Goal: Task Accomplishment & Management: Complete application form

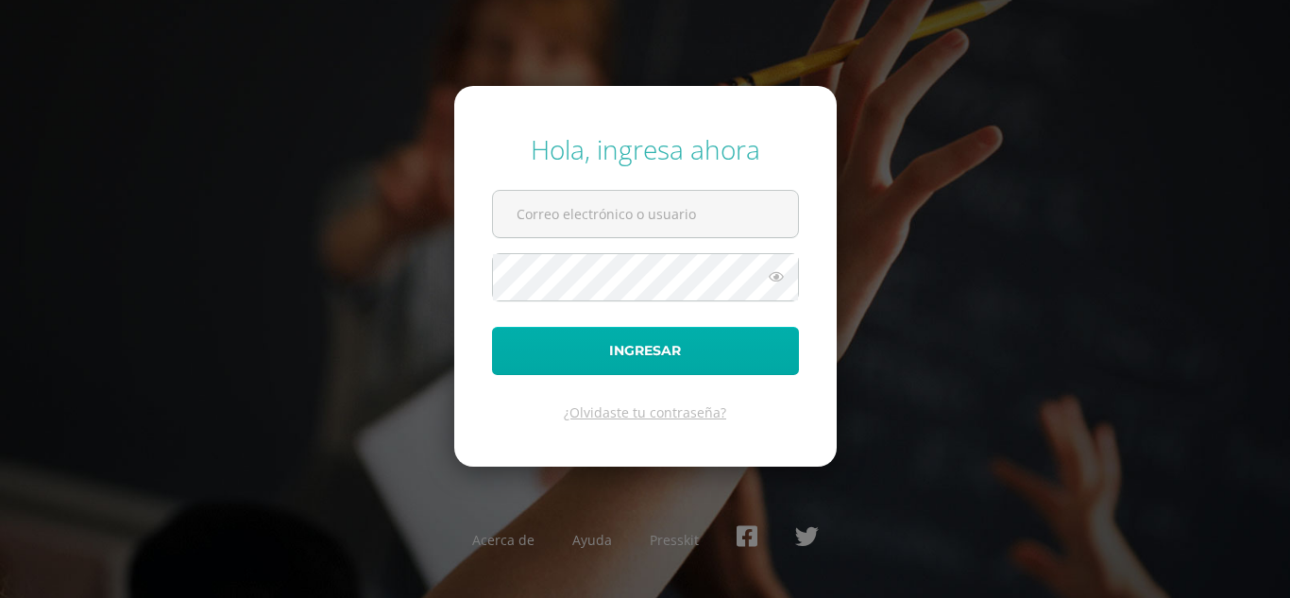
type input "[EMAIL_ADDRESS][DOMAIN_NAME]"
click at [640, 343] on button "Ingresar" at bounding box center [645, 351] width 307 height 48
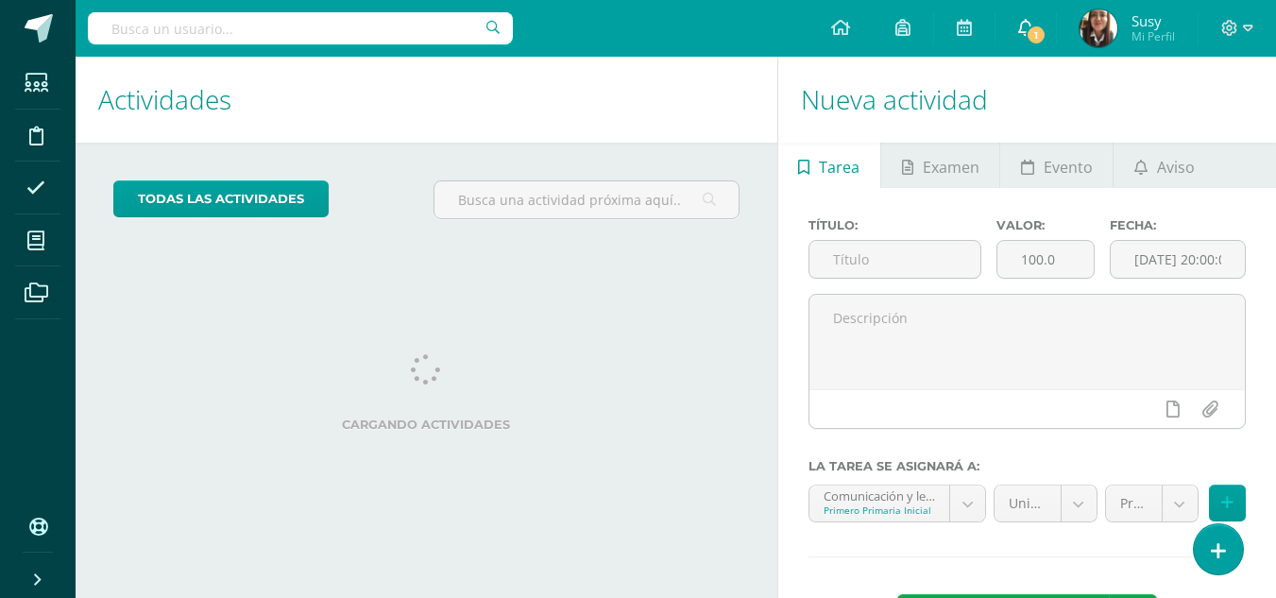
click at [1030, 32] on span "1" at bounding box center [1036, 35] width 21 height 21
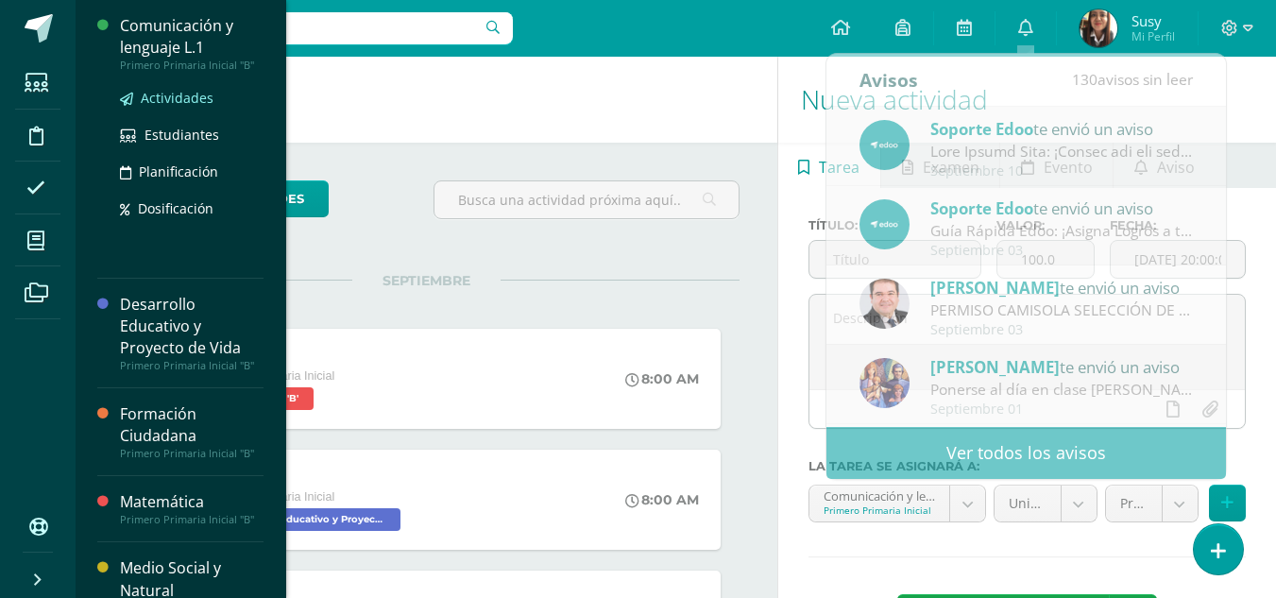
click at [170, 88] on link "Actividades" at bounding box center [192, 98] width 144 height 22
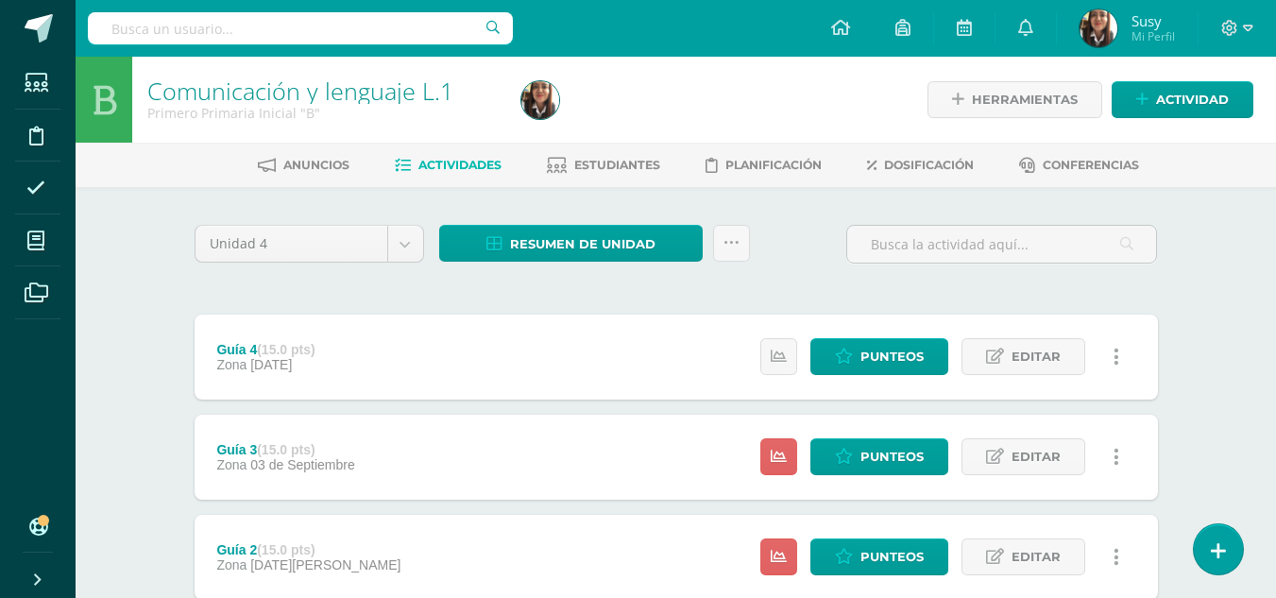
scroll to position [228, 0]
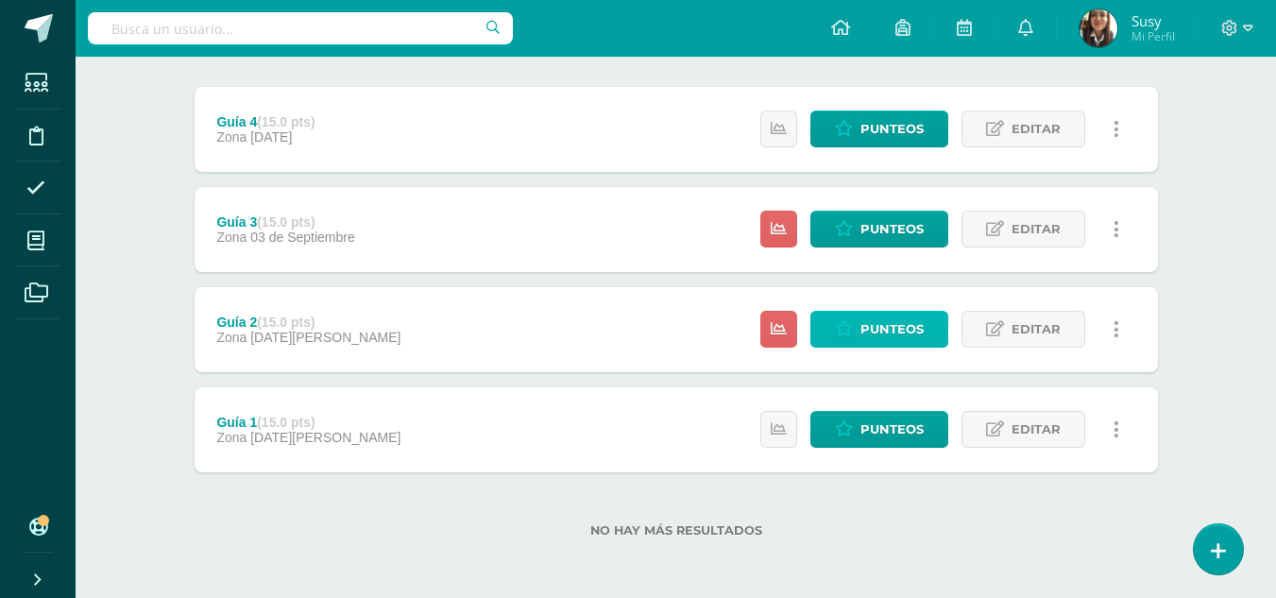
click at [900, 332] on span "Punteos" at bounding box center [891, 329] width 63 height 35
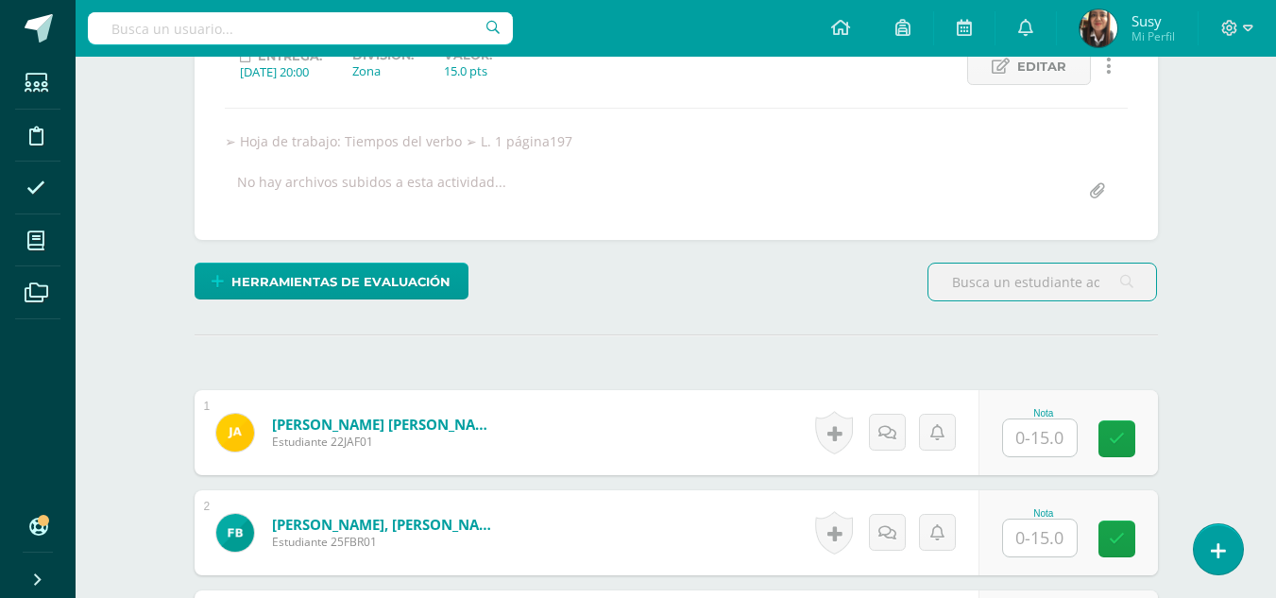
scroll to position [473, 0]
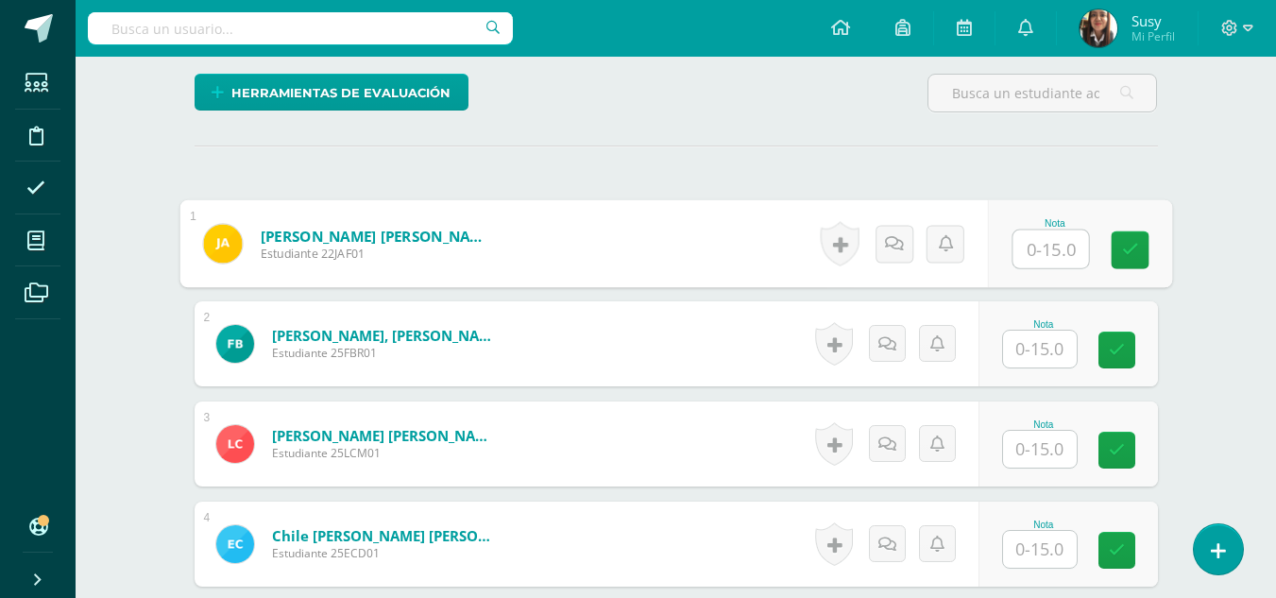
click at [1038, 247] on input "text" at bounding box center [1050, 249] width 76 height 38
type input "13"
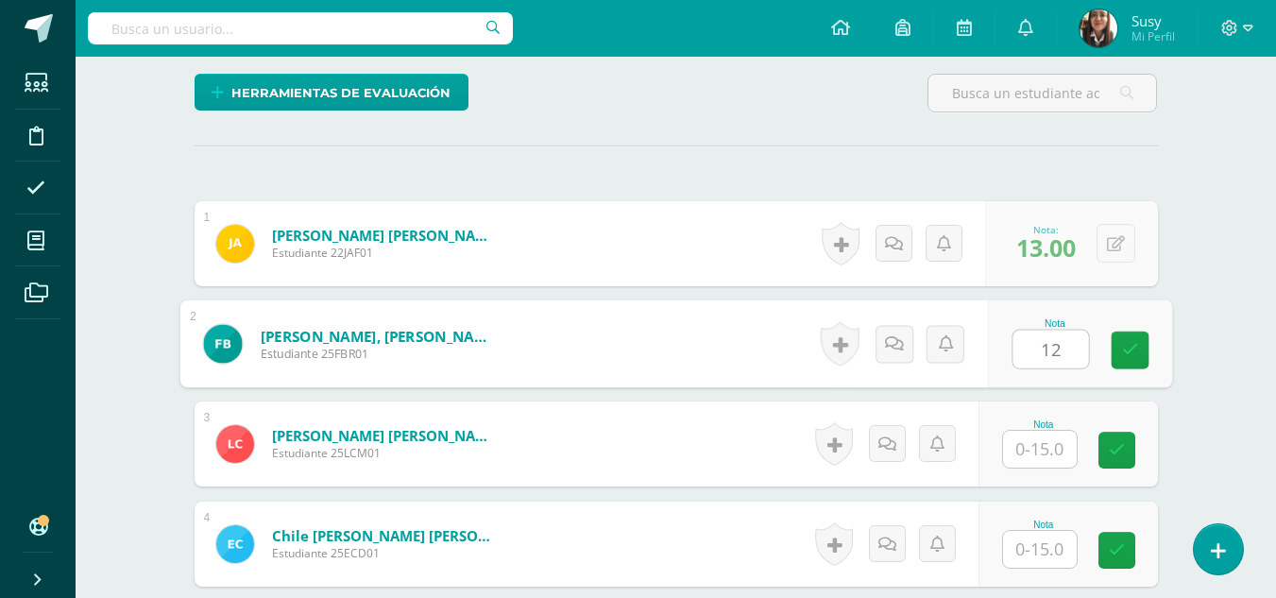
type input "12"
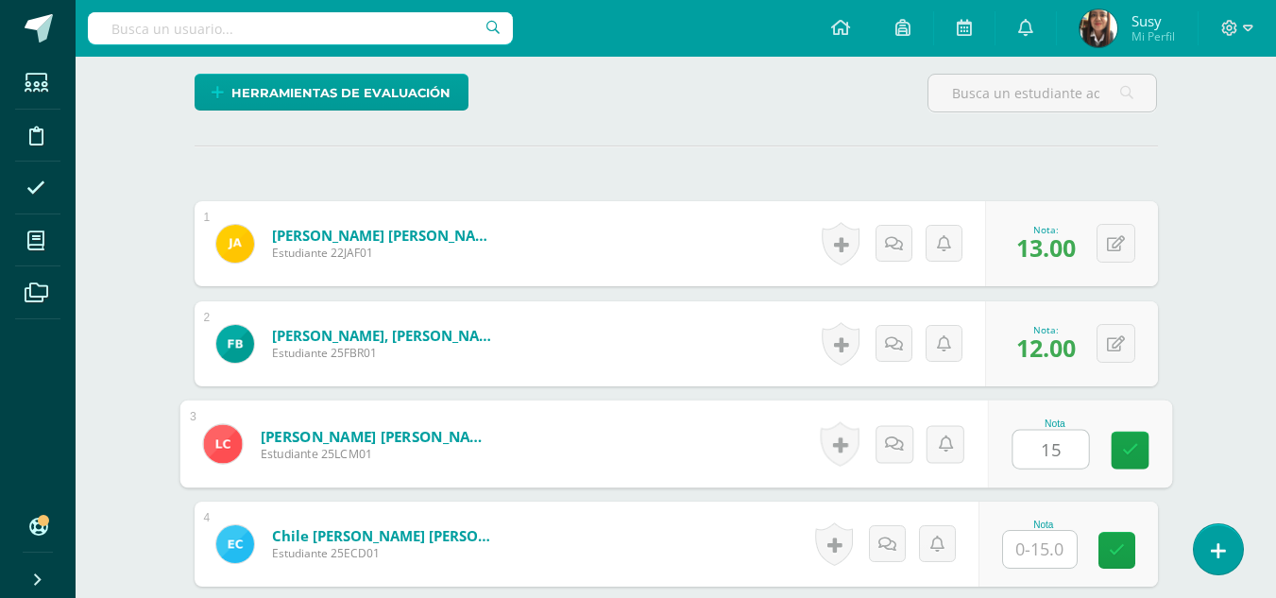
type input "15"
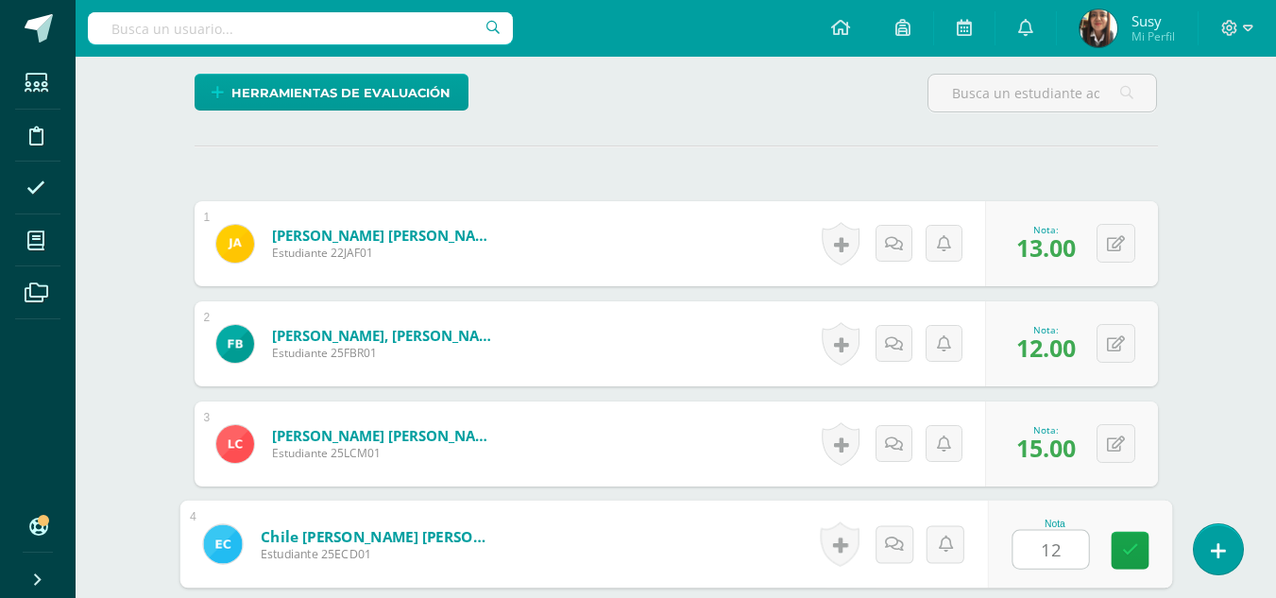
type input "12"
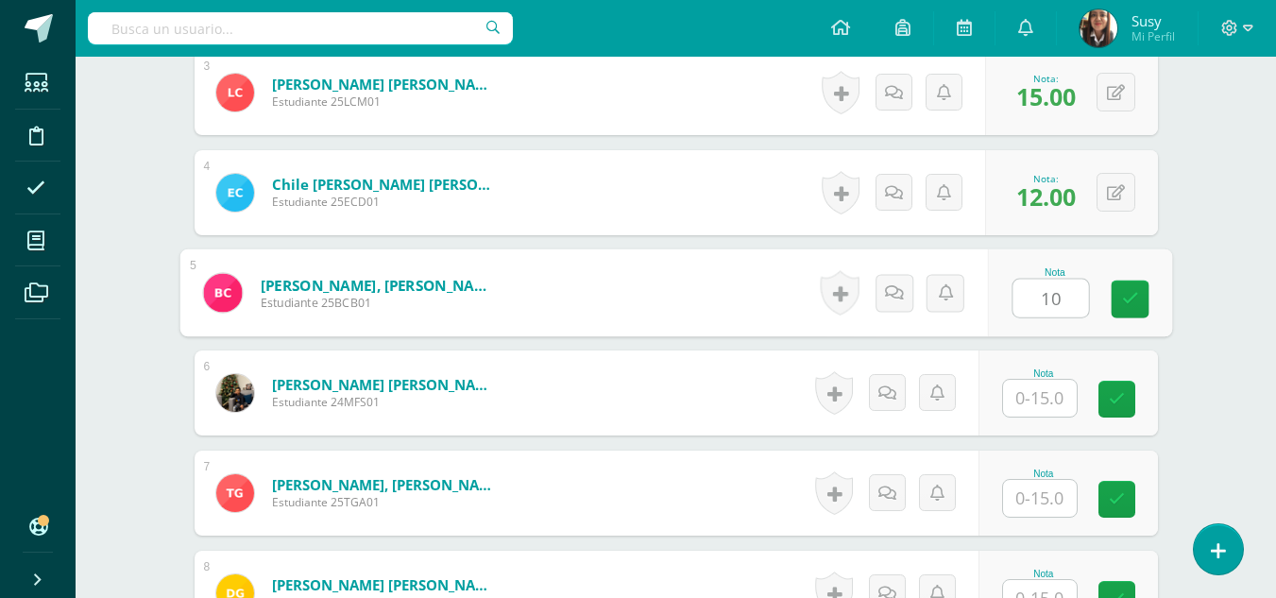
type input "10"
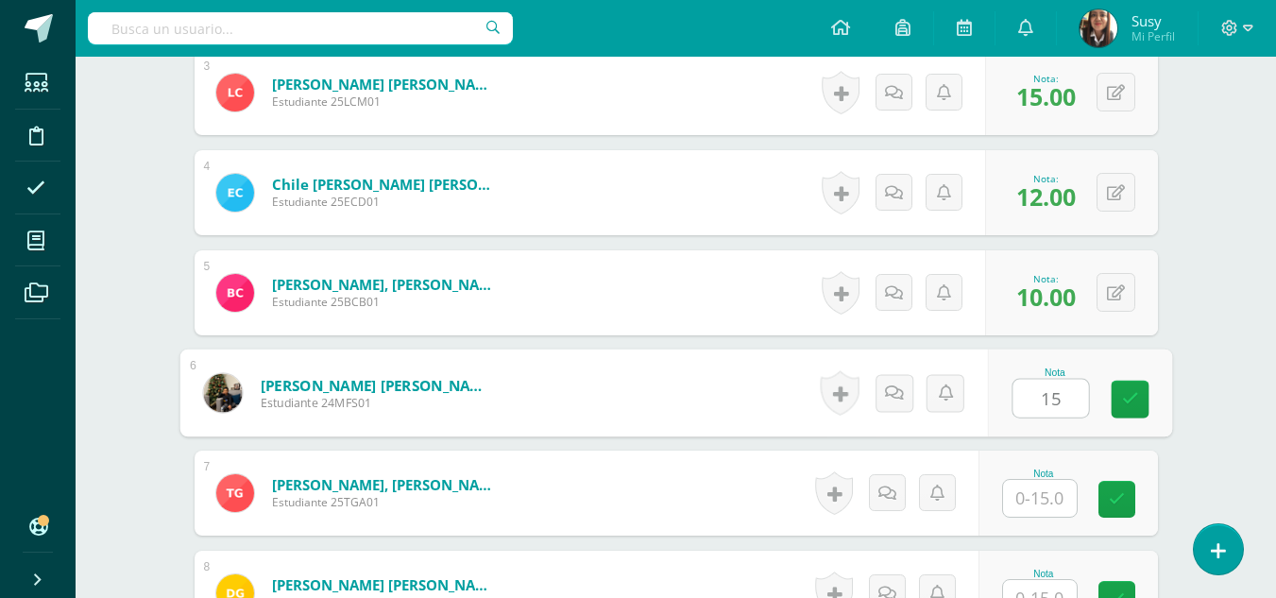
type input "15"
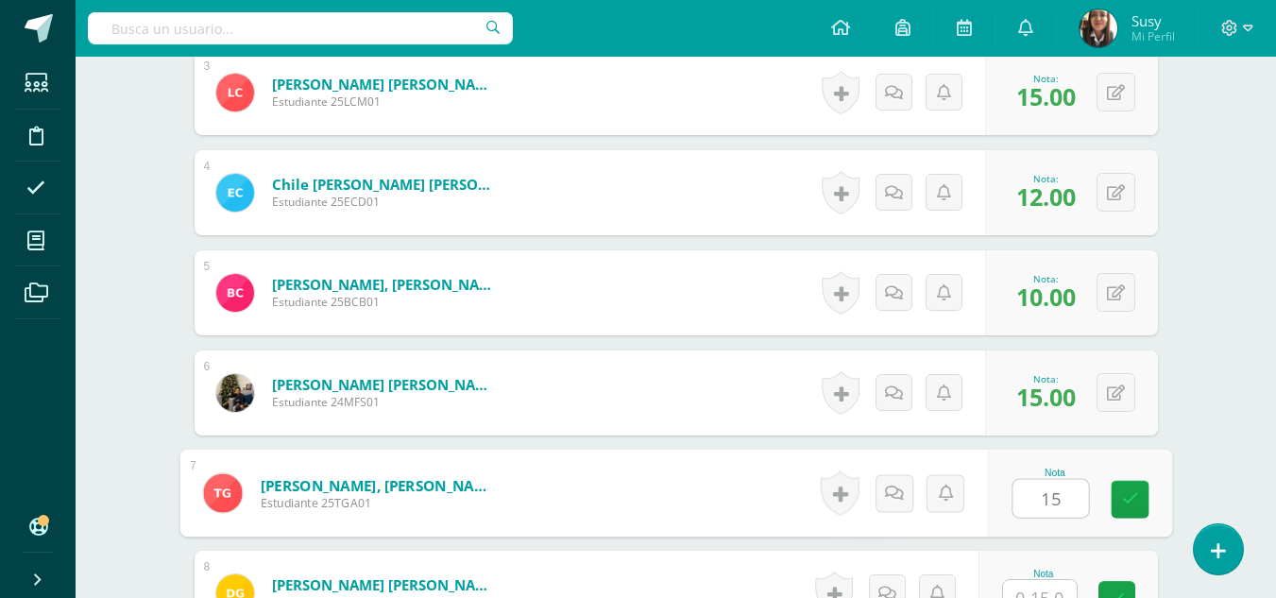
type input "15"
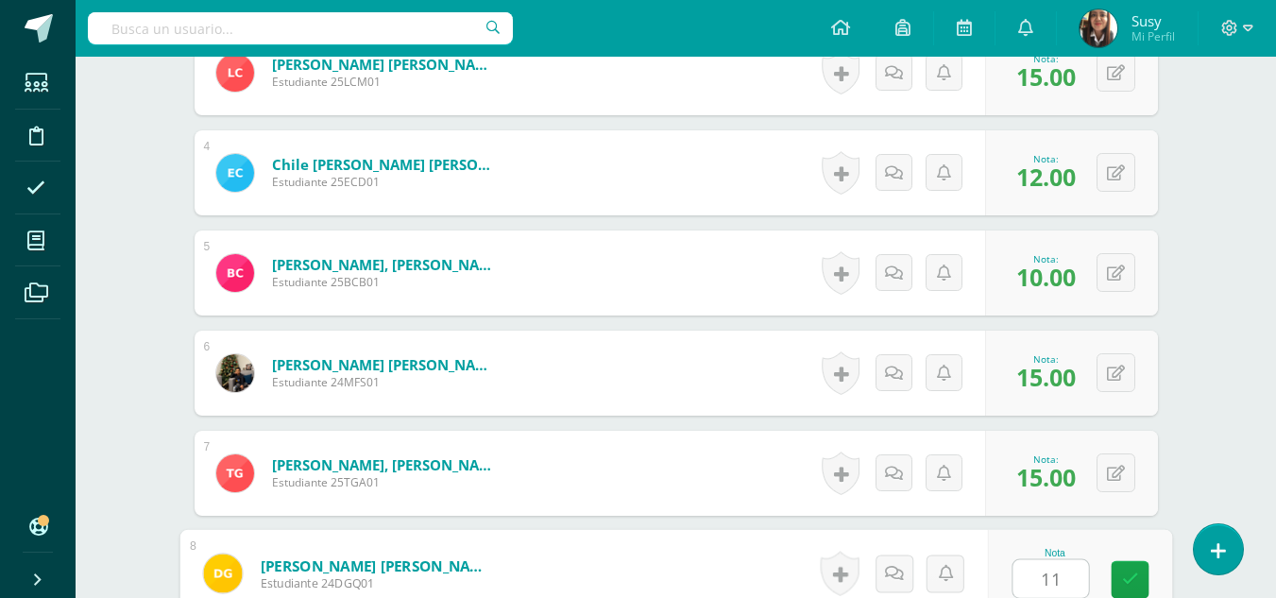
type input "11"
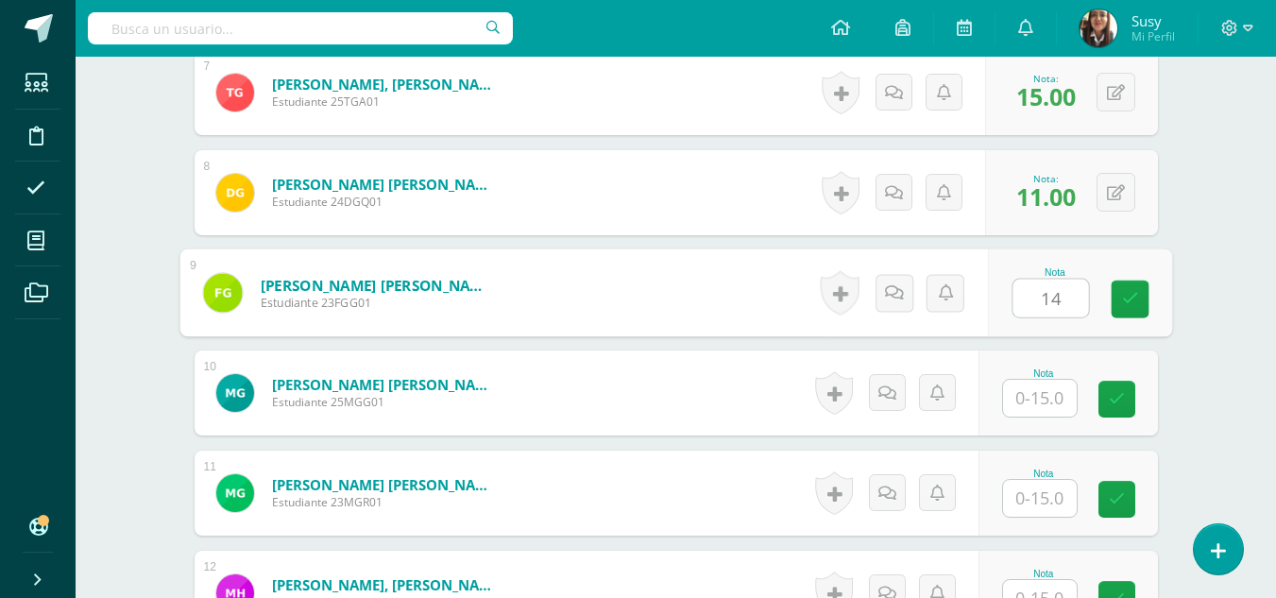
type input "14"
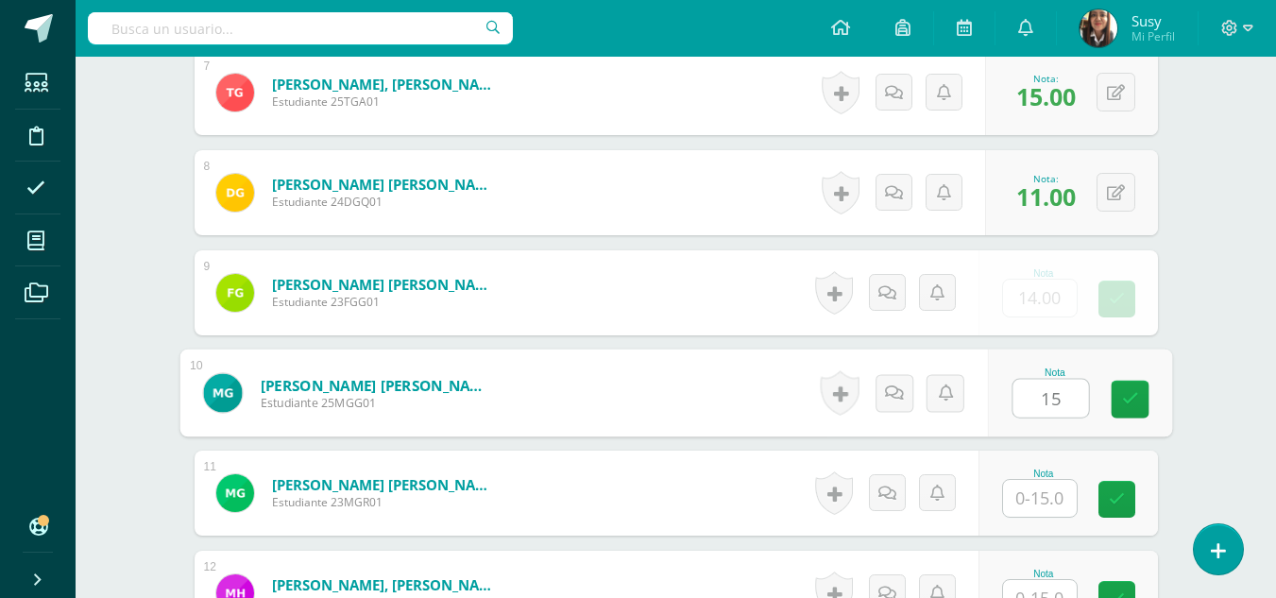
type input "15"
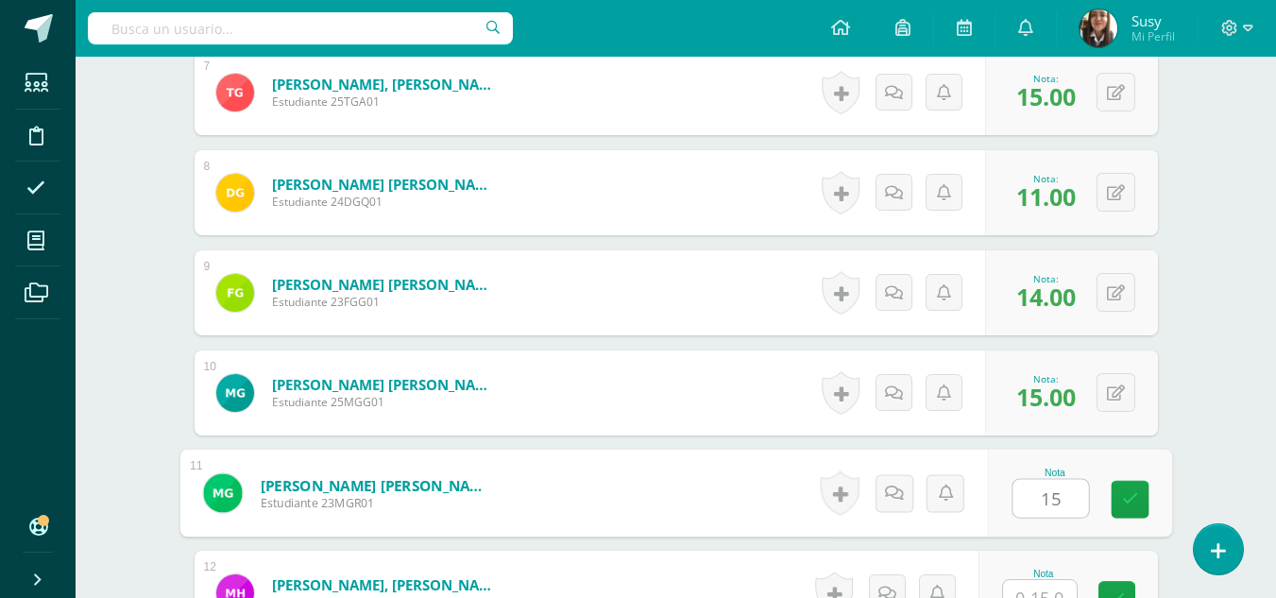
type input "15"
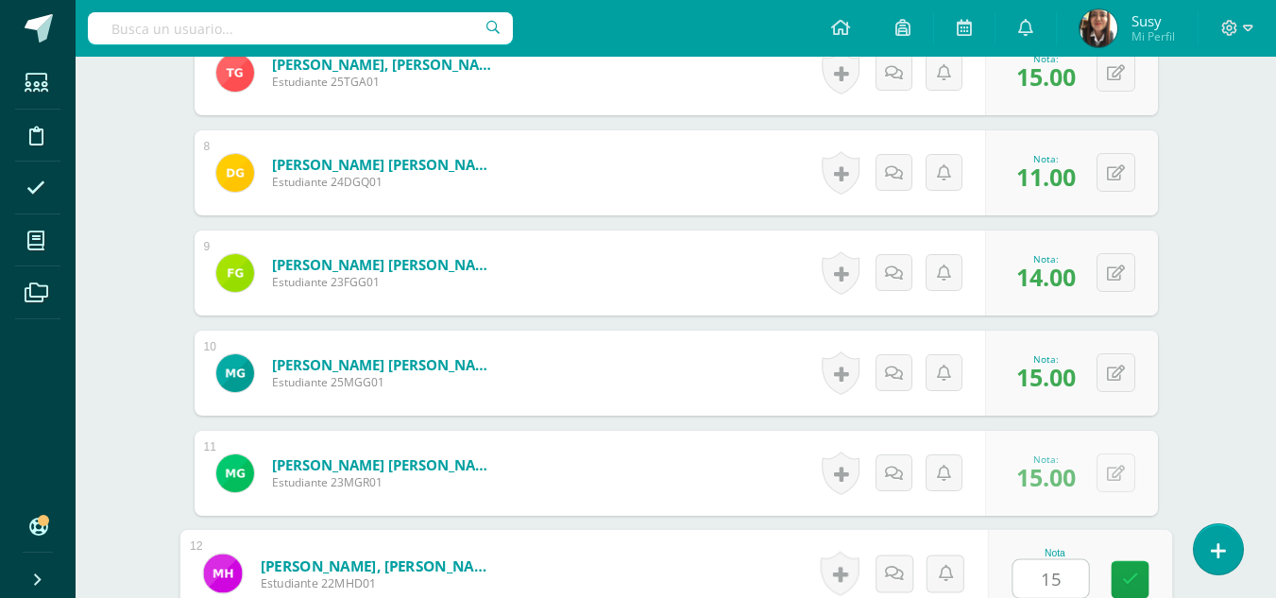
type input "15"
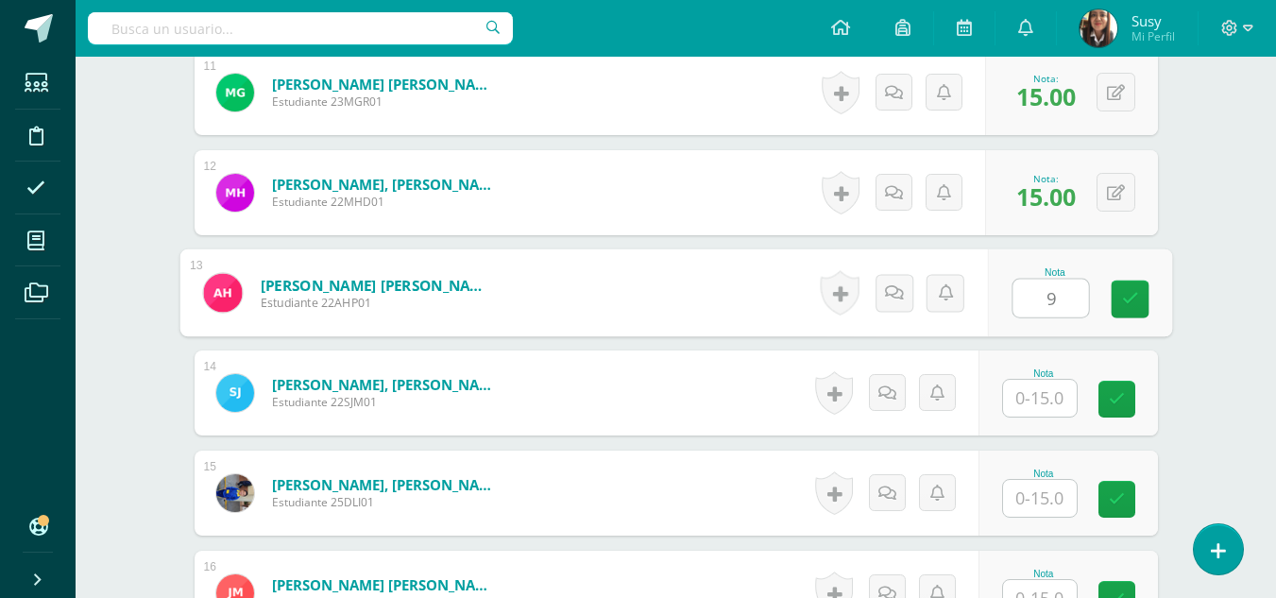
type input "9"
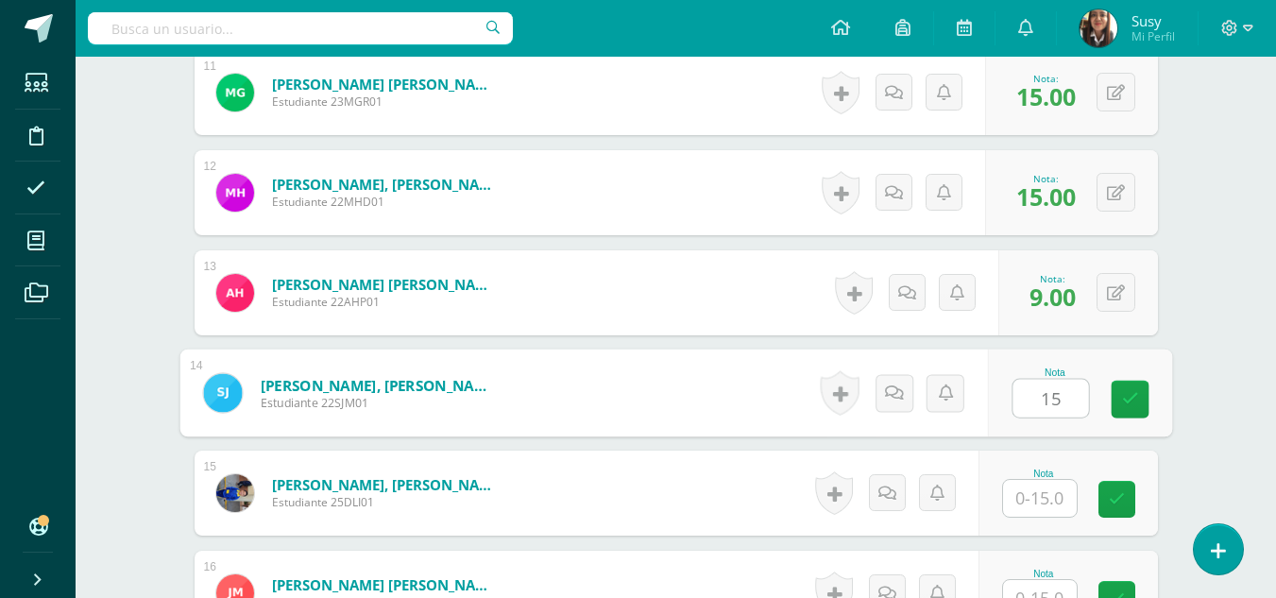
type input "15"
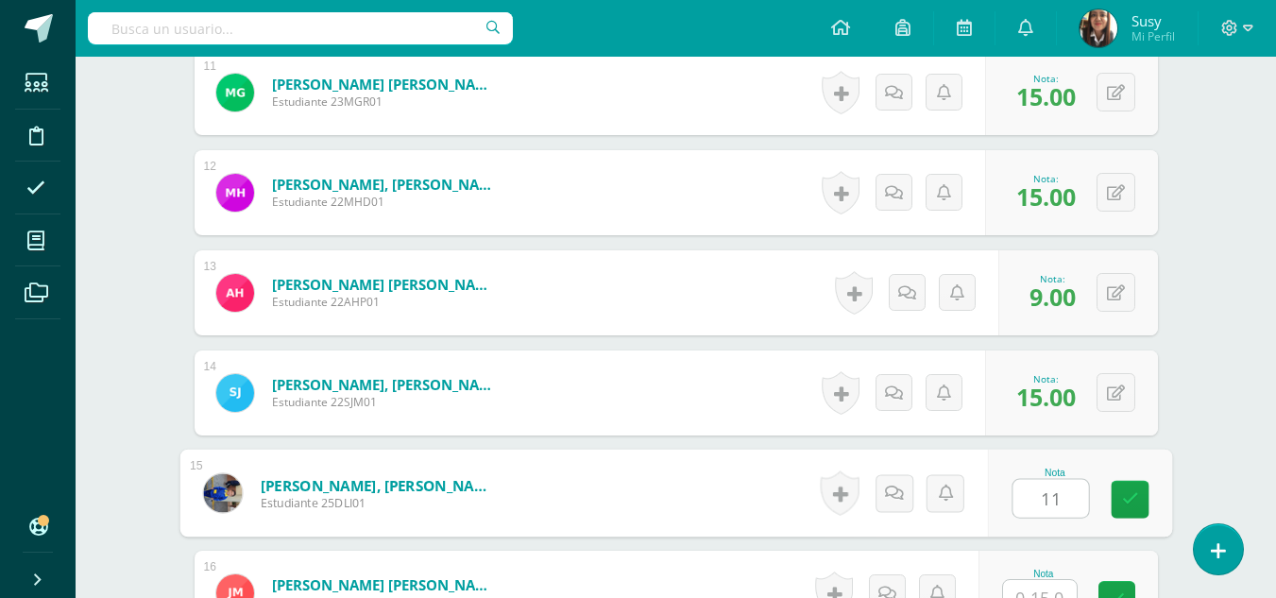
type input "11"
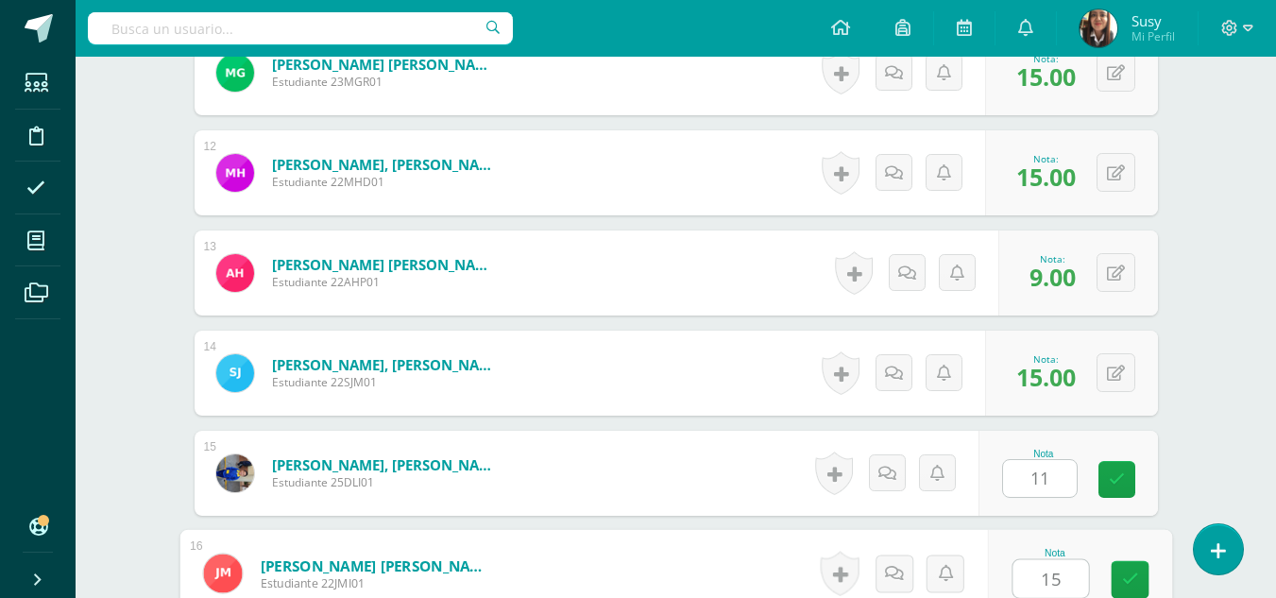
type input "15"
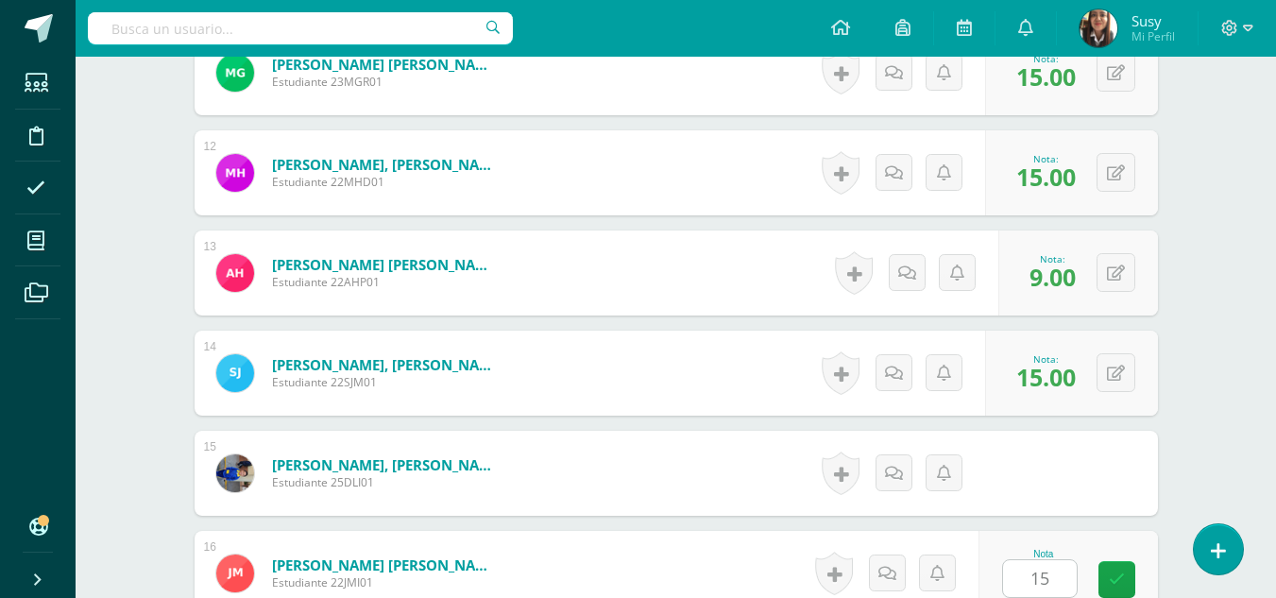
scroll to position [2026, 0]
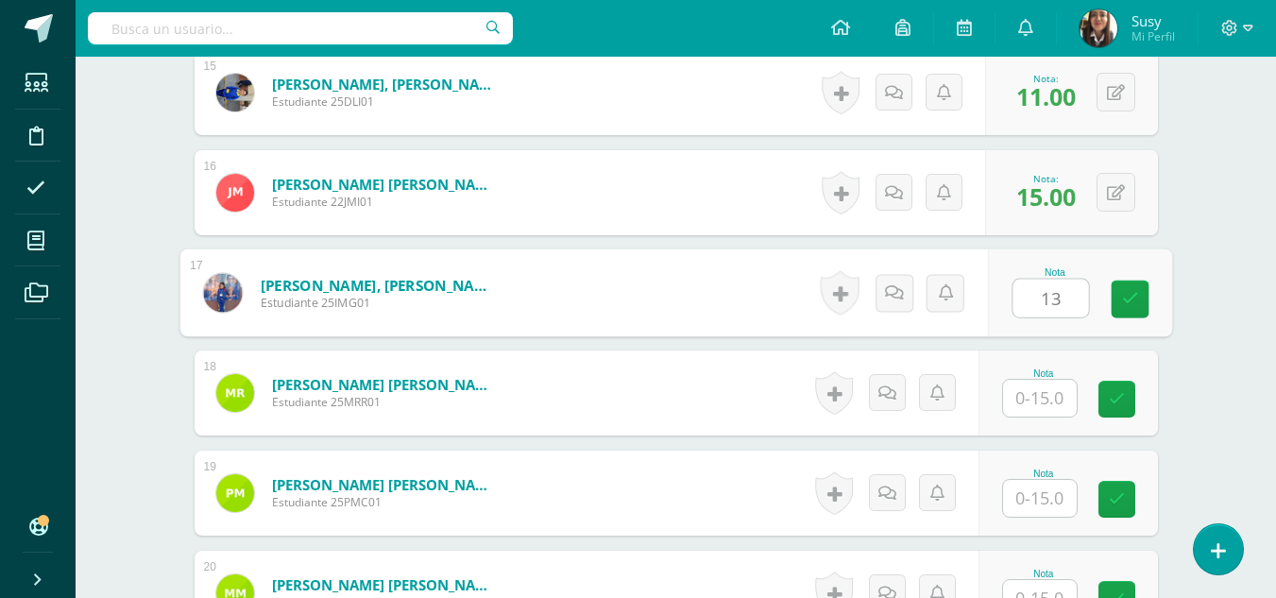
type input "13"
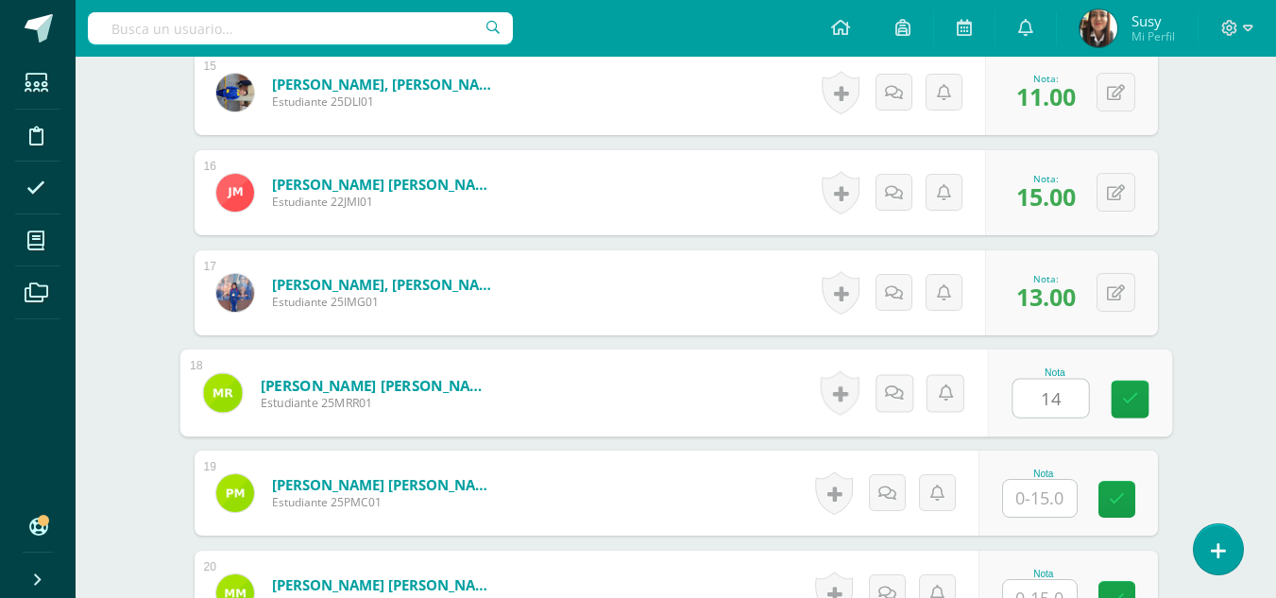
type input "14"
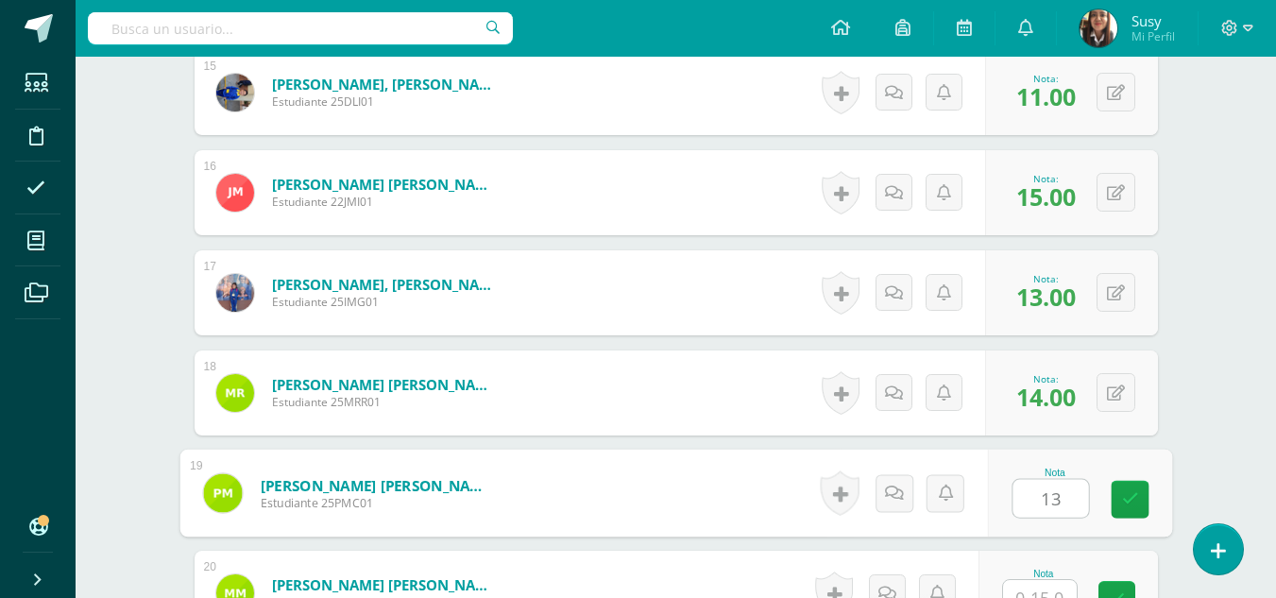
type input "13"
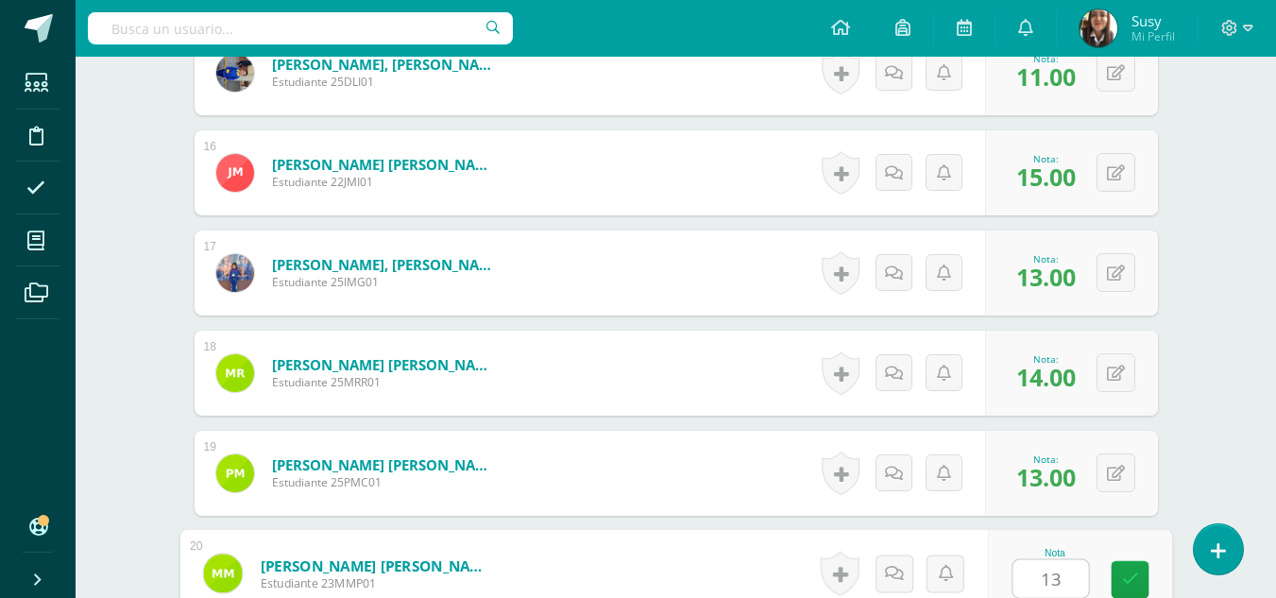
type input "13"
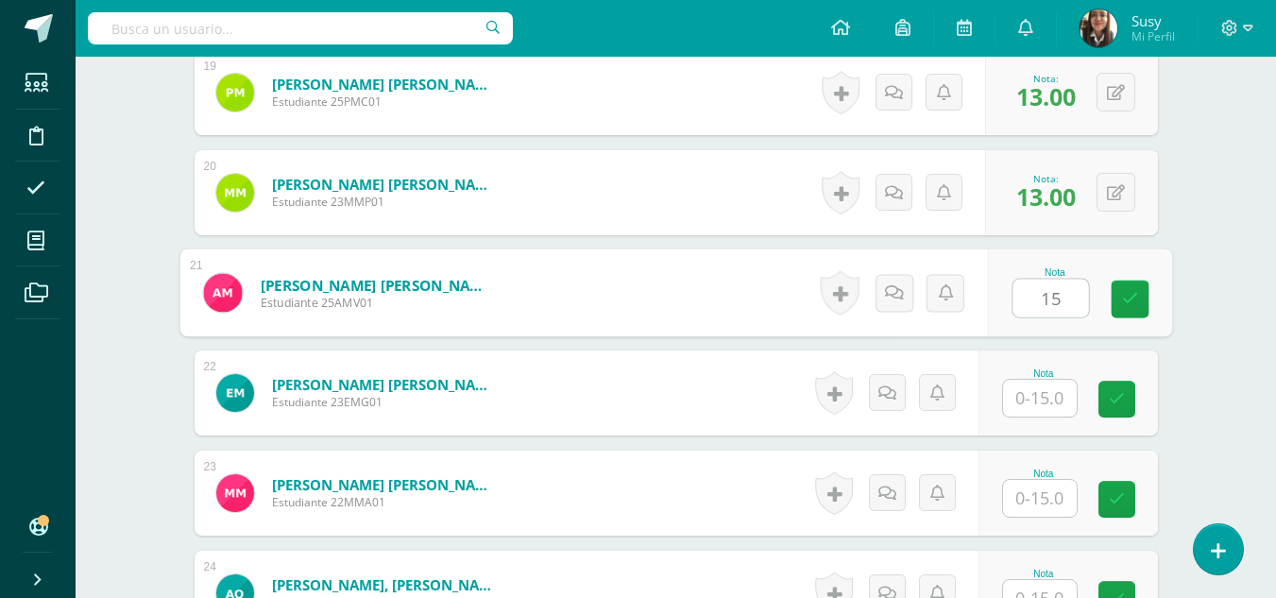
type input "15"
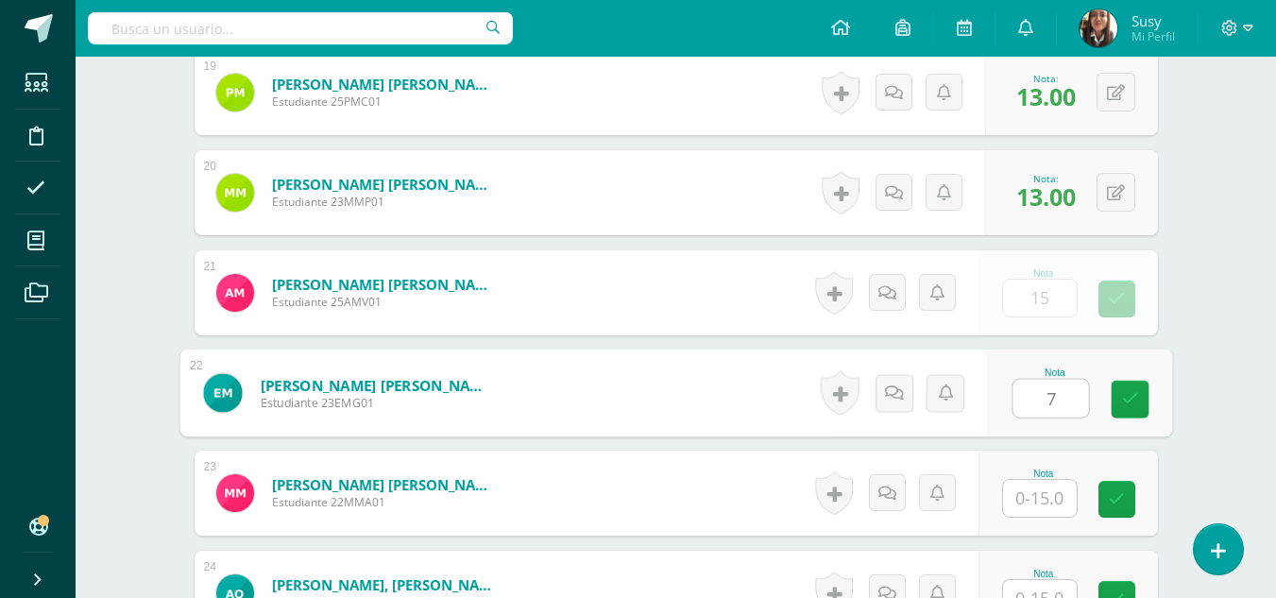
type input "7"
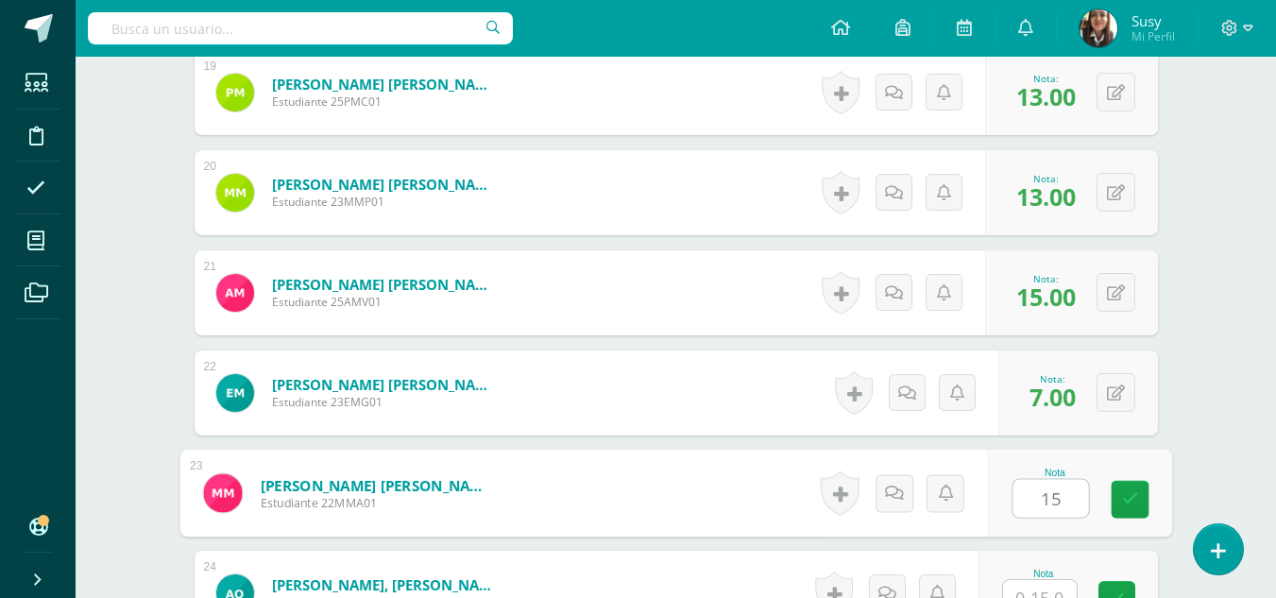
type input "15"
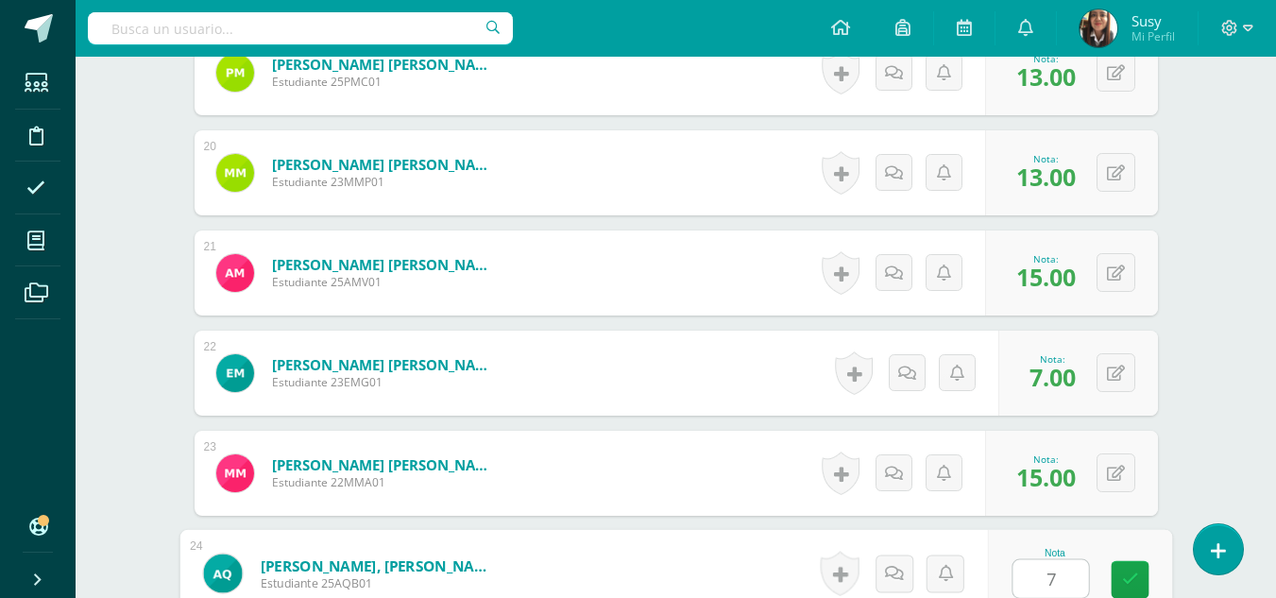
type input "7"
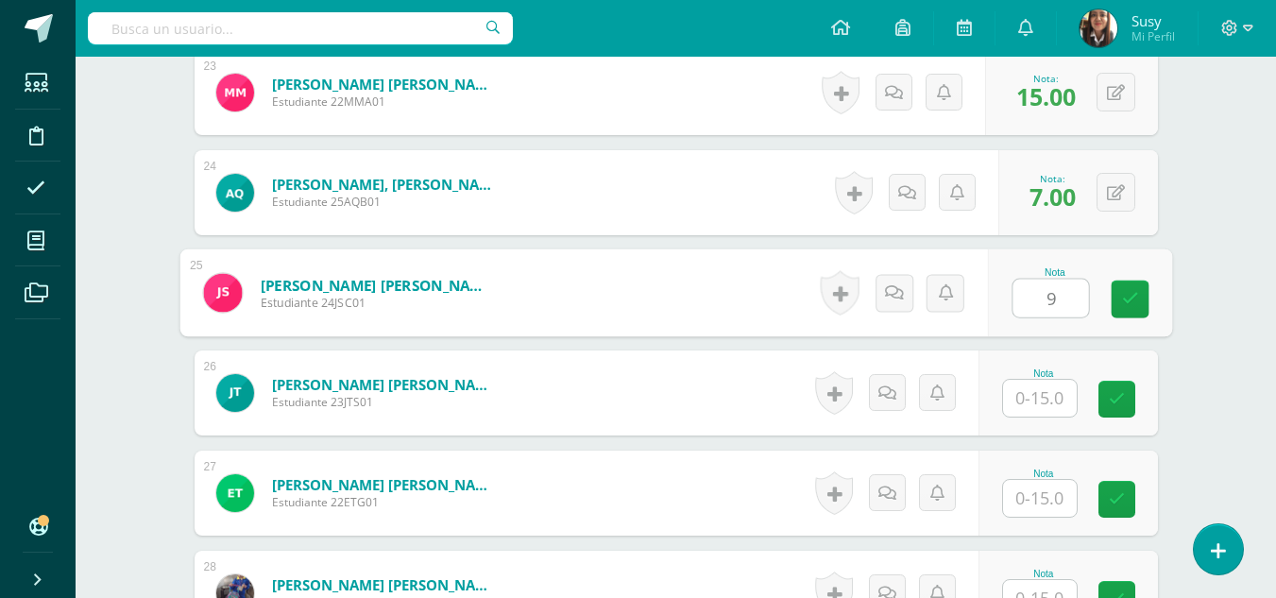
type input "9"
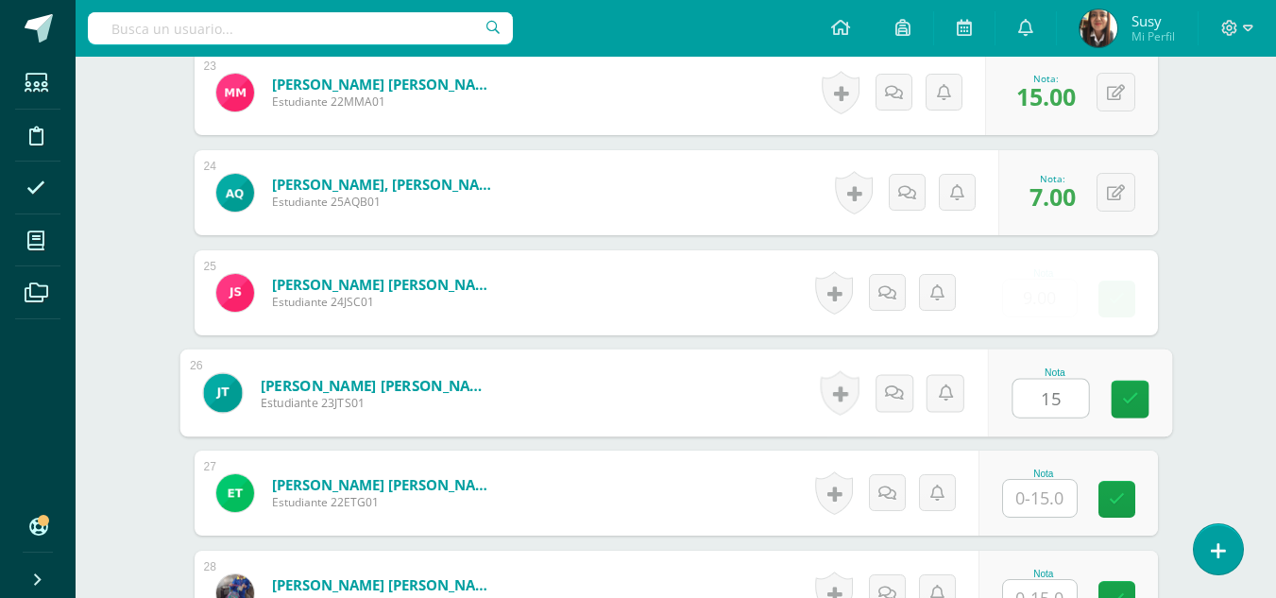
type input "15"
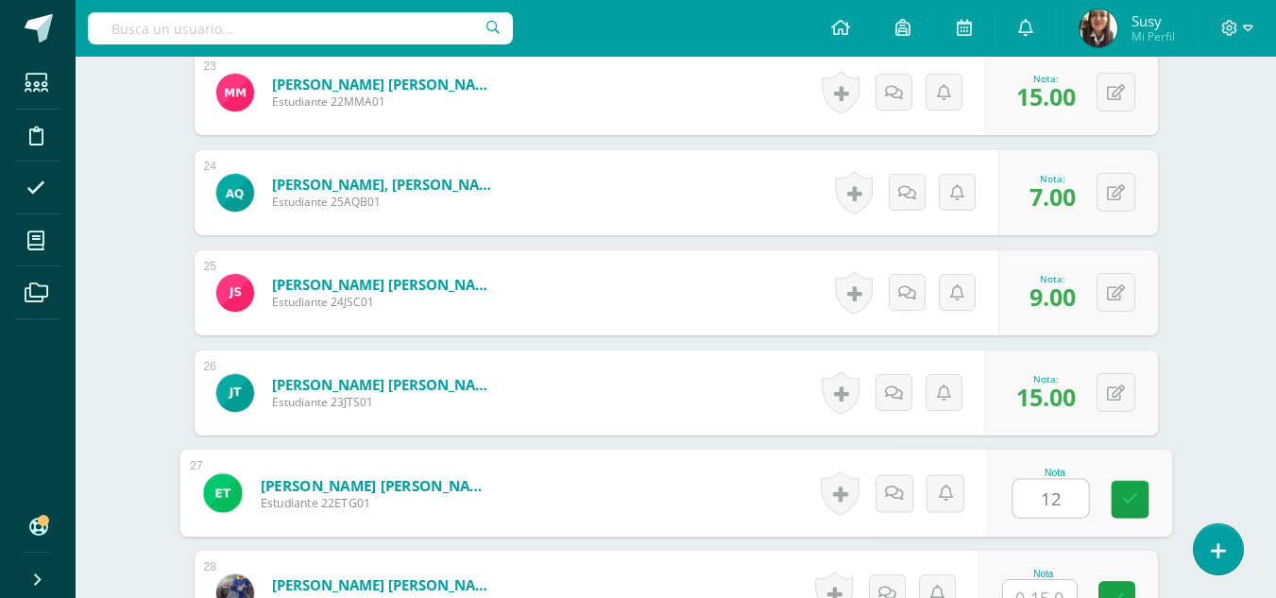
type input "12"
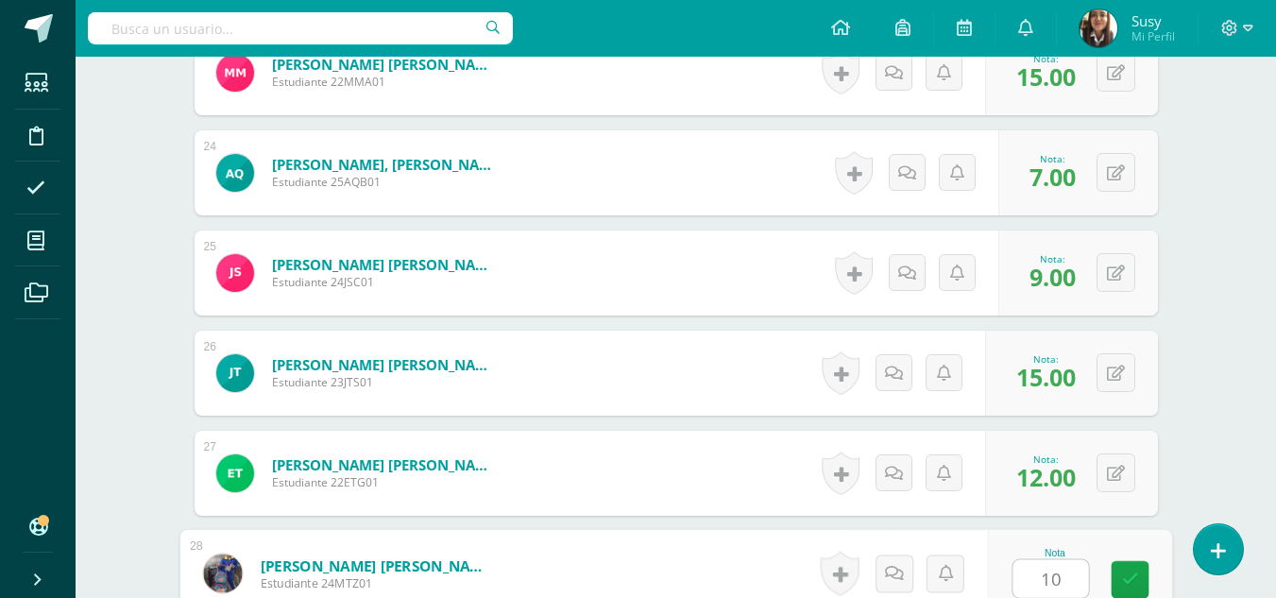
type input "10"
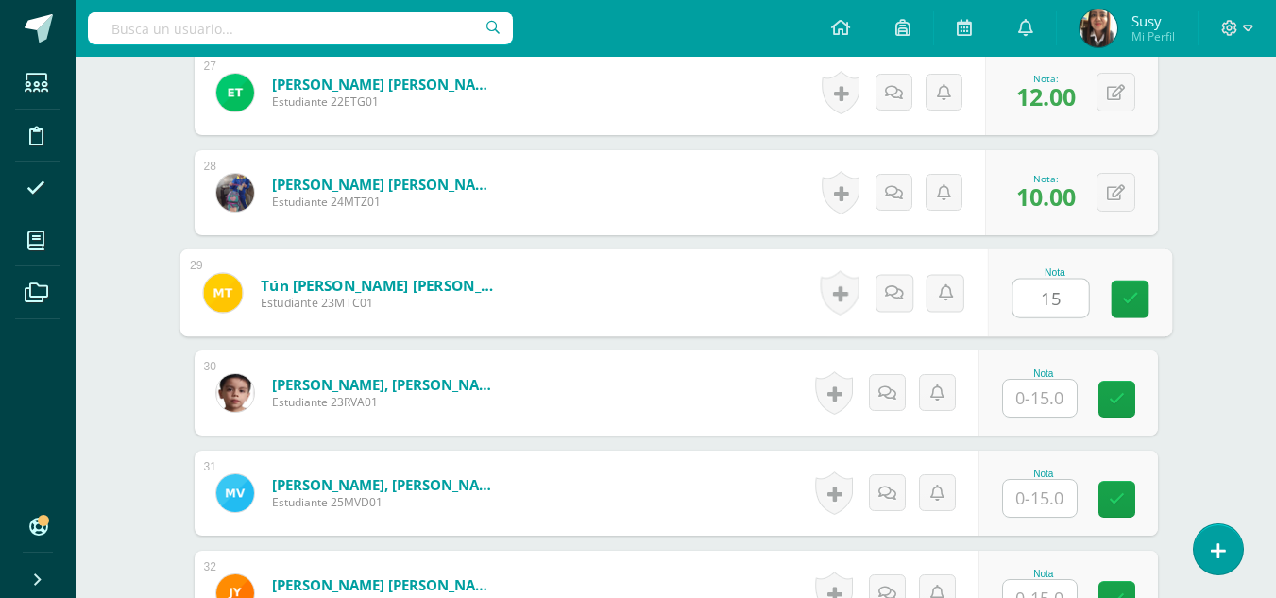
type input "15"
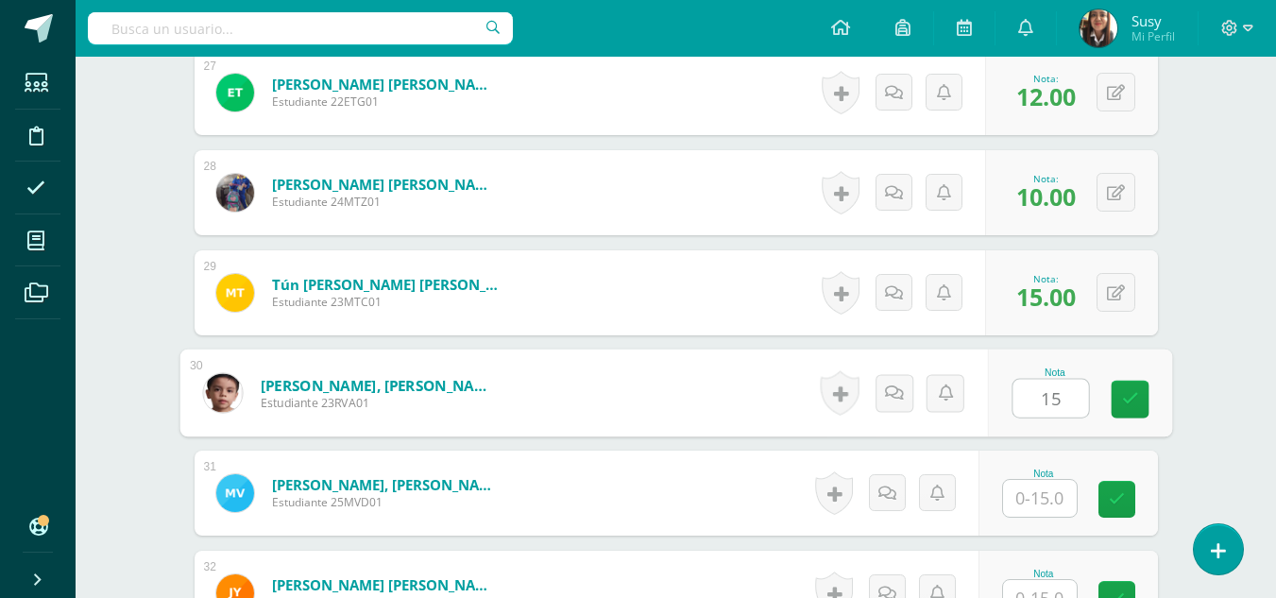
type input "15"
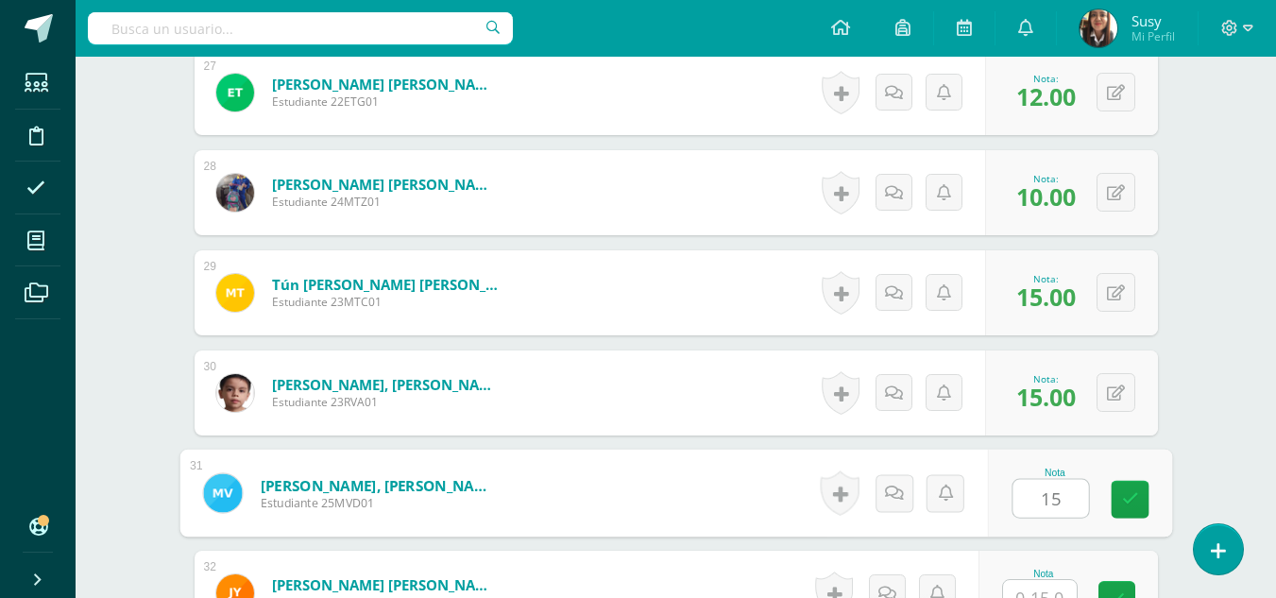
type input "15"
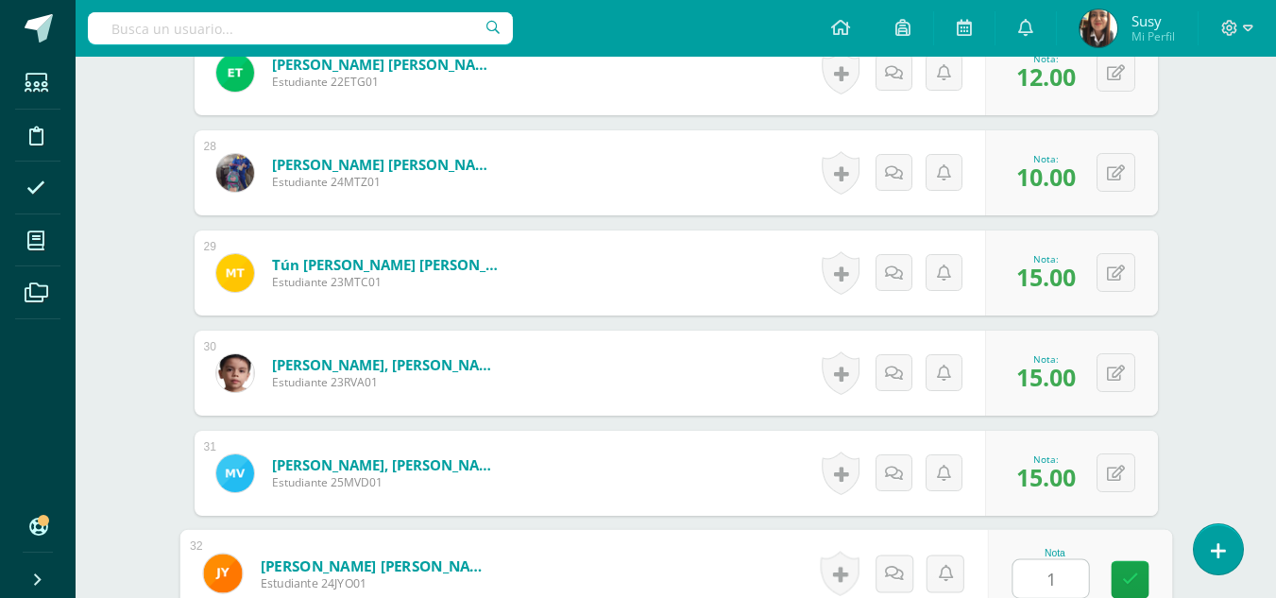
type input "15"
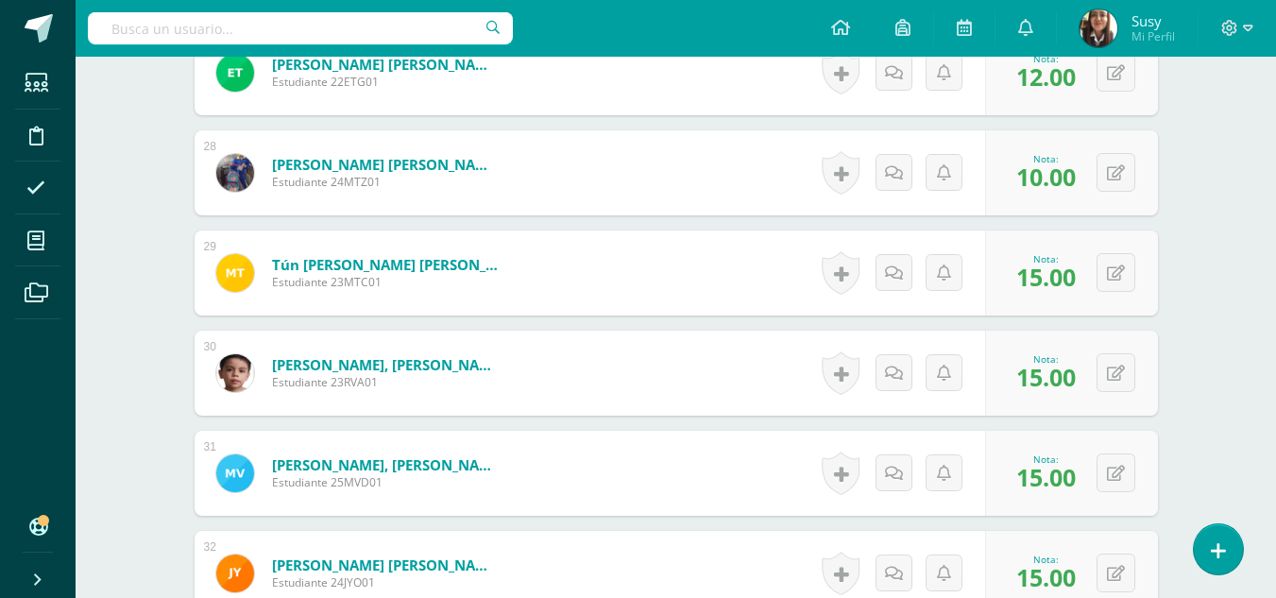
scroll to position [3481, 0]
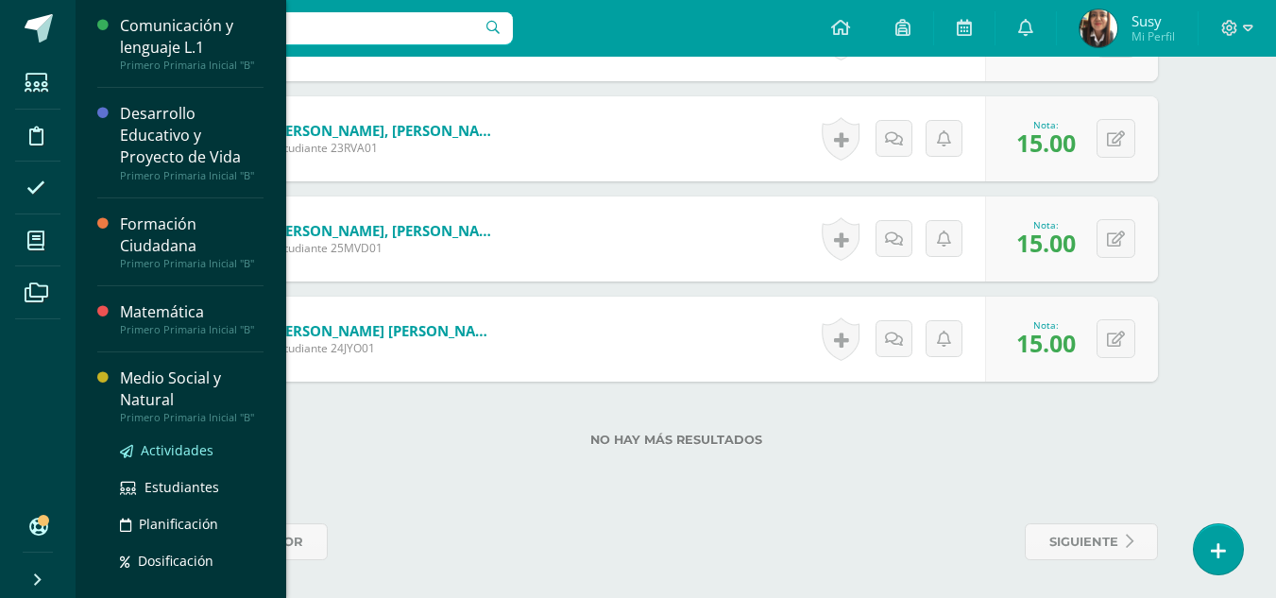
click at [175, 449] on span "Actividades" at bounding box center [177, 450] width 73 height 18
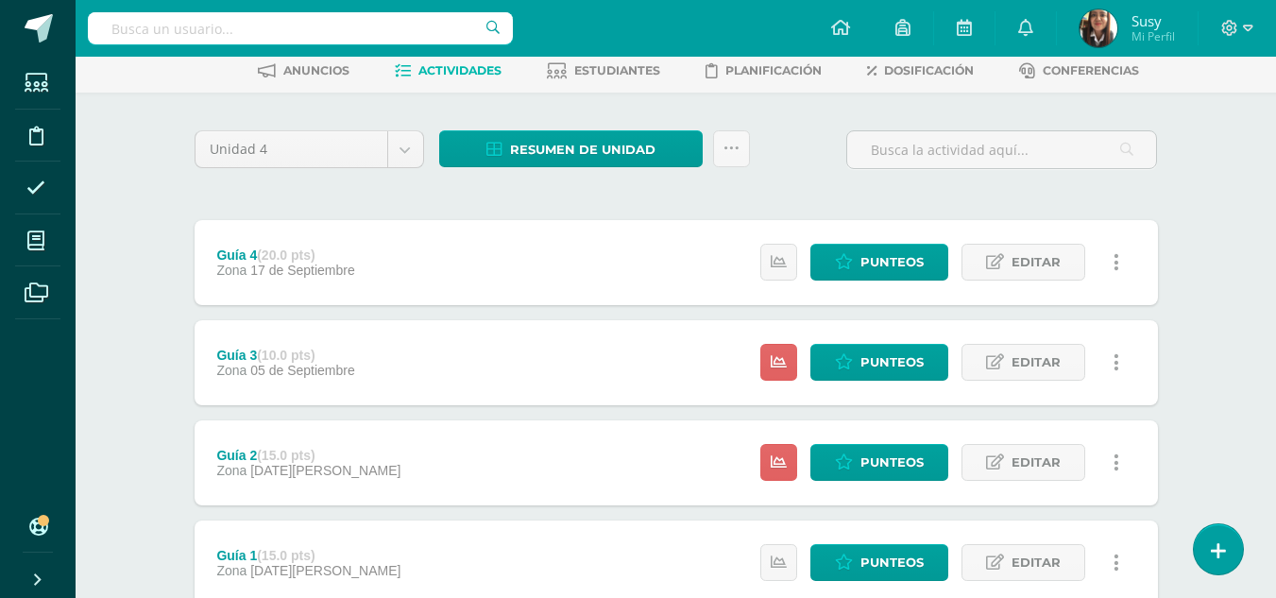
scroll to position [228, 0]
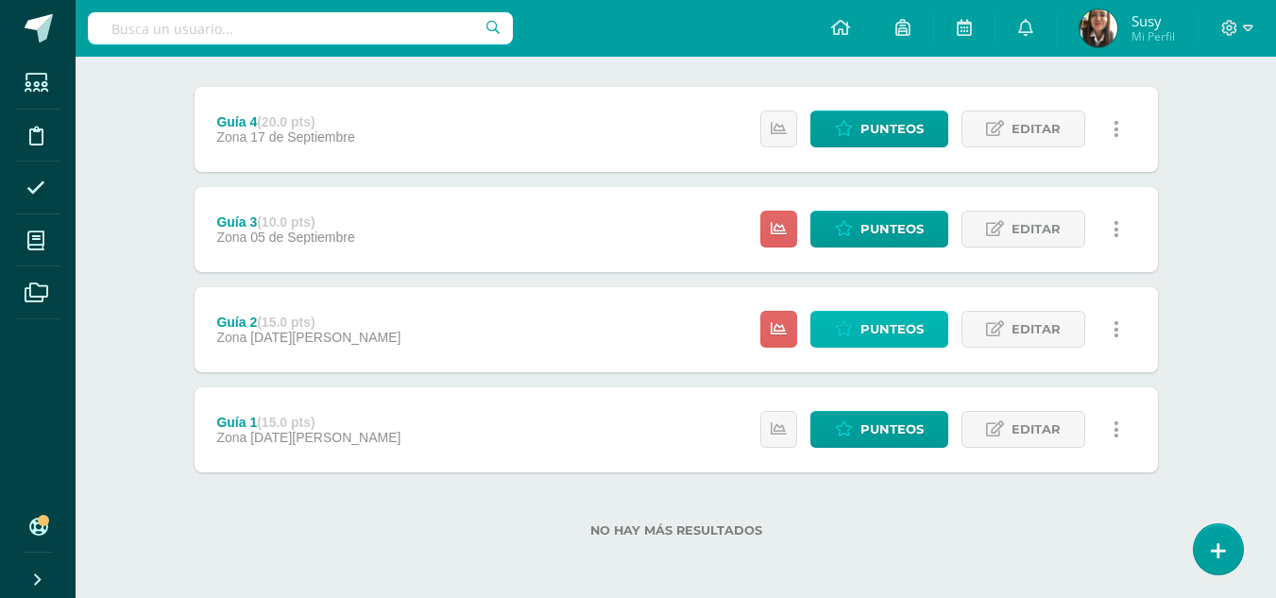
click at [871, 318] on span "Punteos" at bounding box center [891, 329] width 63 height 35
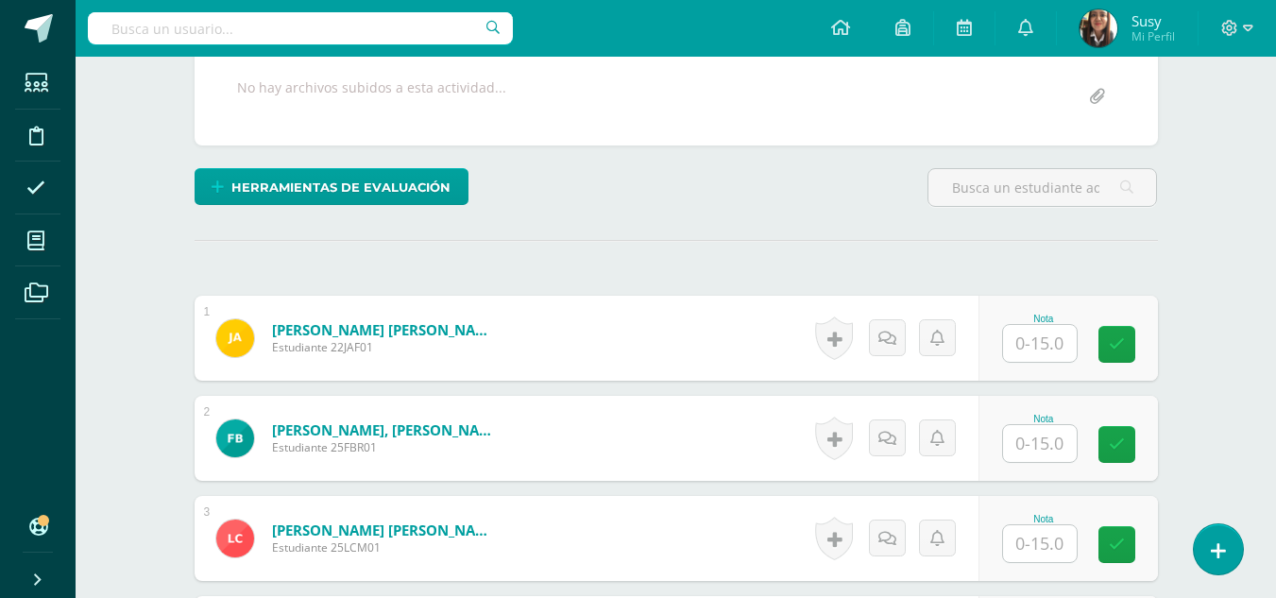
scroll to position [473, 0]
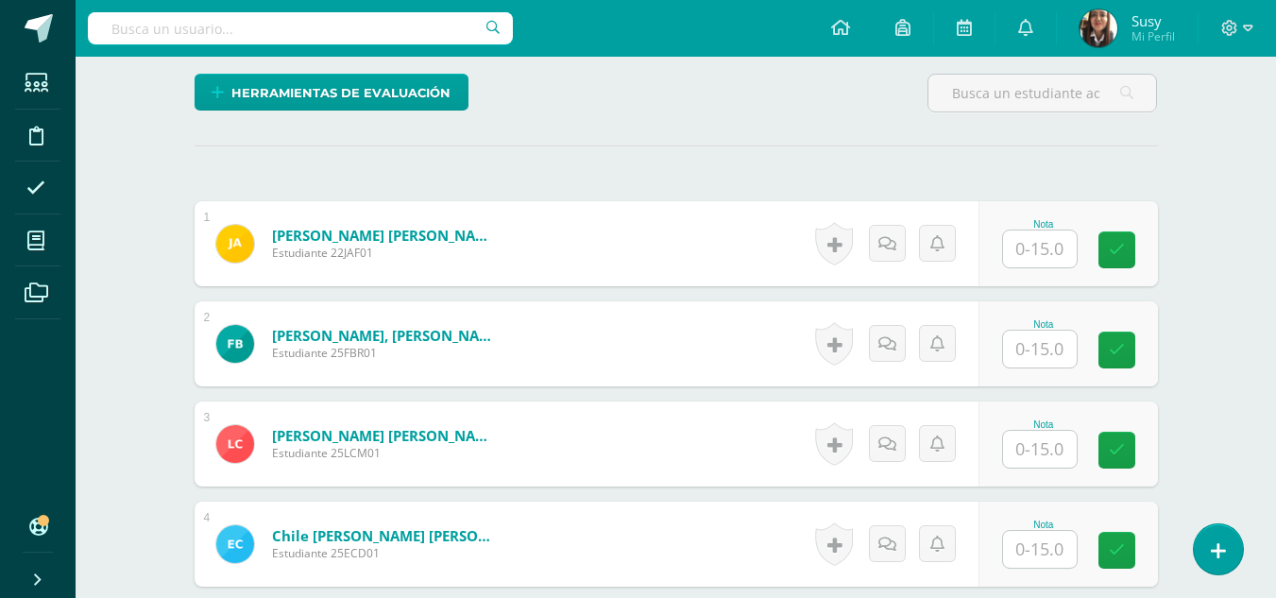
click at [1031, 256] on input "text" at bounding box center [1040, 248] width 74 height 37
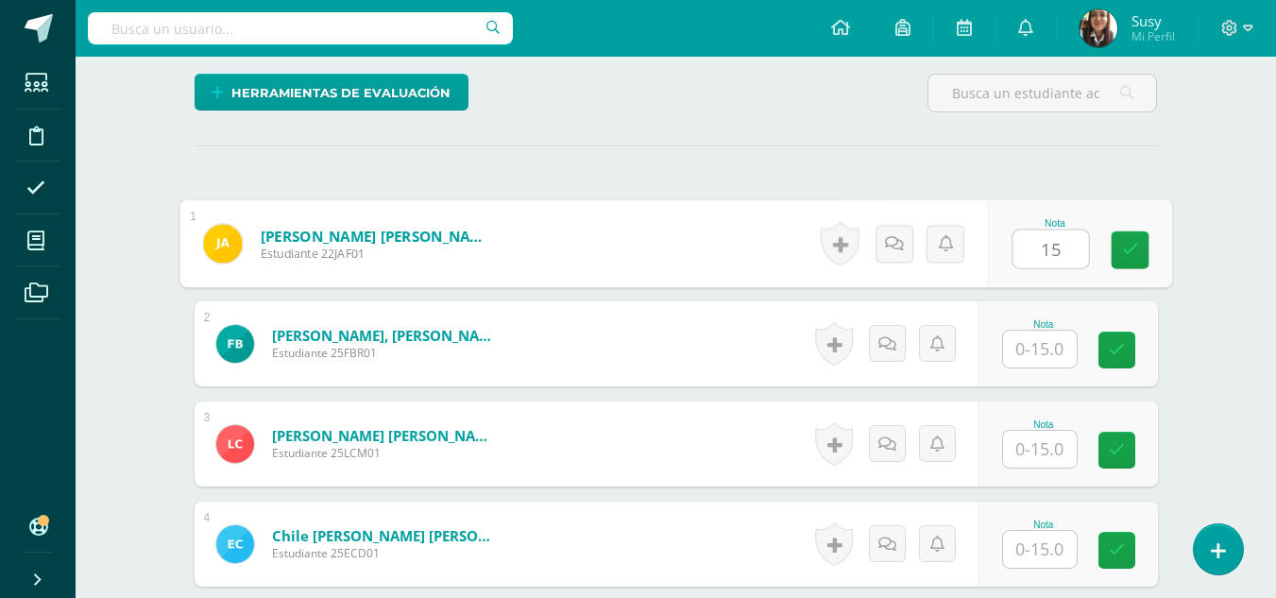
type input "15"
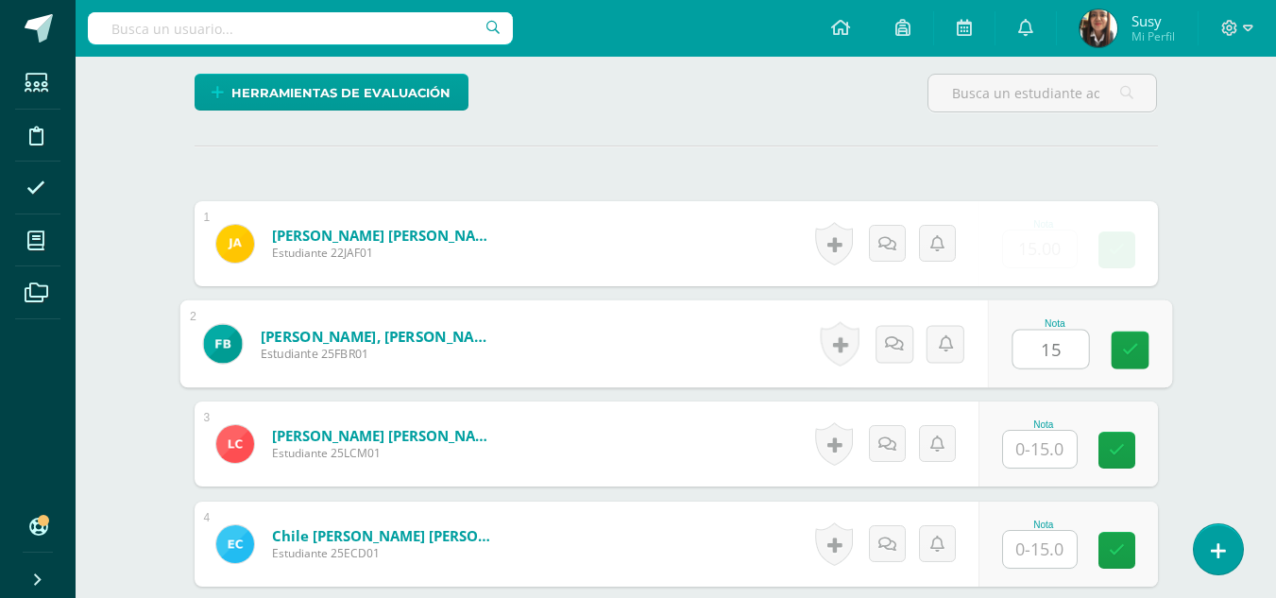
type input "15"
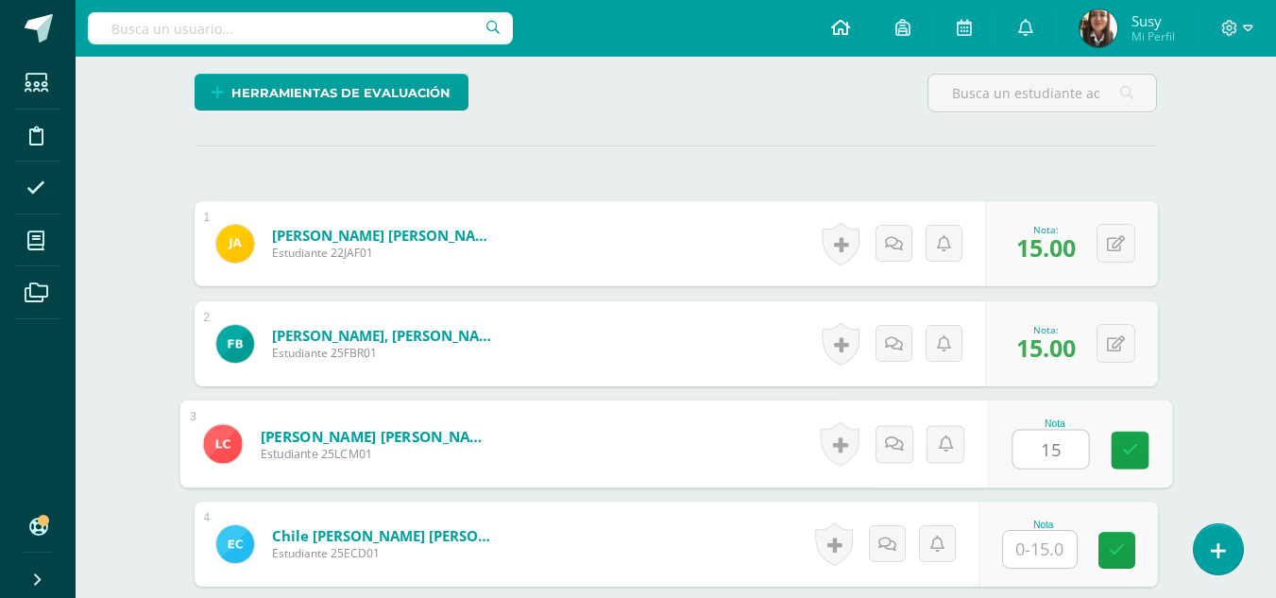
type input "15"
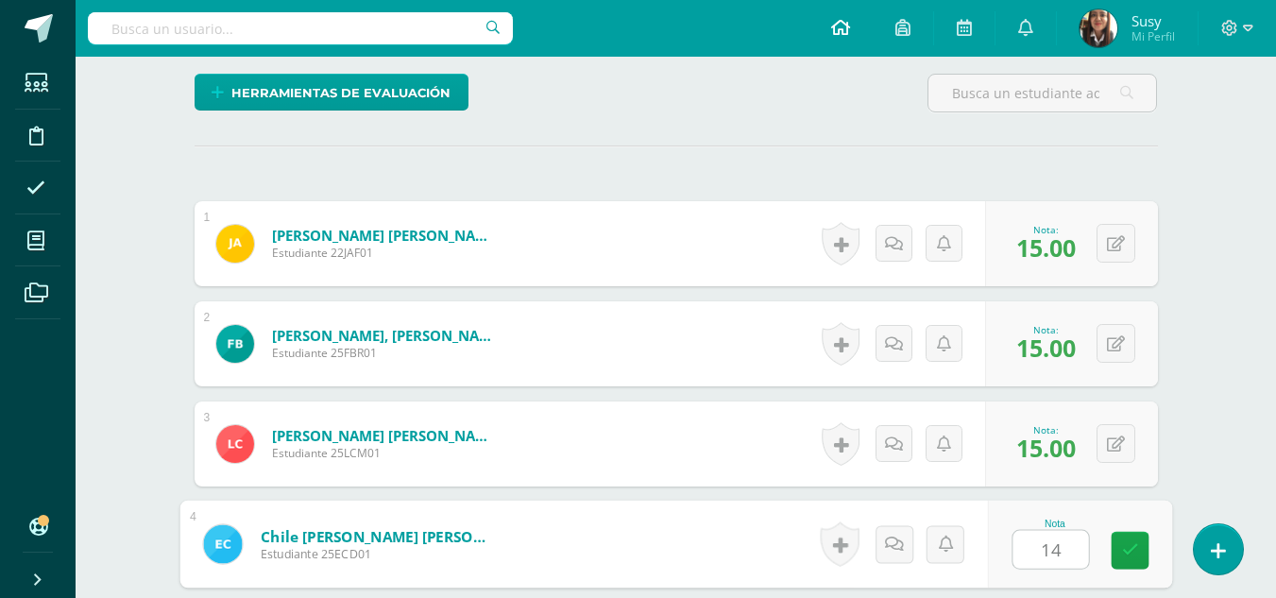
type input "14"
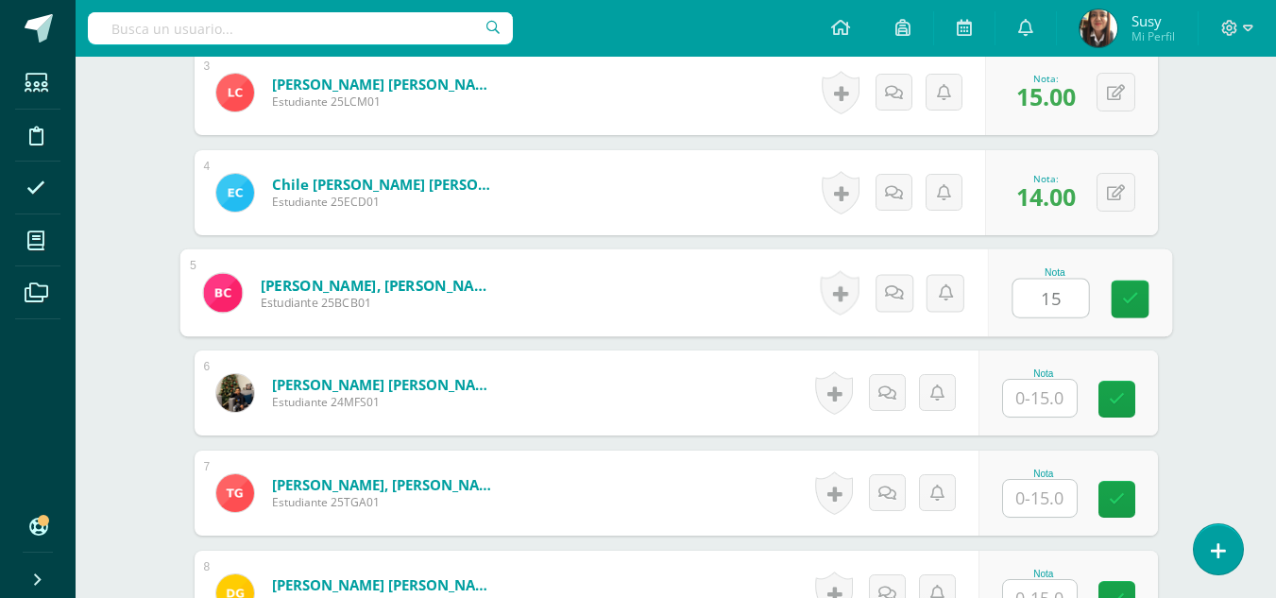
type input "15"
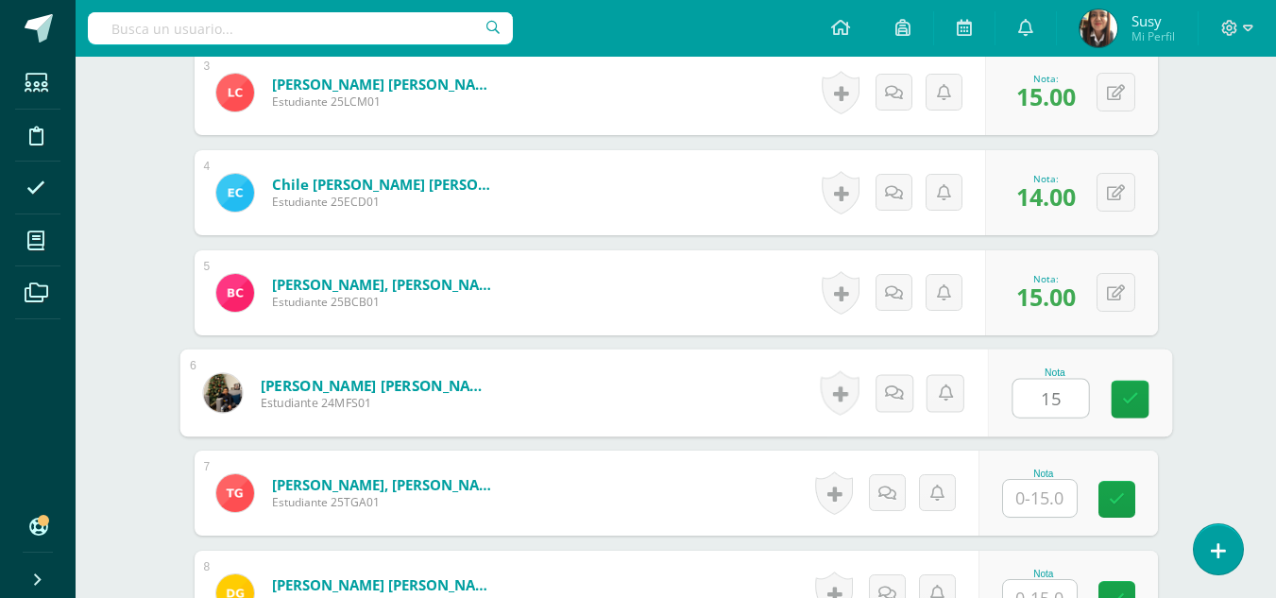
type input "15"
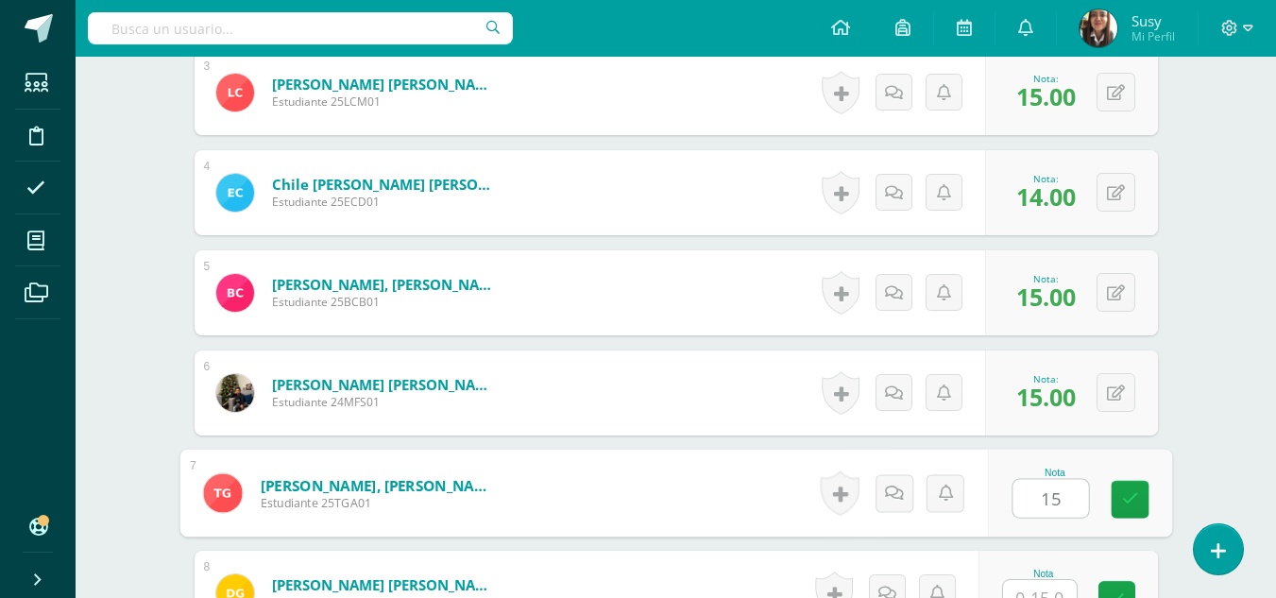
type input "15"
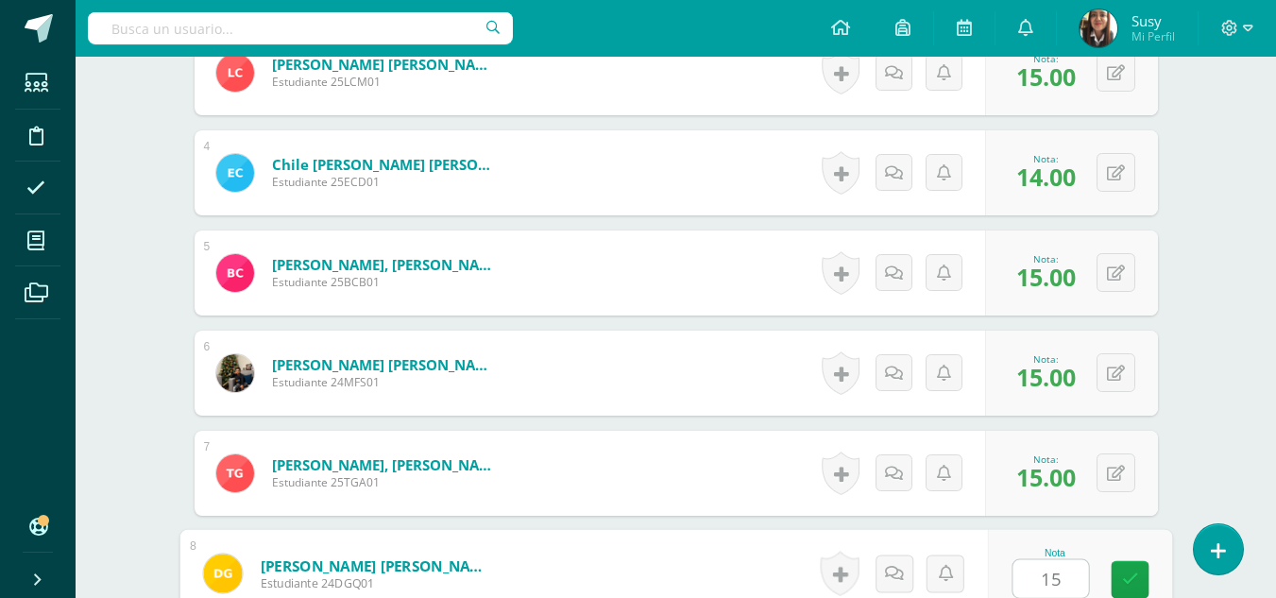
type input "15"
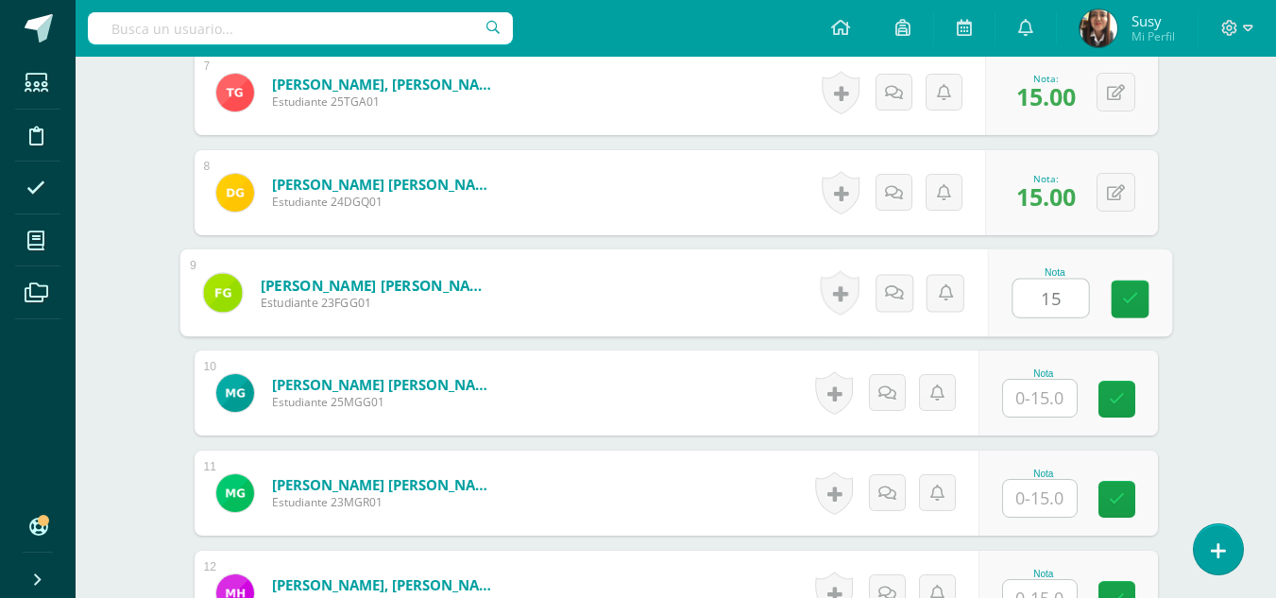
type input "15"
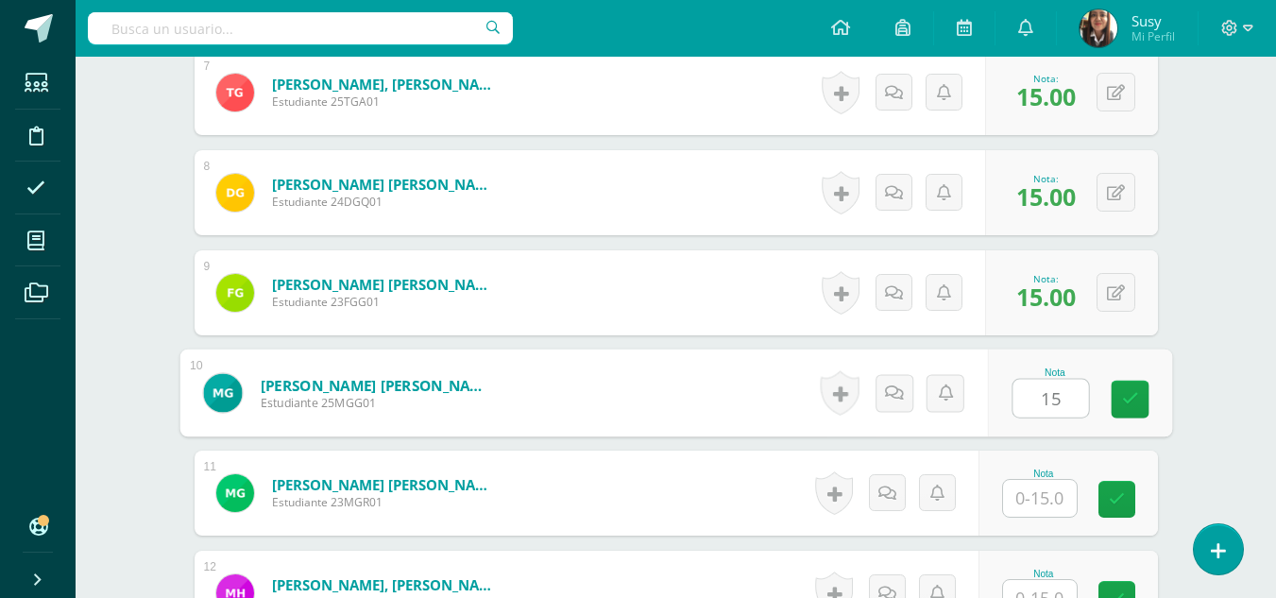
type input "15"
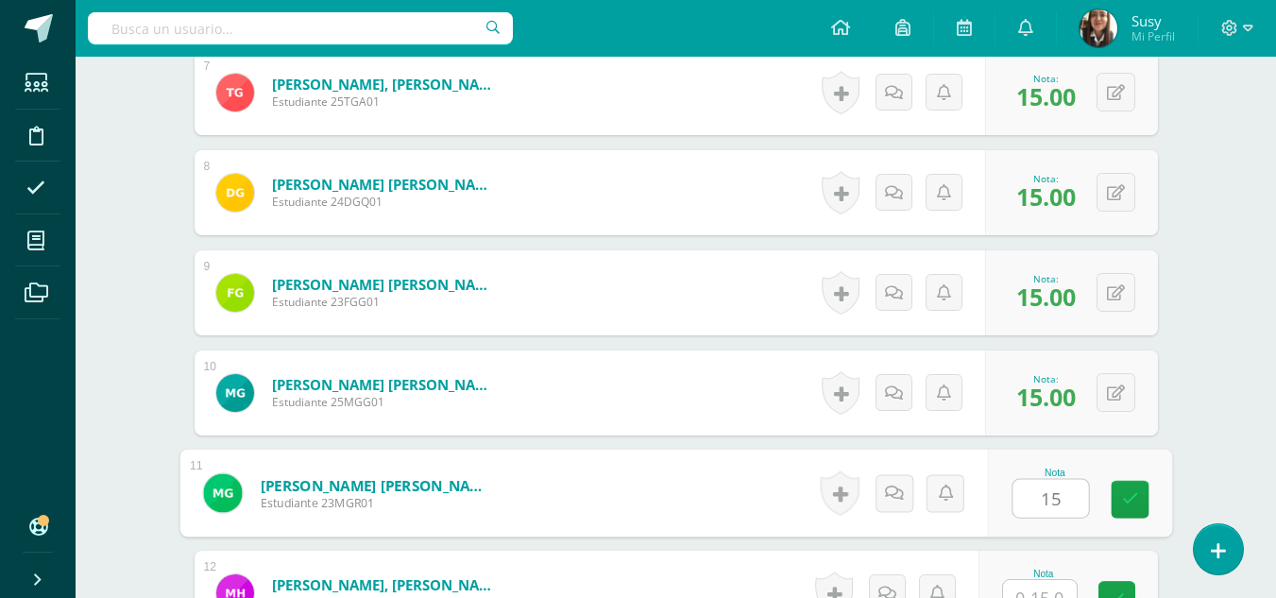
type input "15"
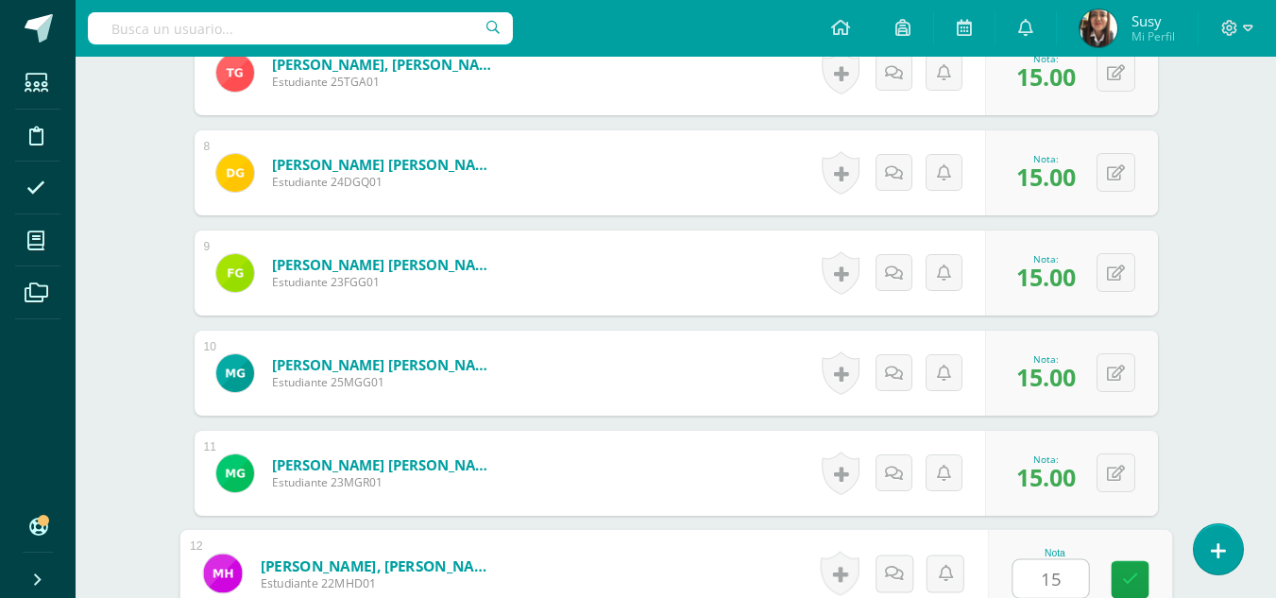
type input "15"
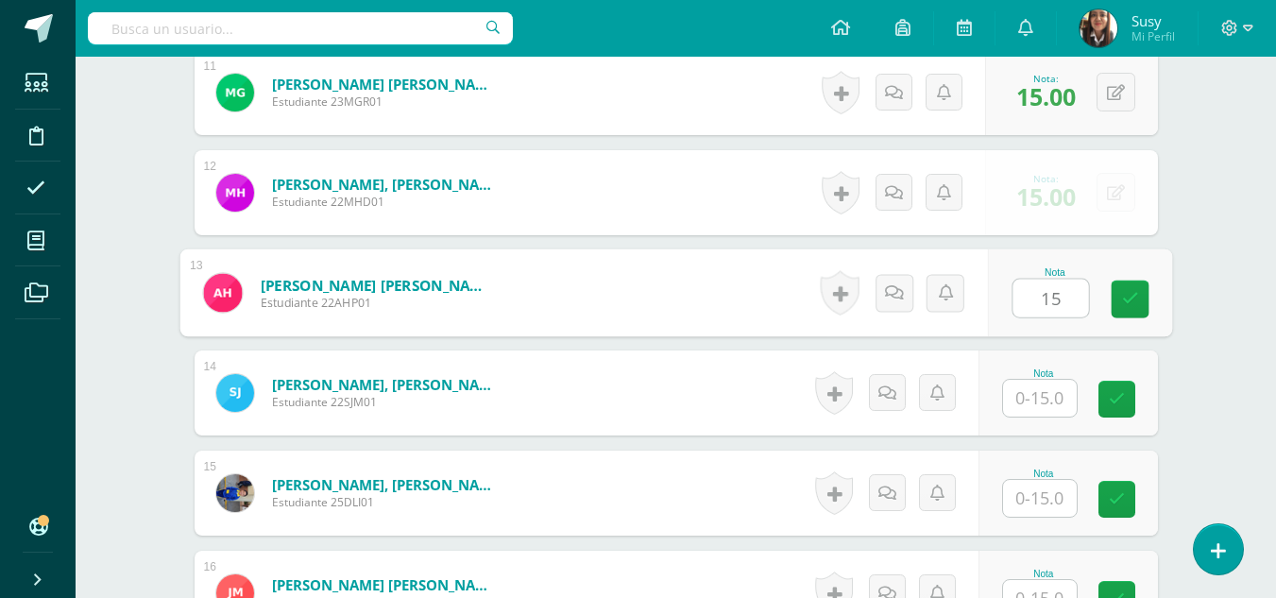
type input "15"
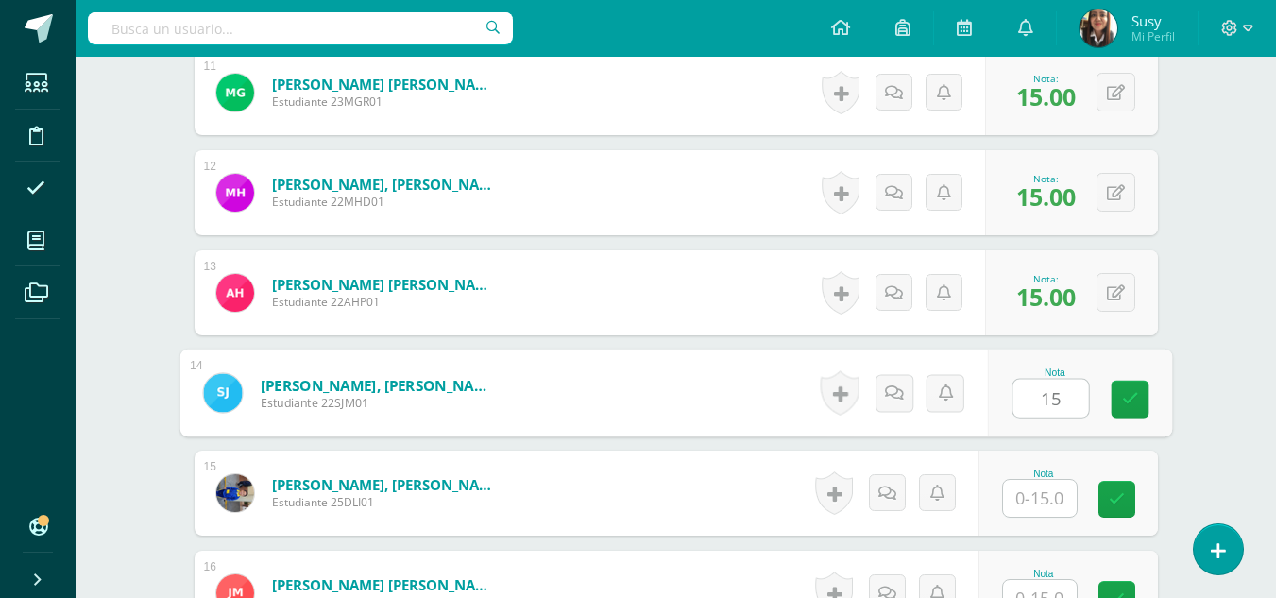
type input "15"
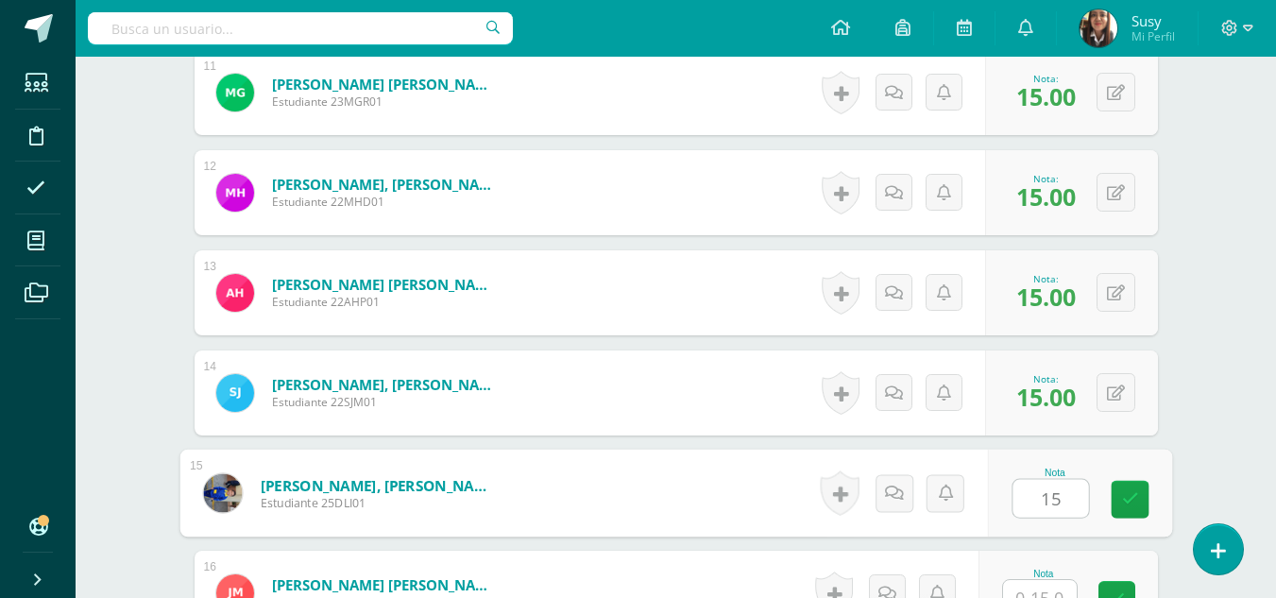
type input "15"
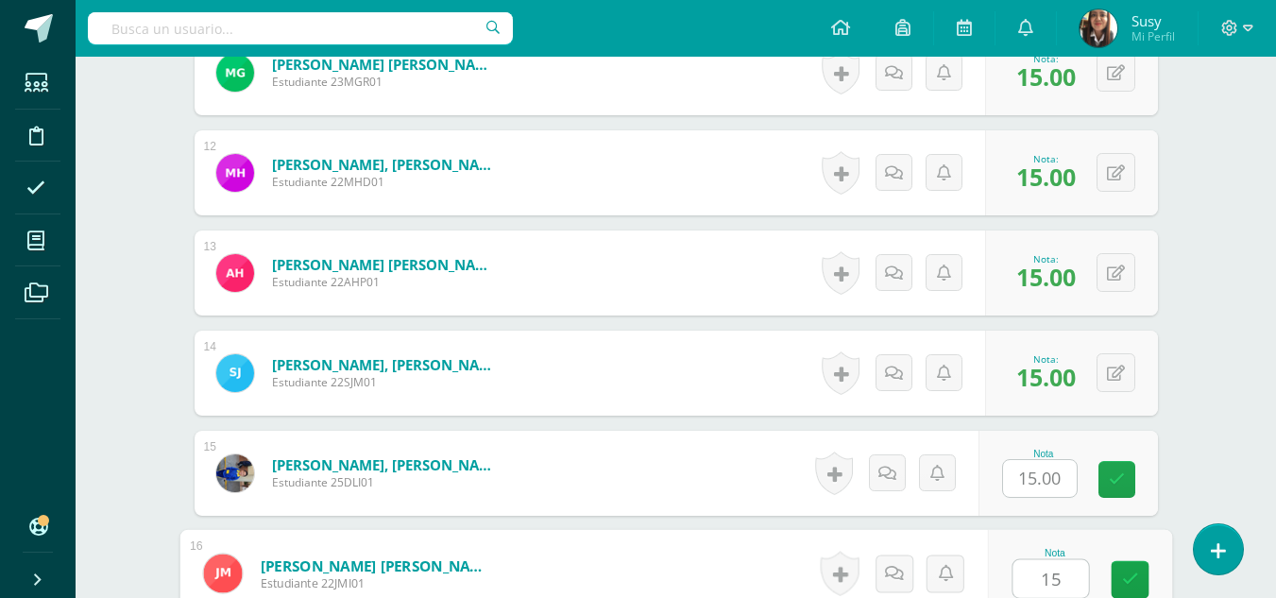
type input "15"
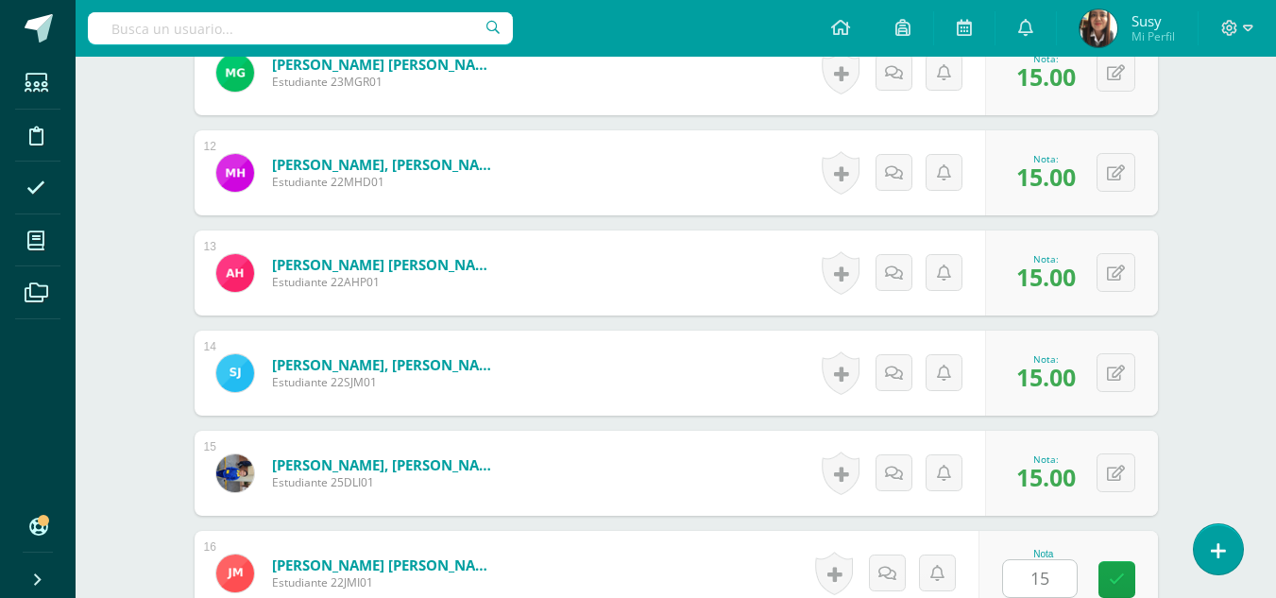
scroll to position [2026, 0]
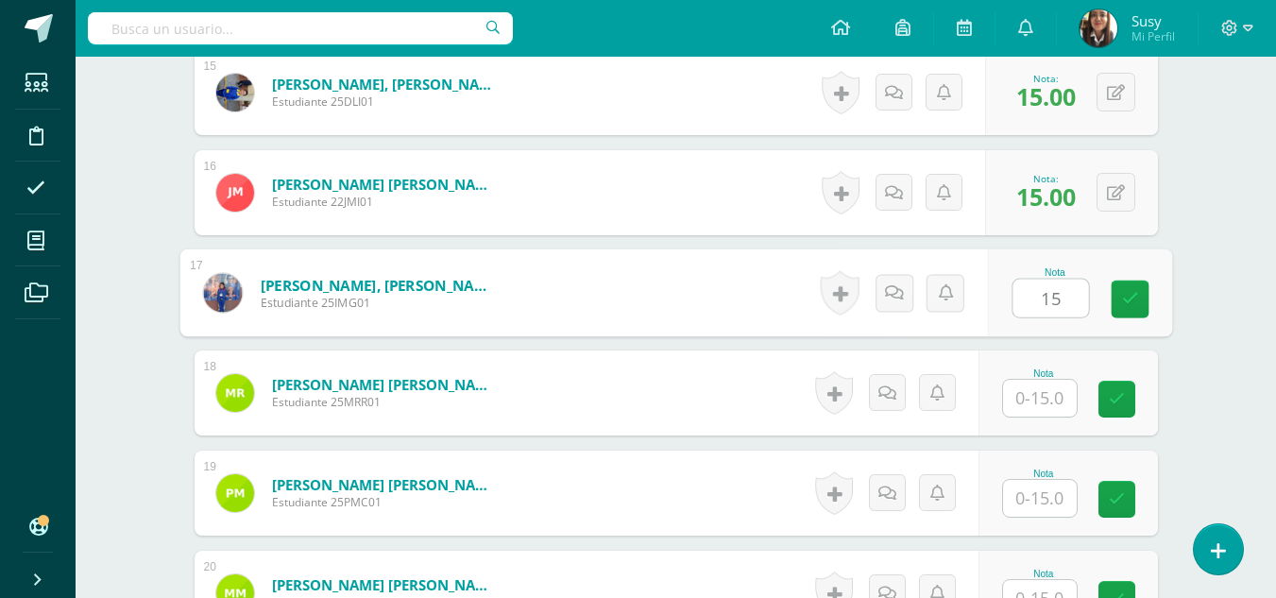
type input "15"
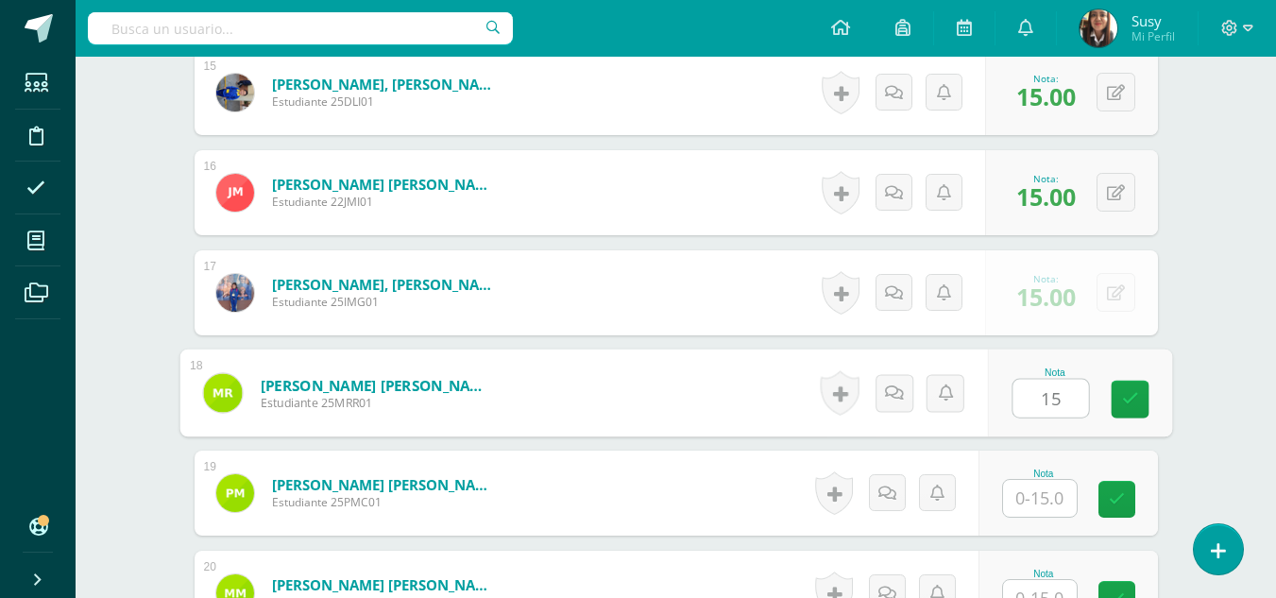
type input "15"
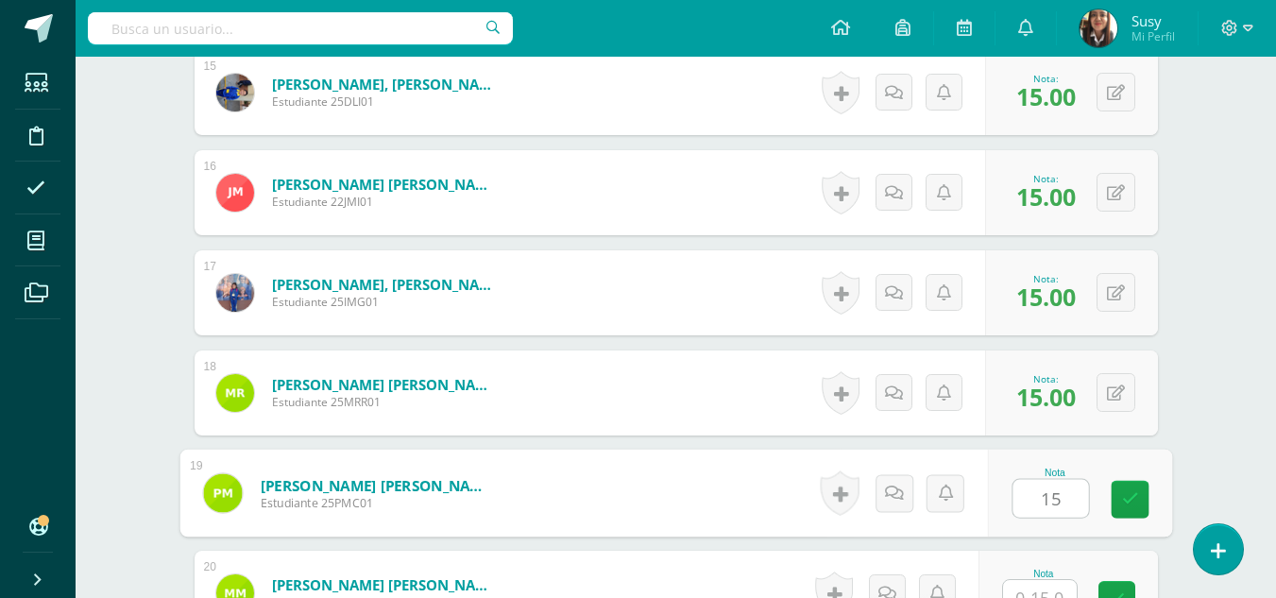
type input "15"
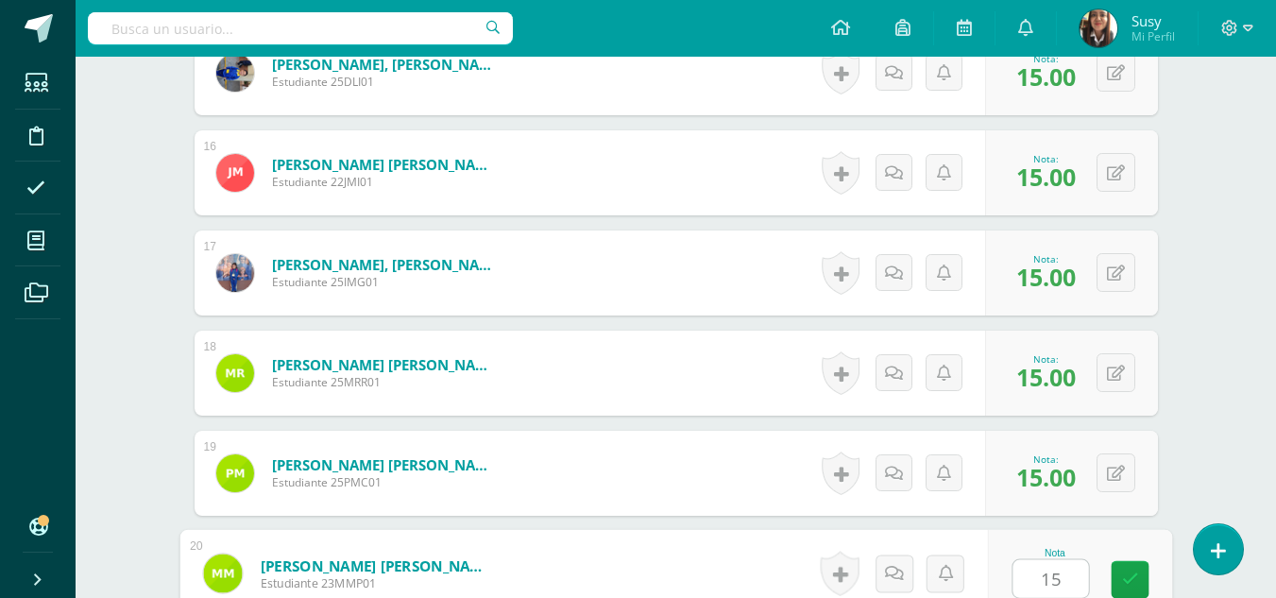
type input "15"
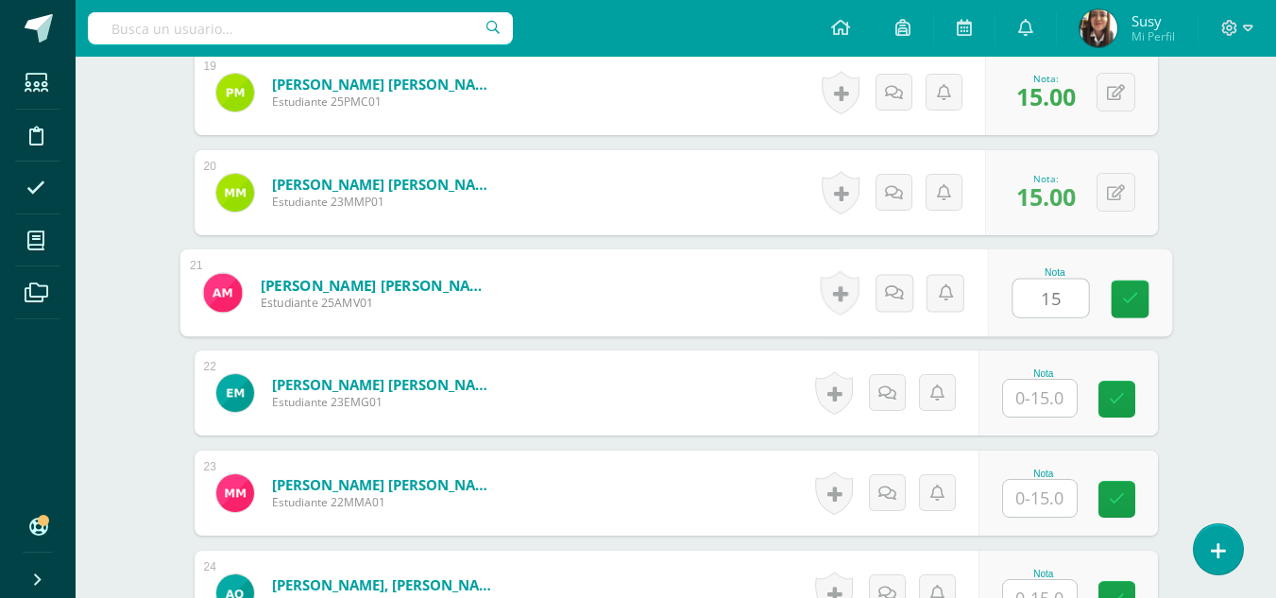
type input "15"
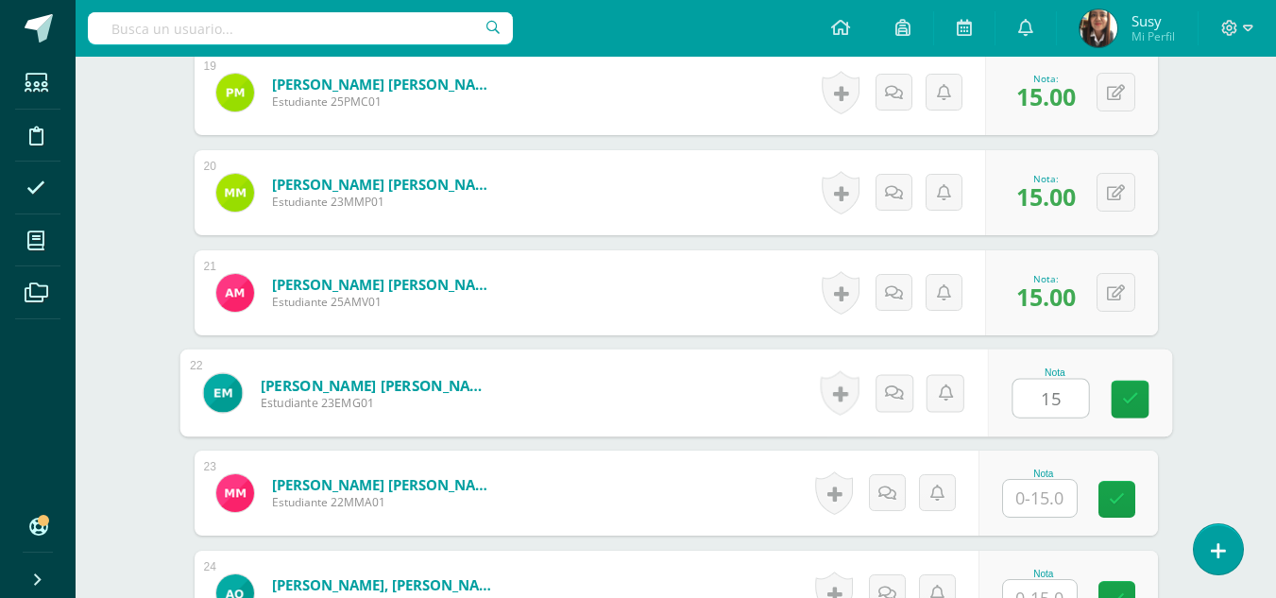
type input "15"
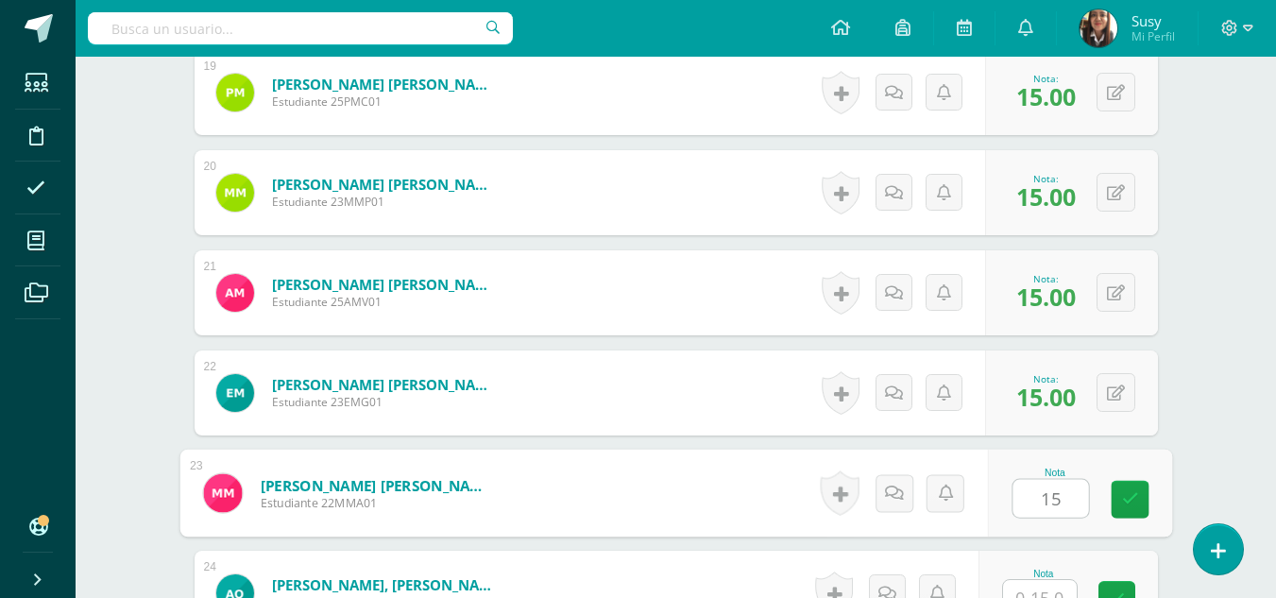
type input "15"
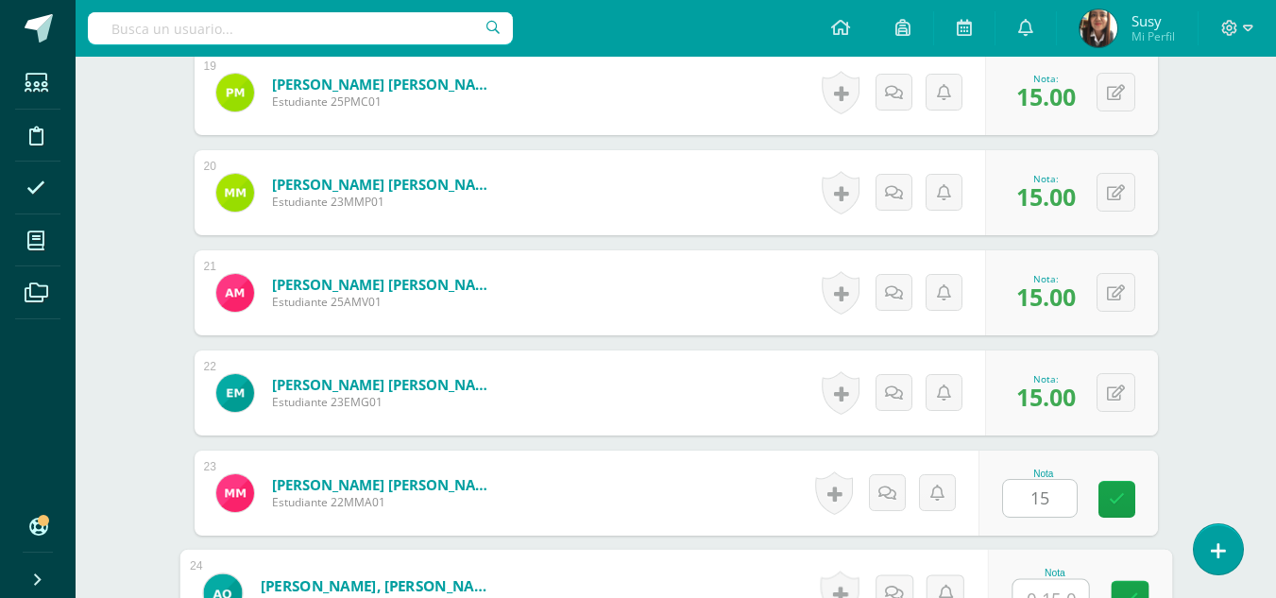
scroll to position [2446, 0]
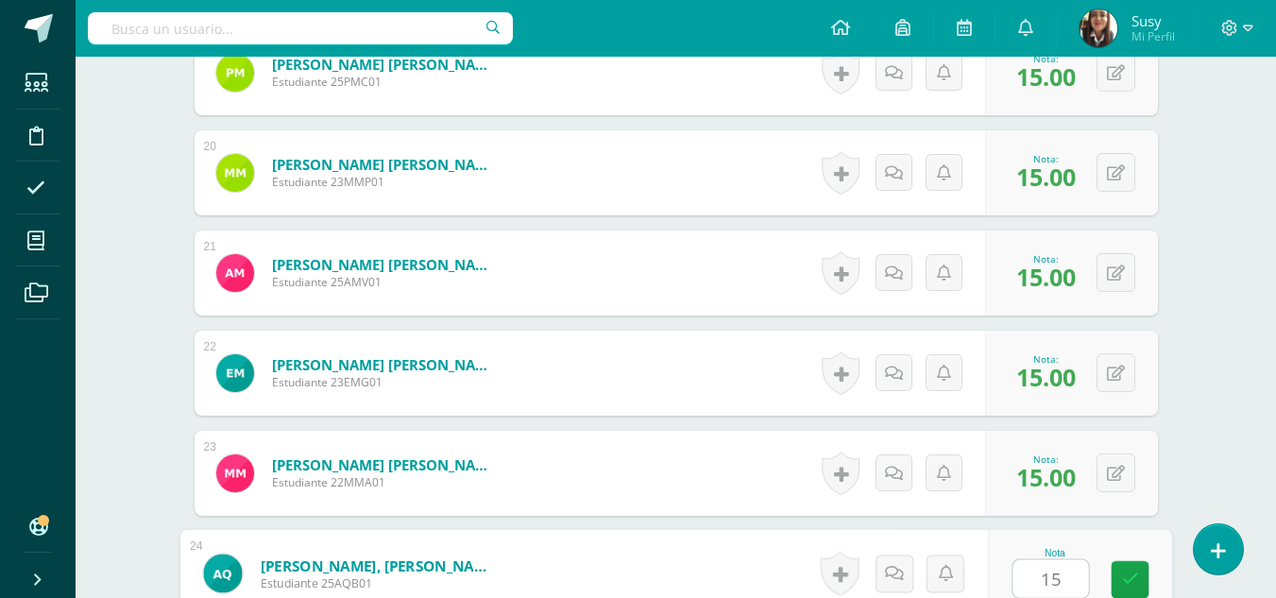
type input "15"
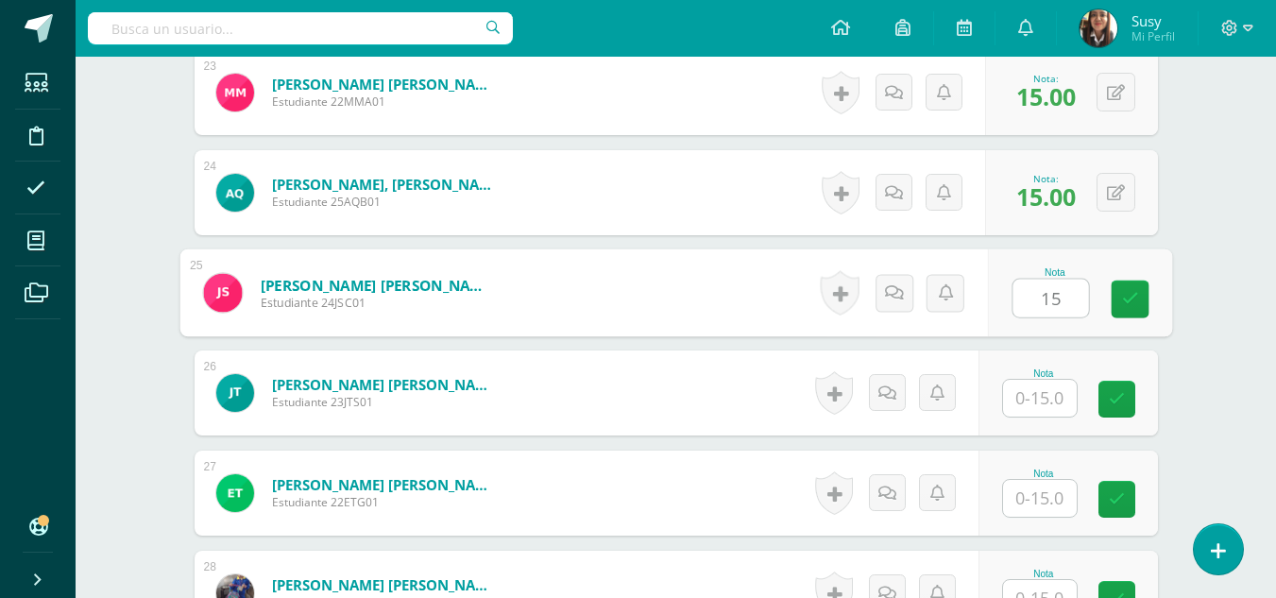
type input "15"
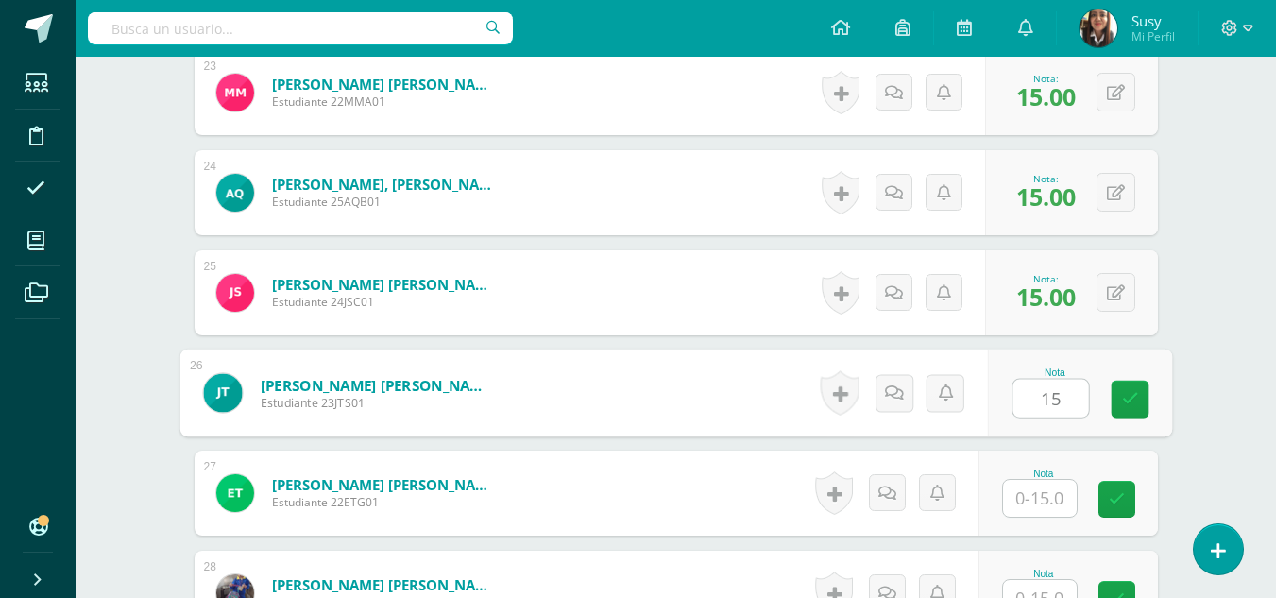
type input "15"
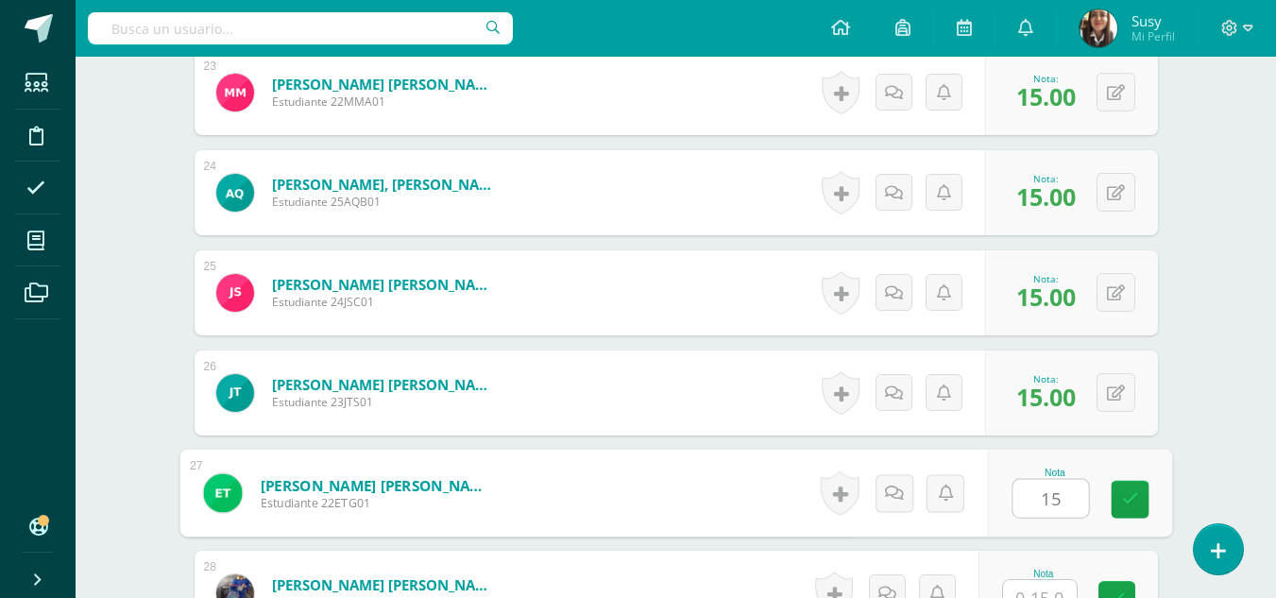
type input "15"
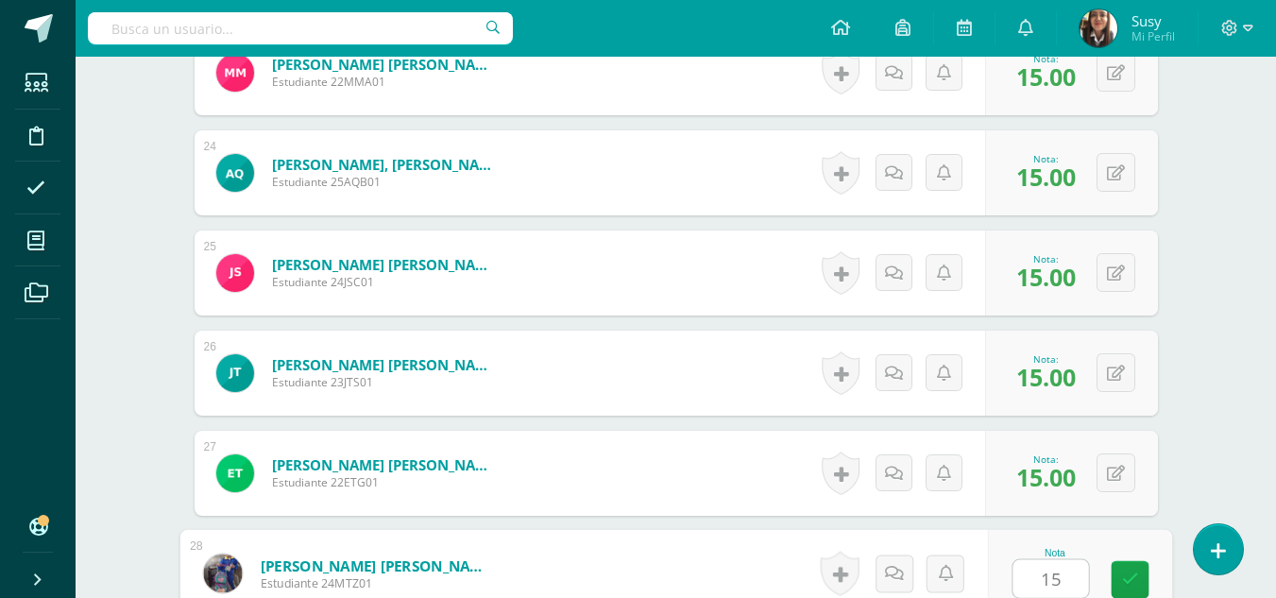
type input "15"
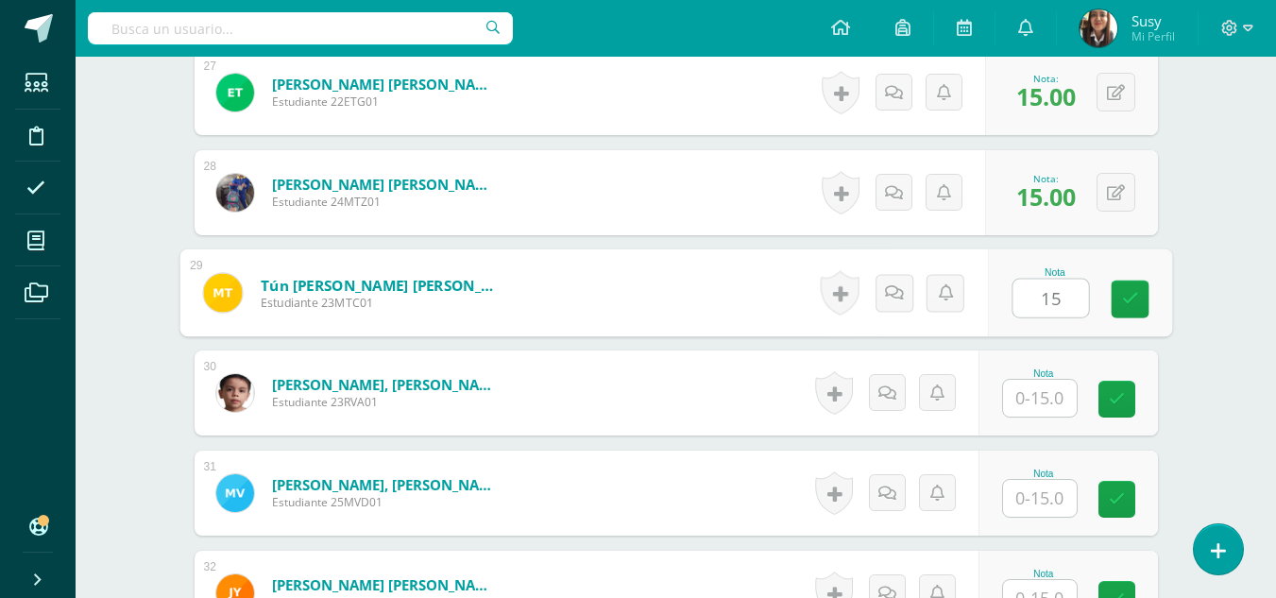
type input "15"
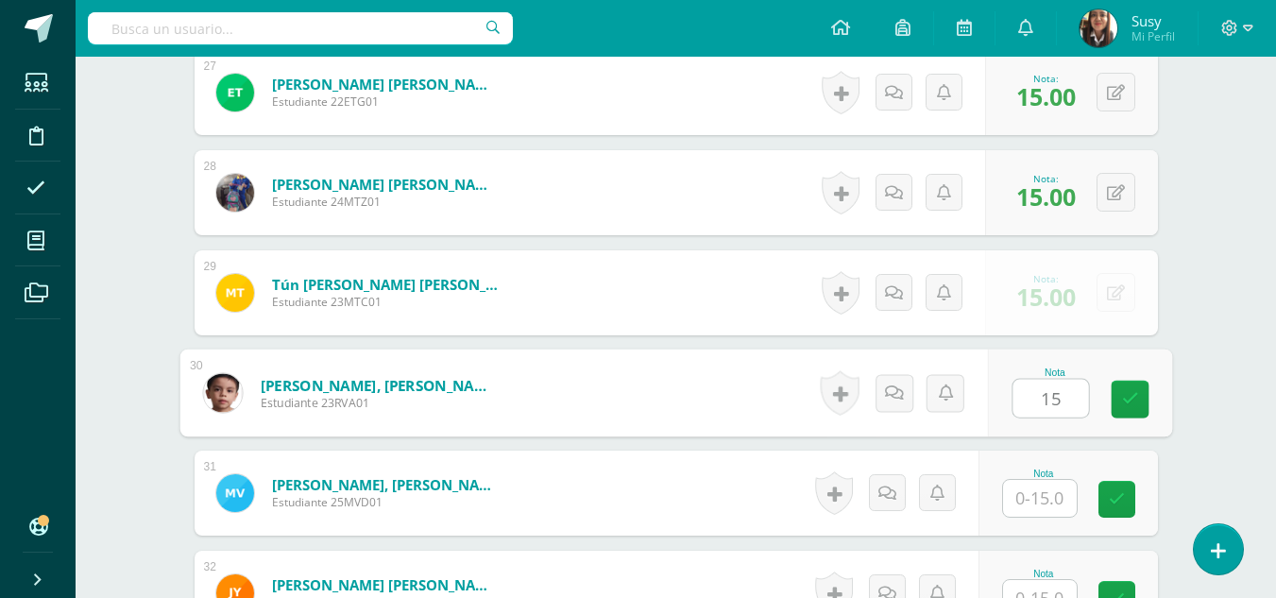
type input "15"
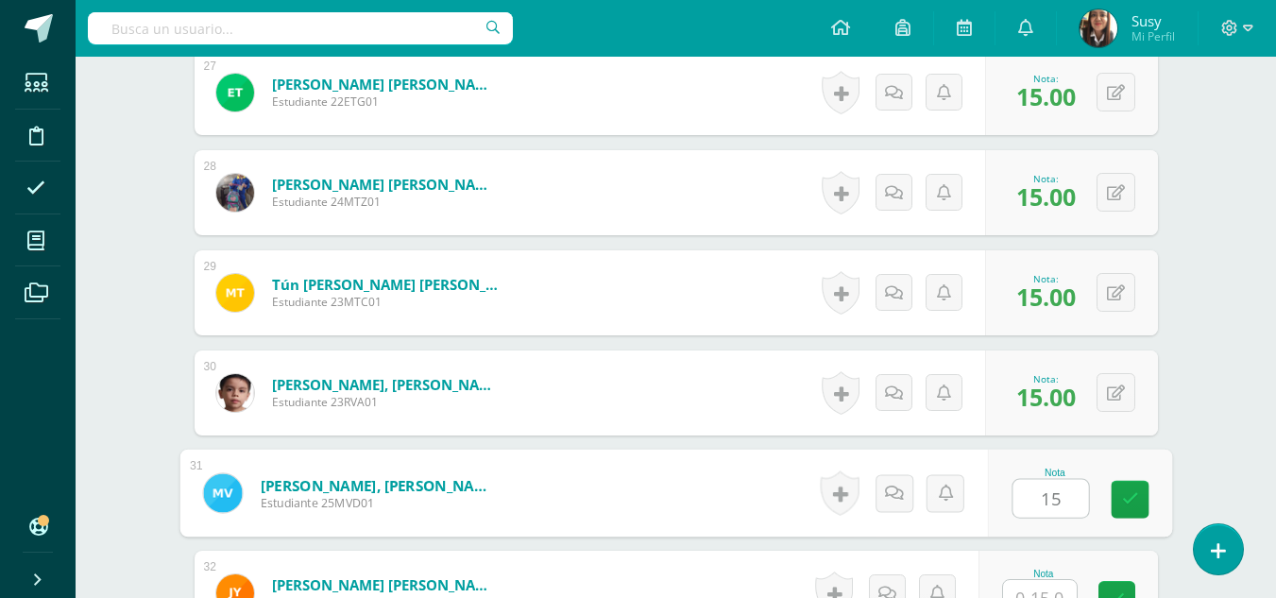
type input "15"
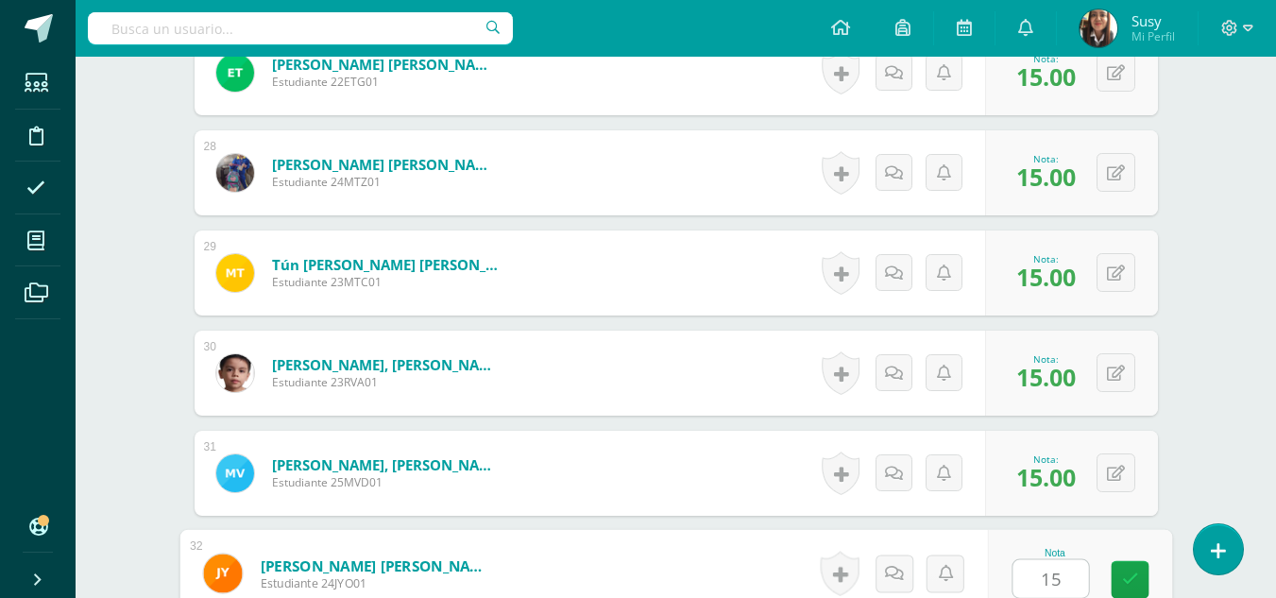
type input "151"
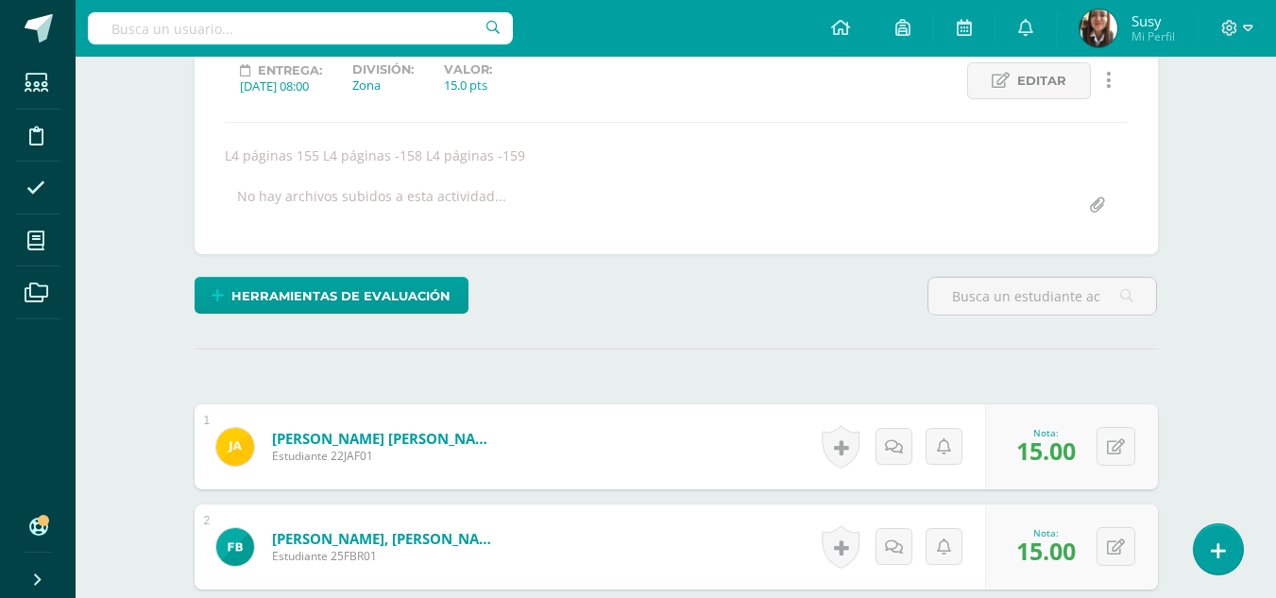
scroll to position [0, 0]
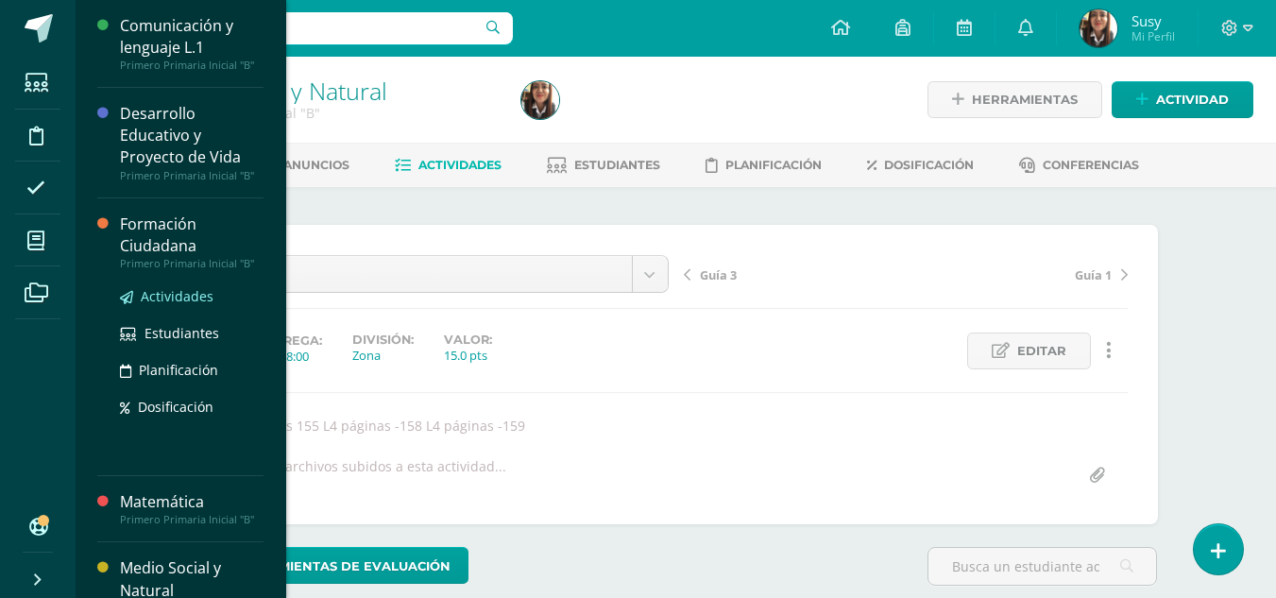
click at [169, 300] on span "Actividades" at bounding box center [177, 296] width 73 height 18
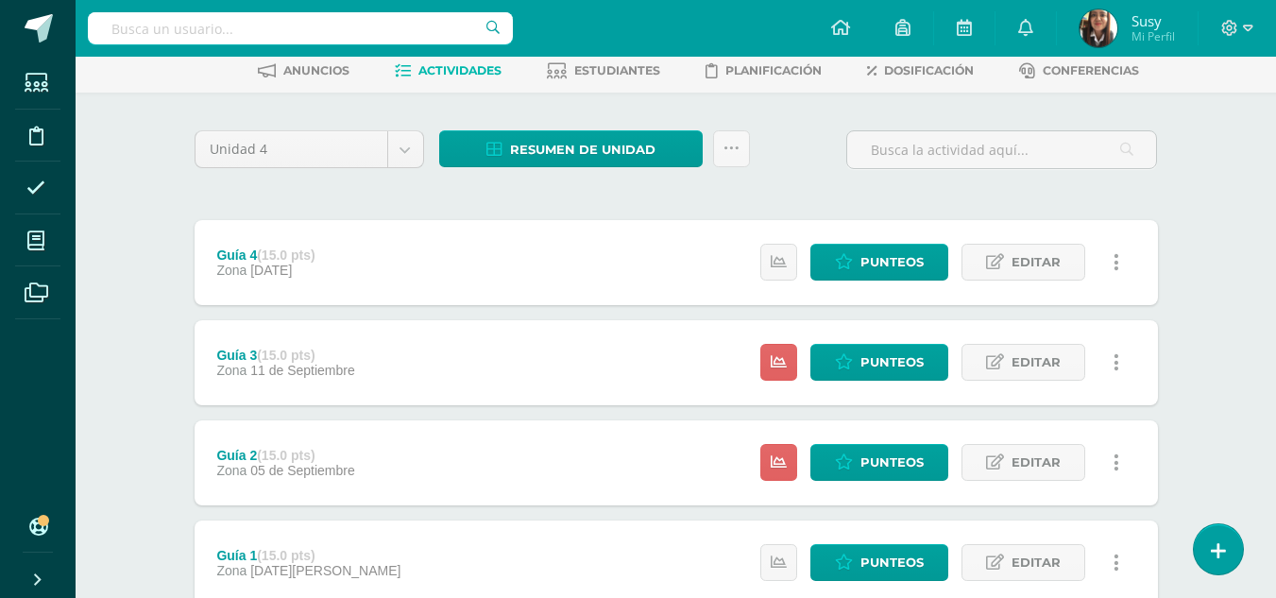
scroll to position [189, 0]
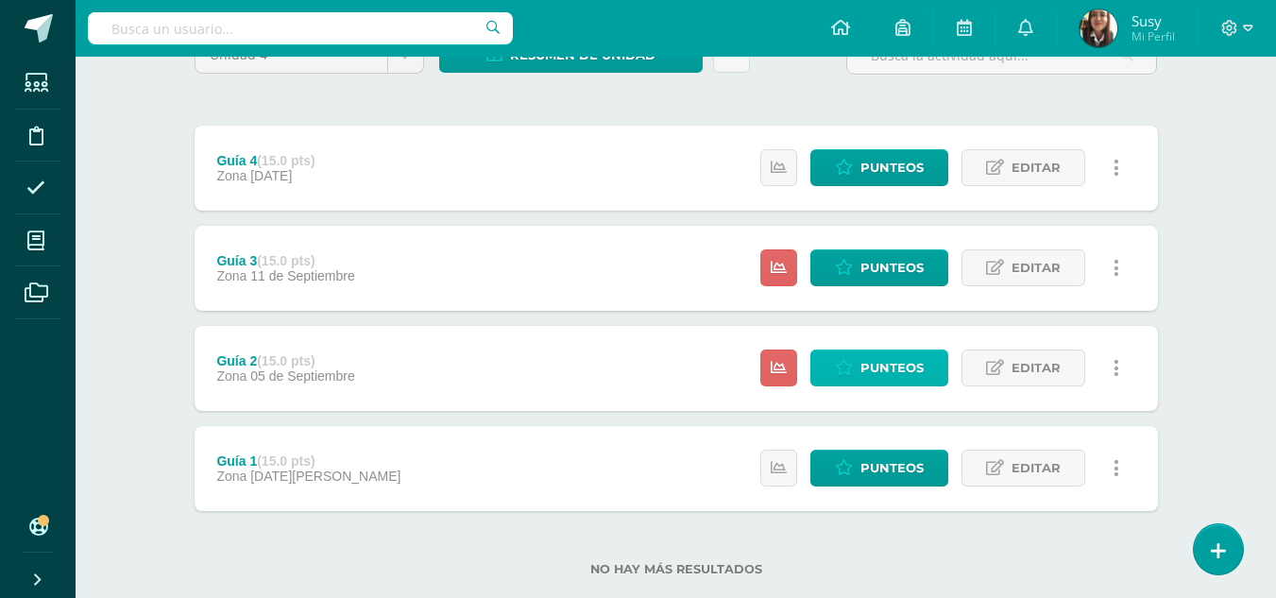
click at [900, 370] on span "Punteos" at bounding box center [891, 367] width 63 height 35
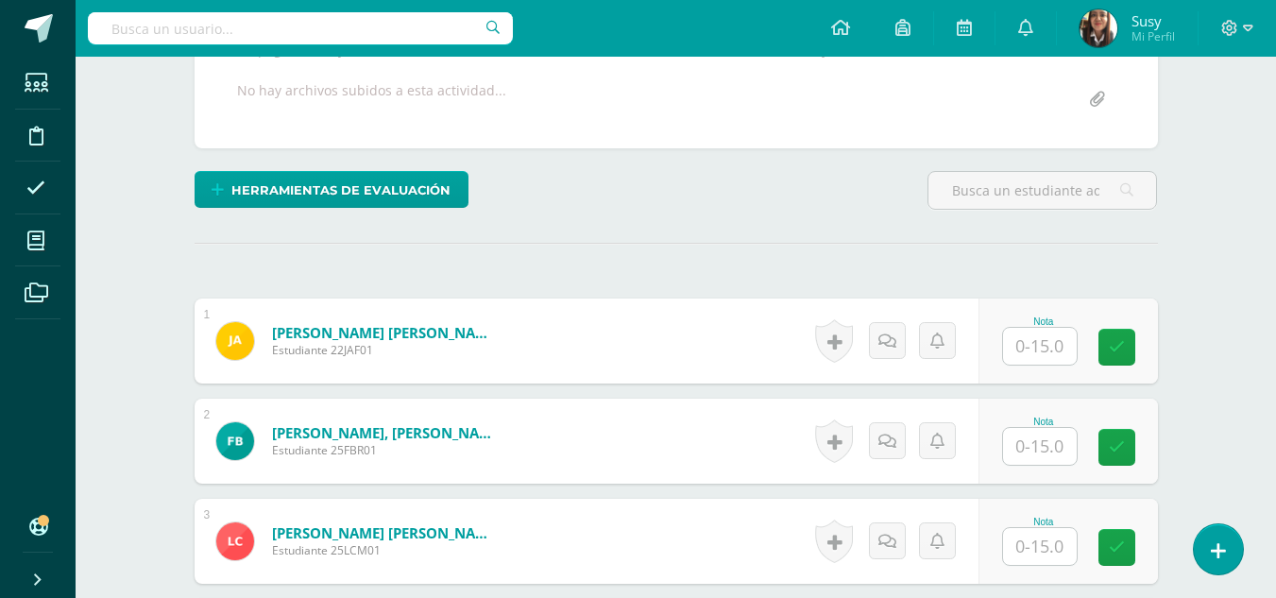
scroll to position [470, 0]
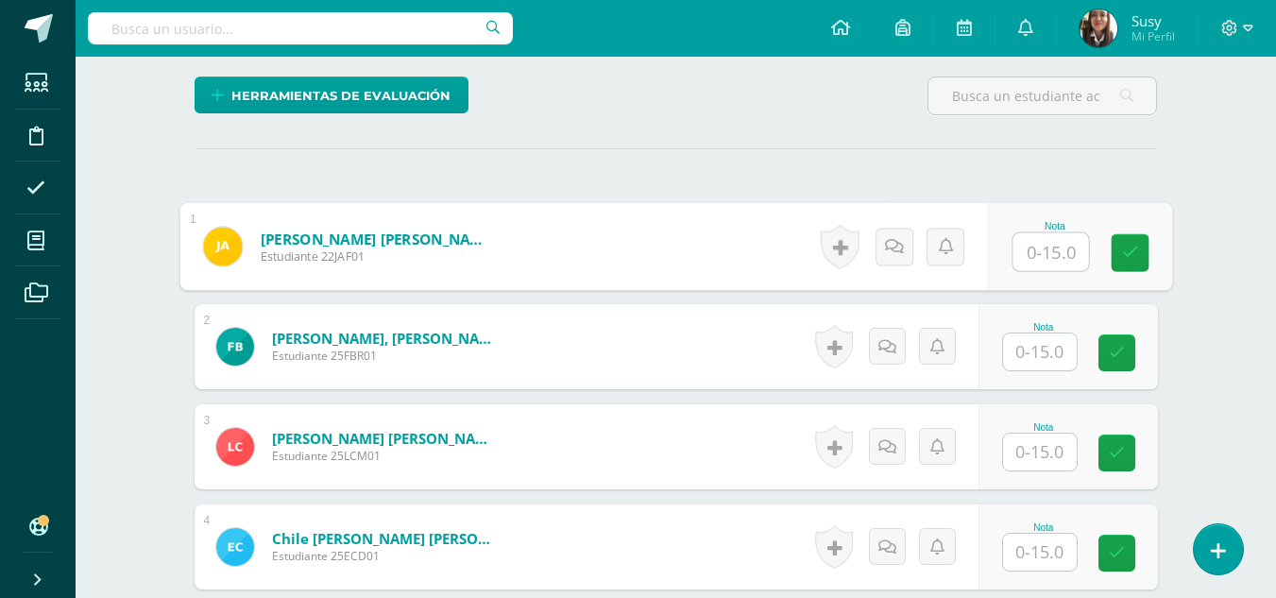
click at [1044, 243] on input "text" at bounding box center [1050, 252] width 76 height 38
type input "15"
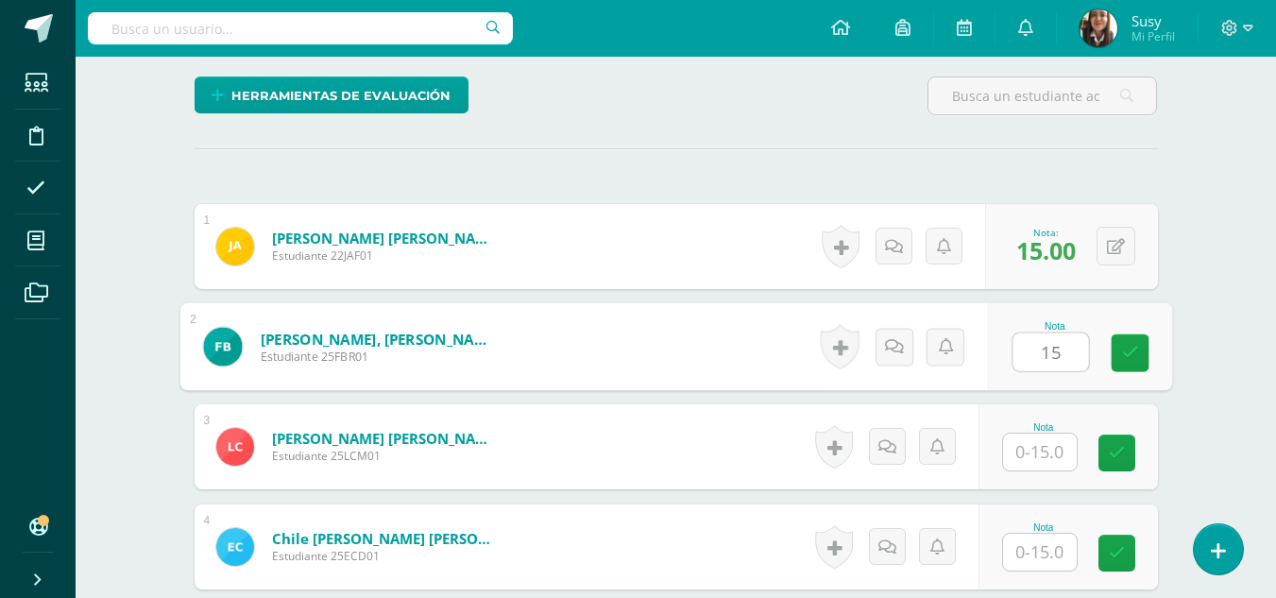
type input "15"
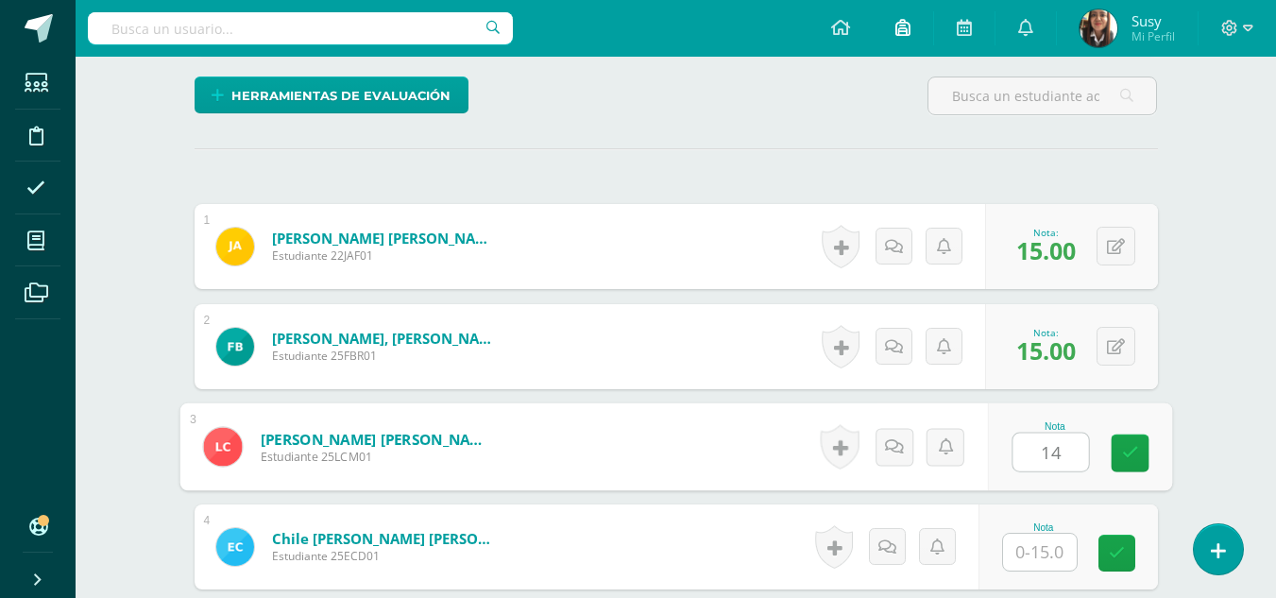
type input "14"
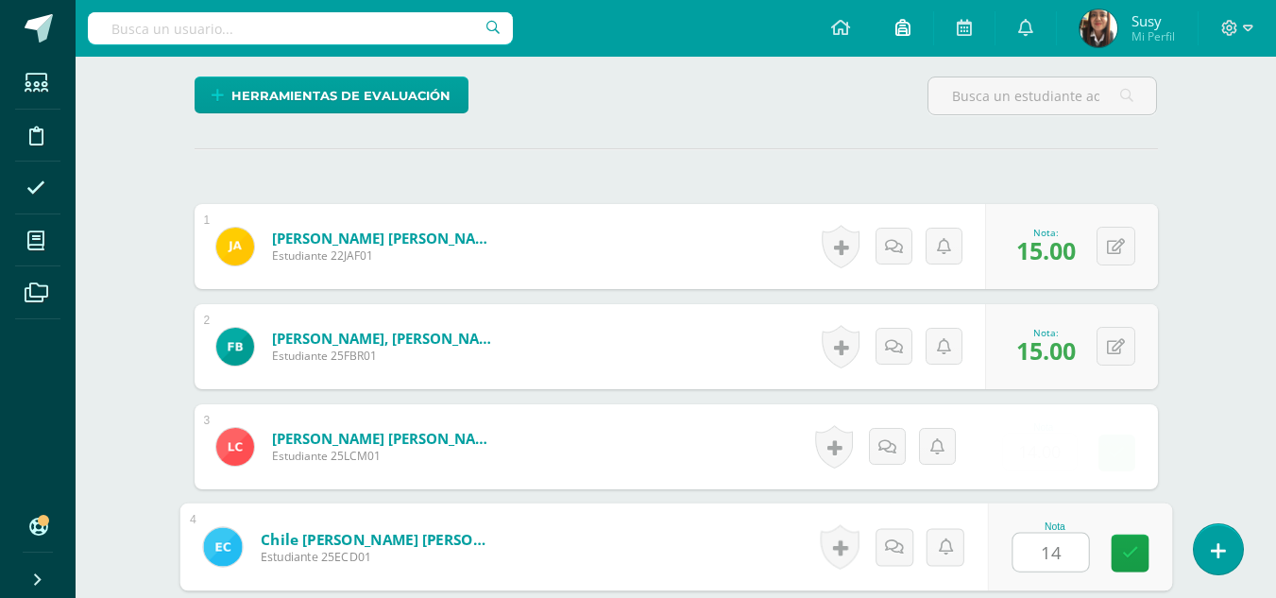
type input "14"
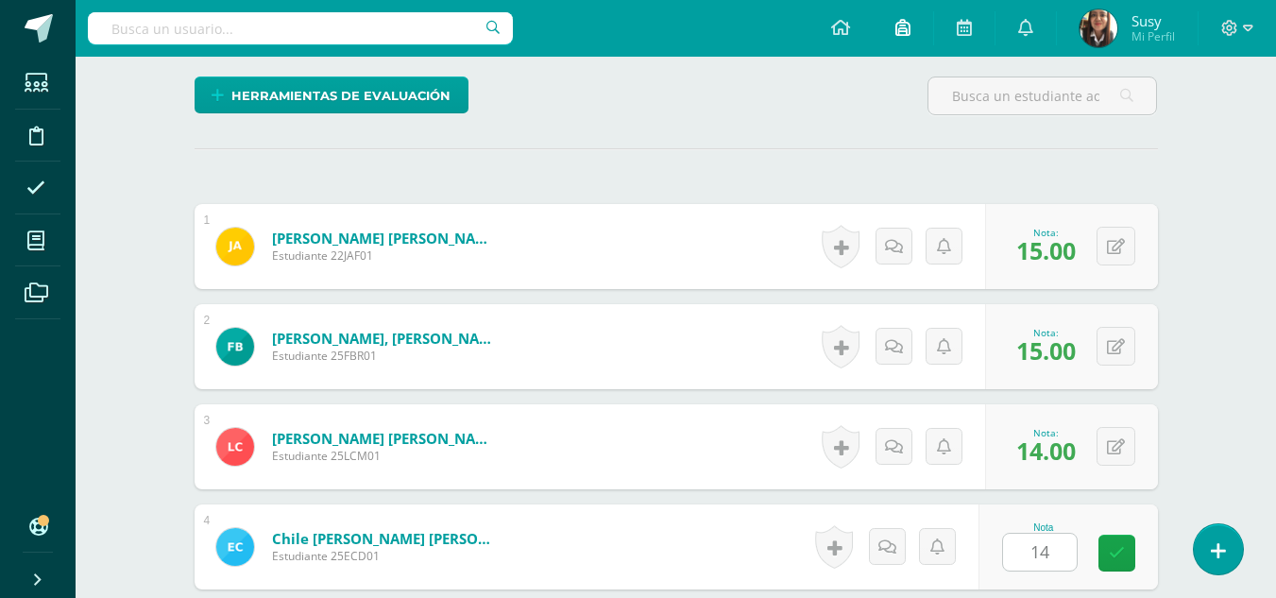
scroll to position [824, 0]
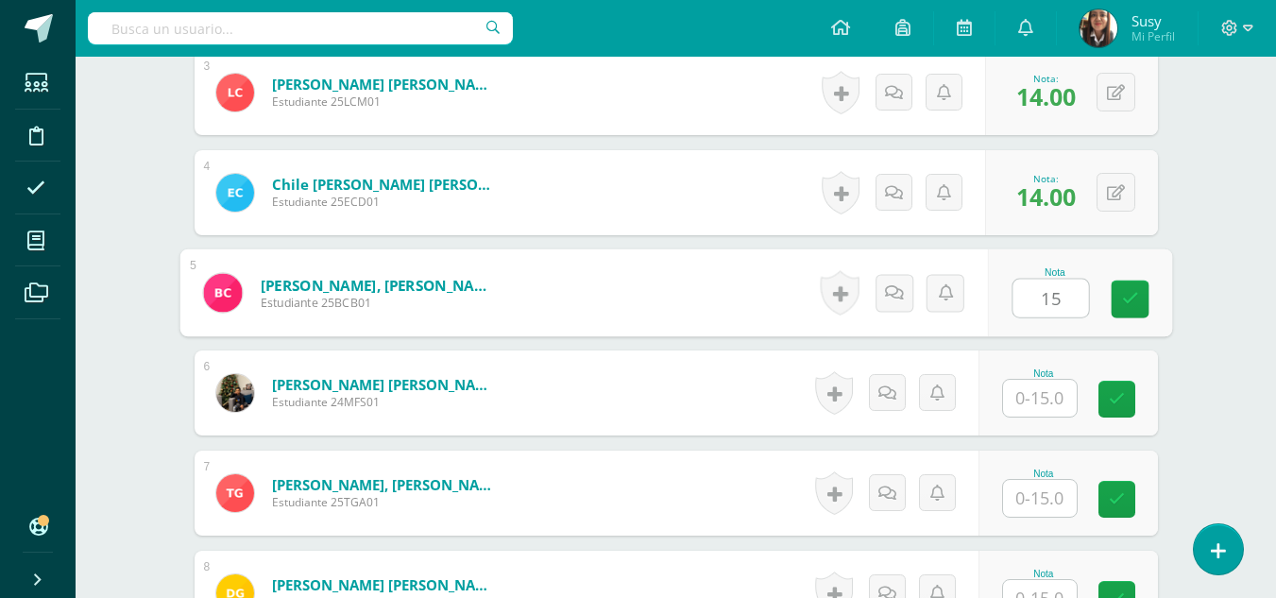
type input "15"
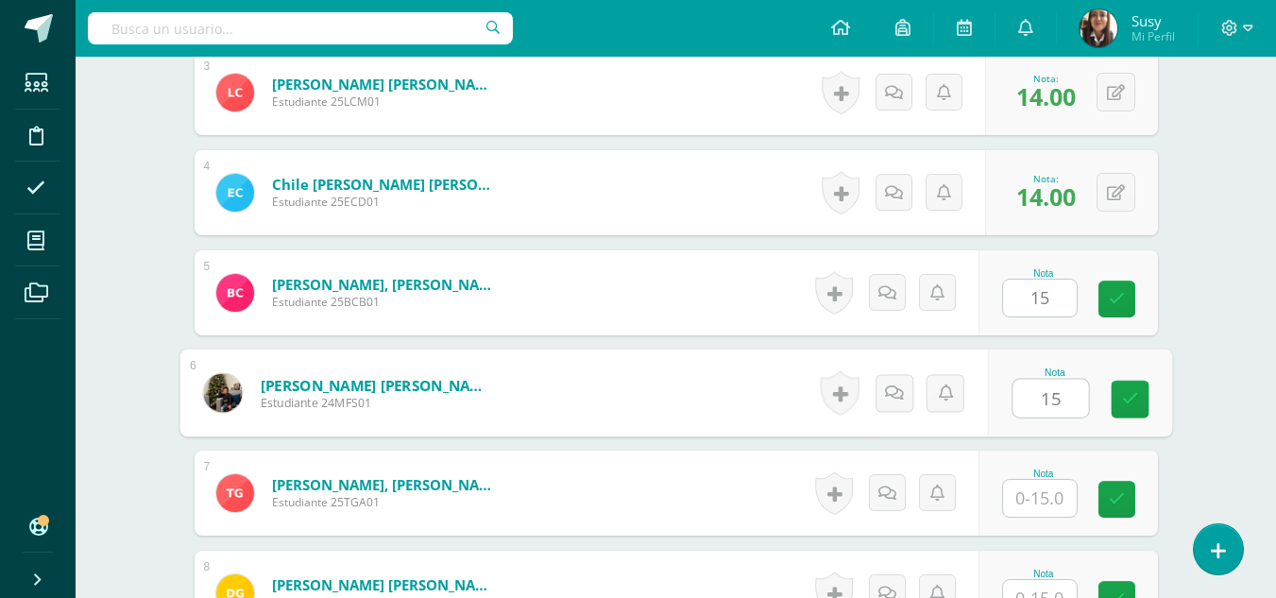
type input "15"
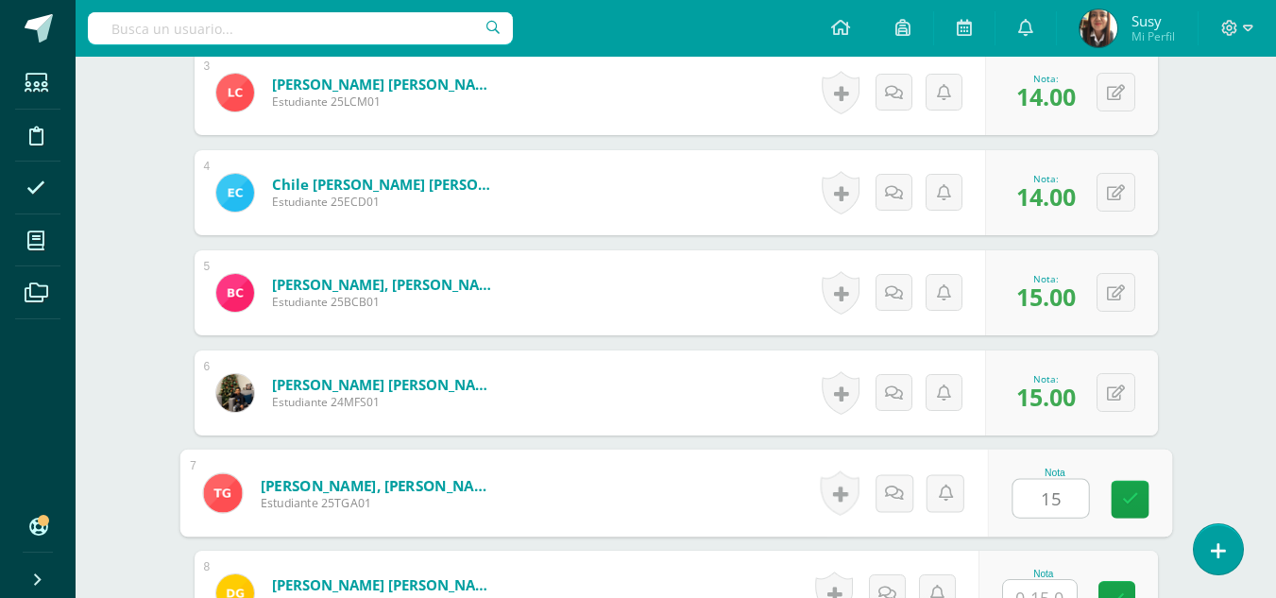
type input "15"
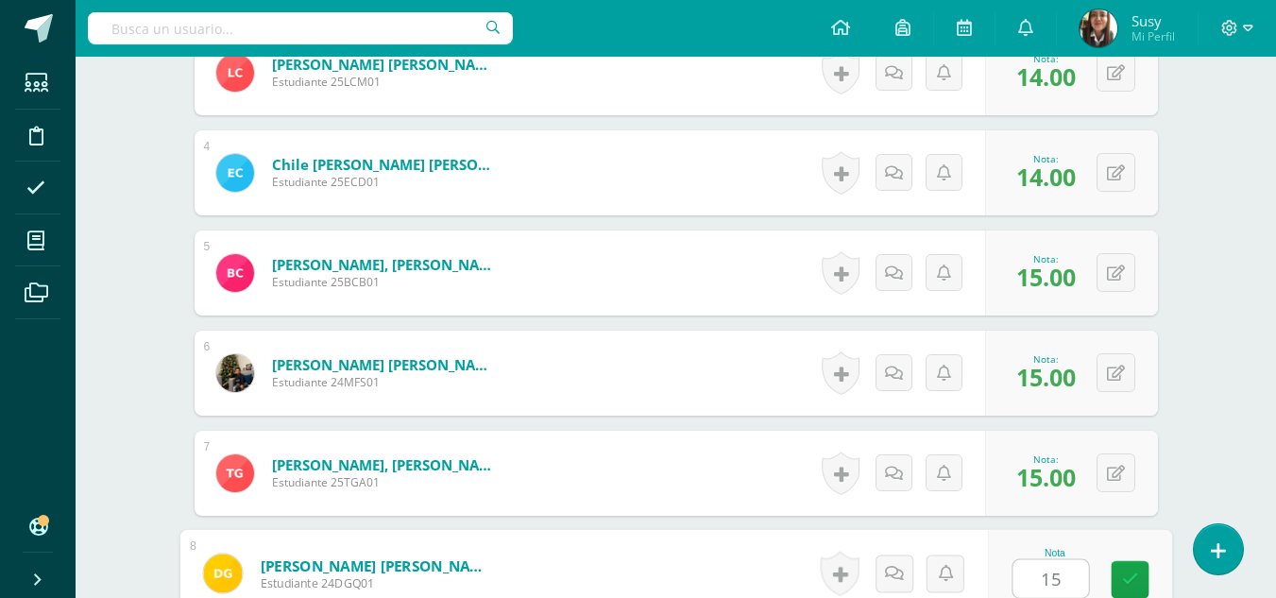
type input "15"
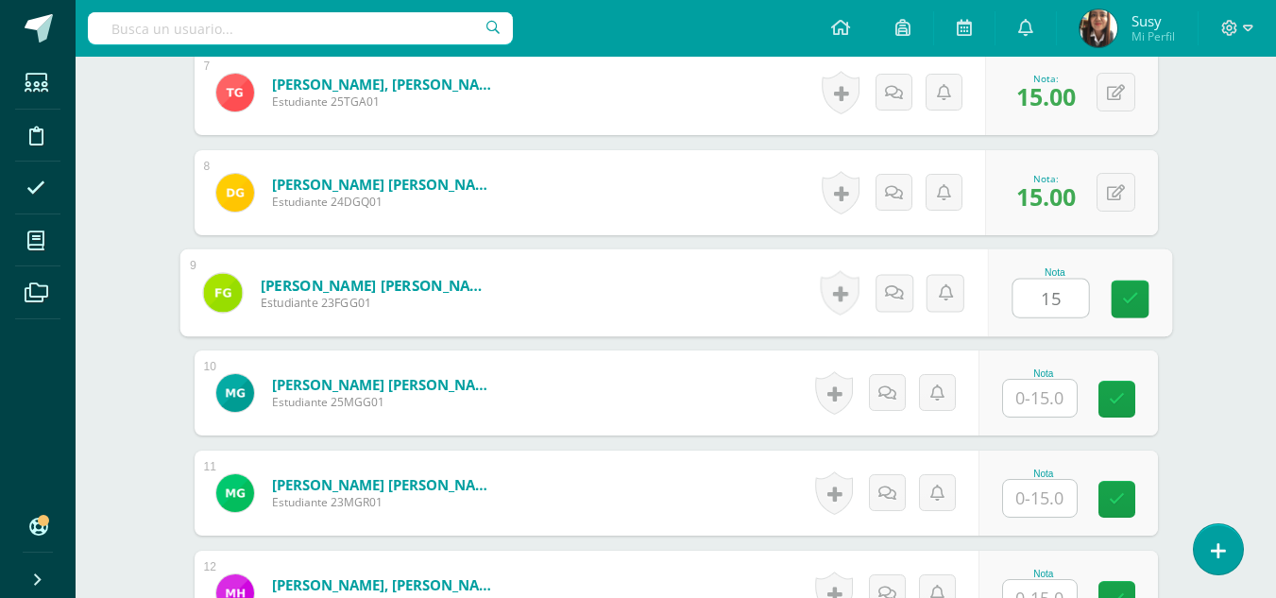
type input "15"
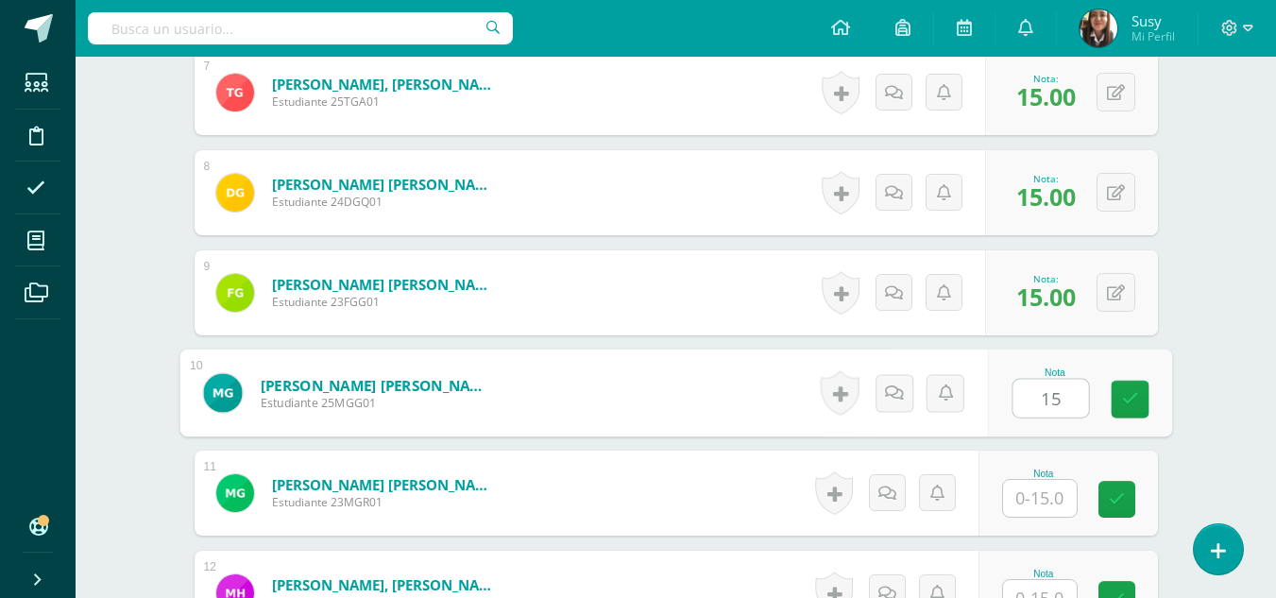
type input "15"
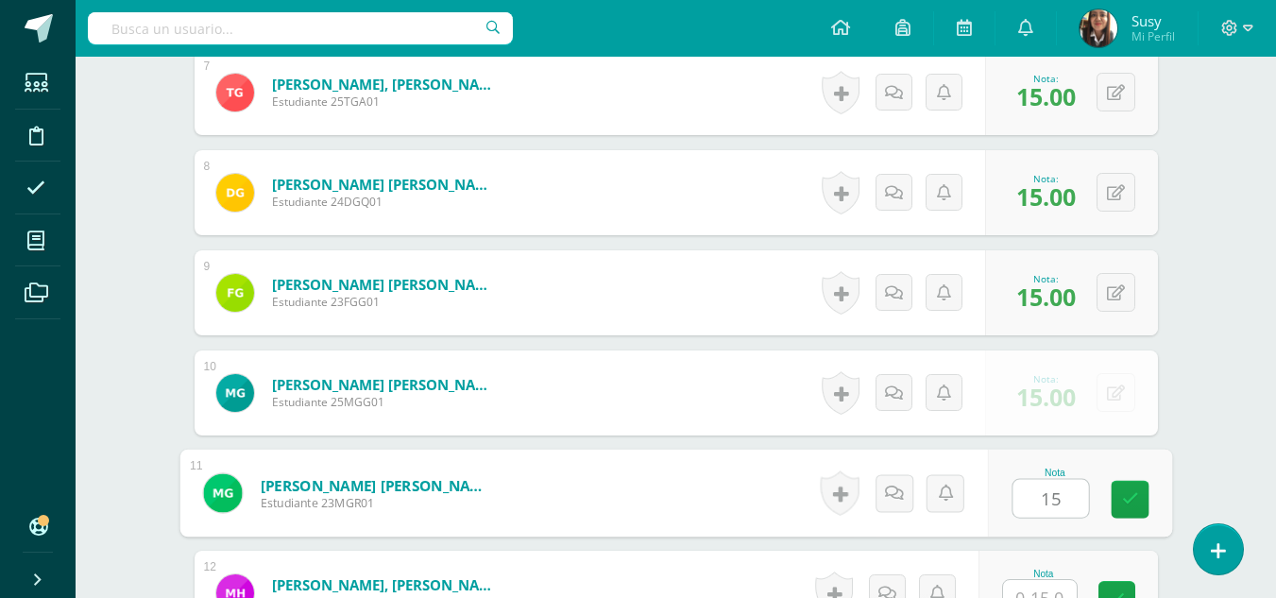
type input "15"
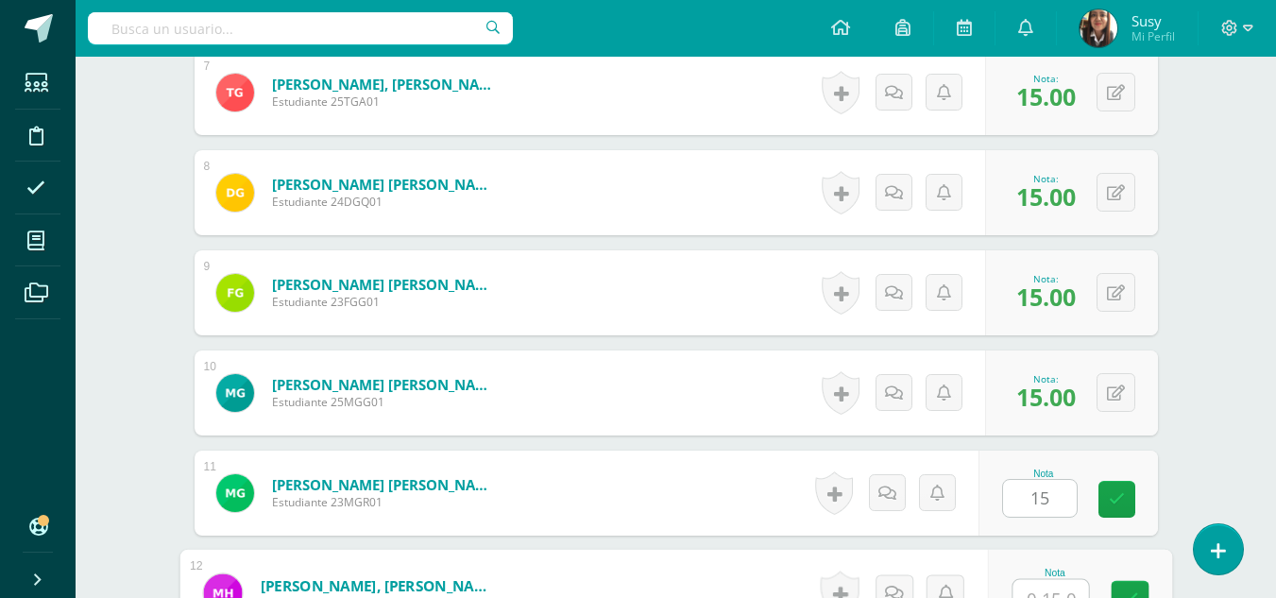
scroll to position [1245, 0]
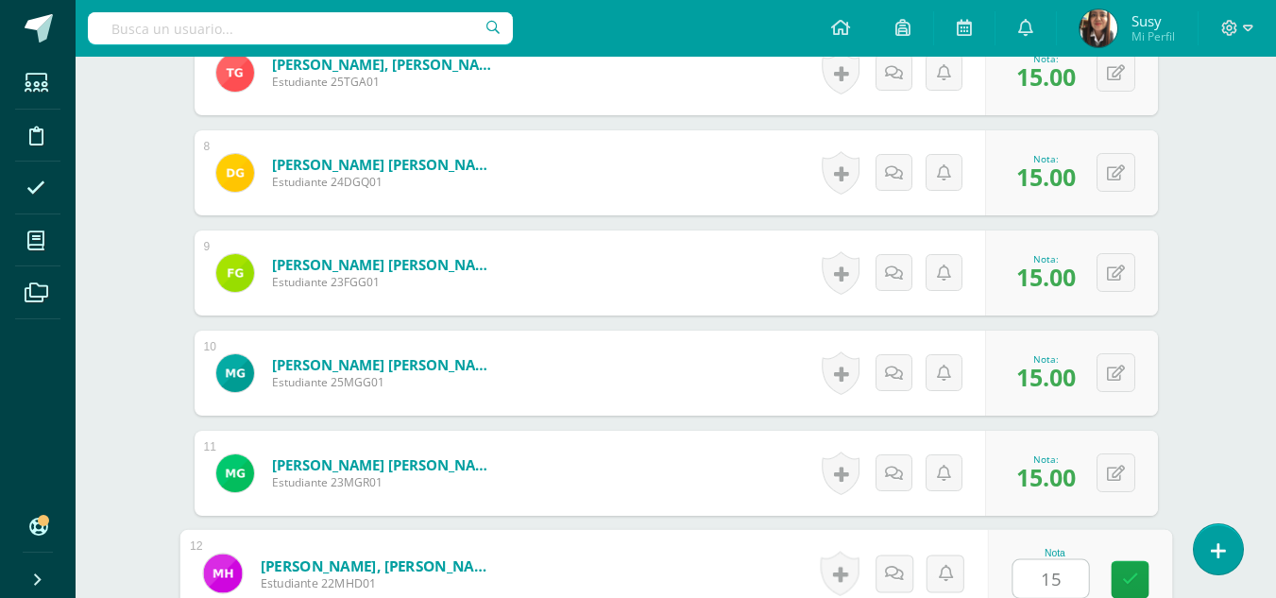
type input "15"
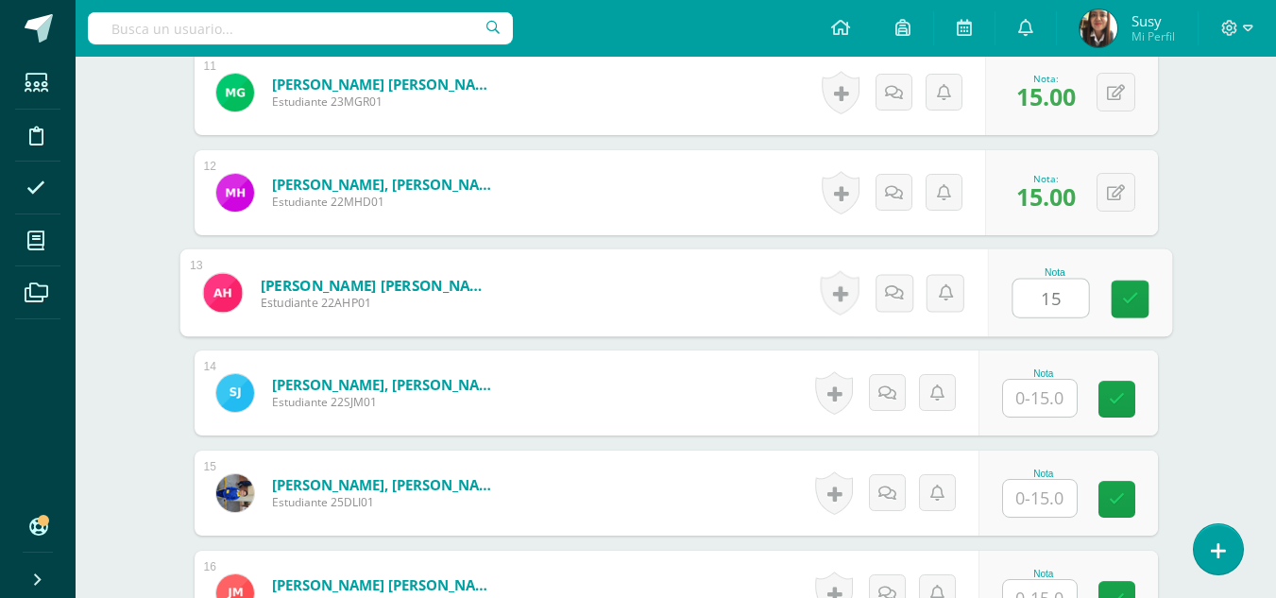
type input "15"
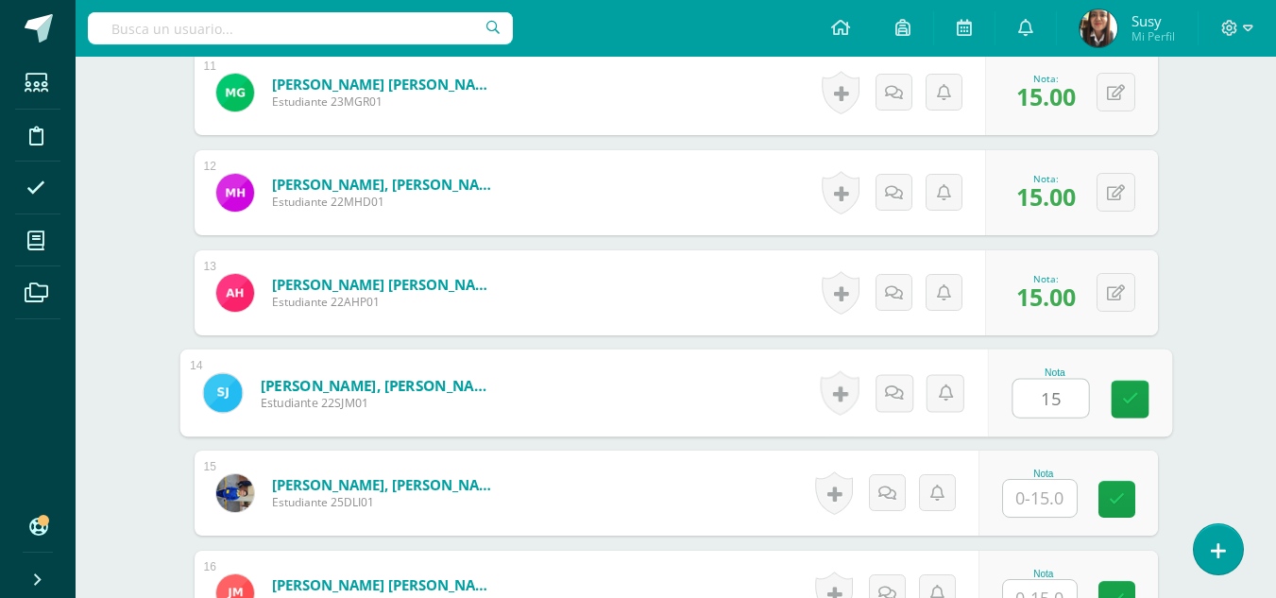
type input "15"
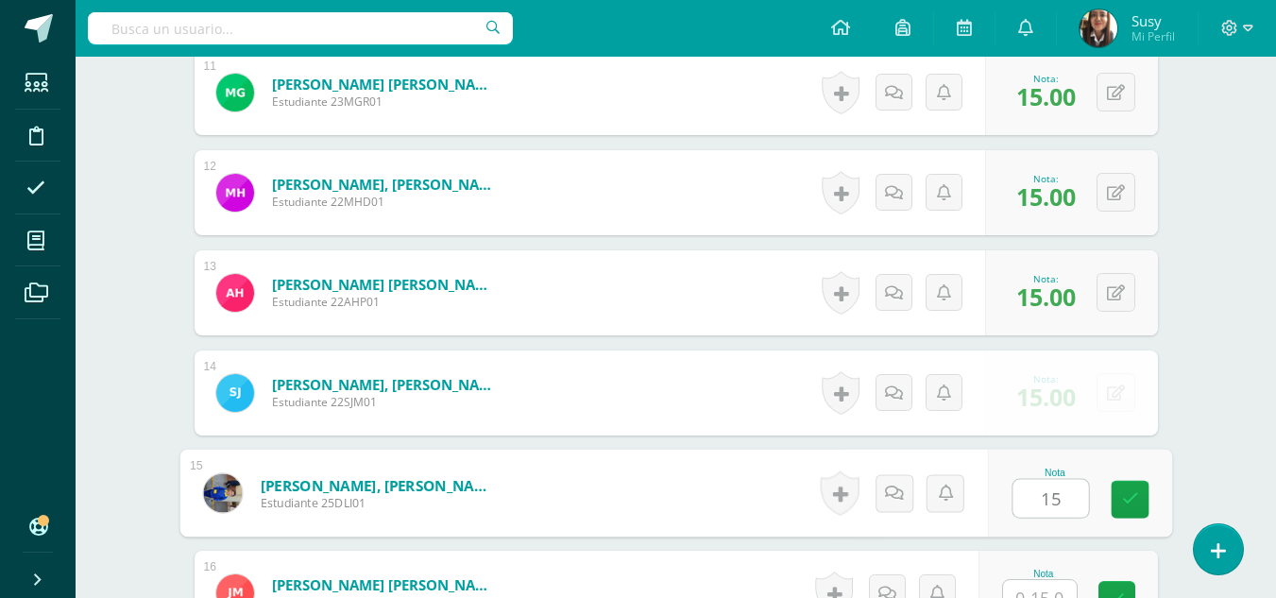
type input "15"
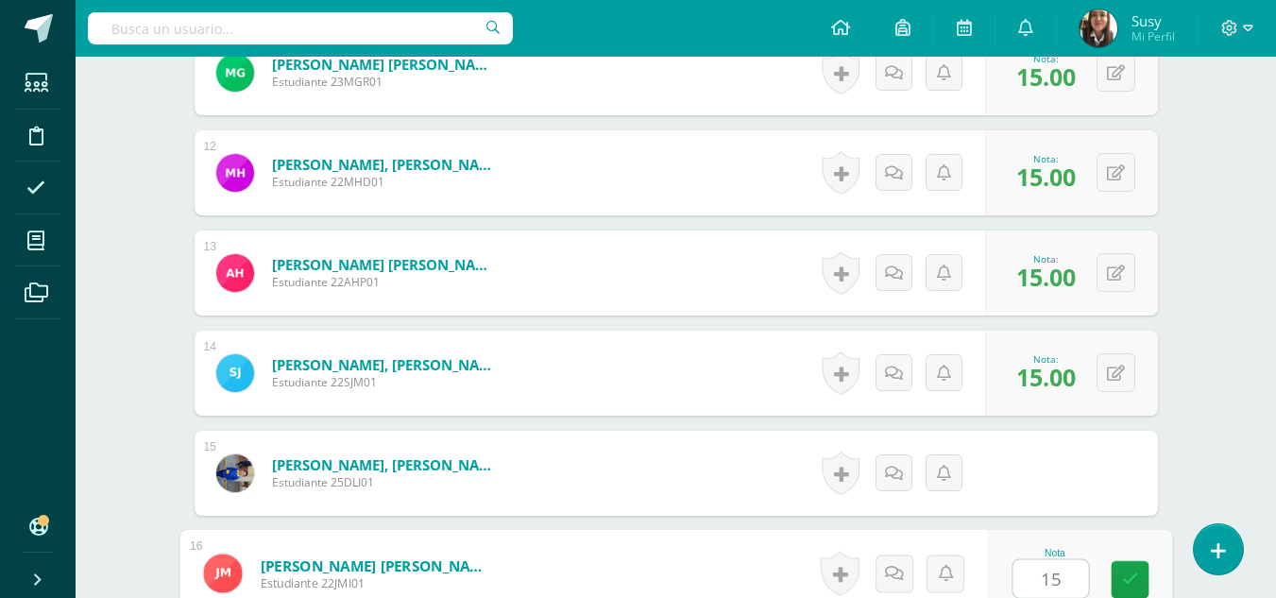
type input "15"
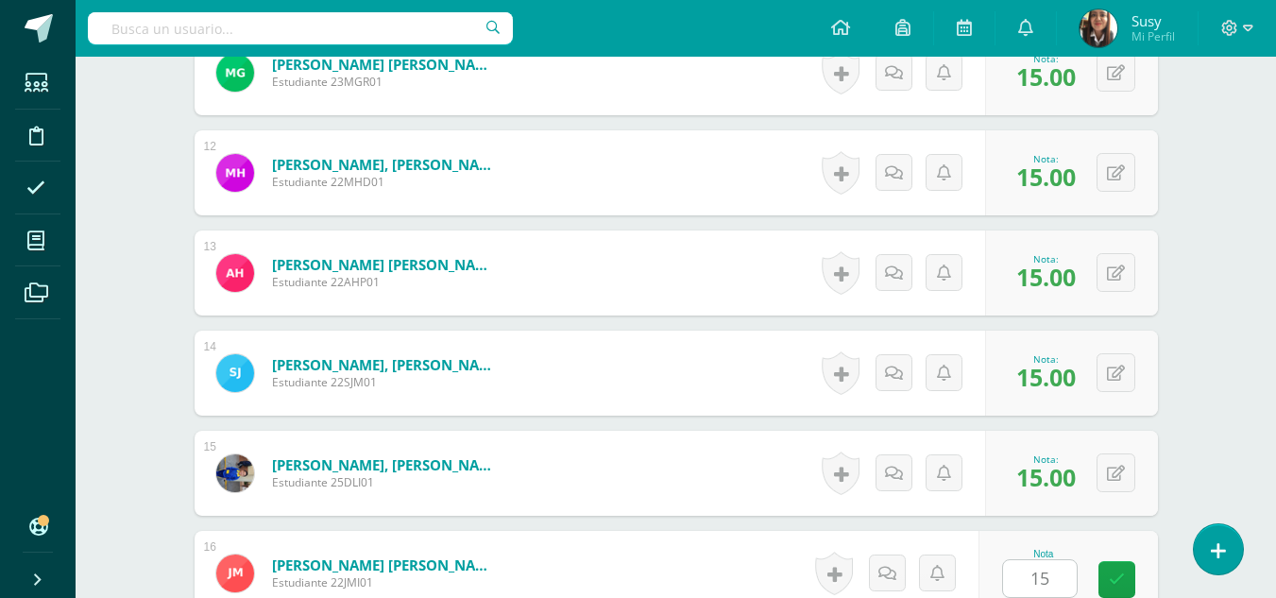
scroll to position [2026, 0]
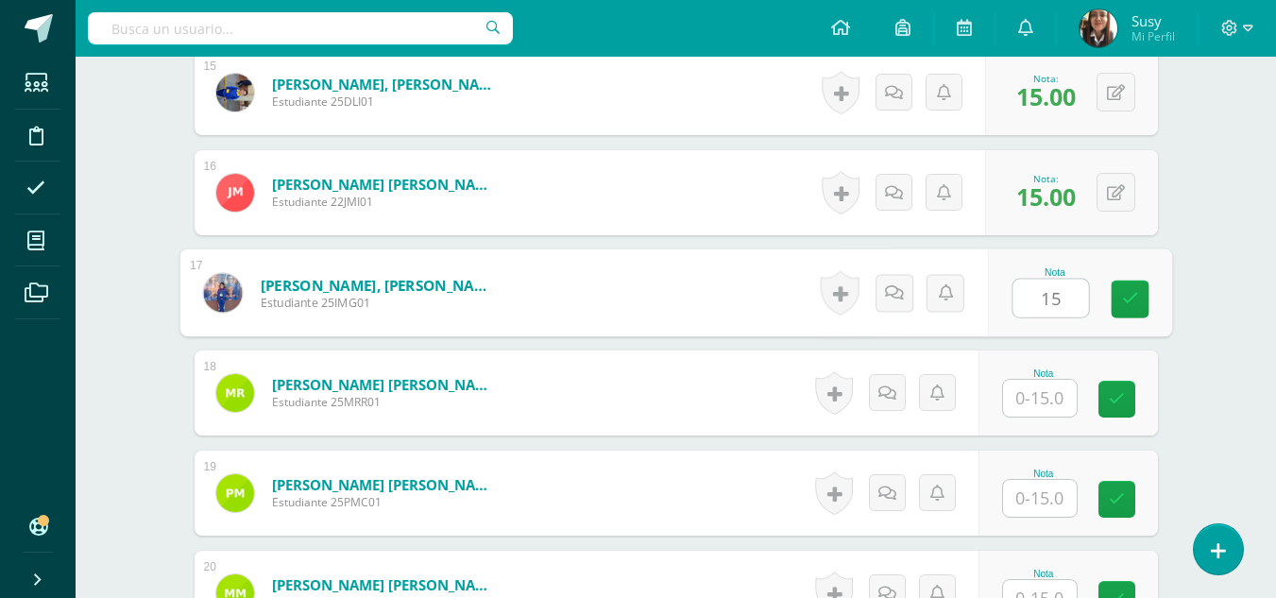
type input "15"
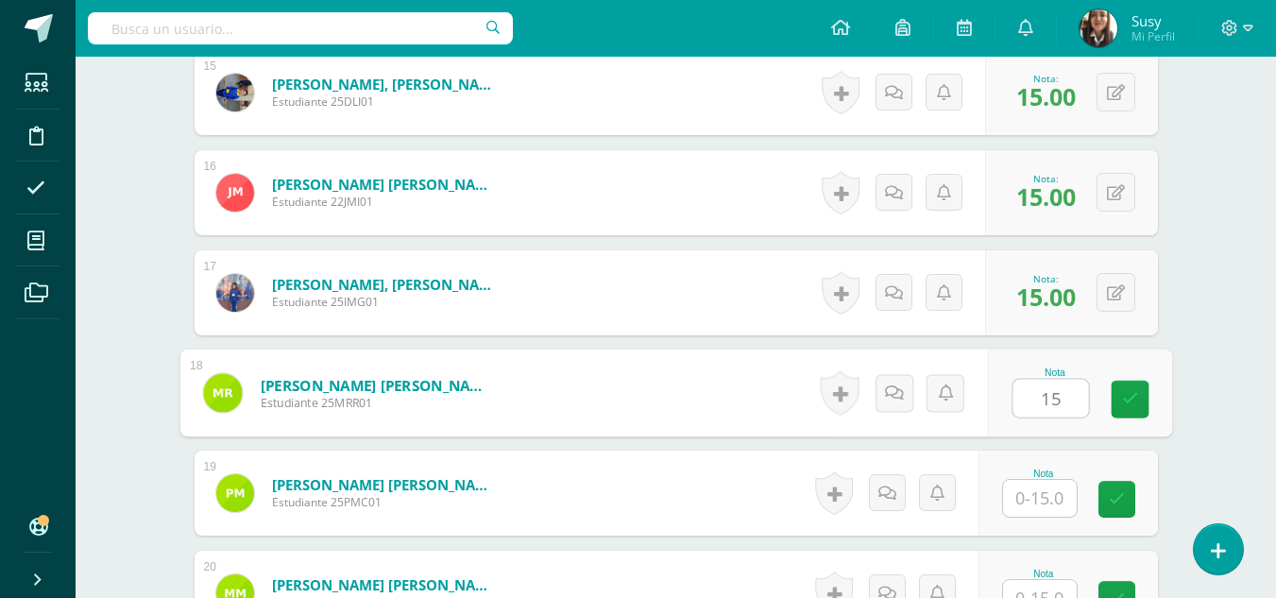
type input "15"
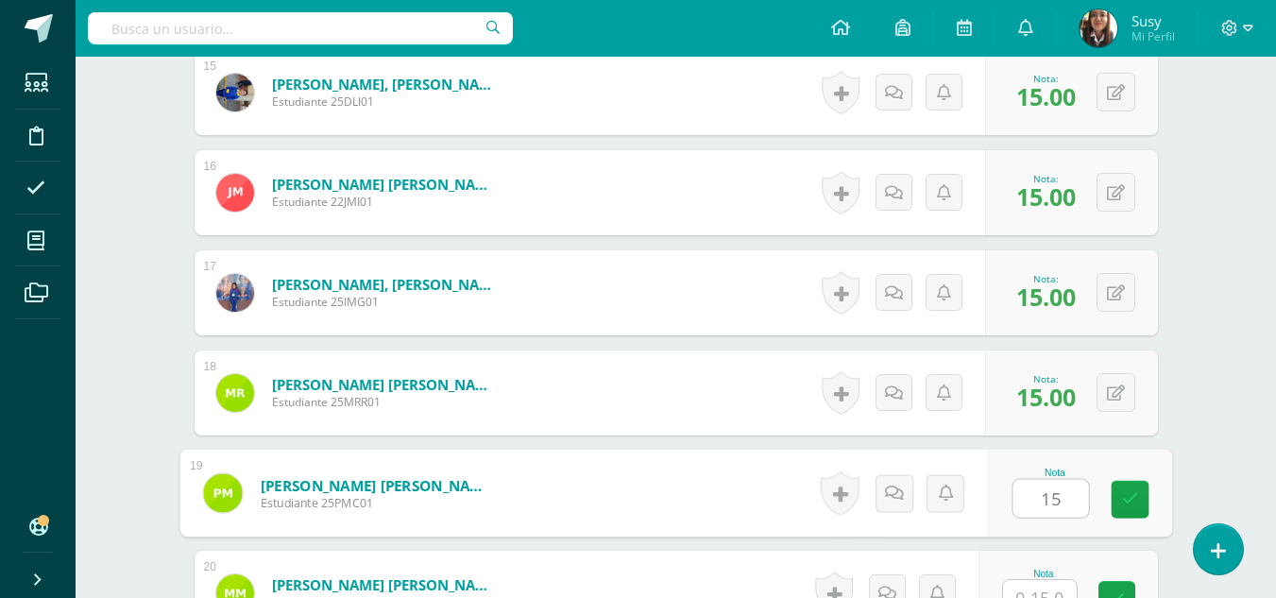
type input "15"
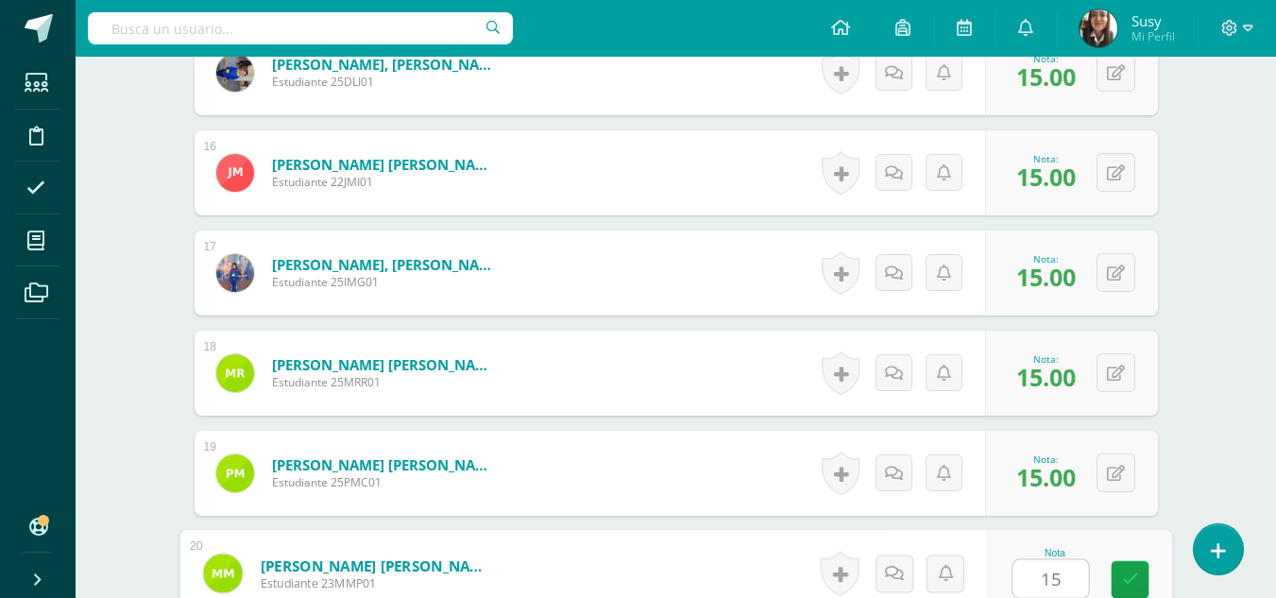
type input "15"
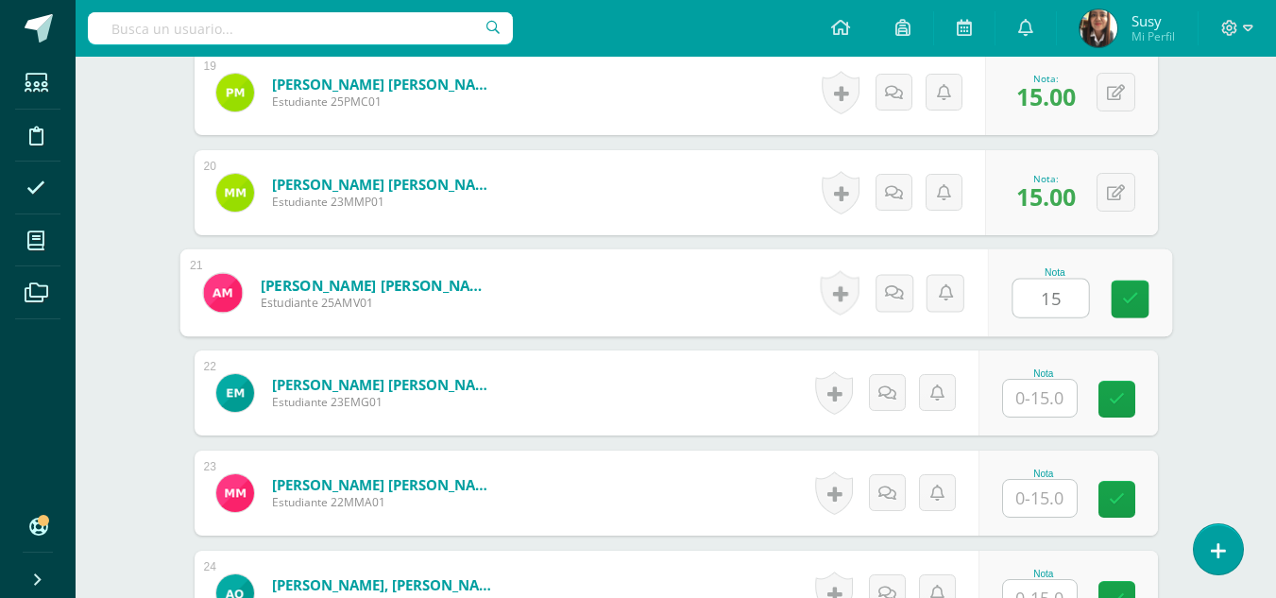
type input "15"
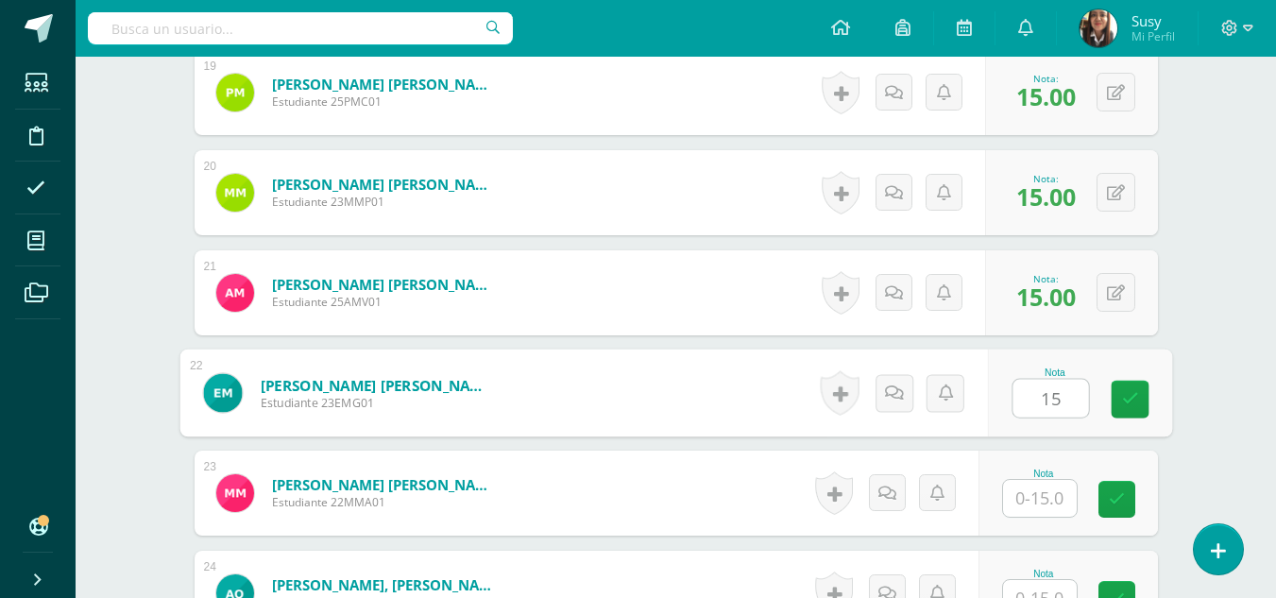
type input "15"
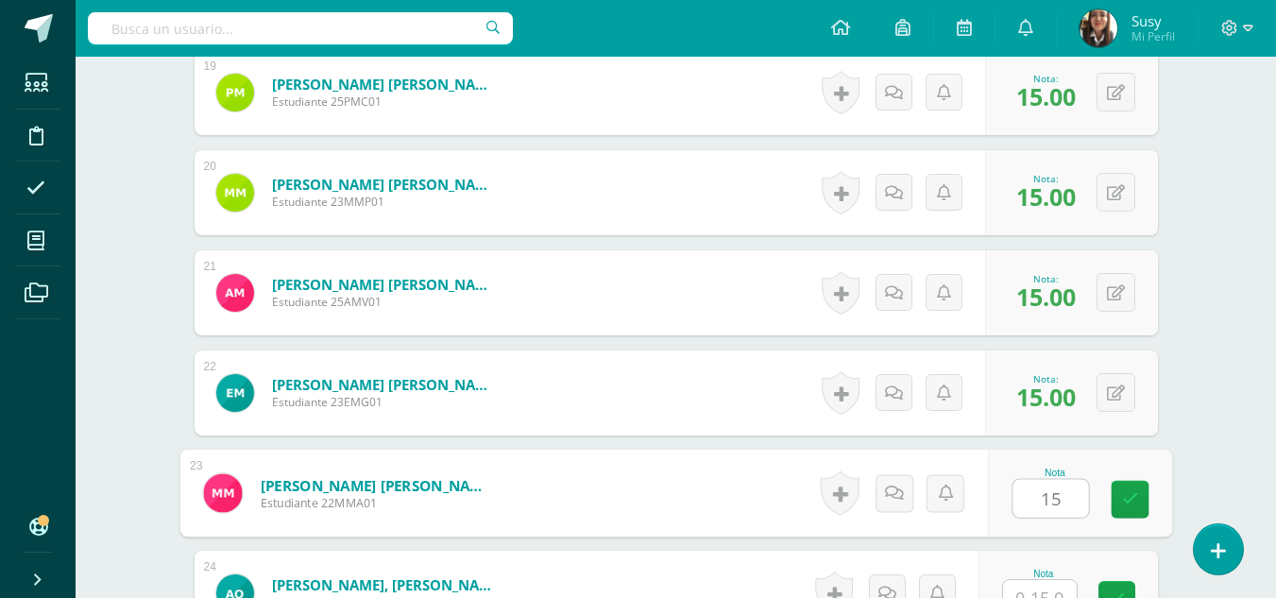
type input "15"
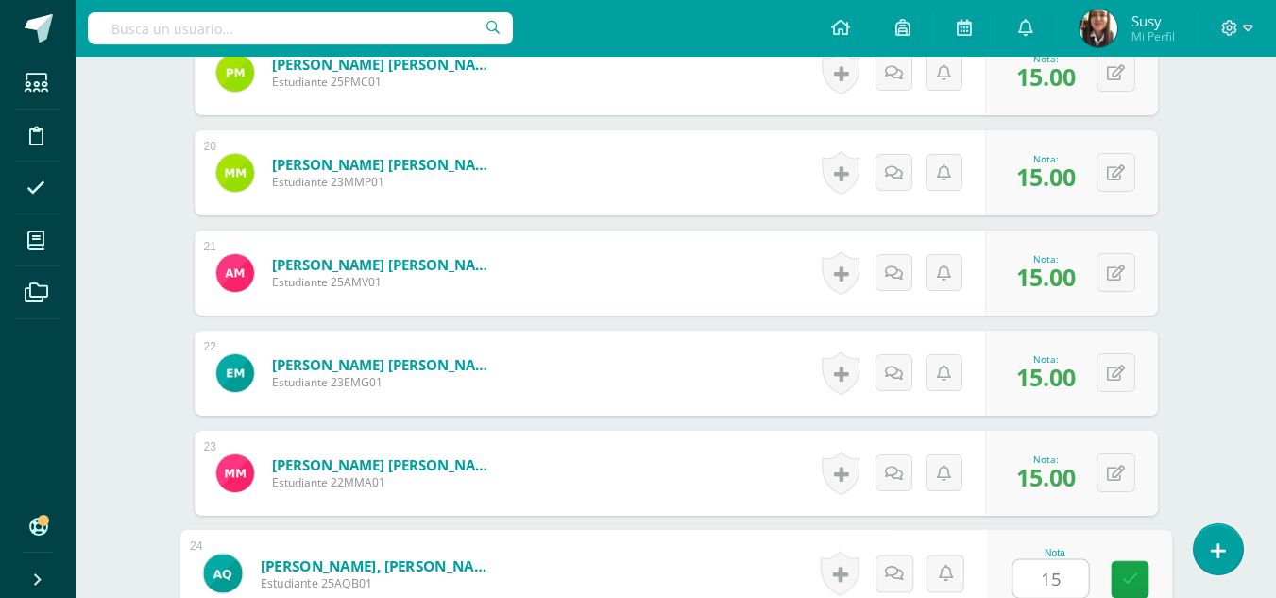
type input "15"
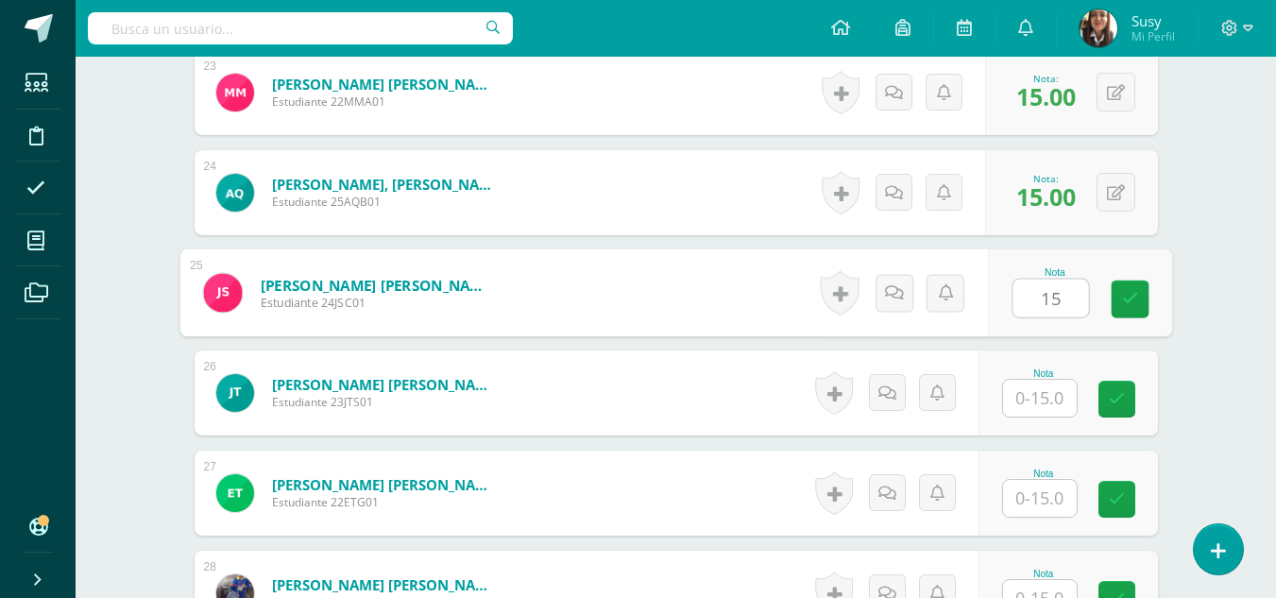
type input "15"
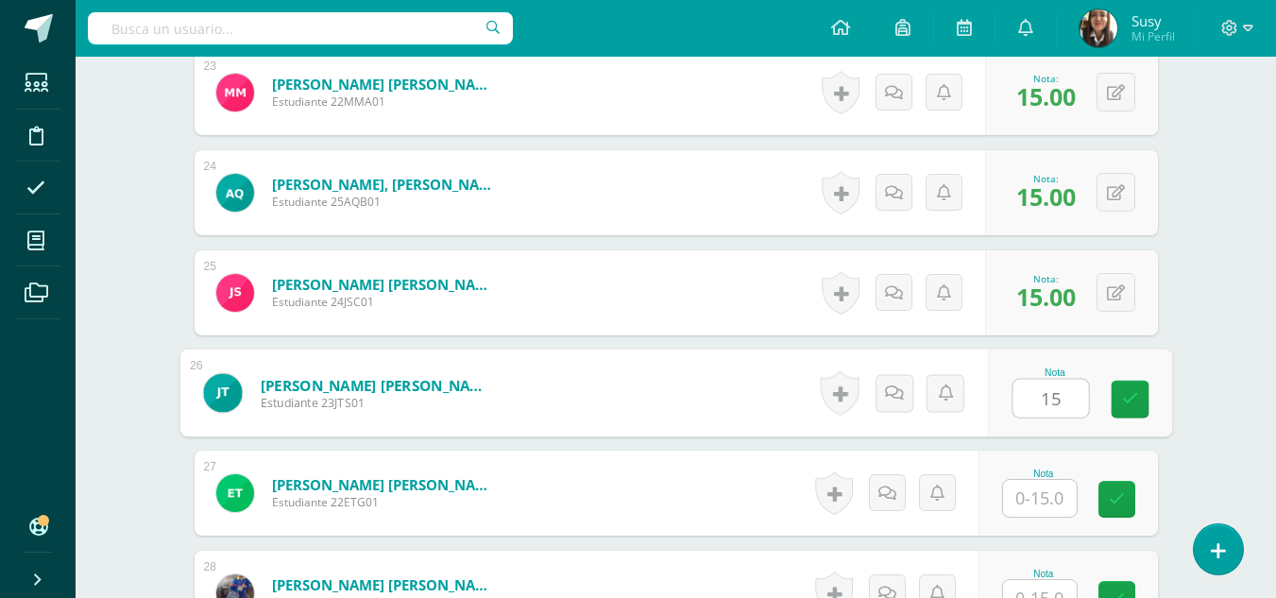
type input "15"
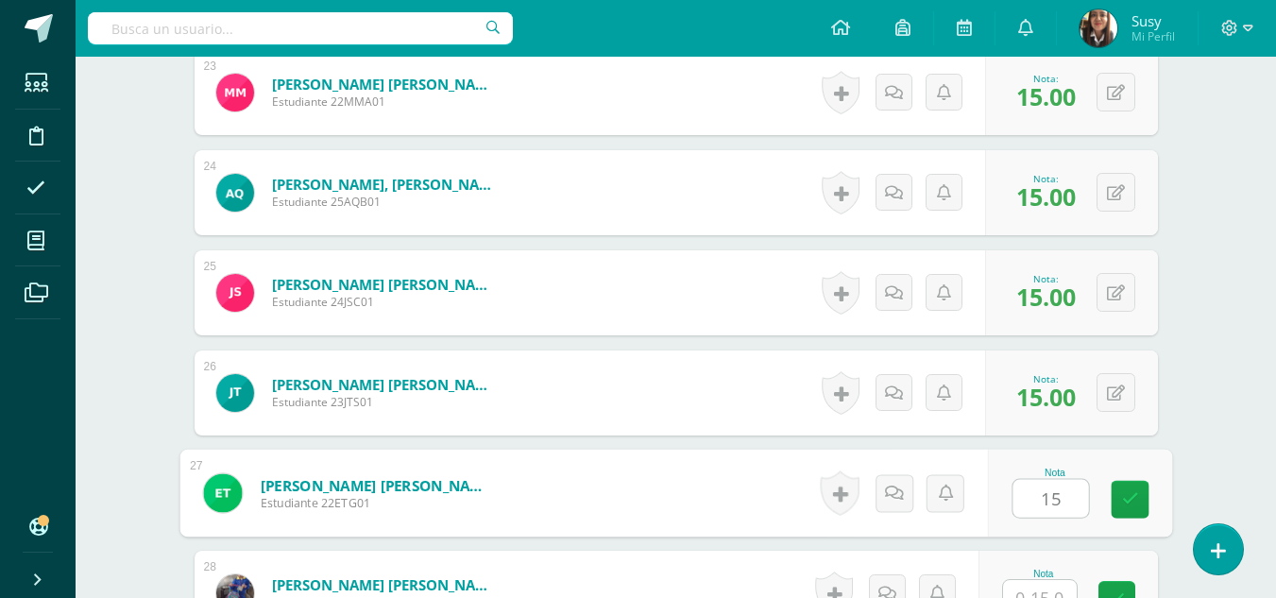
type input "15"
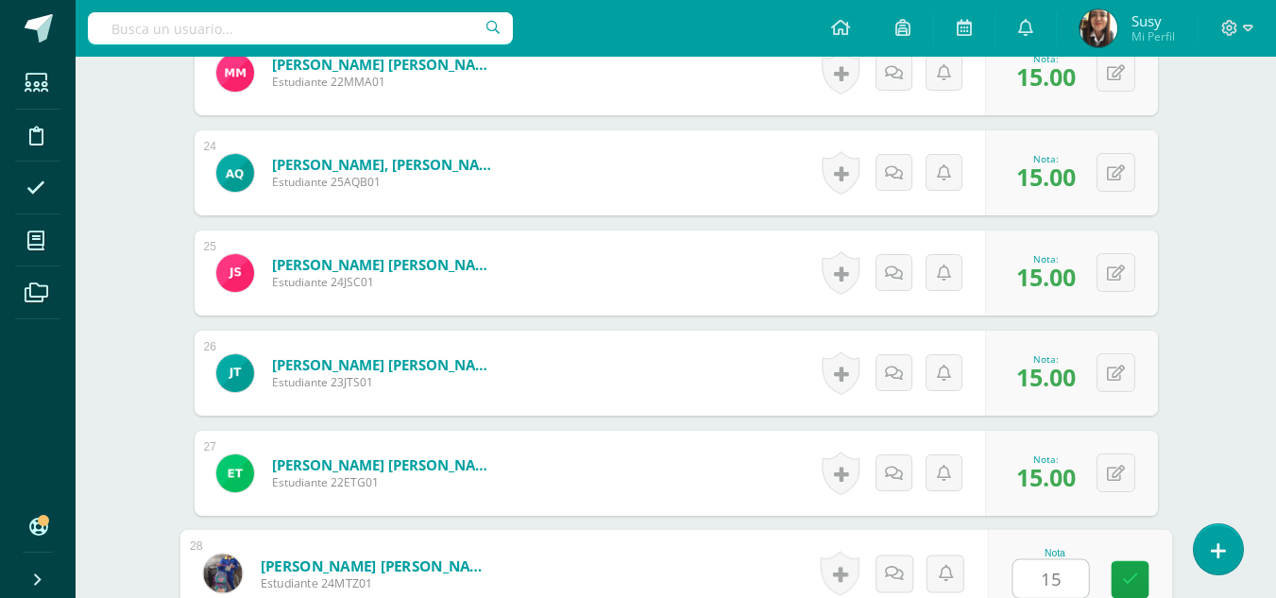
type input "15"
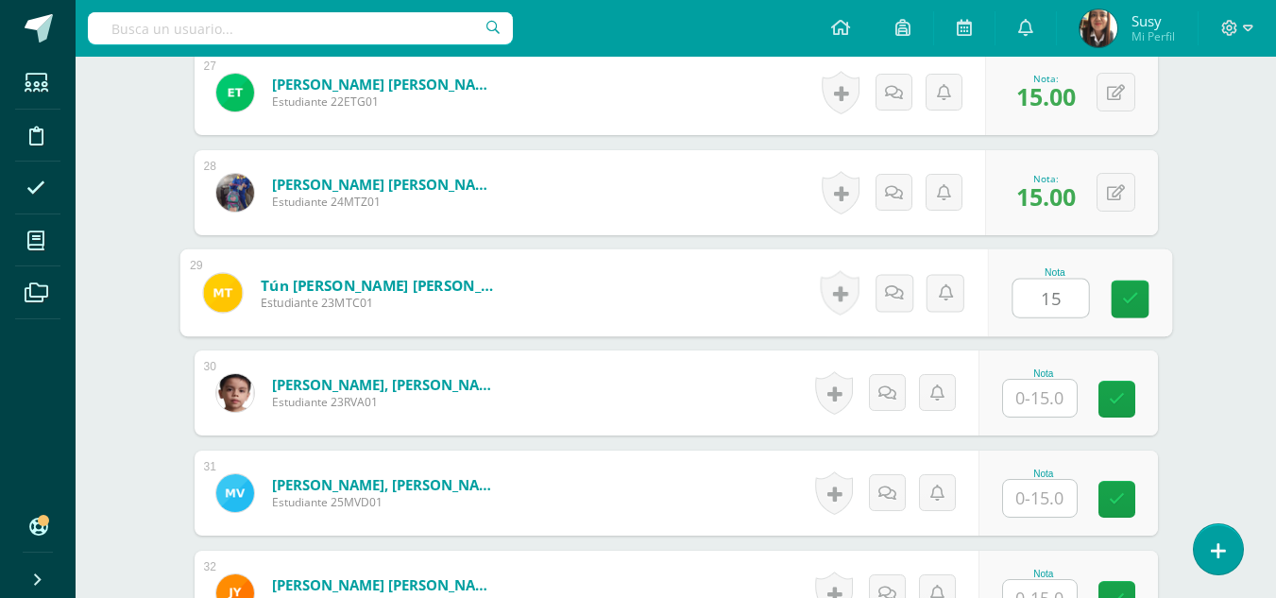
type input "15"
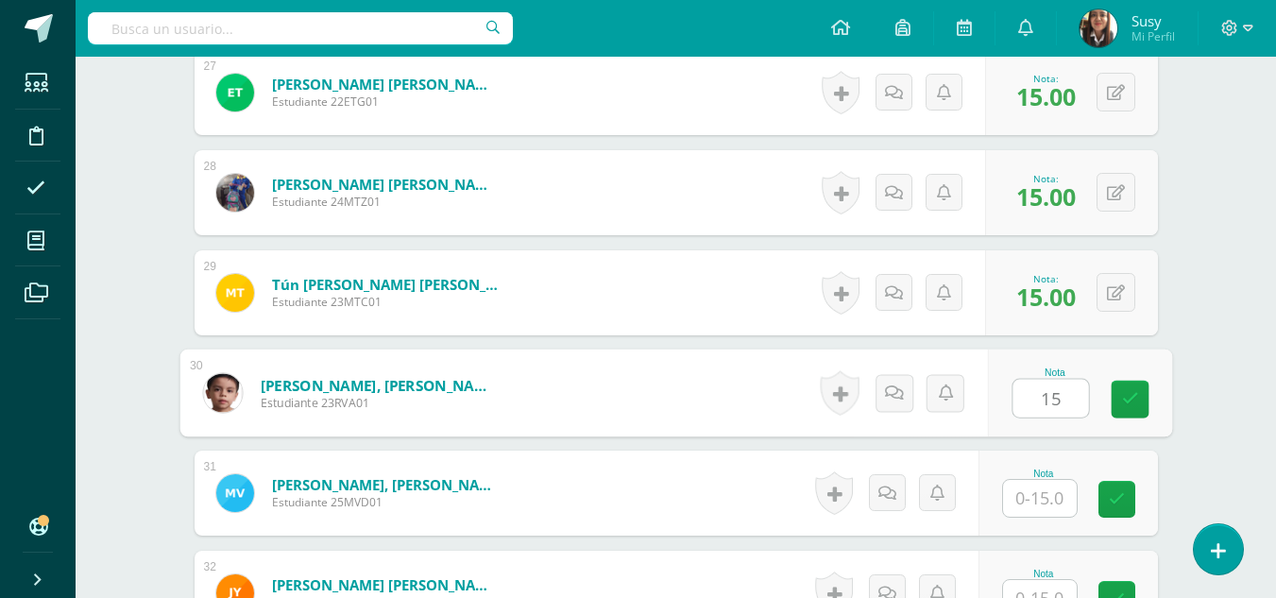
type input "15"
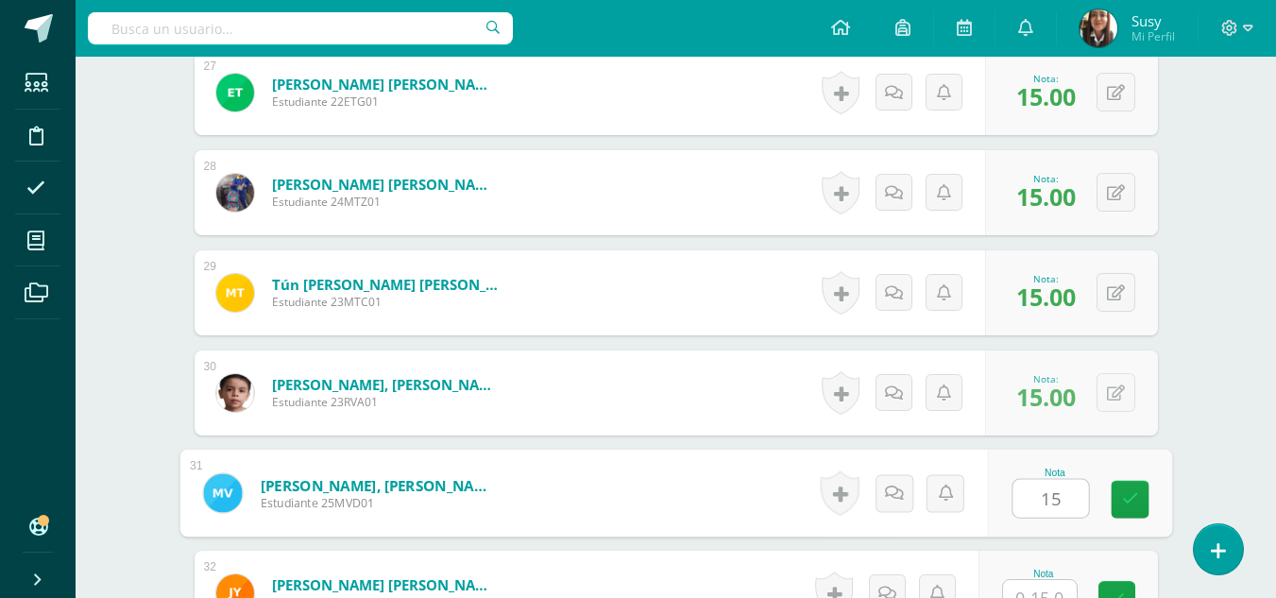
type input "15"
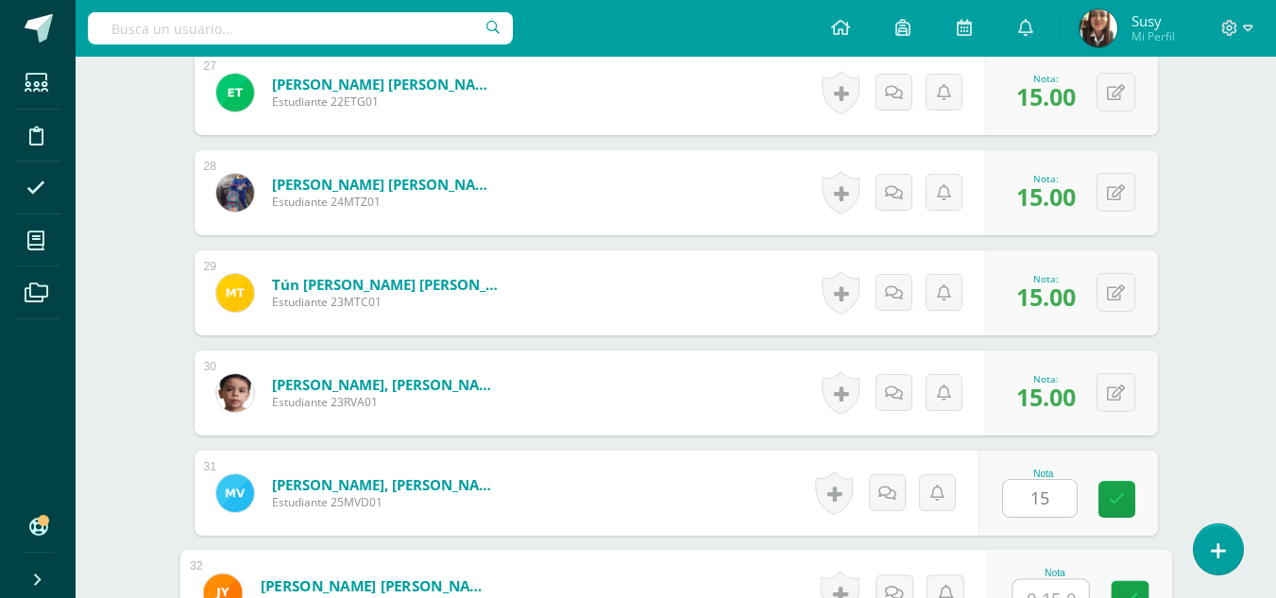
scroll to position [3246, 0]
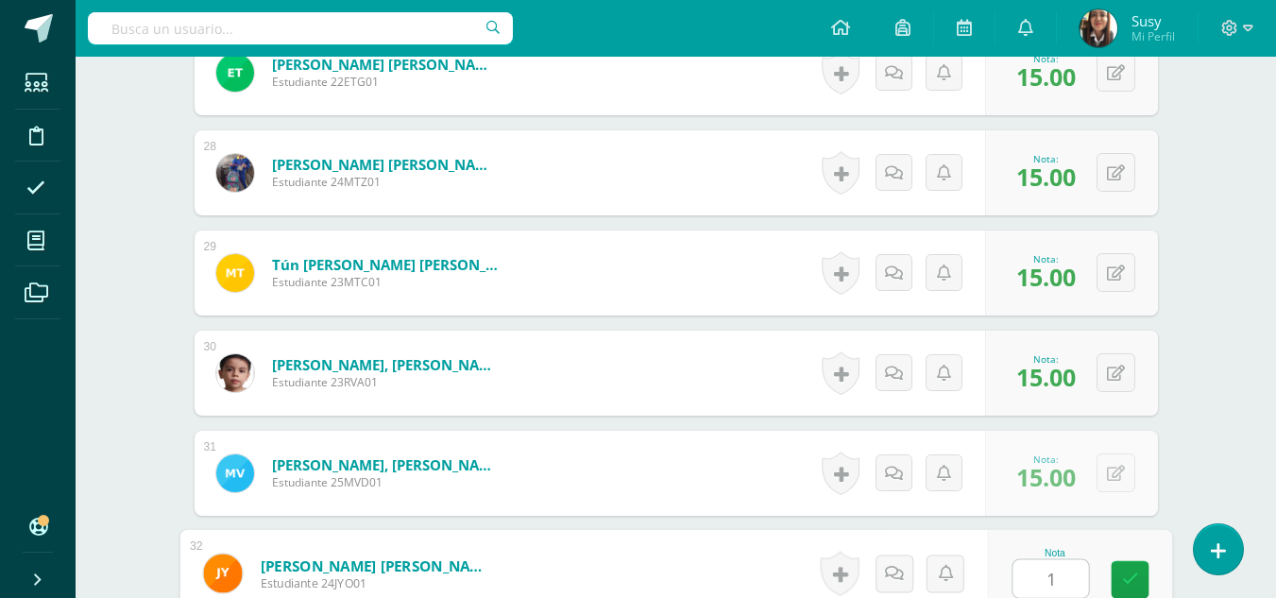
type input "15"
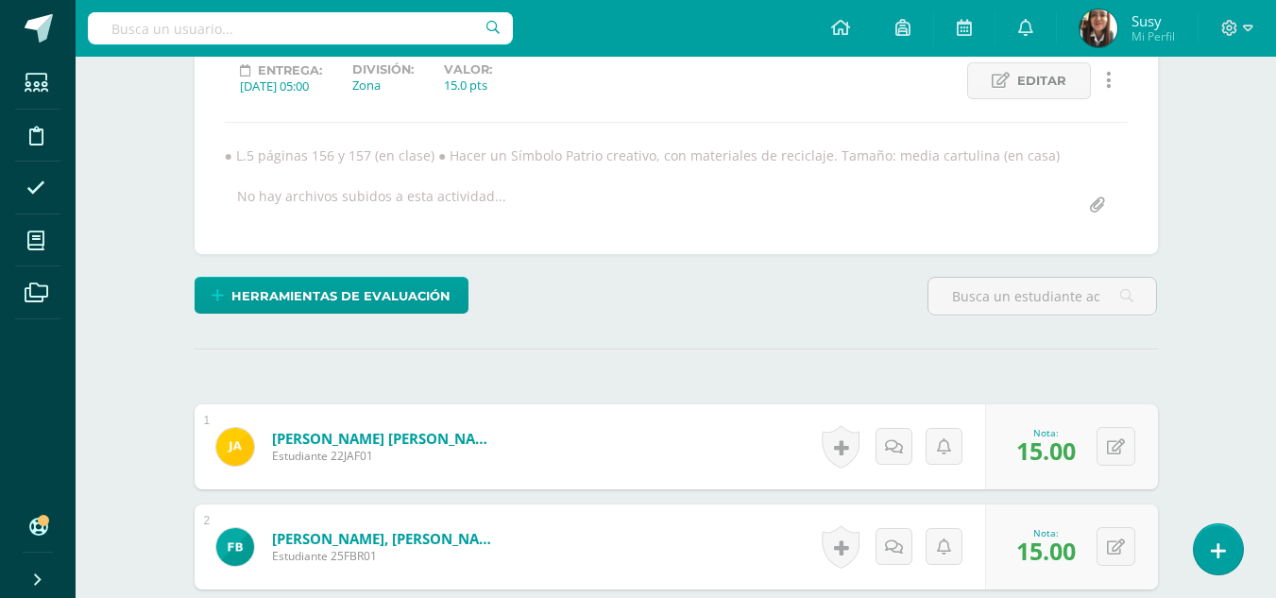
scroll to position [0, 0]
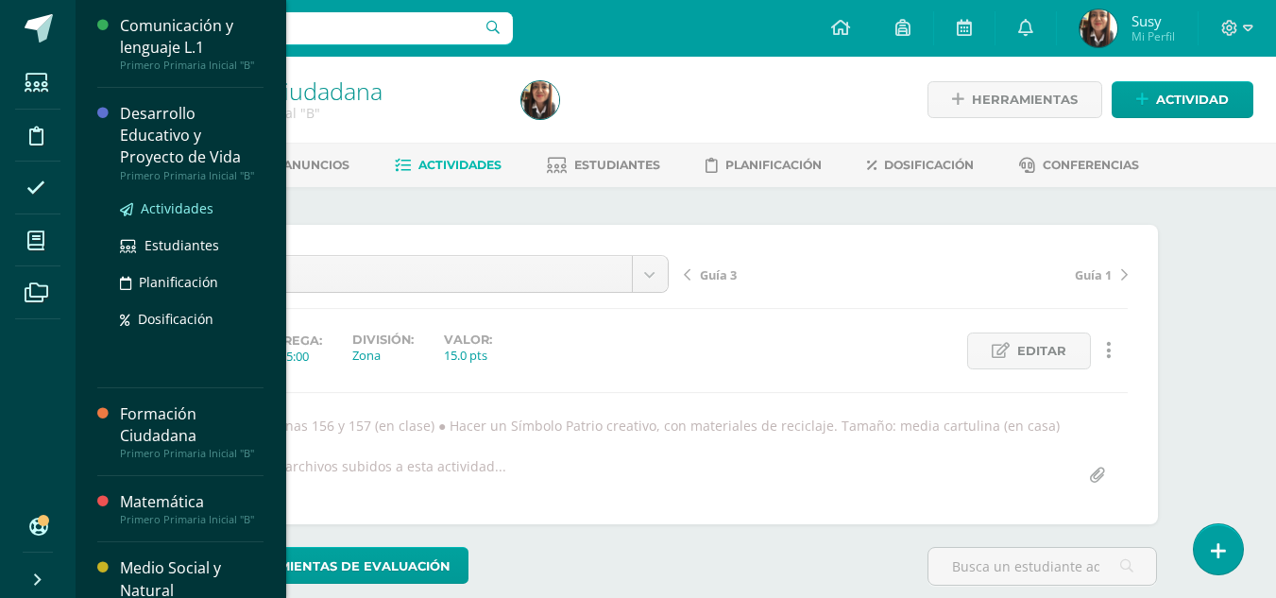
click at [182, 204] on span "Actividades" at bounding box center [177, 208] width 73 height 18
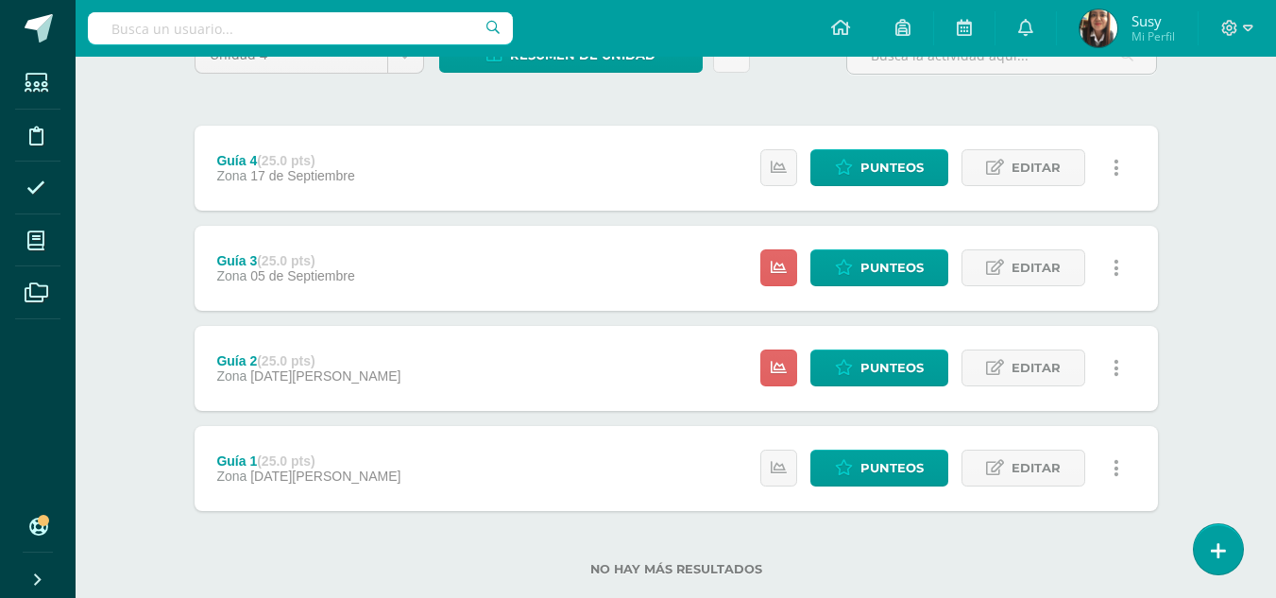
scroll to position [228, 0]
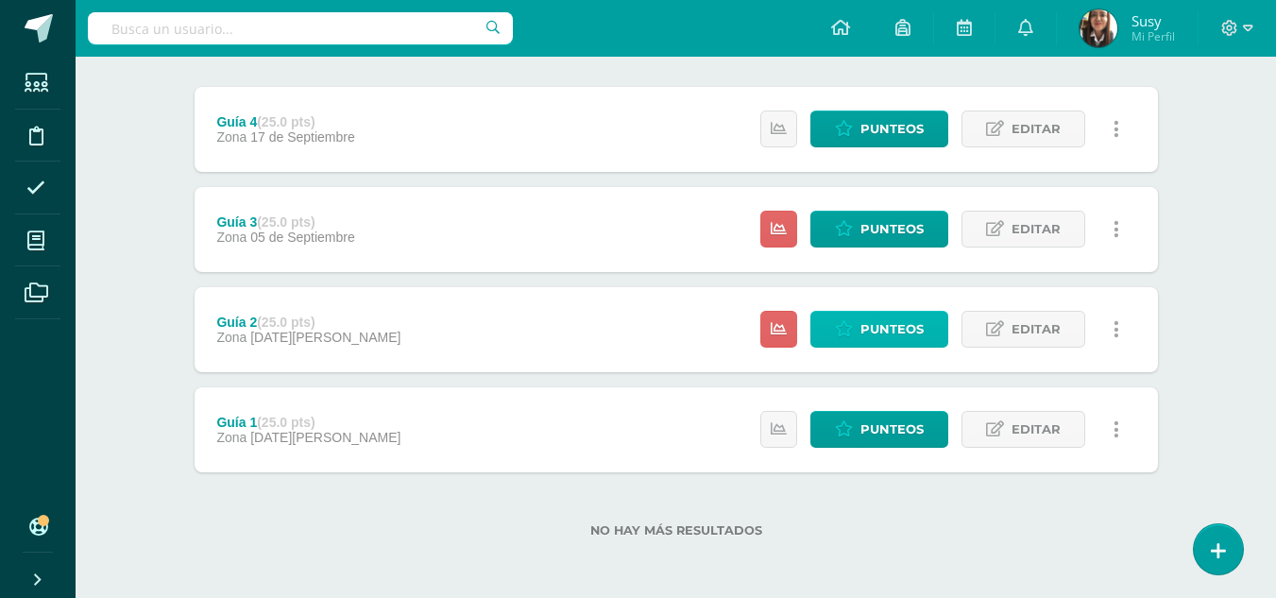
click at [889, 322] on span "Punteos" at bounding box center [891, 329] width 63 height 35
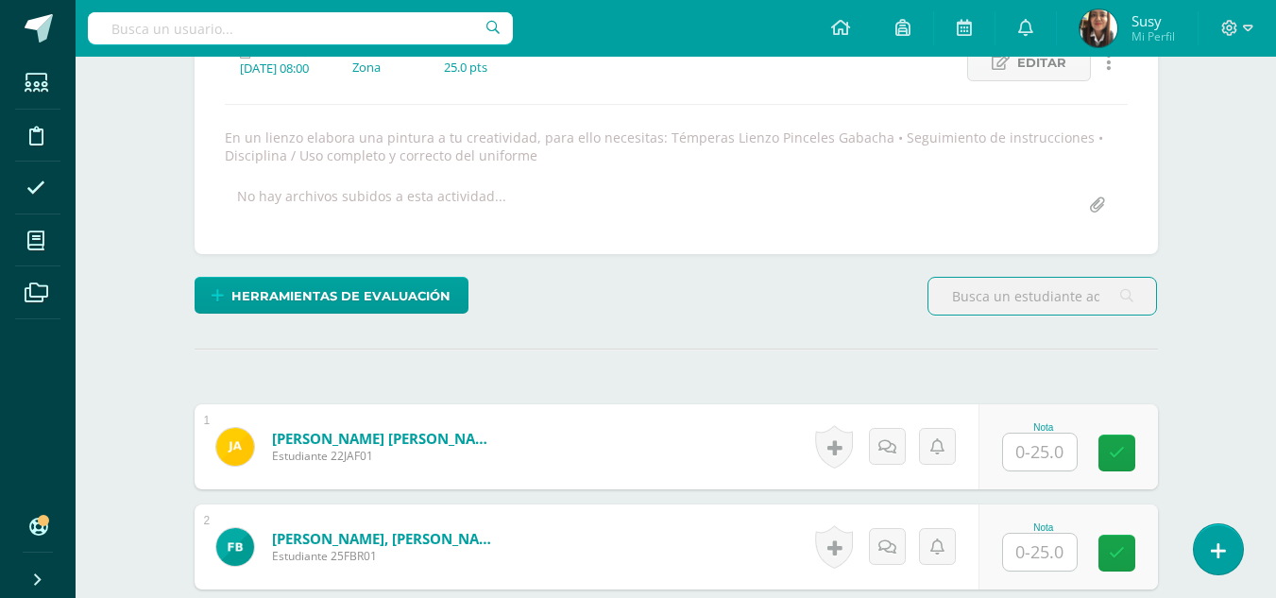
scroll to position [477, 0]
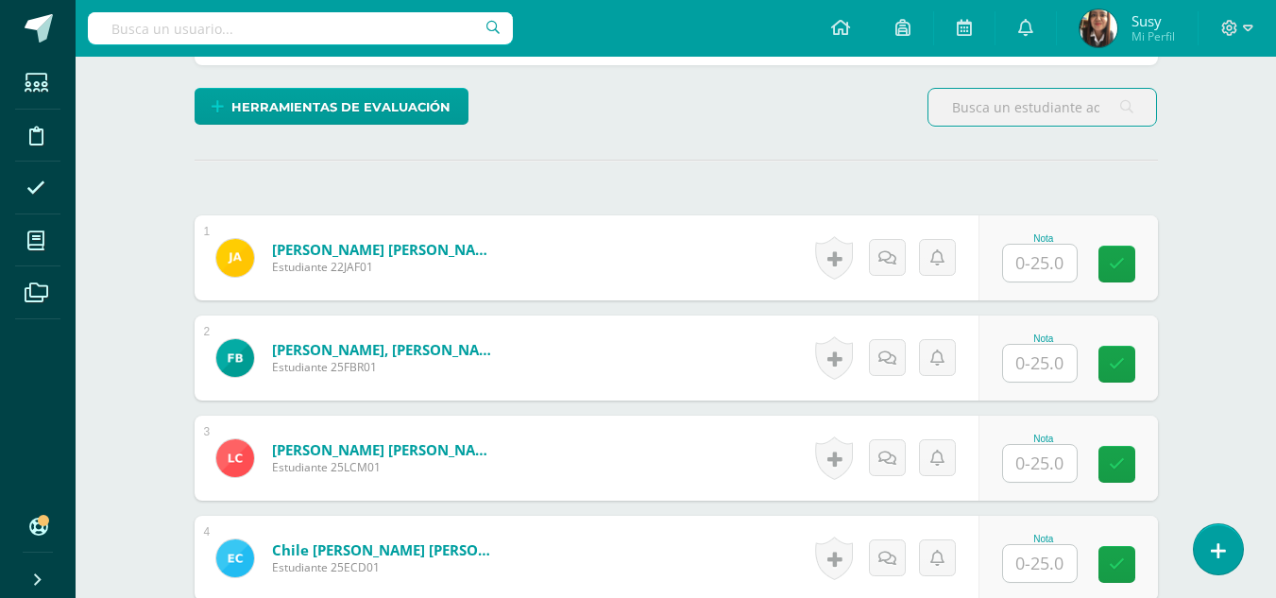
click at [1029, 266] on input "text" at bounding box center [1040, 263] width 74 height 37
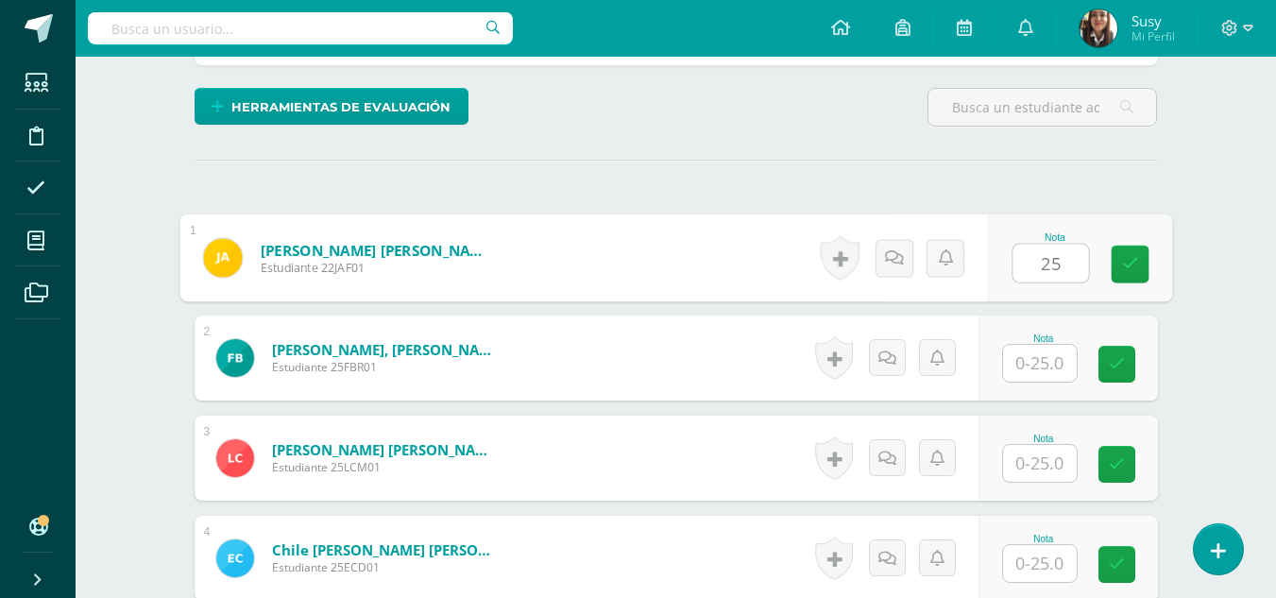
type input "25"
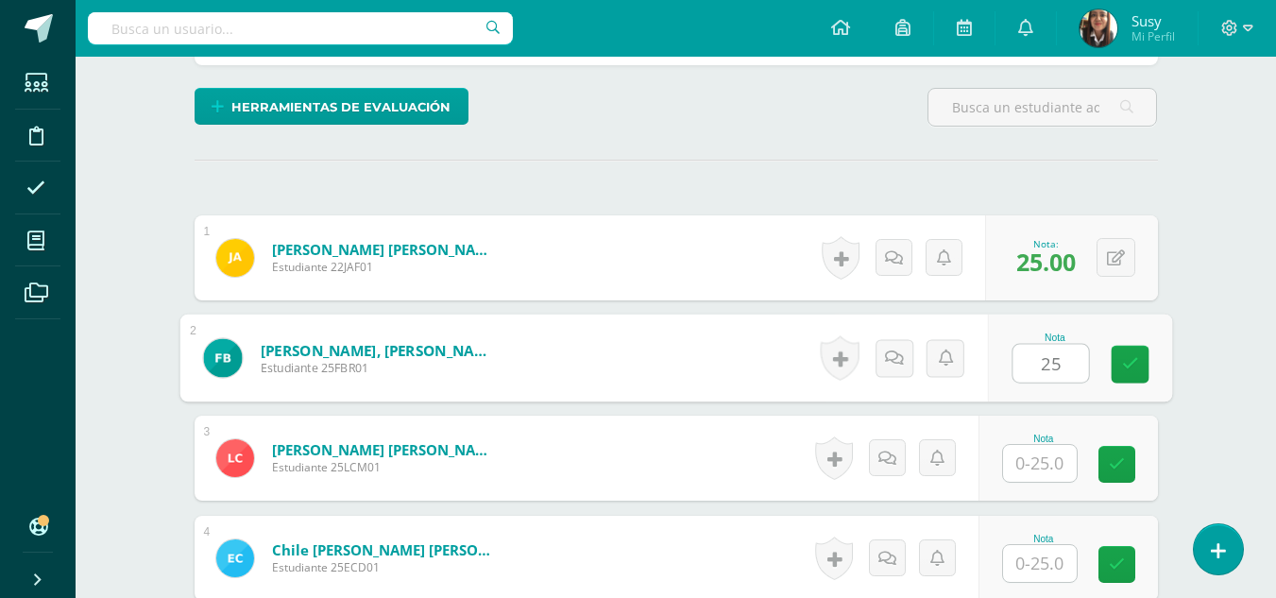
type input "25"
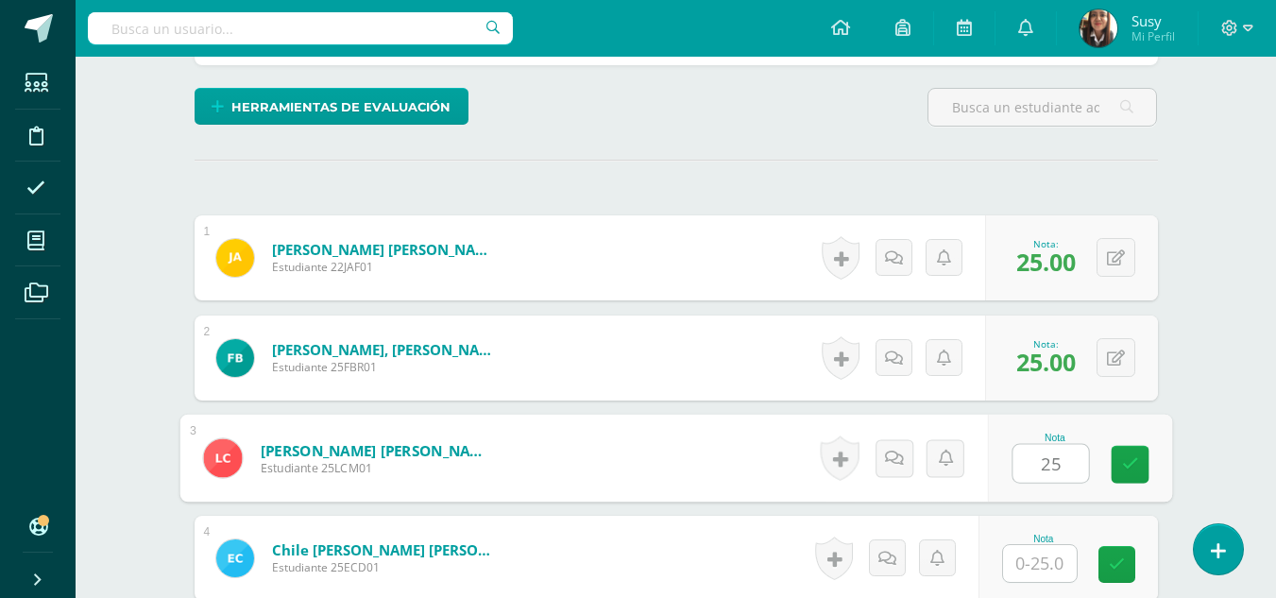
type input "25"
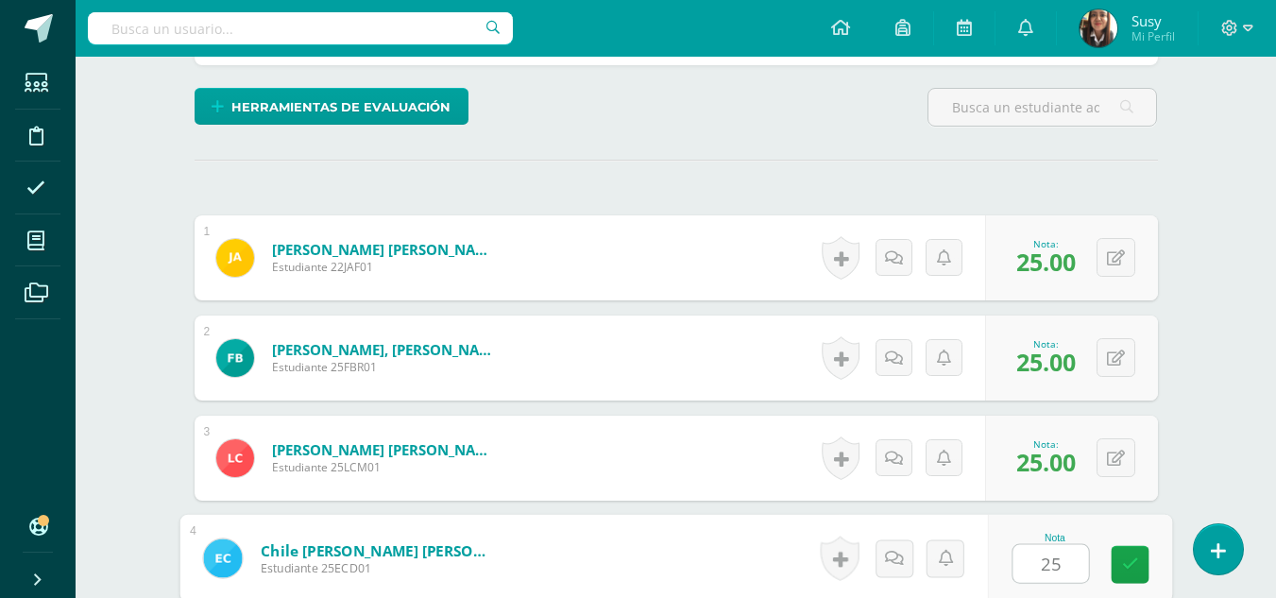
type input "25"
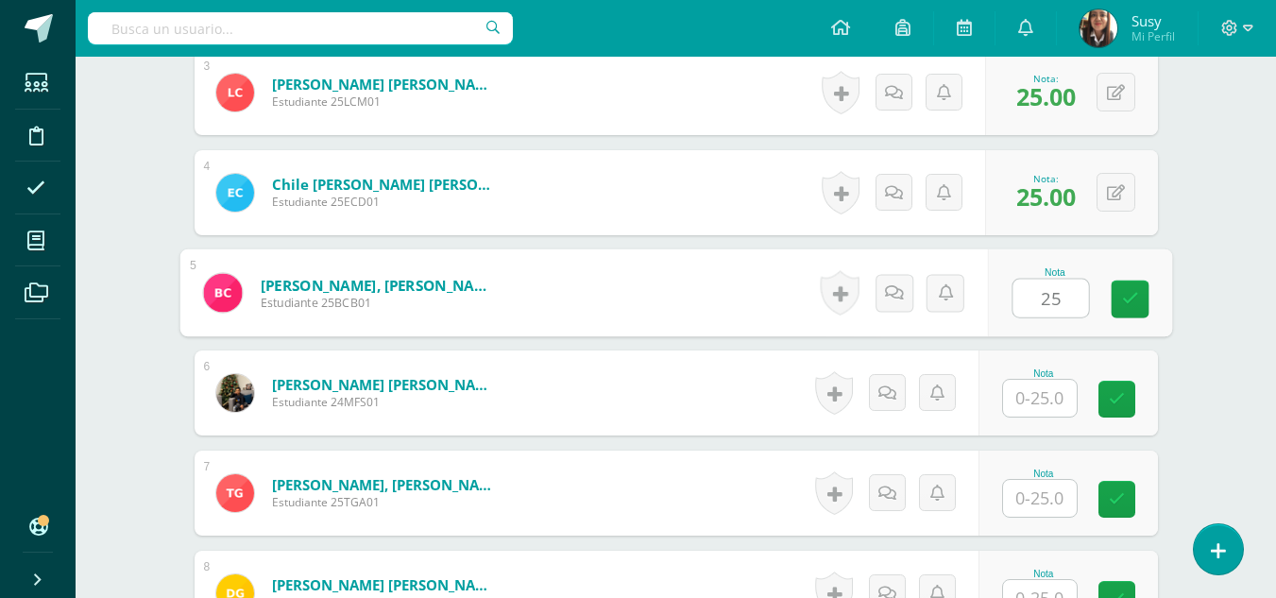
type input "25"
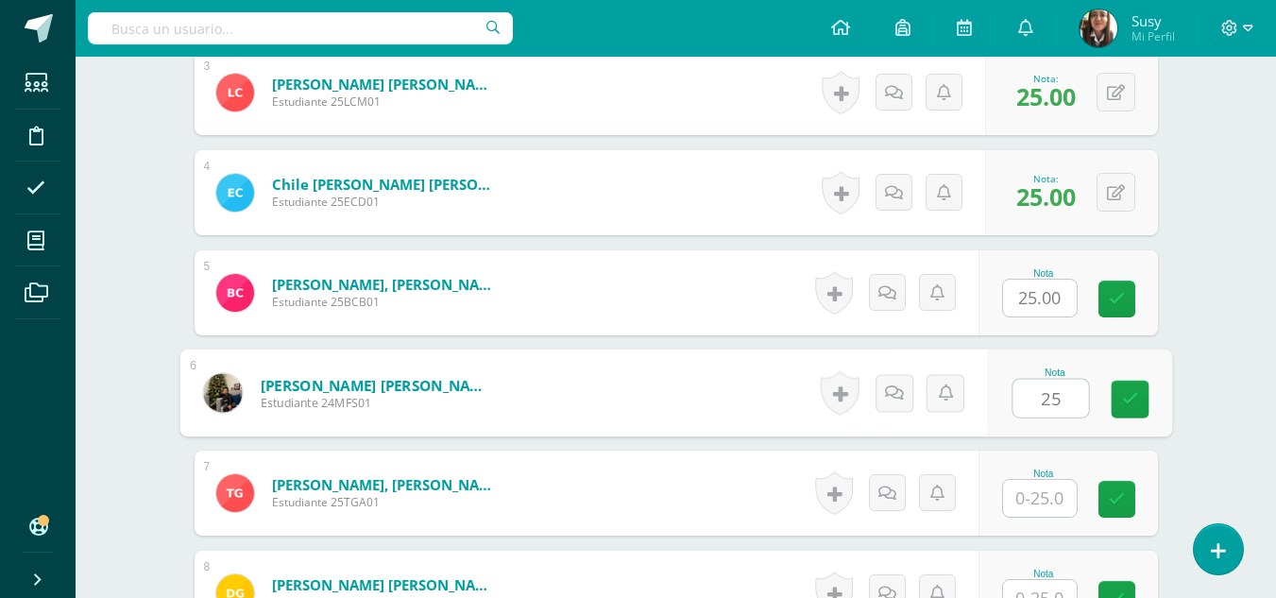
type input "25"
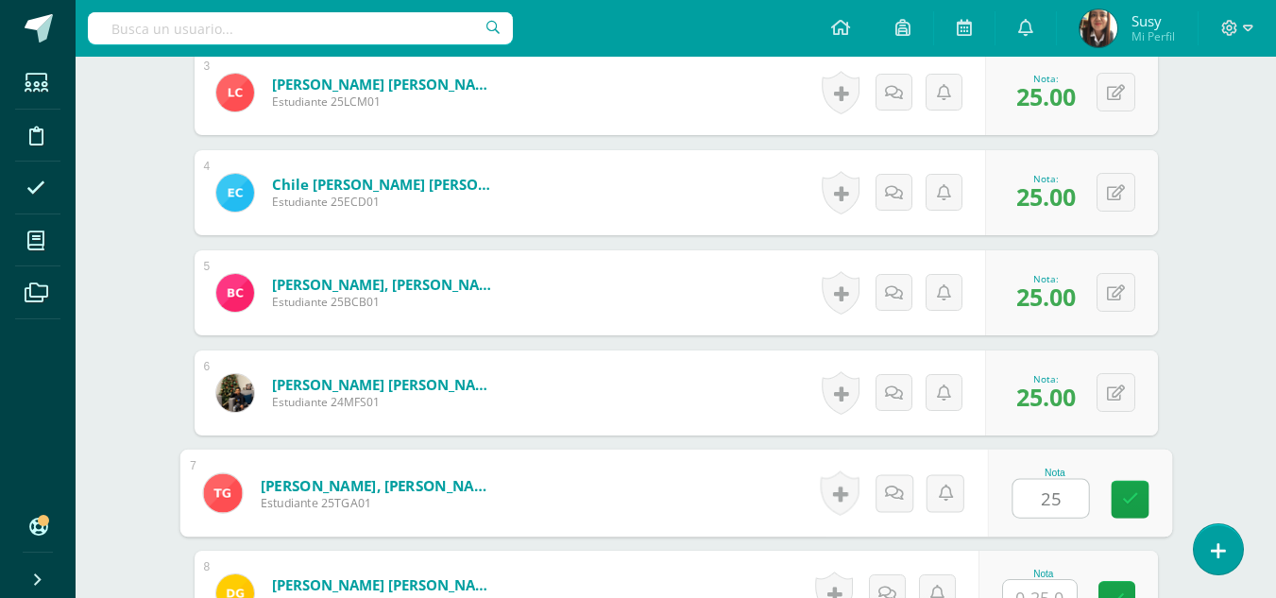
type input "25"
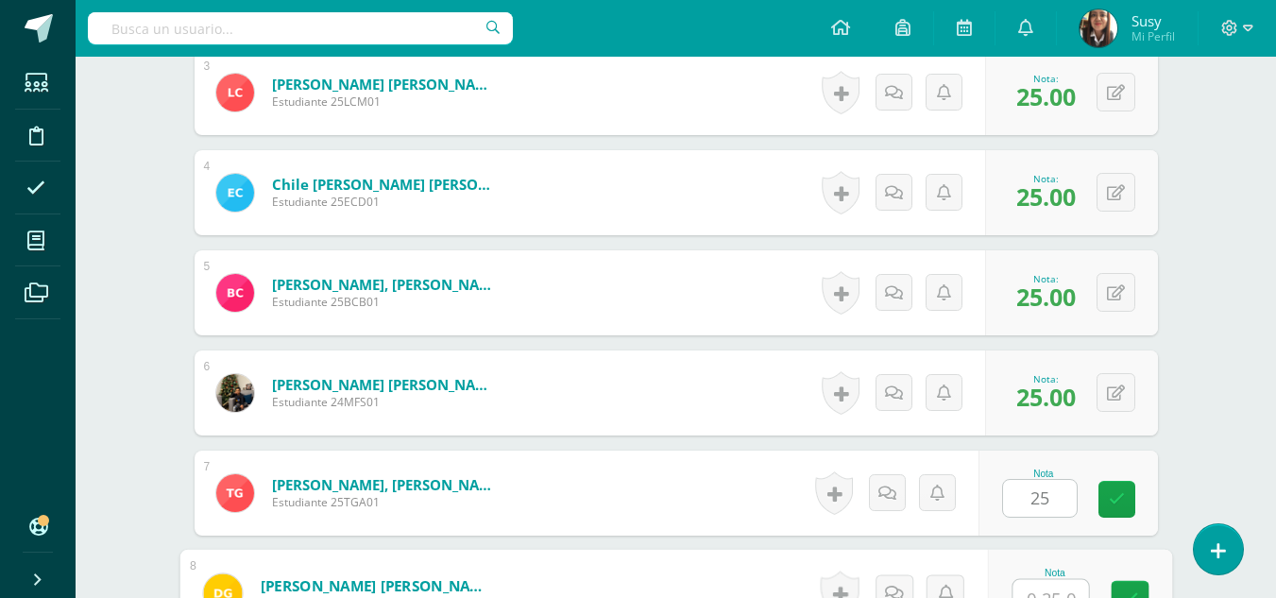
scroll to position [862, 0]
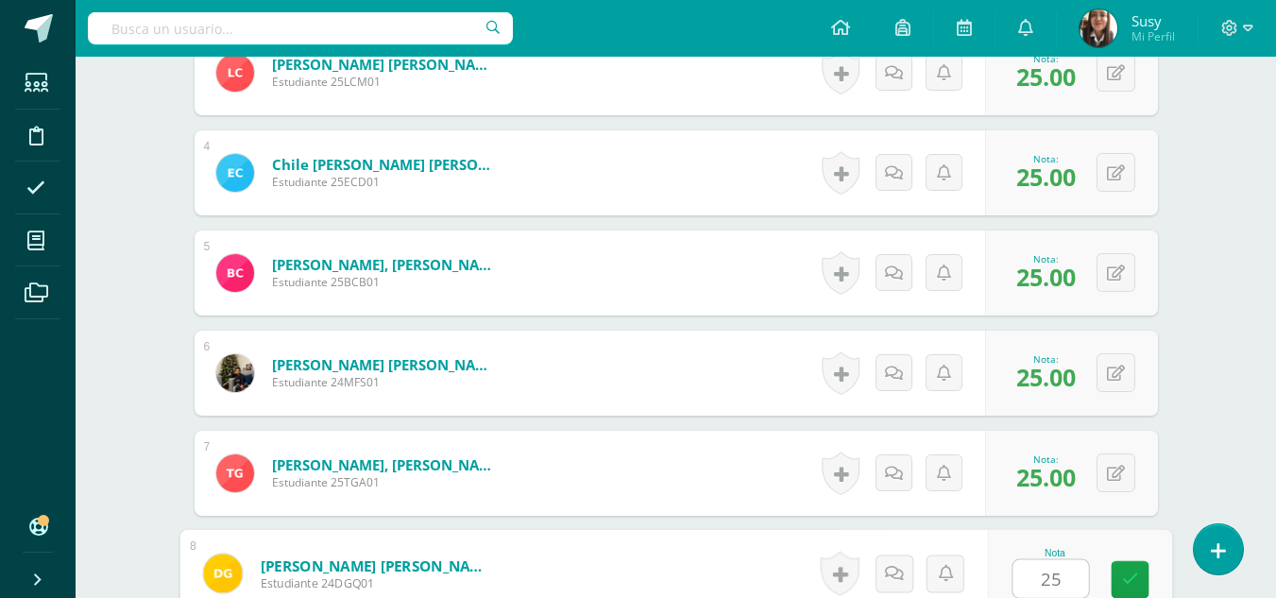
type input "25"
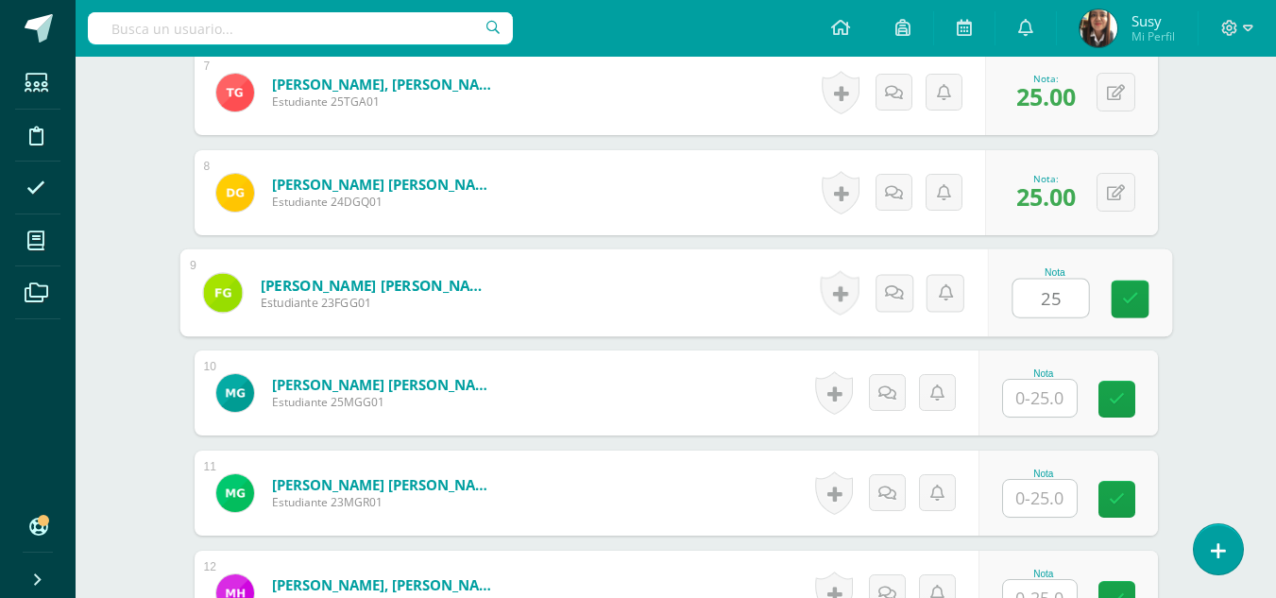
type input "25"
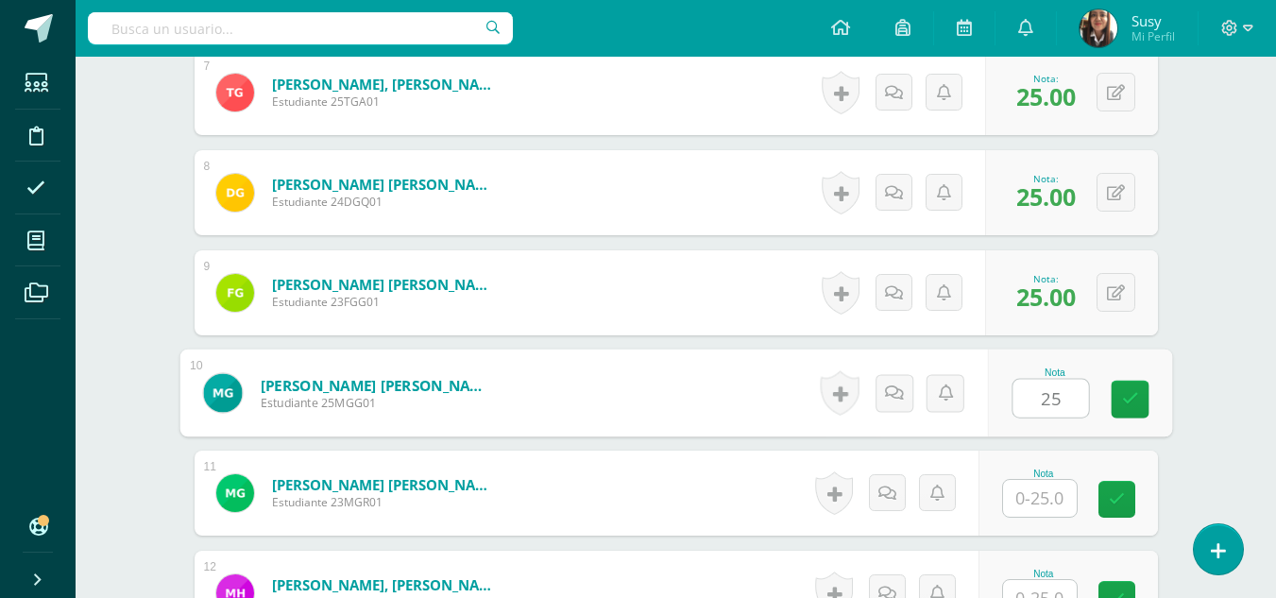
type input "25"
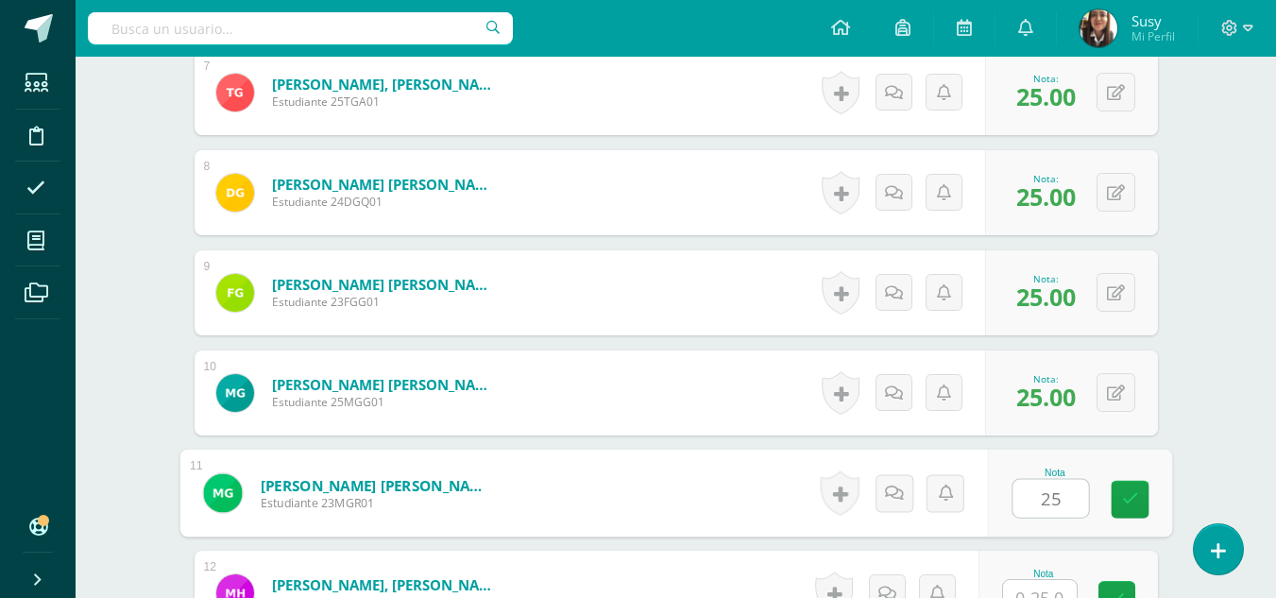
type input "25"
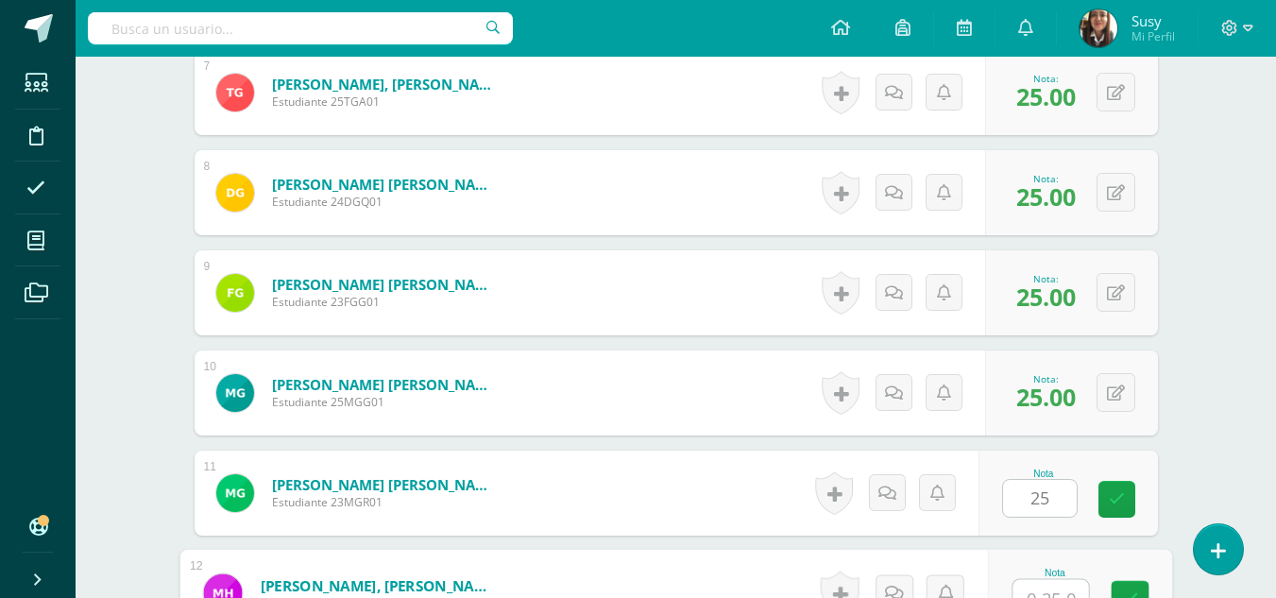
scroll to position [1263, 0]
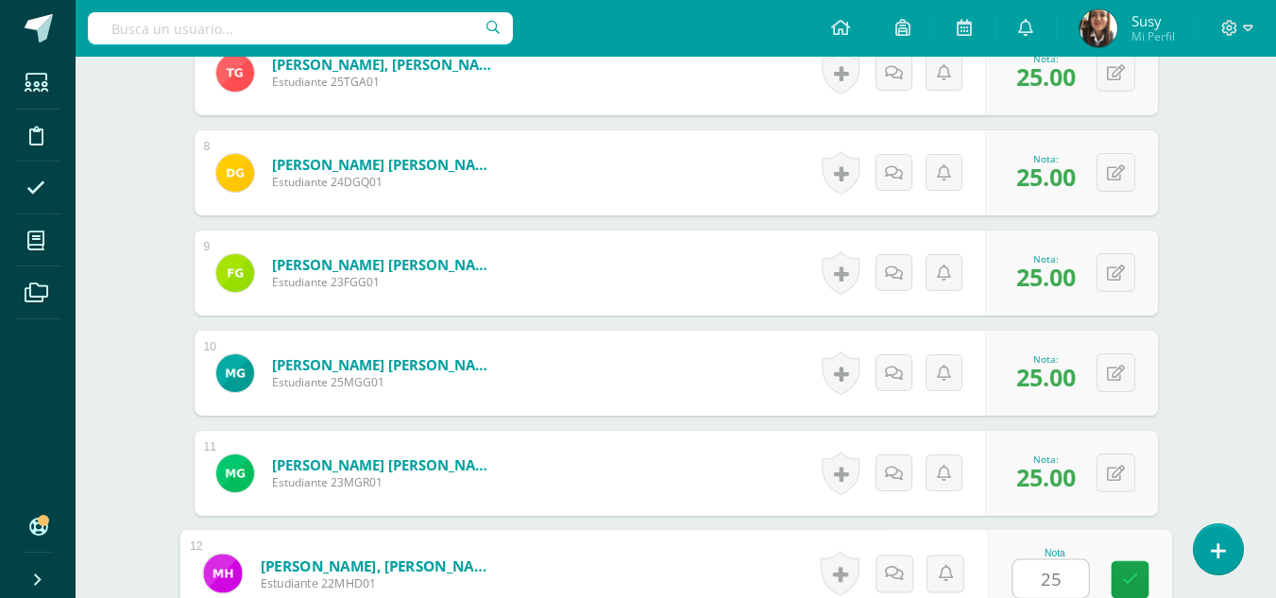
type input "25"
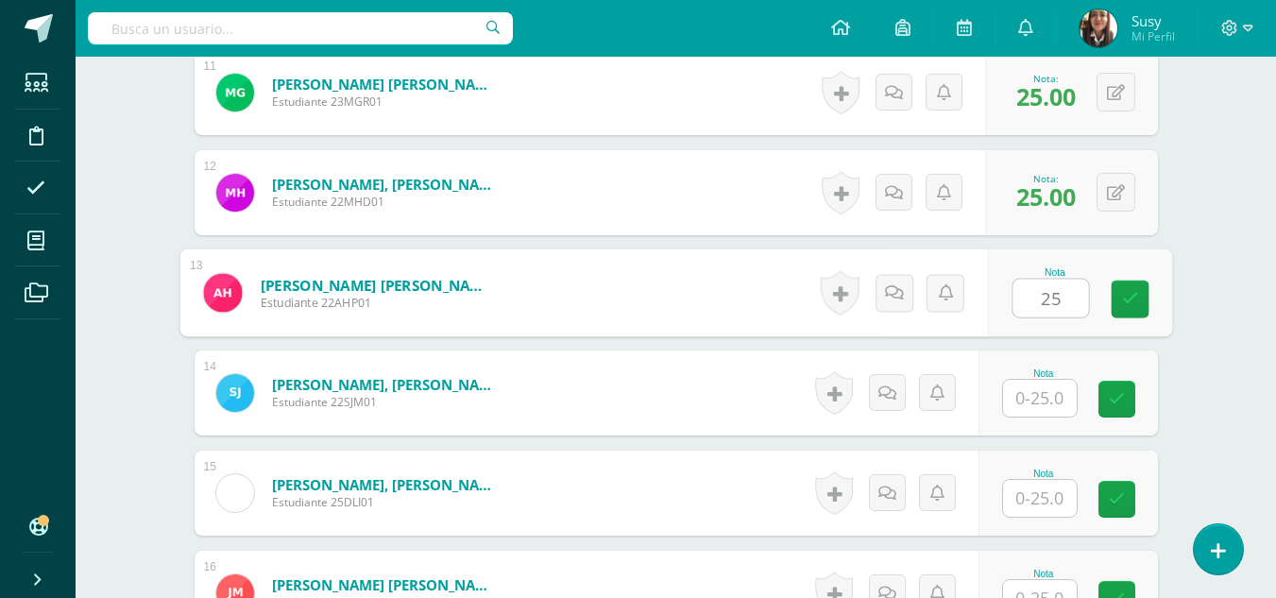
type input "25"
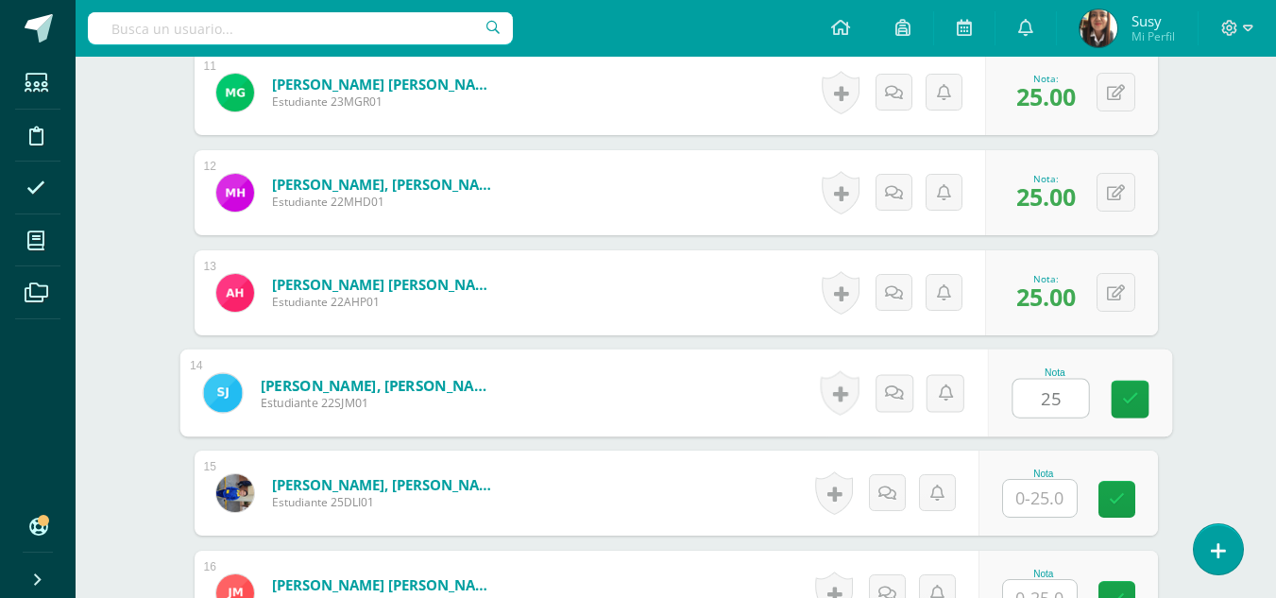
type input "25"
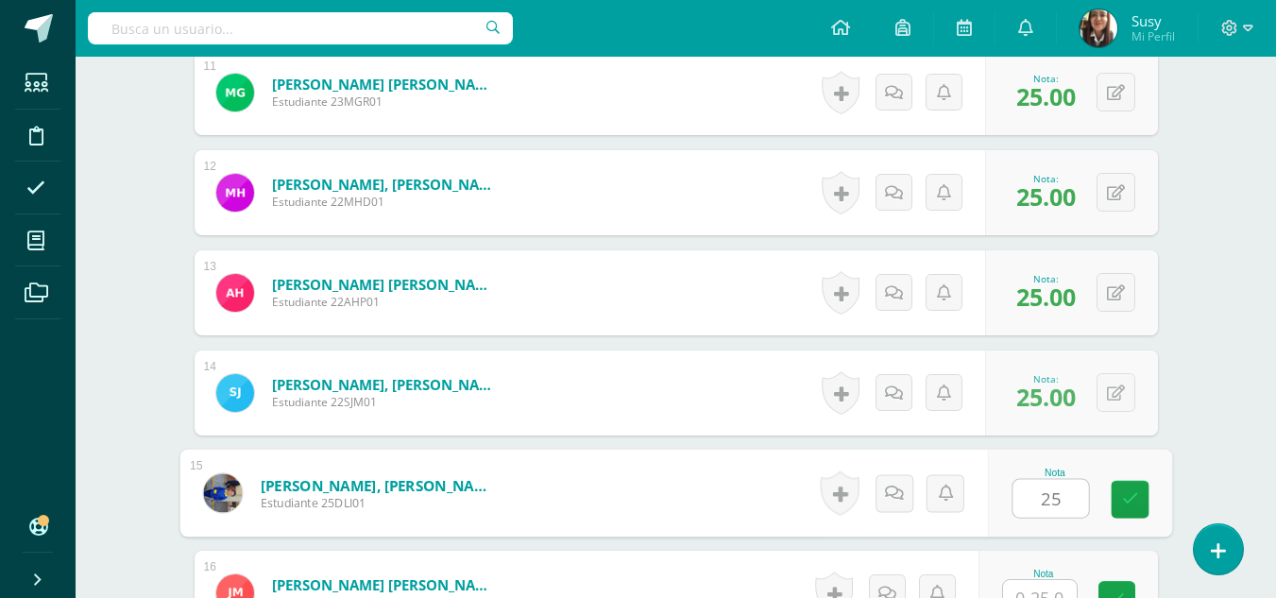
type input "25"
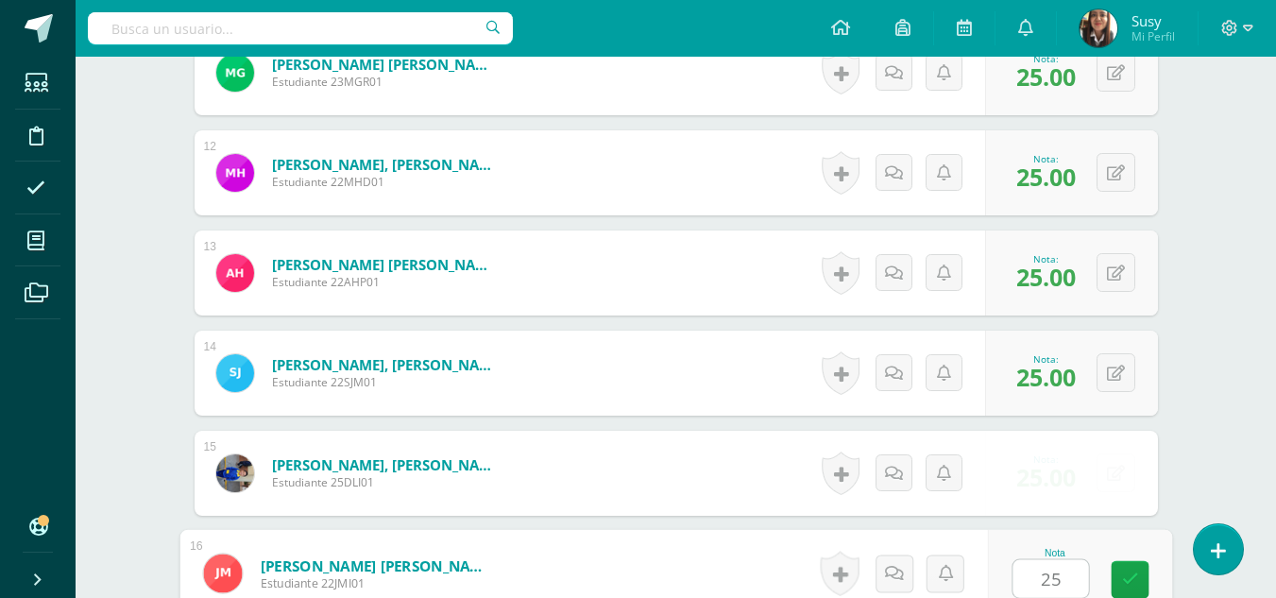
type input "25"
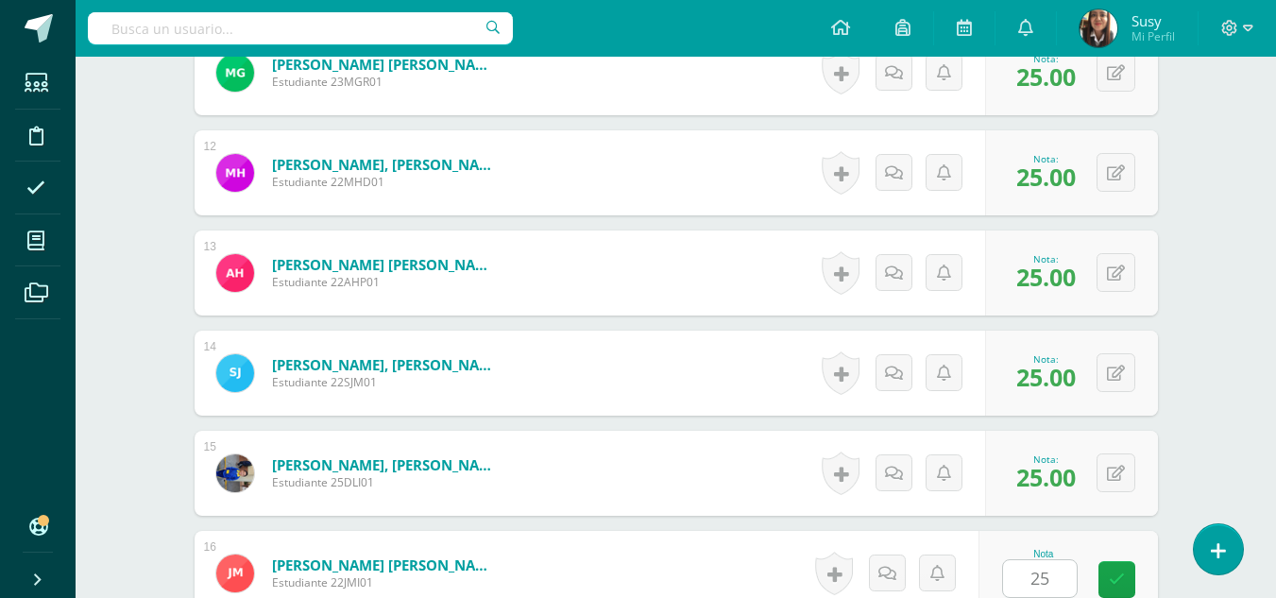
scroll to position [2043, 0]
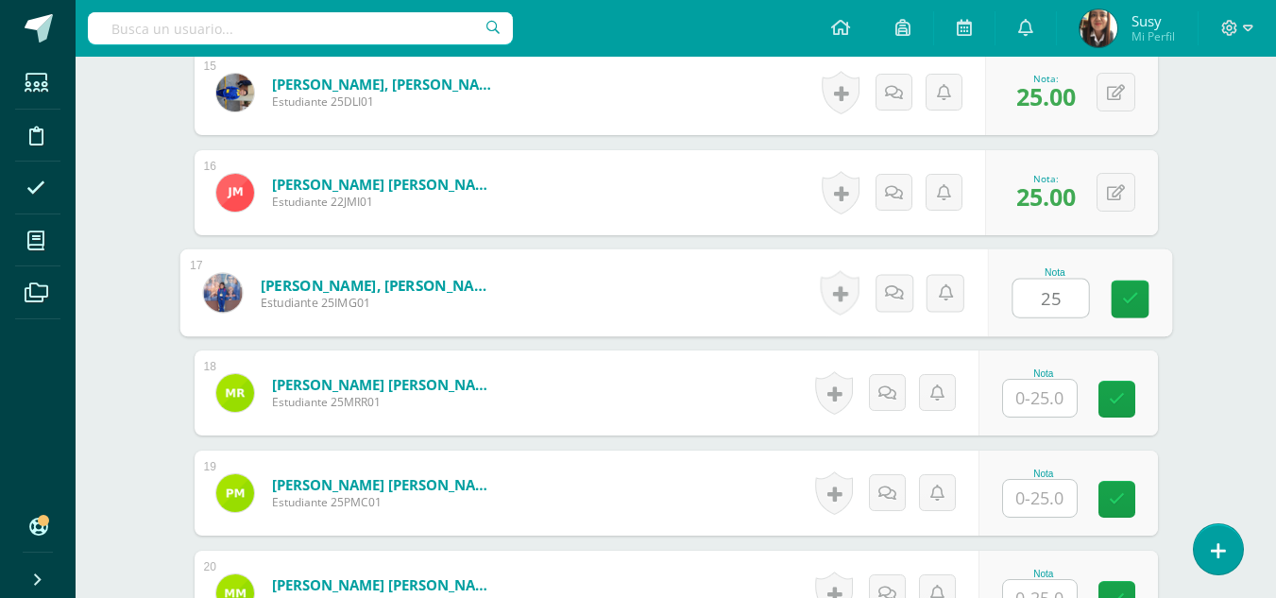
type input "25"
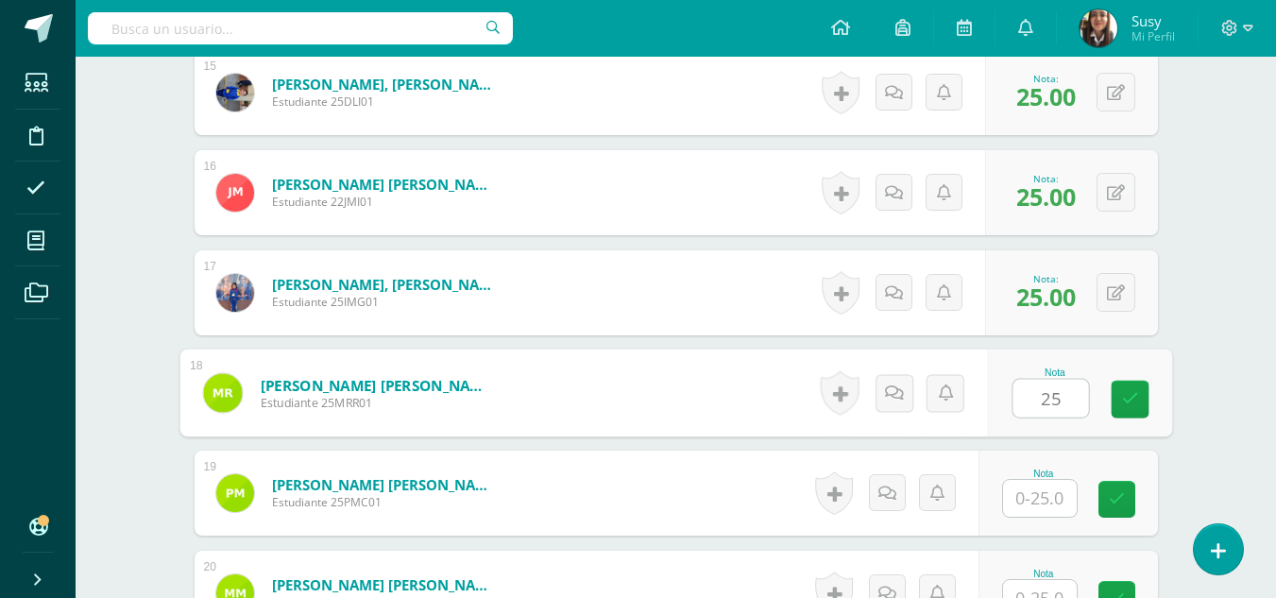
type input "25"
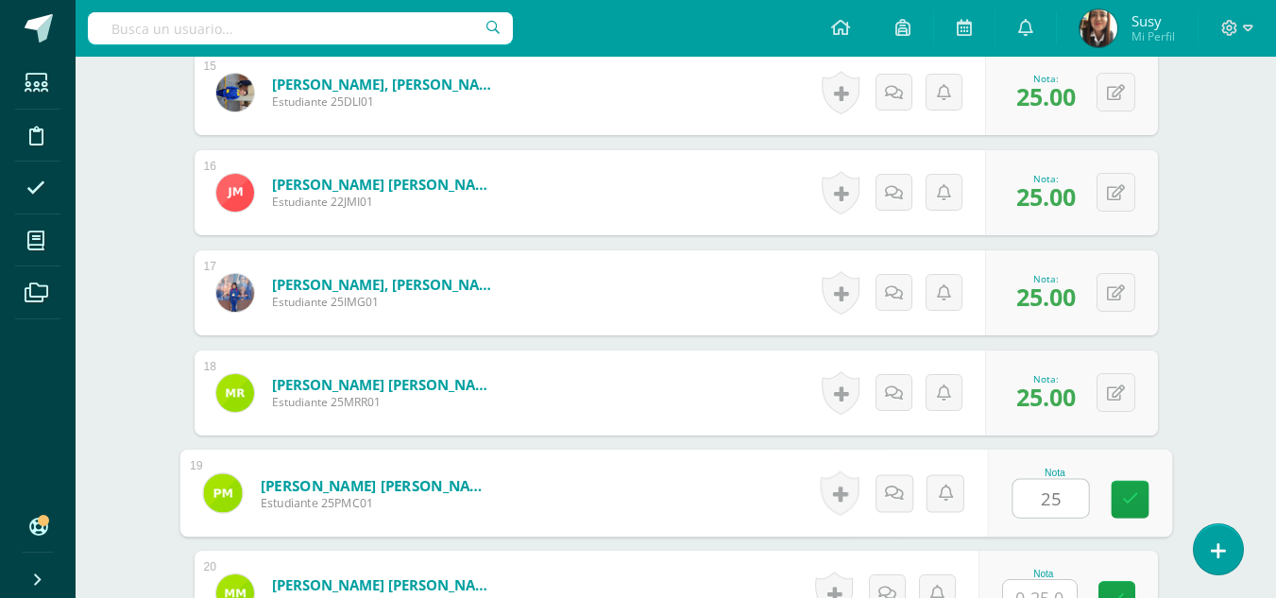
type input "25"
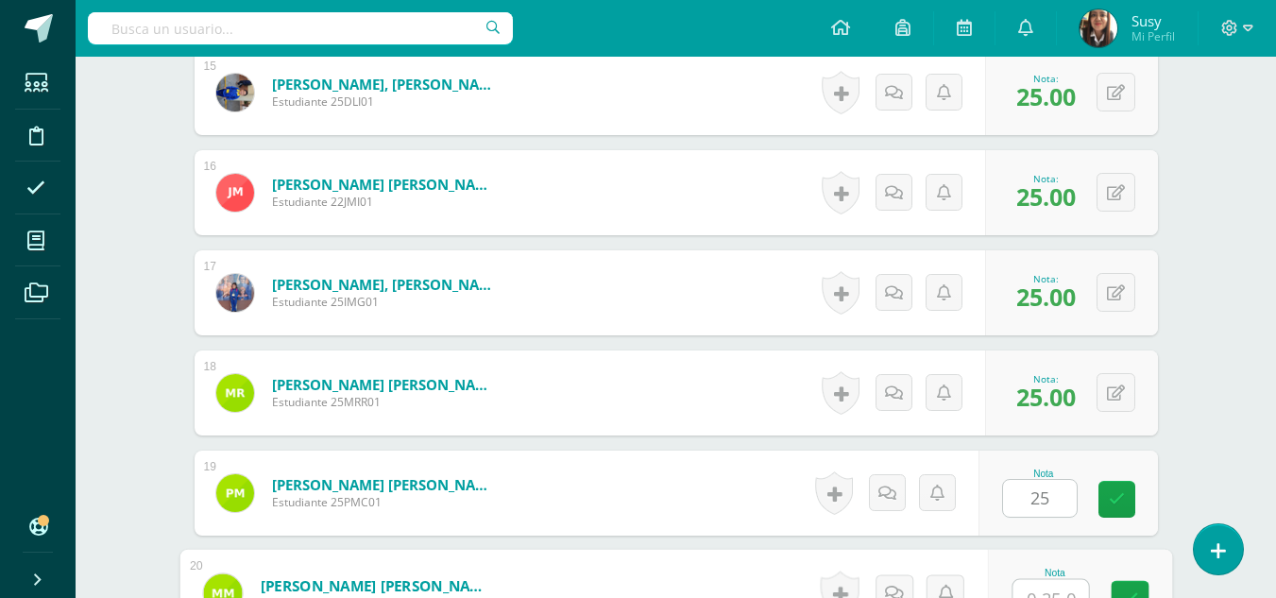
scroll to position [2063, 0]
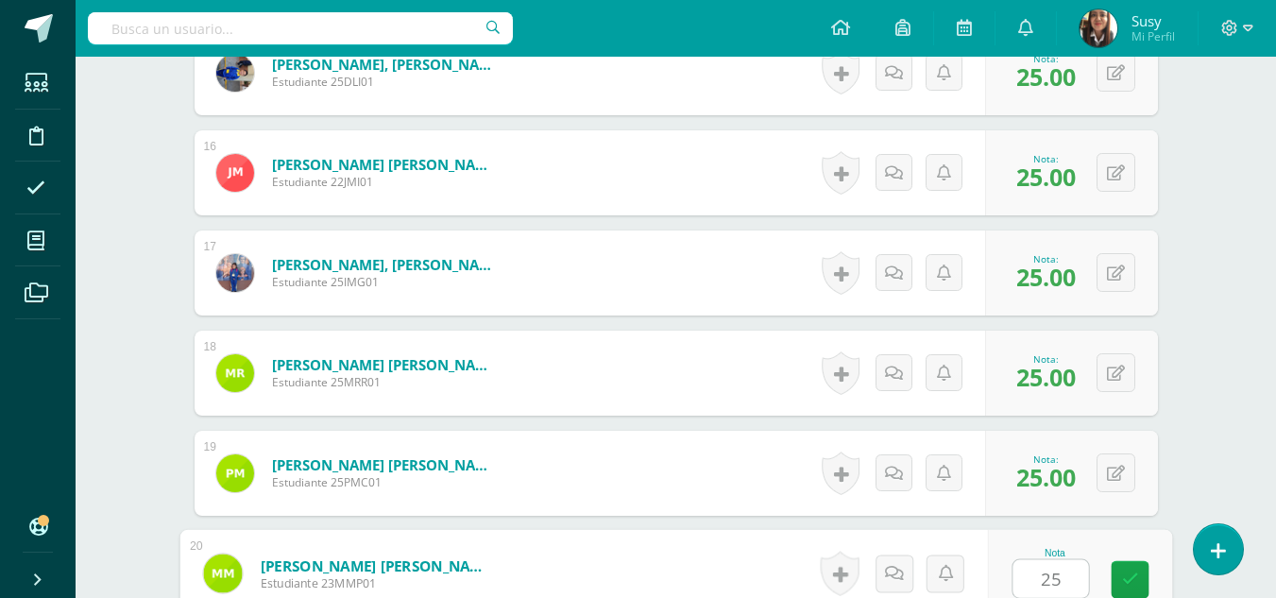
type input "25"
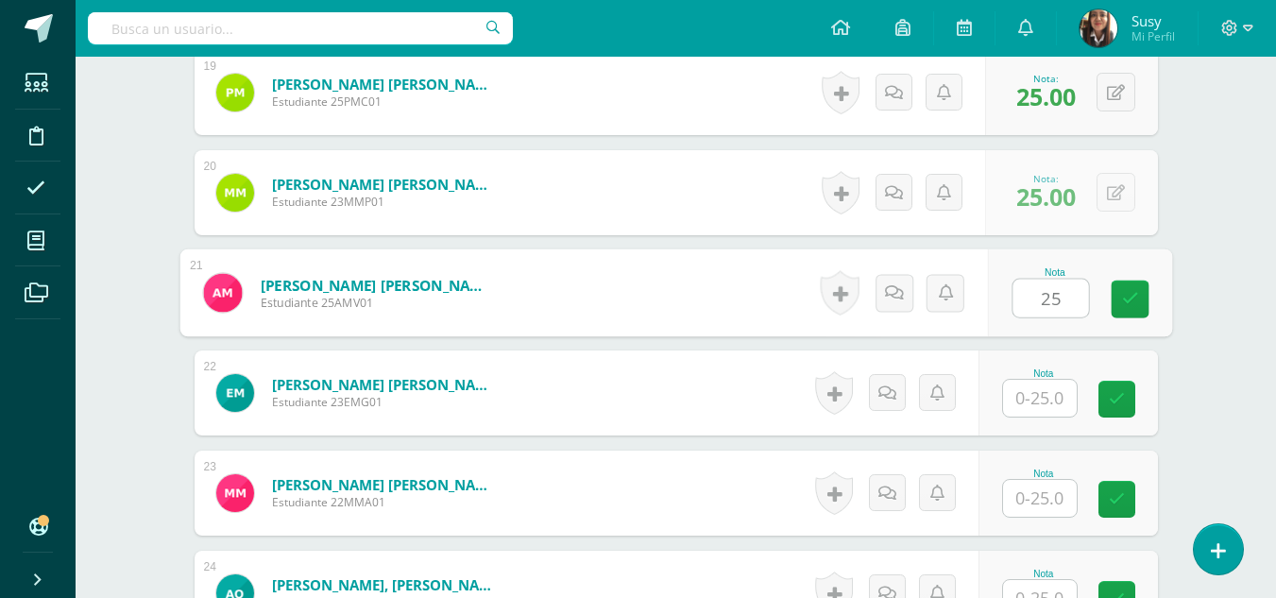
type input "25"
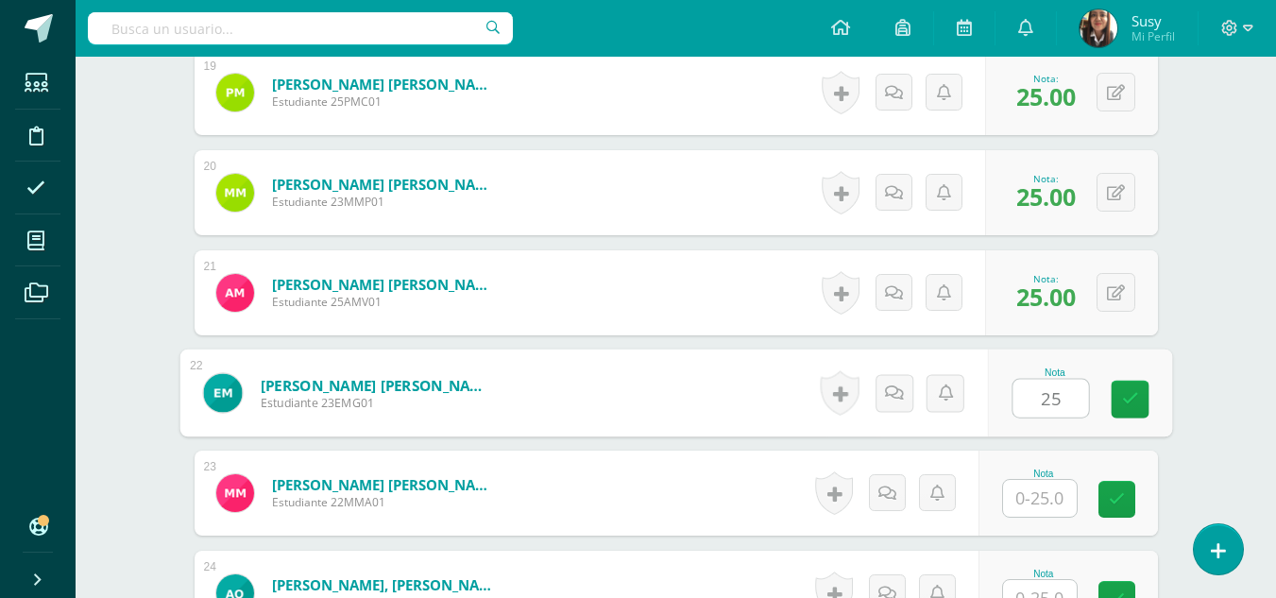
type input "25"
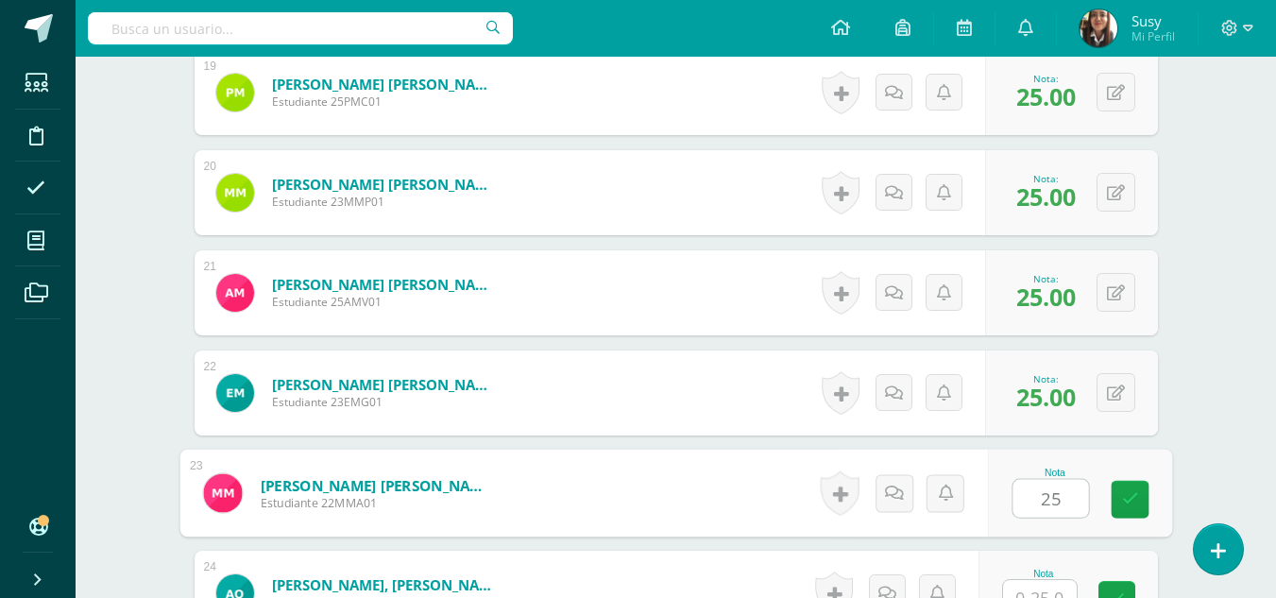
type input "25"
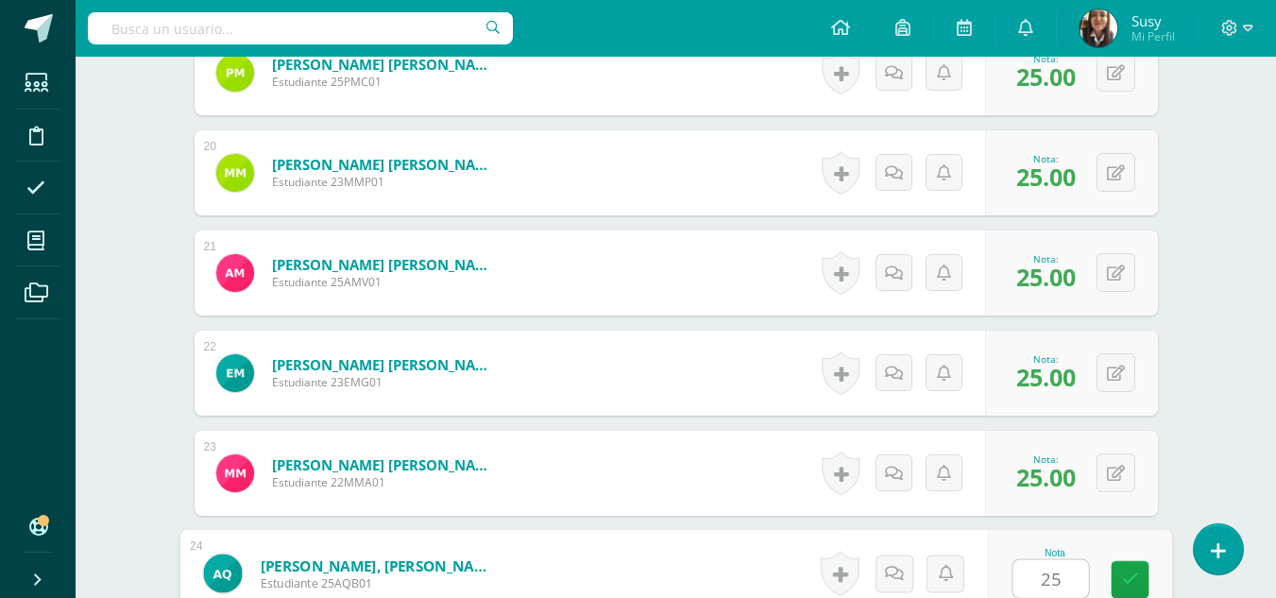
type input "25"
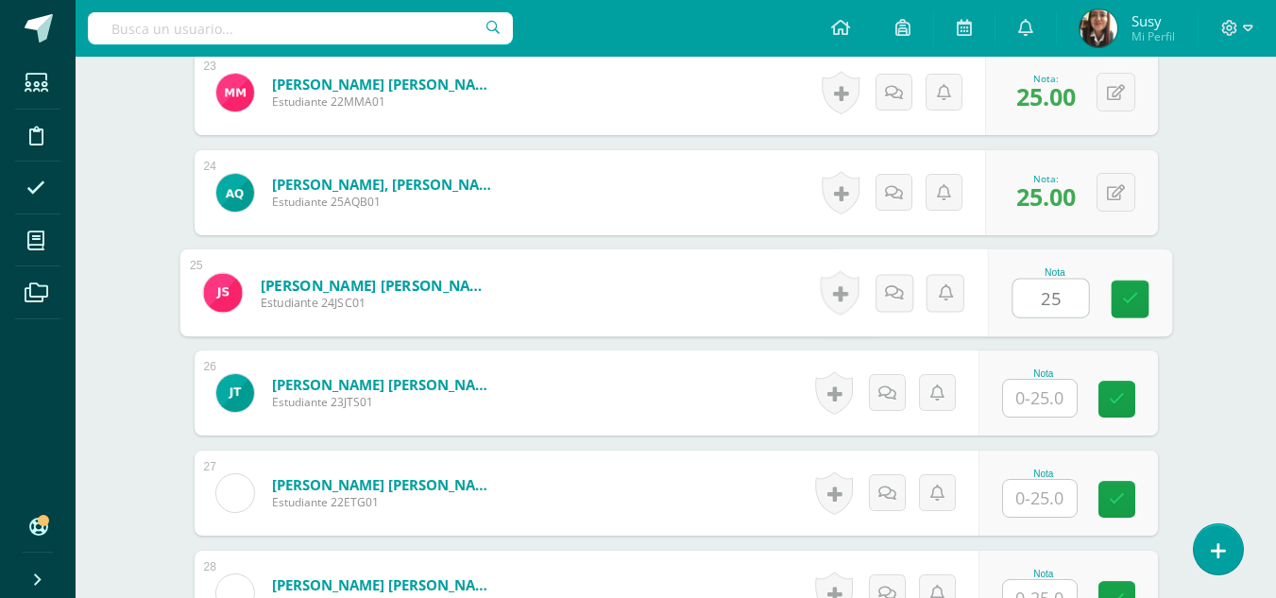
type input "25"
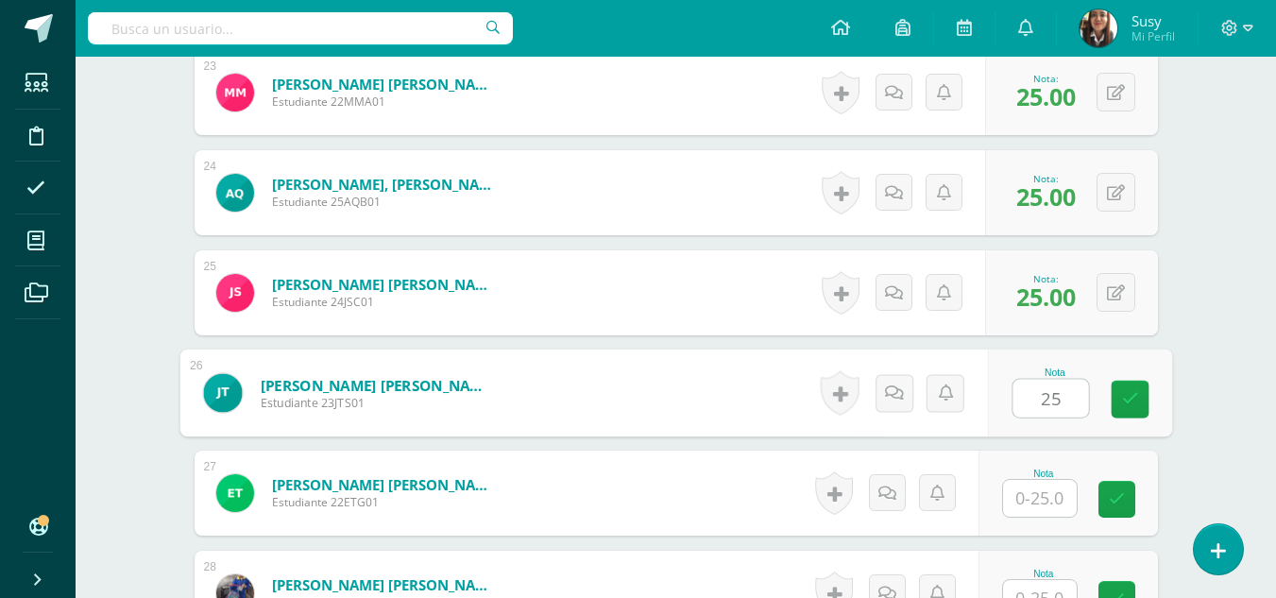
type input "25"
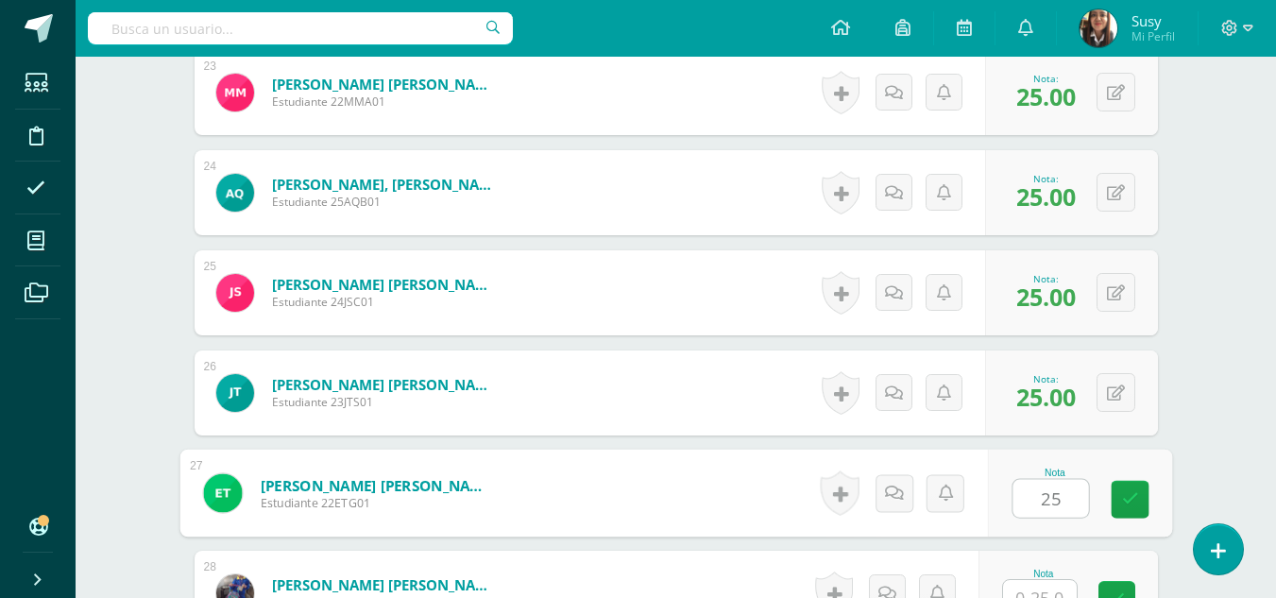
type input "25"
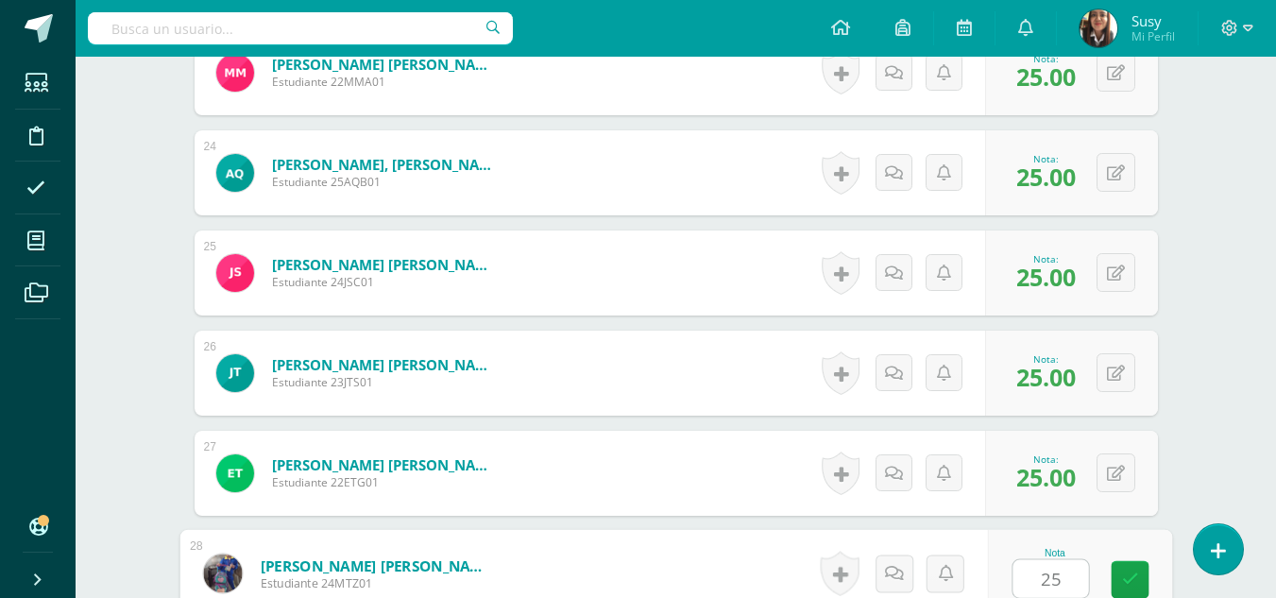
type input "25"
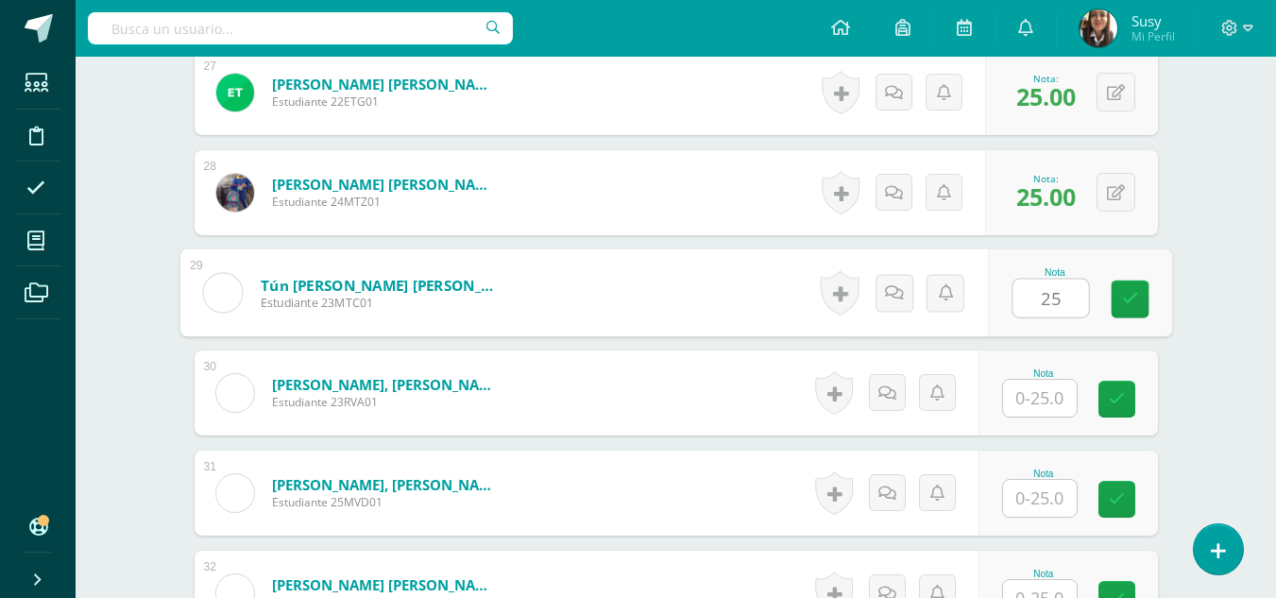
type input "25"
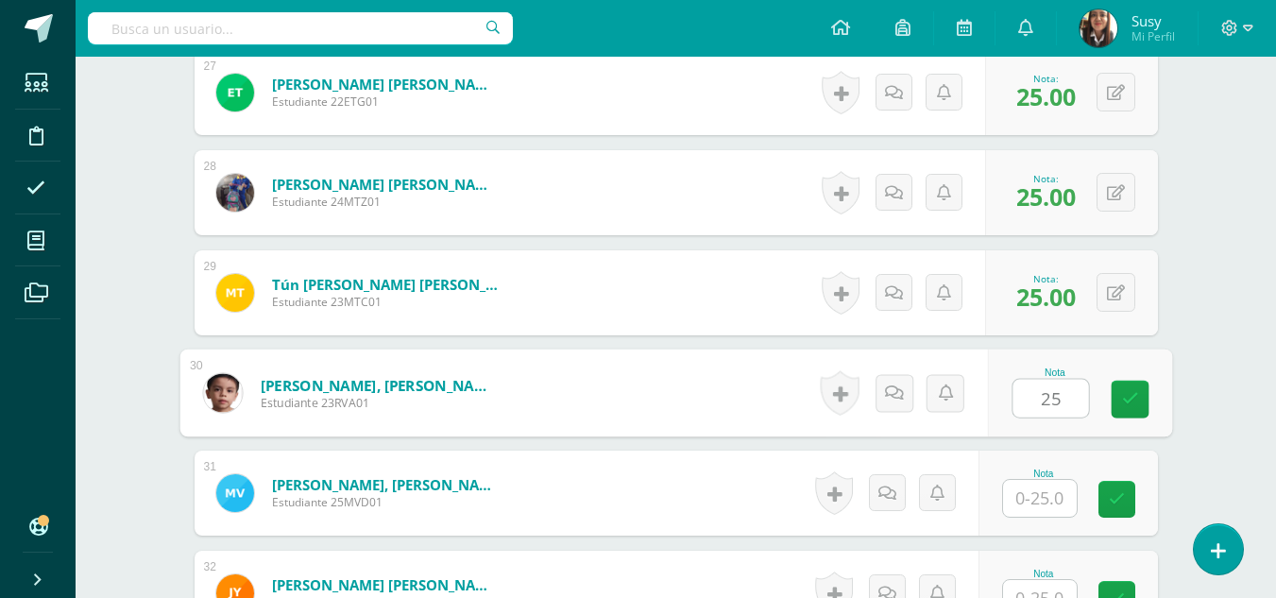
type input "25"
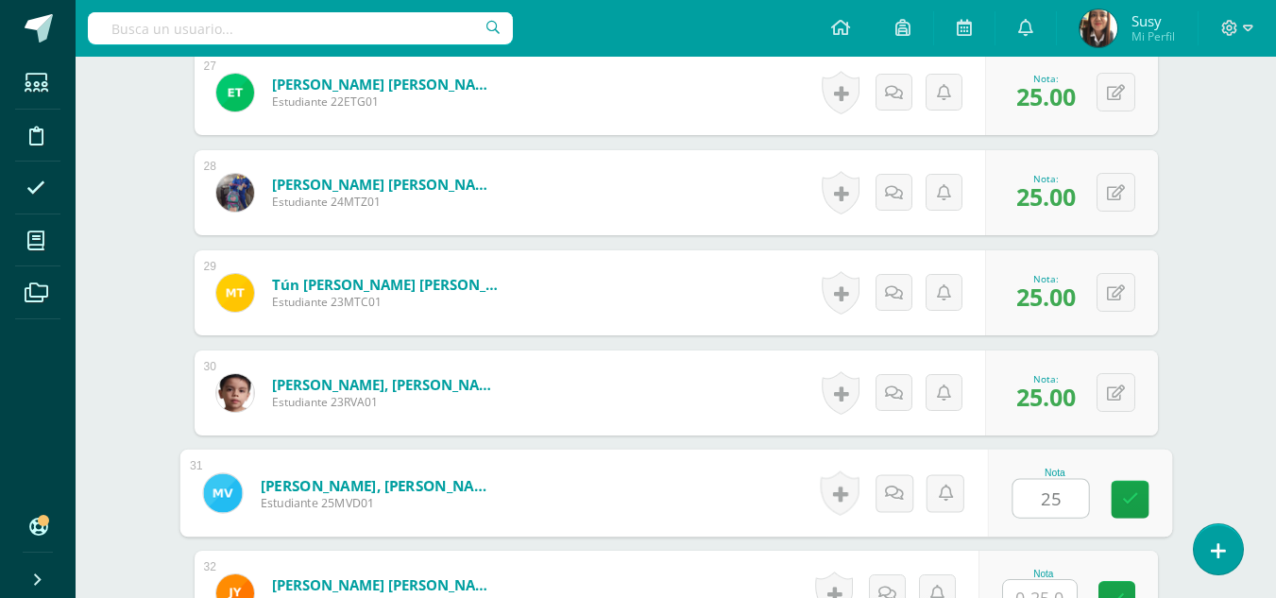
type input "25"
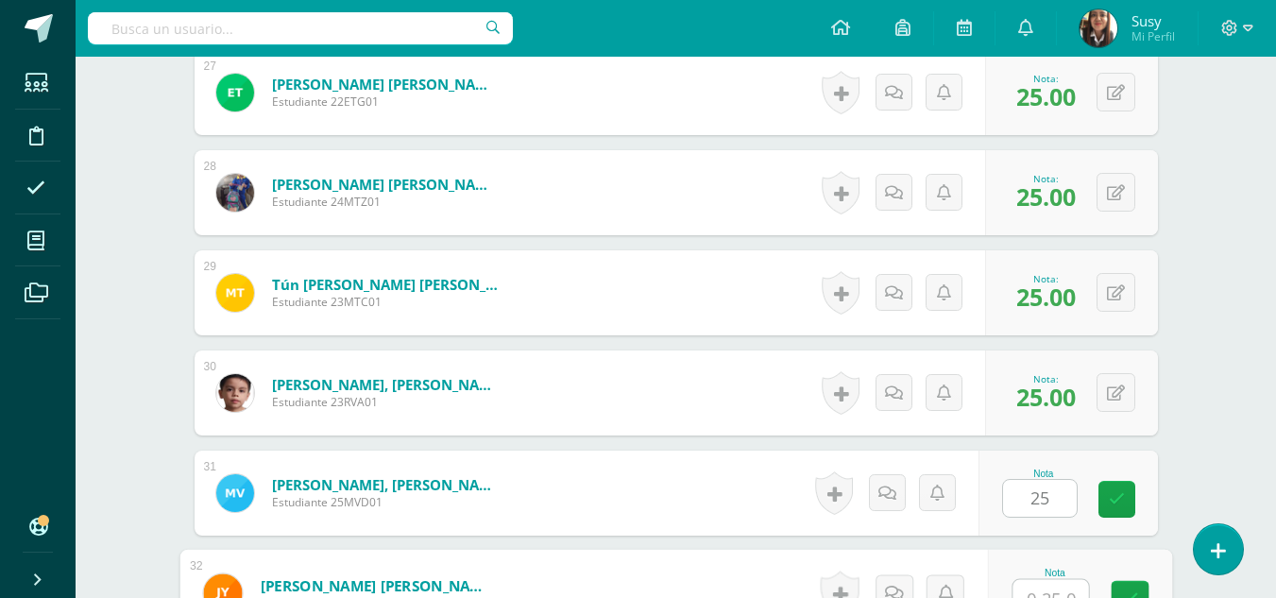
scroll to position [3264, 0]
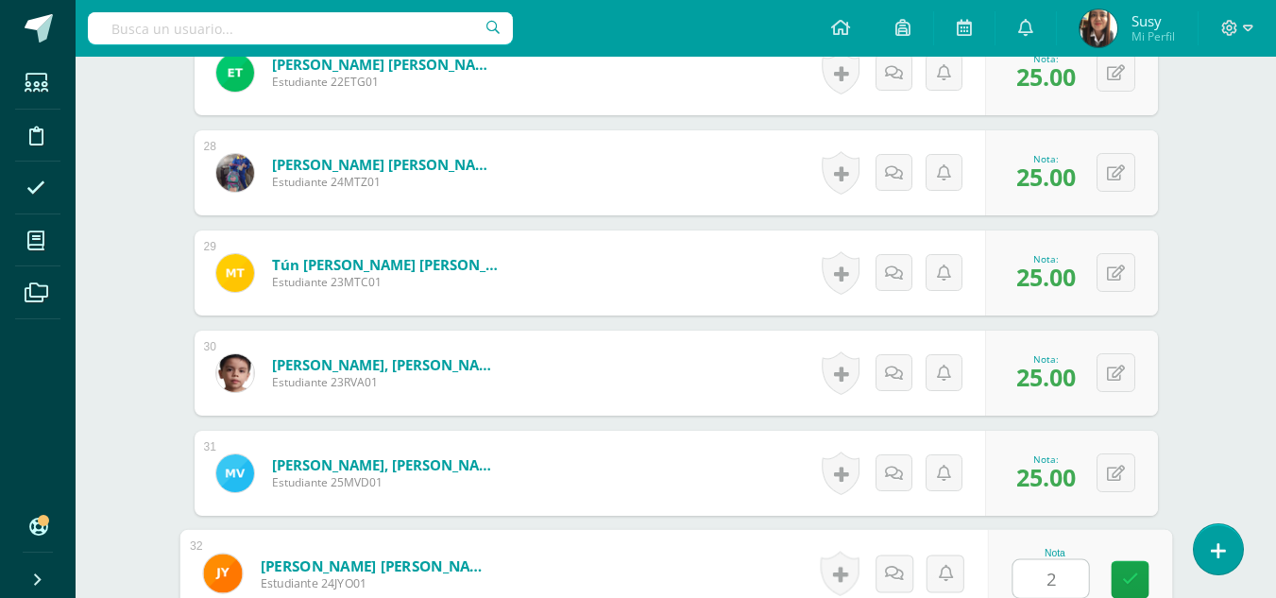
type input "25"
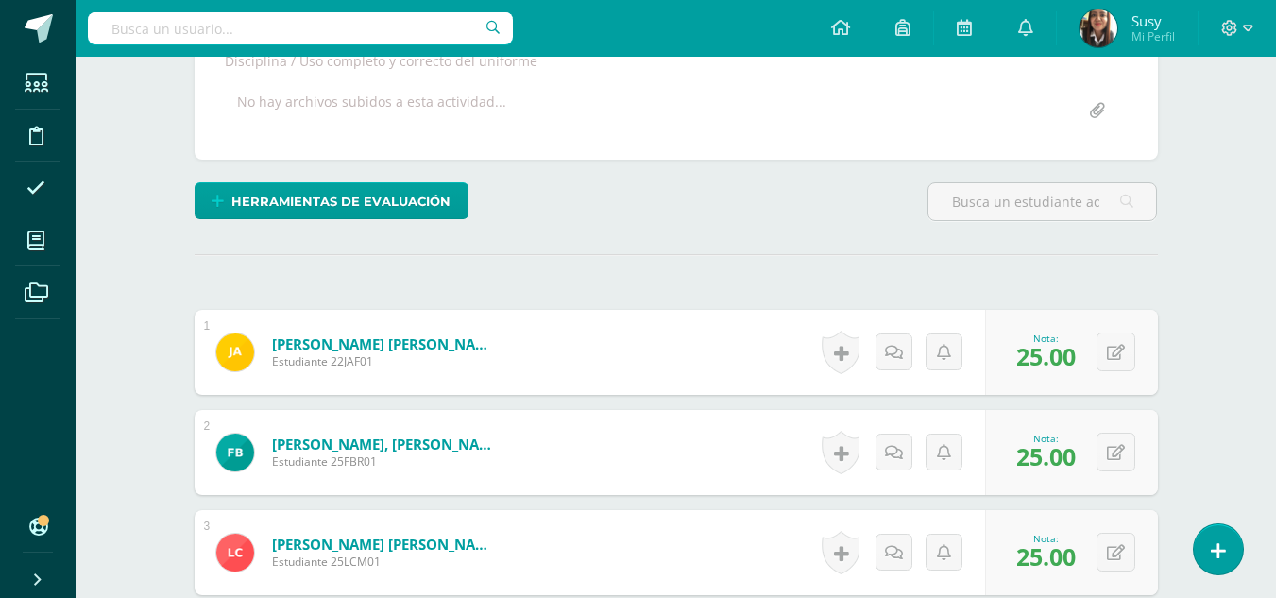
scroll to position [0, 0]
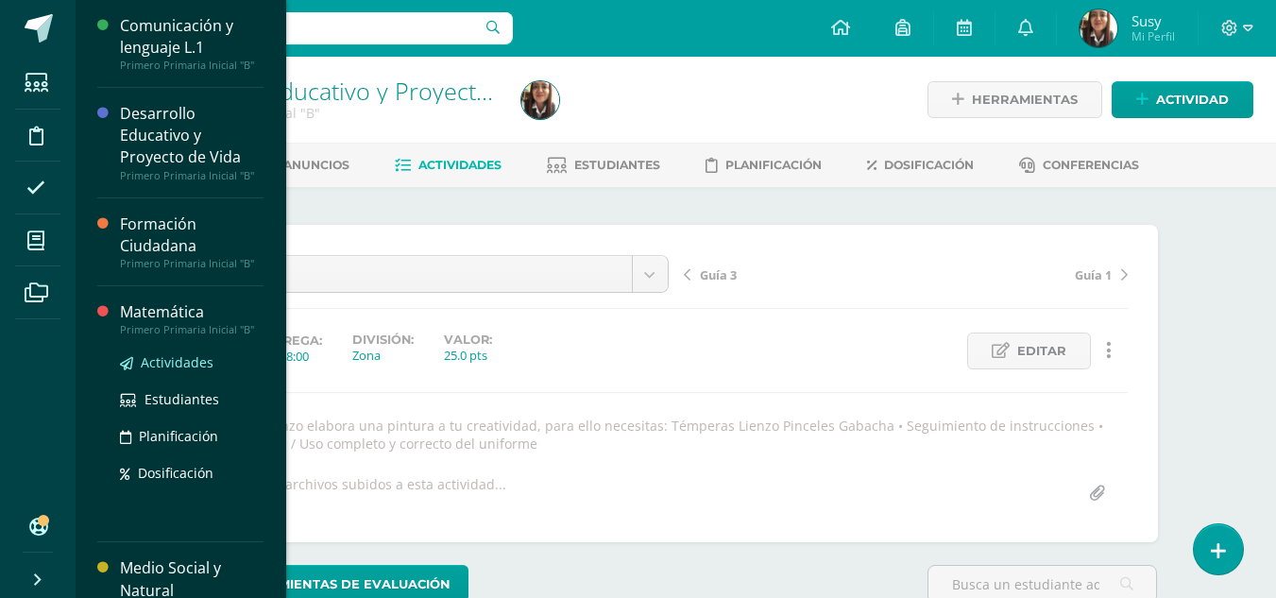
click at [167, 364] on span "Actividades" at bounding box center [177, 362] width 73 height 18
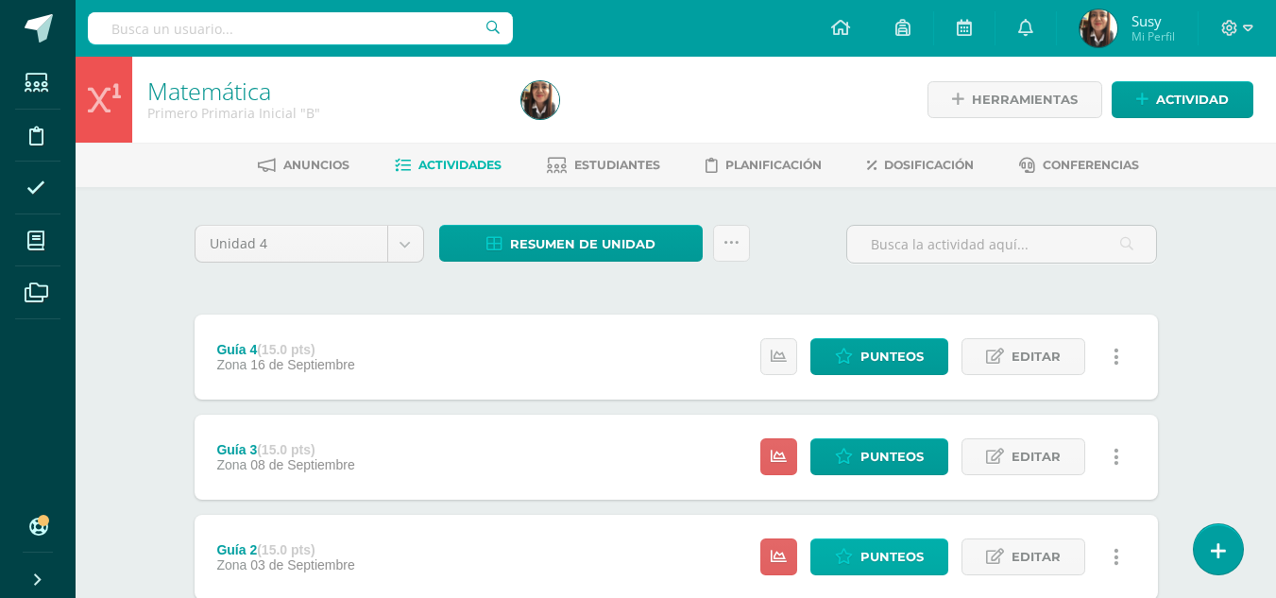
scroll to position [189, 0]
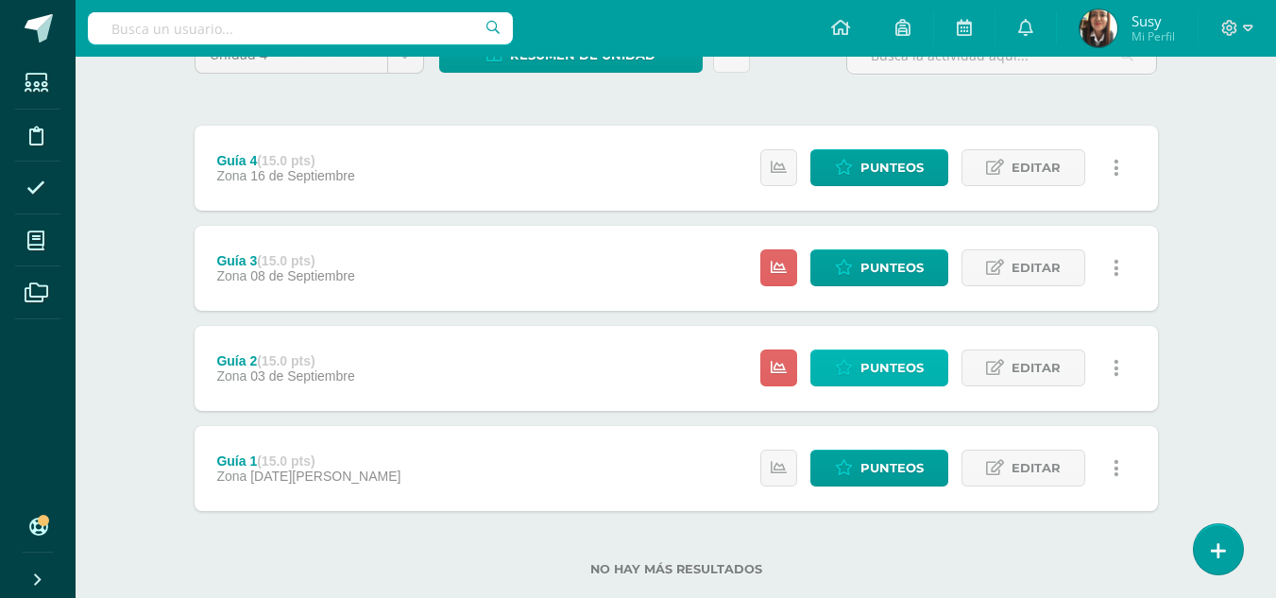
click at [882, 357] on span "Punteos" at bounding box center [891, 367] width 63 height 35
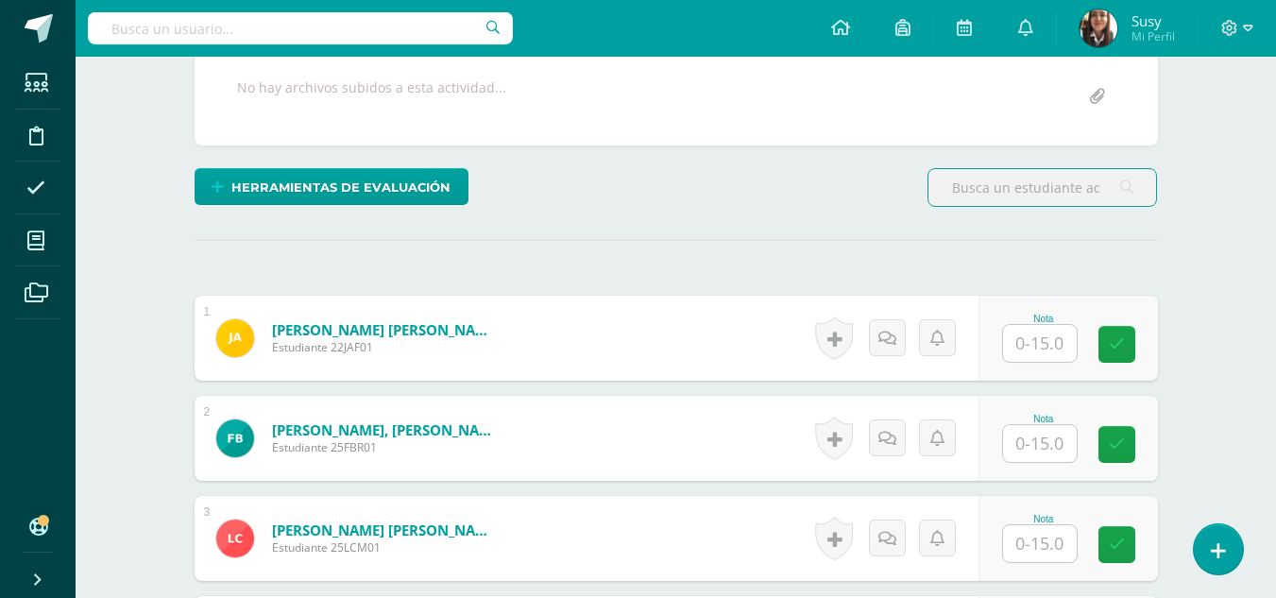
scroll to position [473, 0]
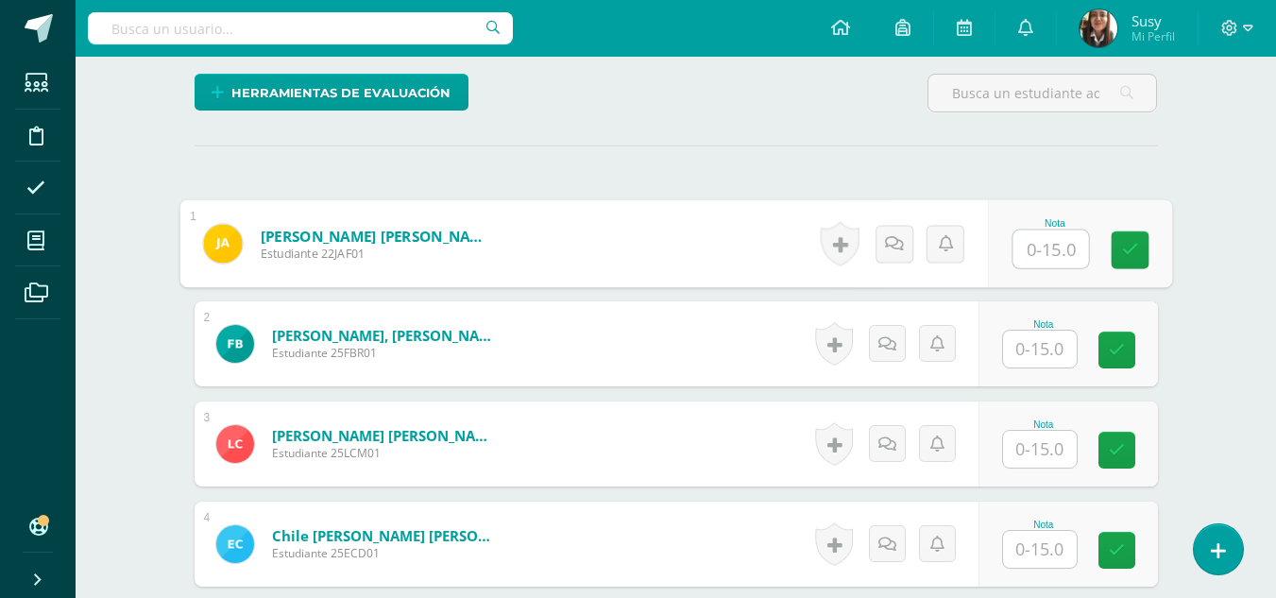
click at [1021, 234] on input "text" at bounding box center [1050, 249] width 76 height 38
type input "10"
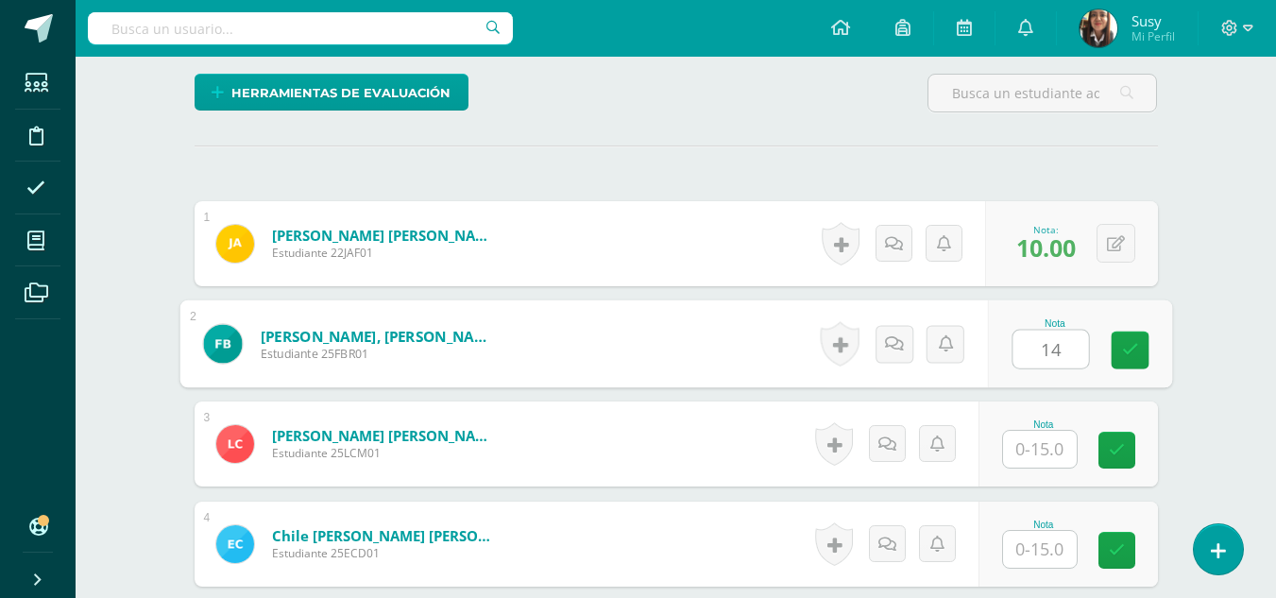
type input "14"
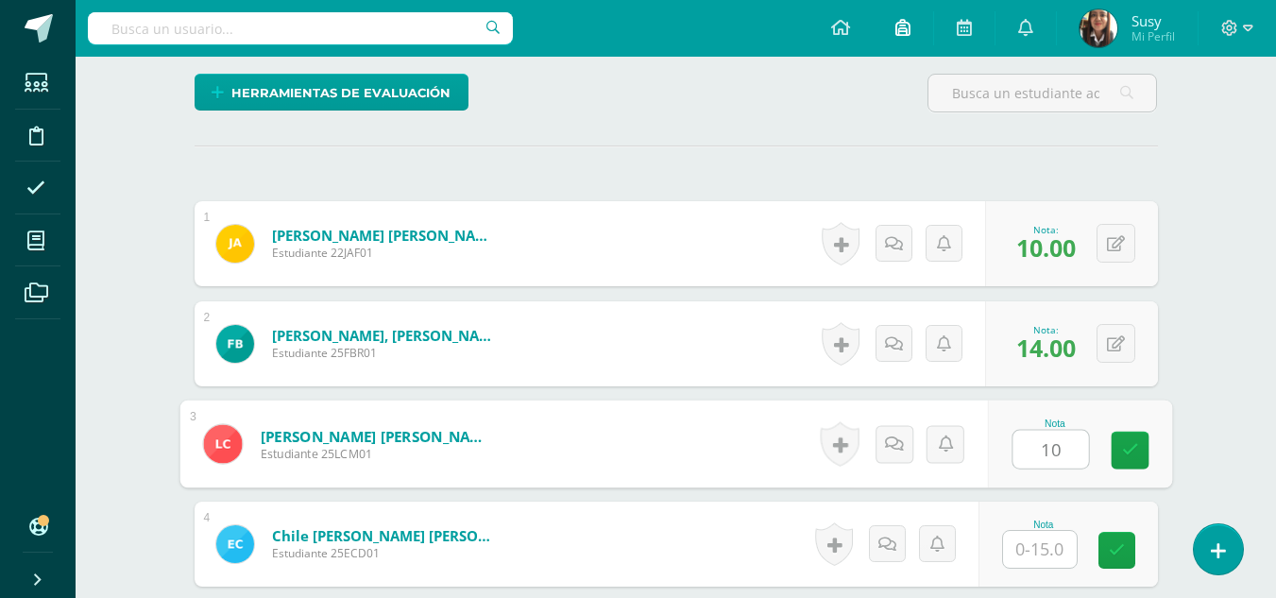
type input "10"
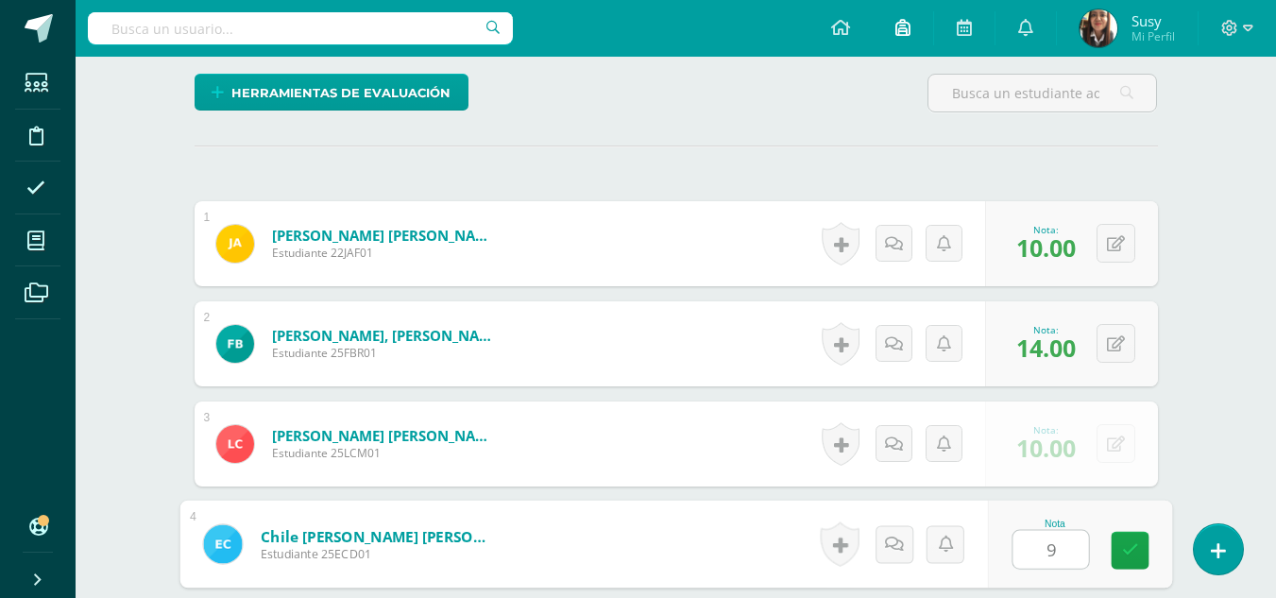
type input "9"
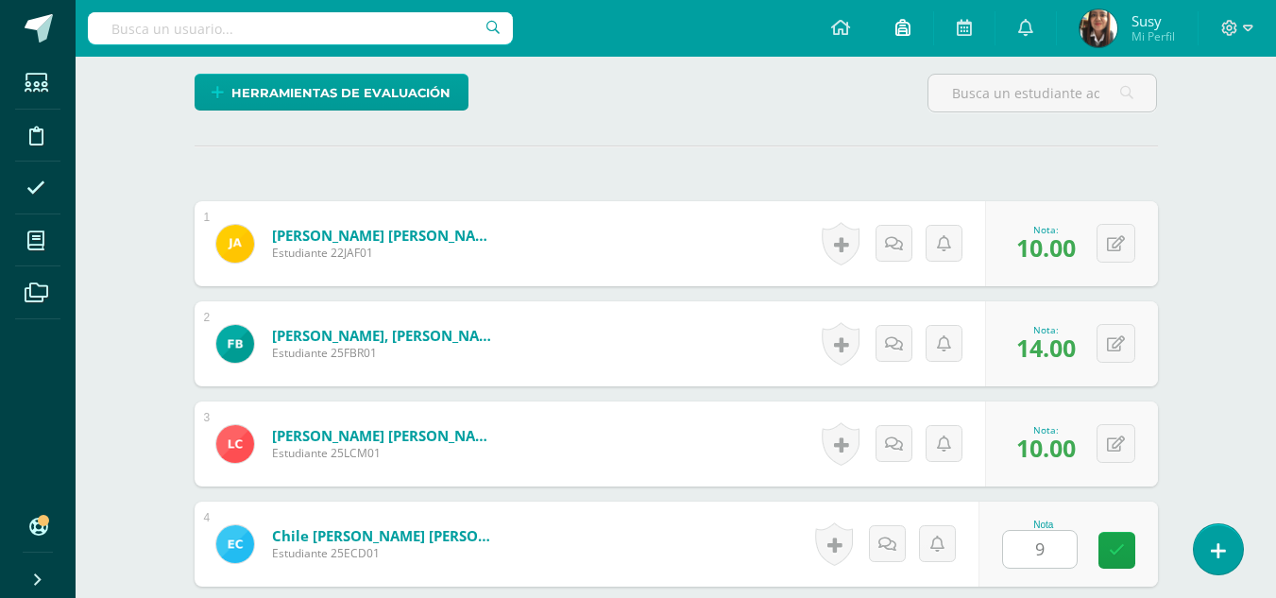
scroll to position [824, 0]
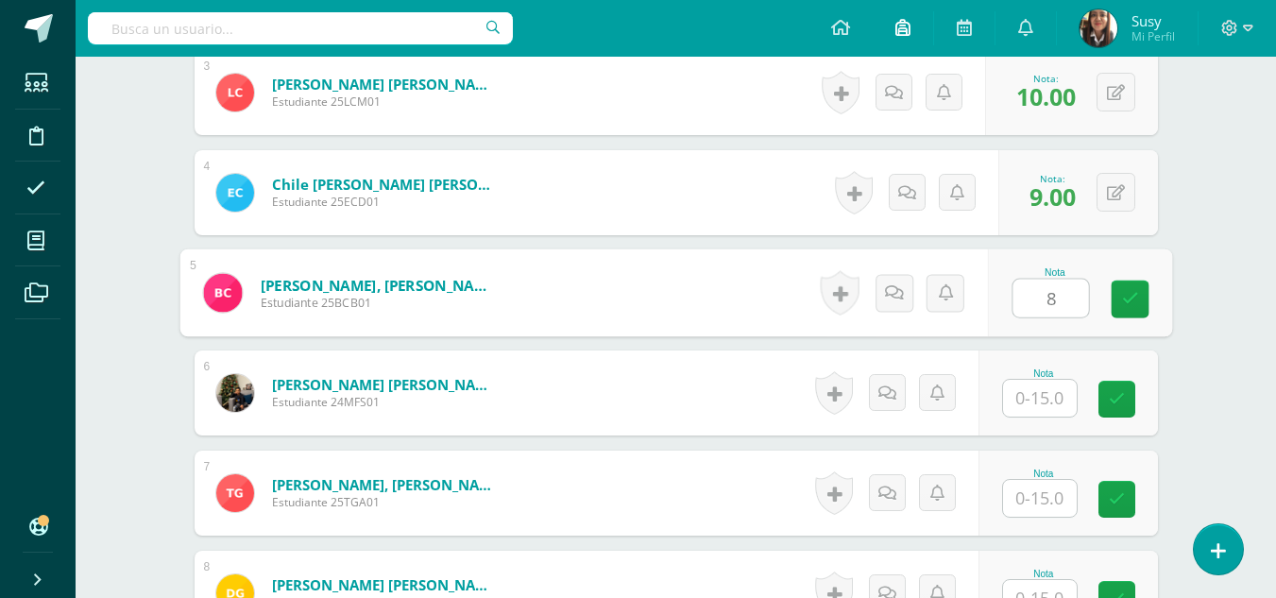
type input "8"
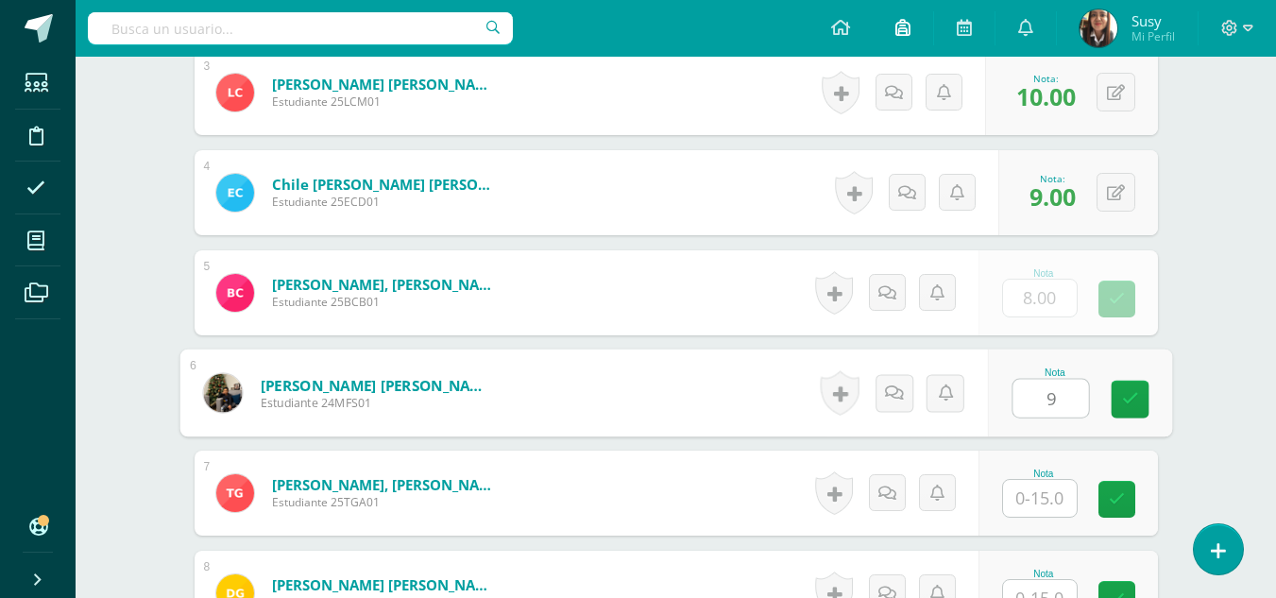
type input "9"
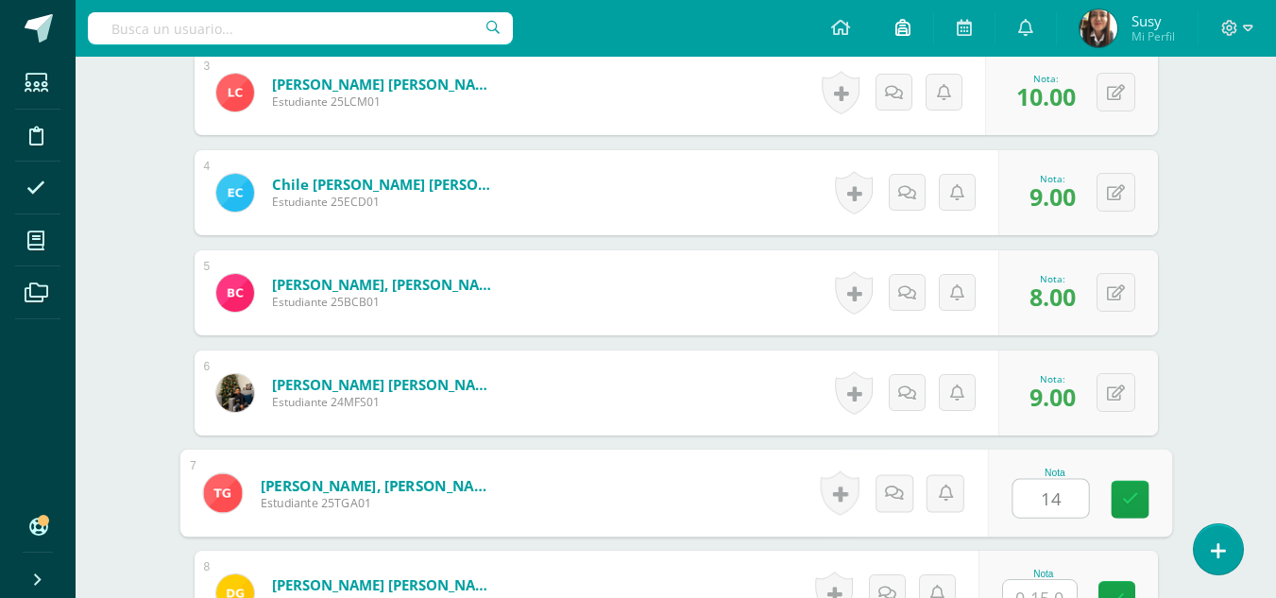
type input "14"
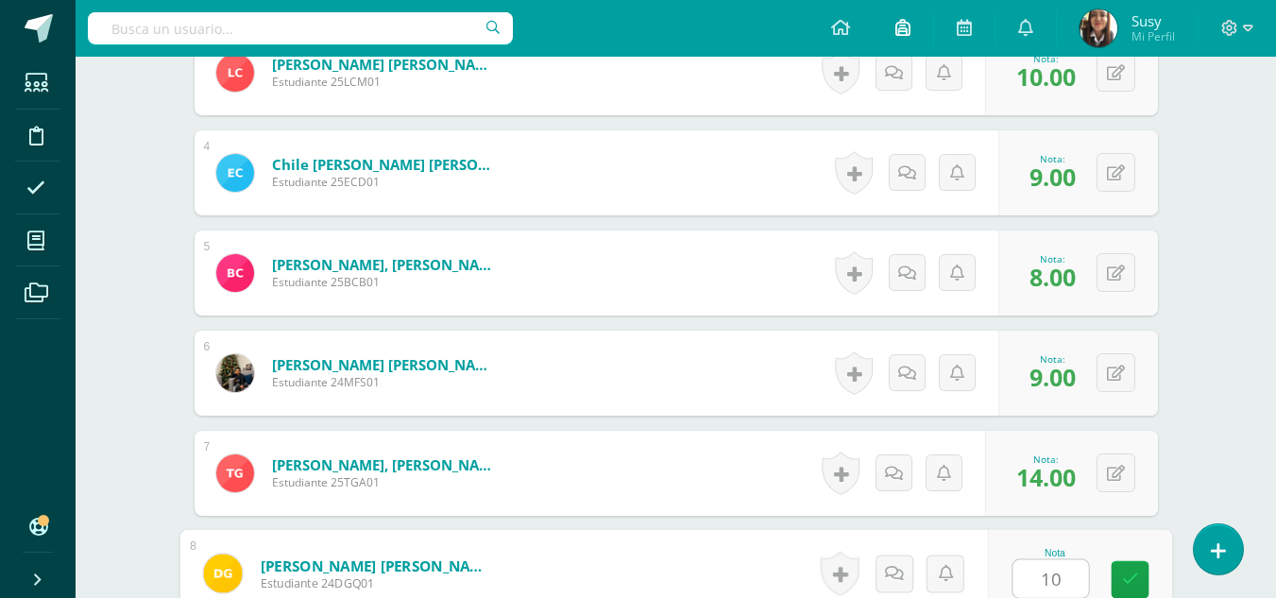
type input "10"
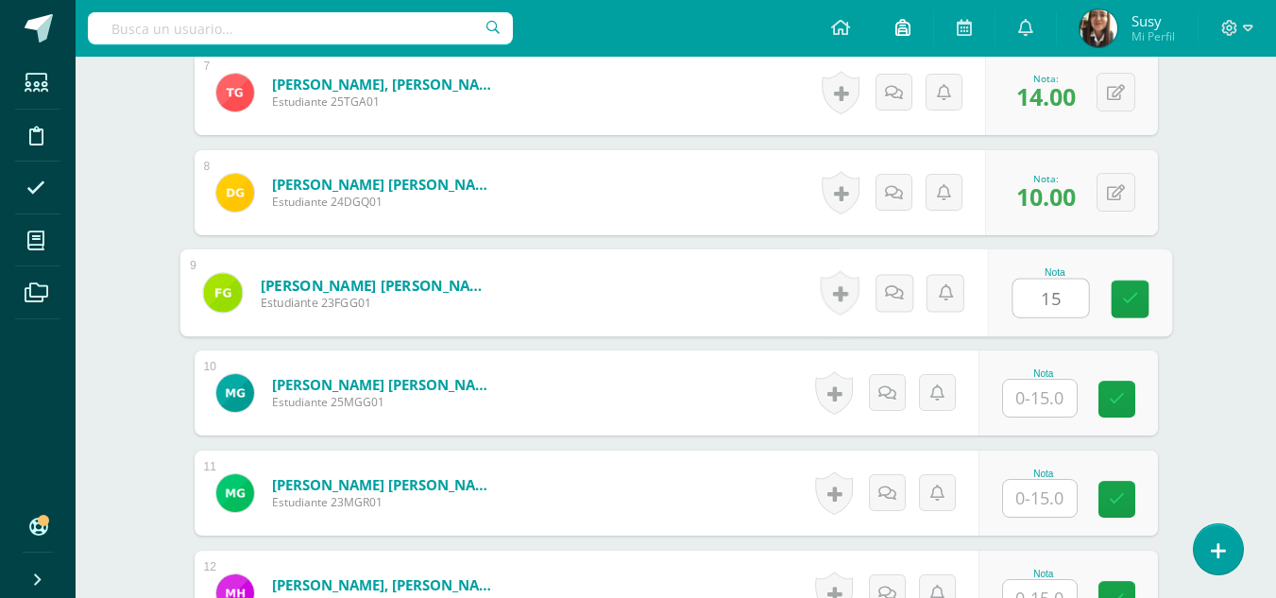
type input "15"
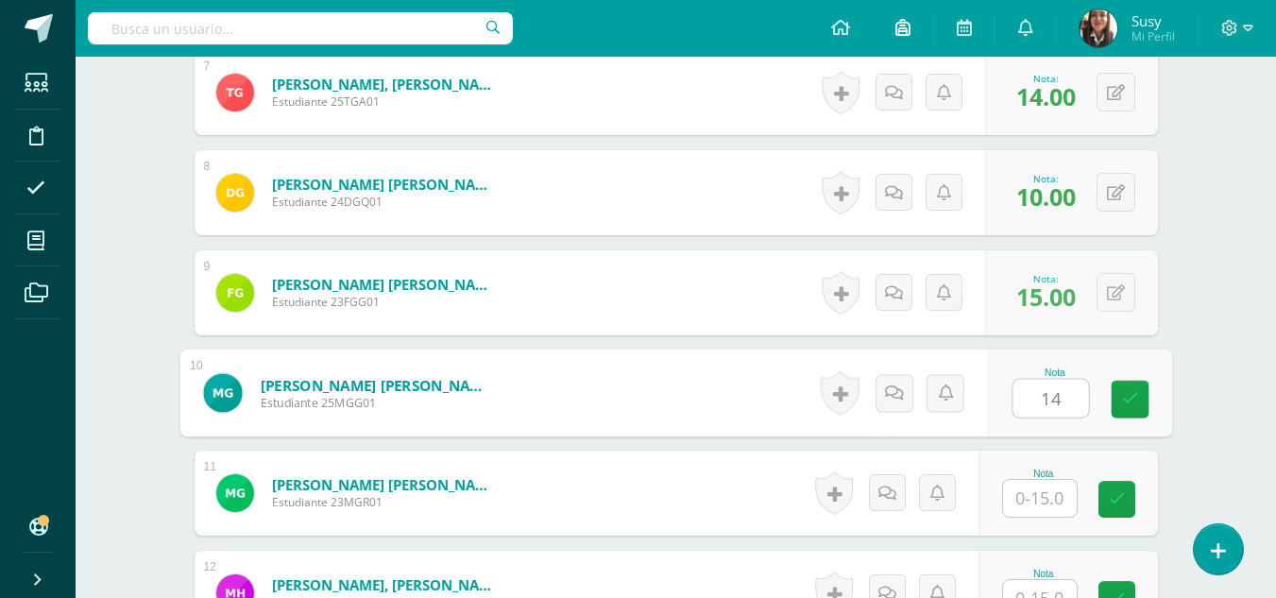
type input "14"
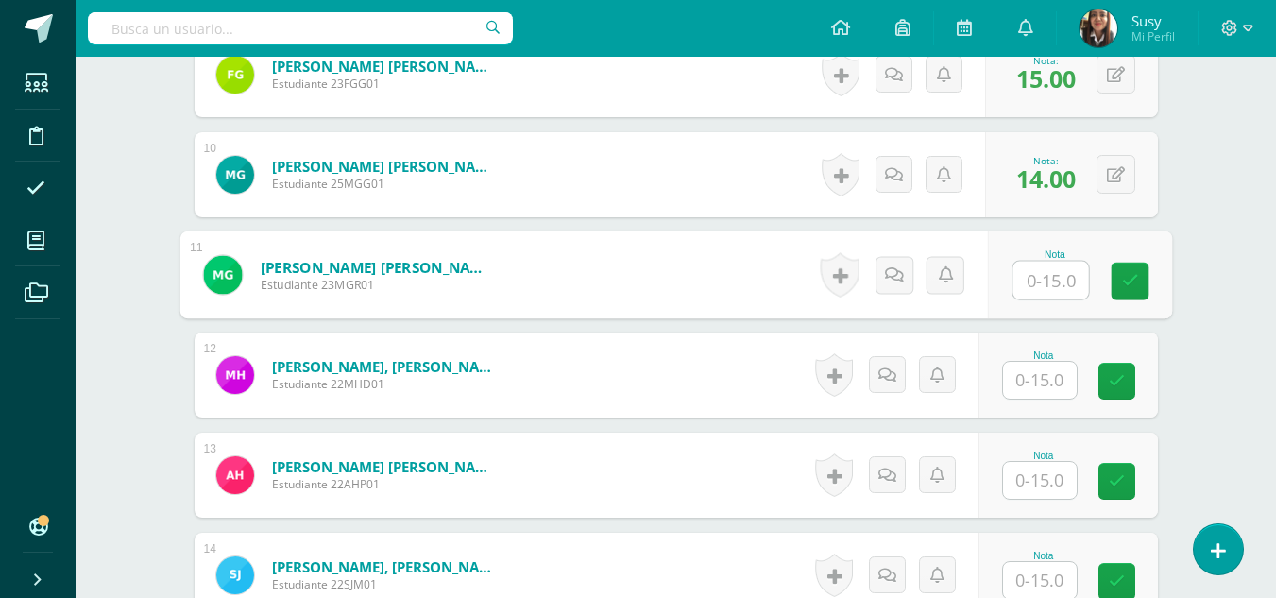
scroll to position [1484, 0]
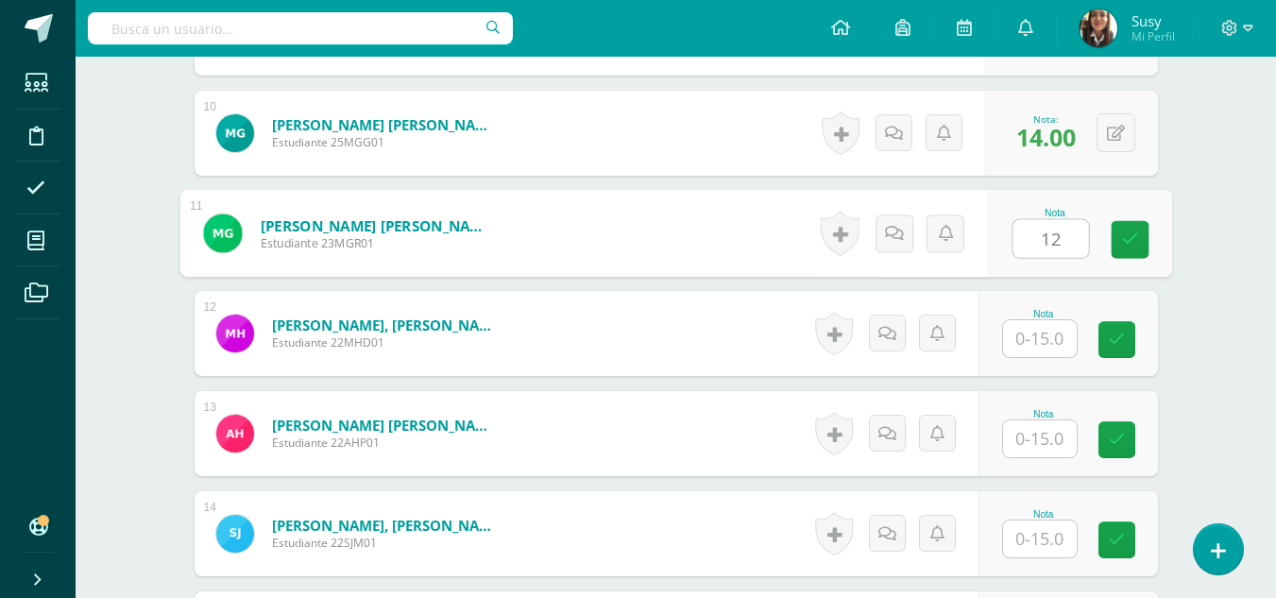
type input "12"
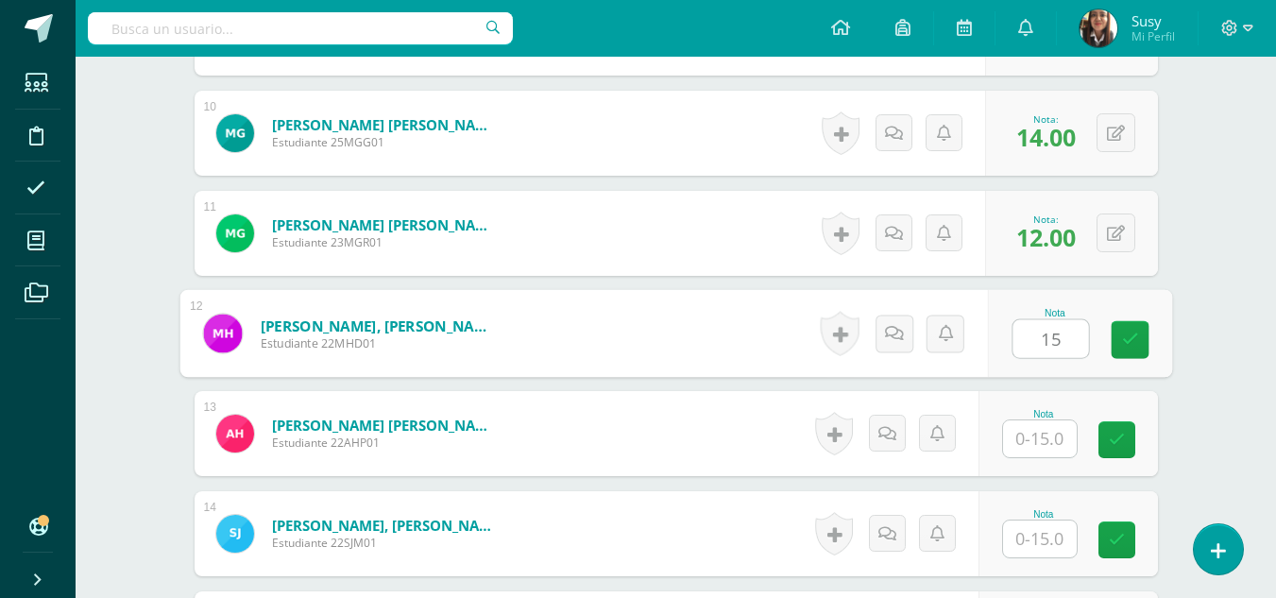
type input "15"
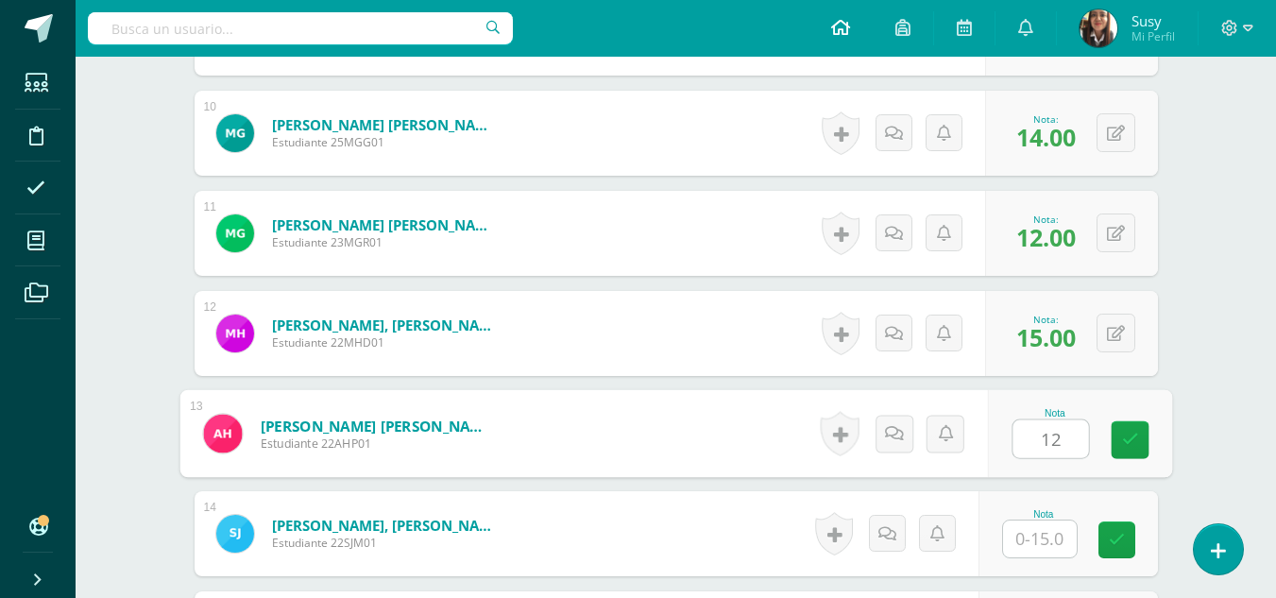
type input "12"
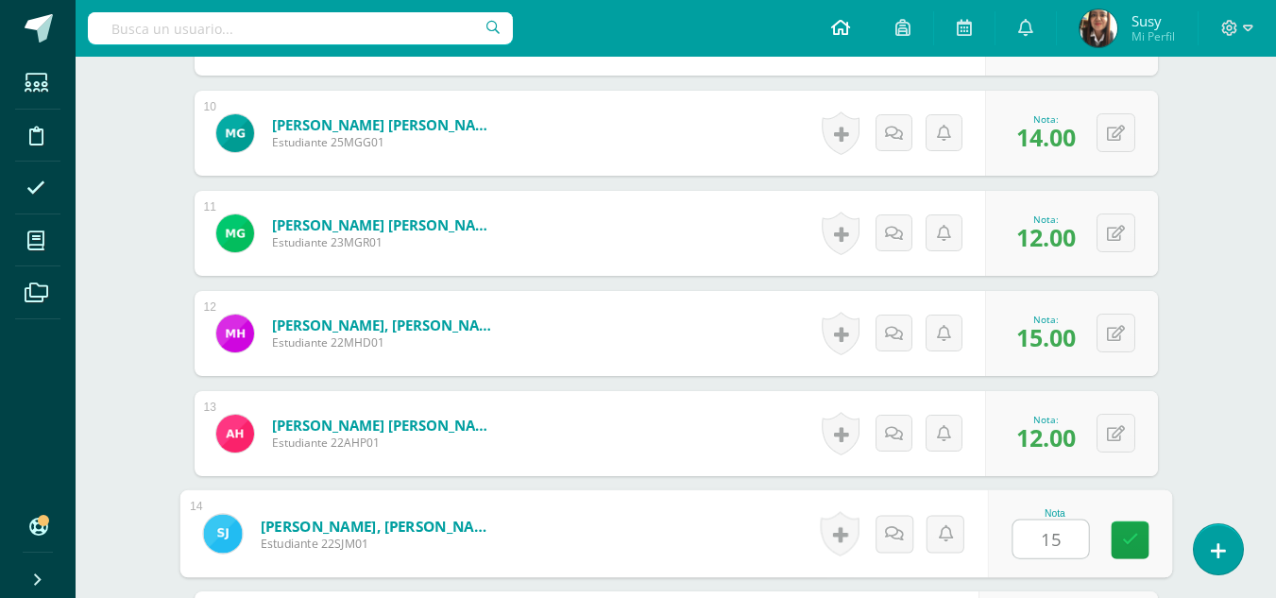
type input "15"
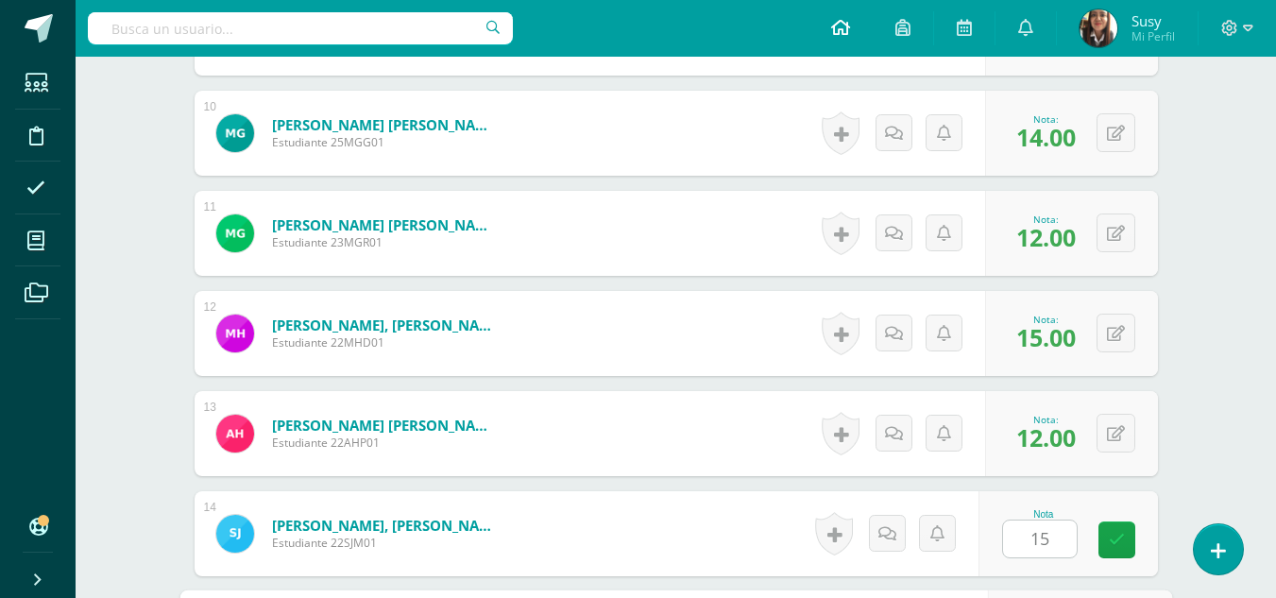
scroll to position [1825, 0]
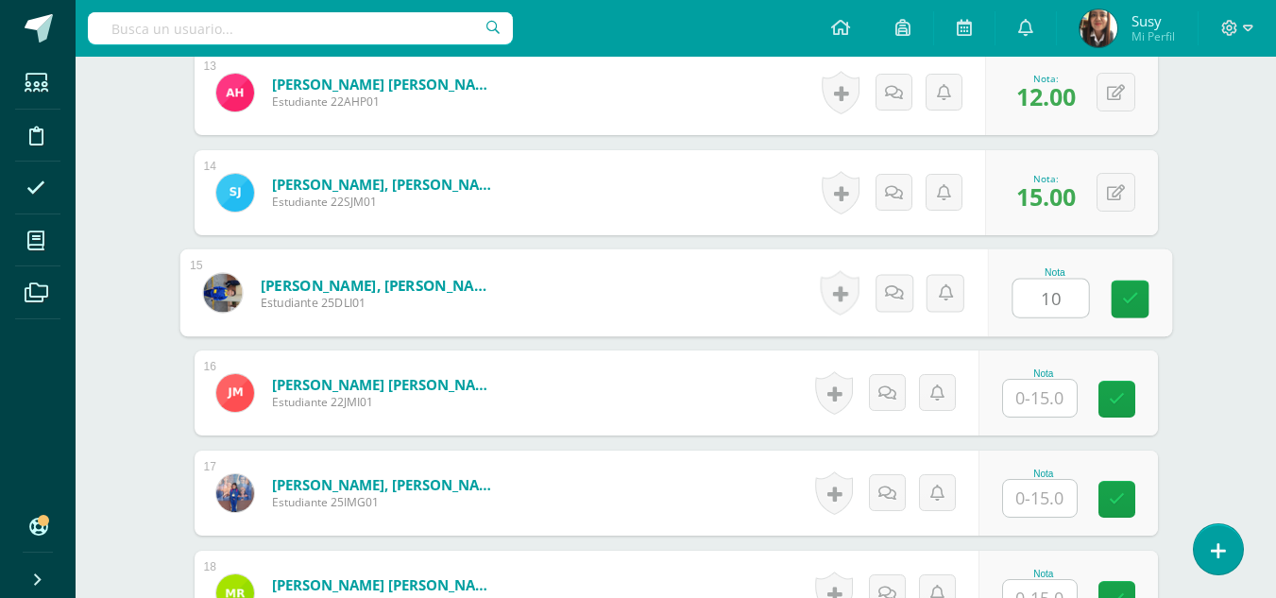
type input "10"
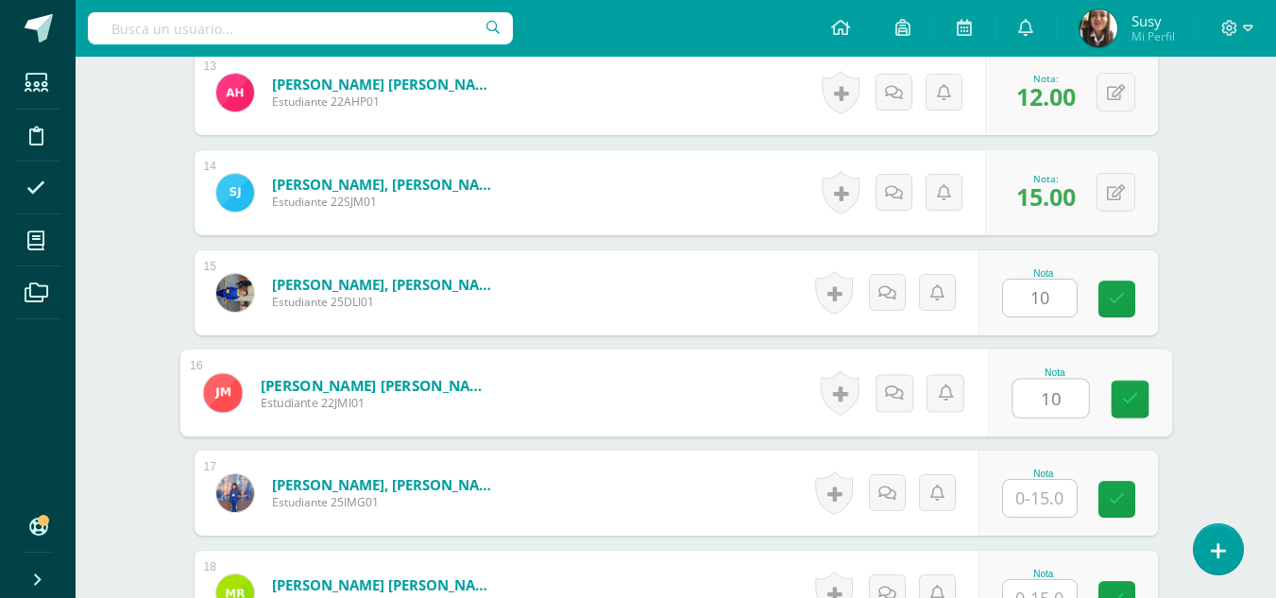
type input "10"
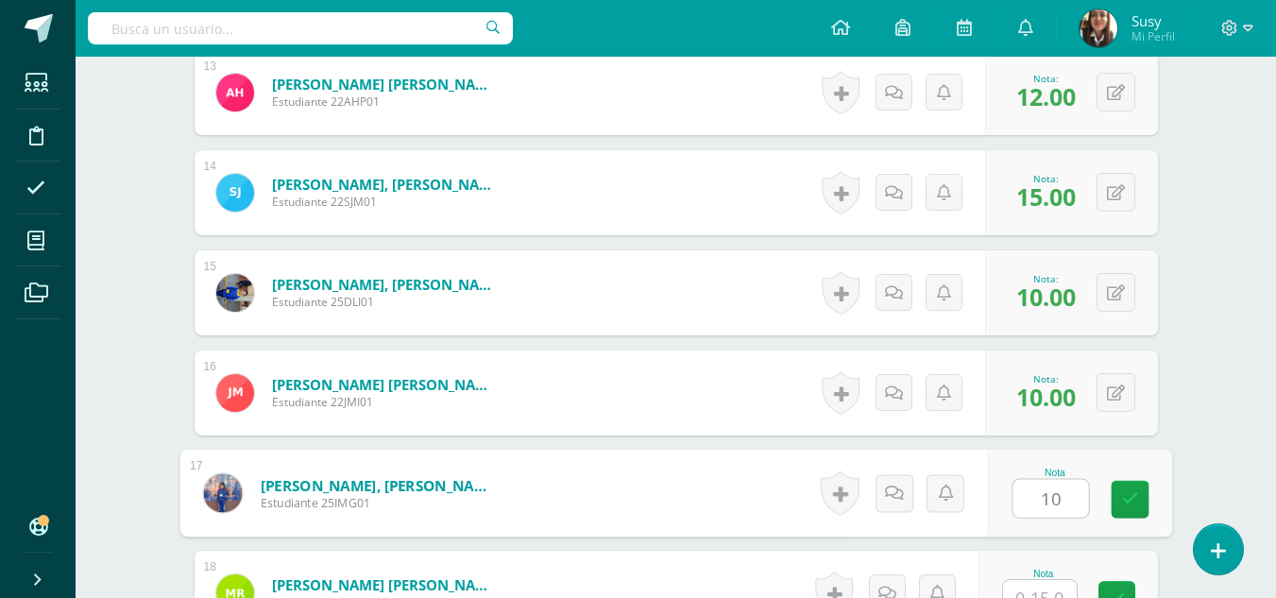
type input "10"
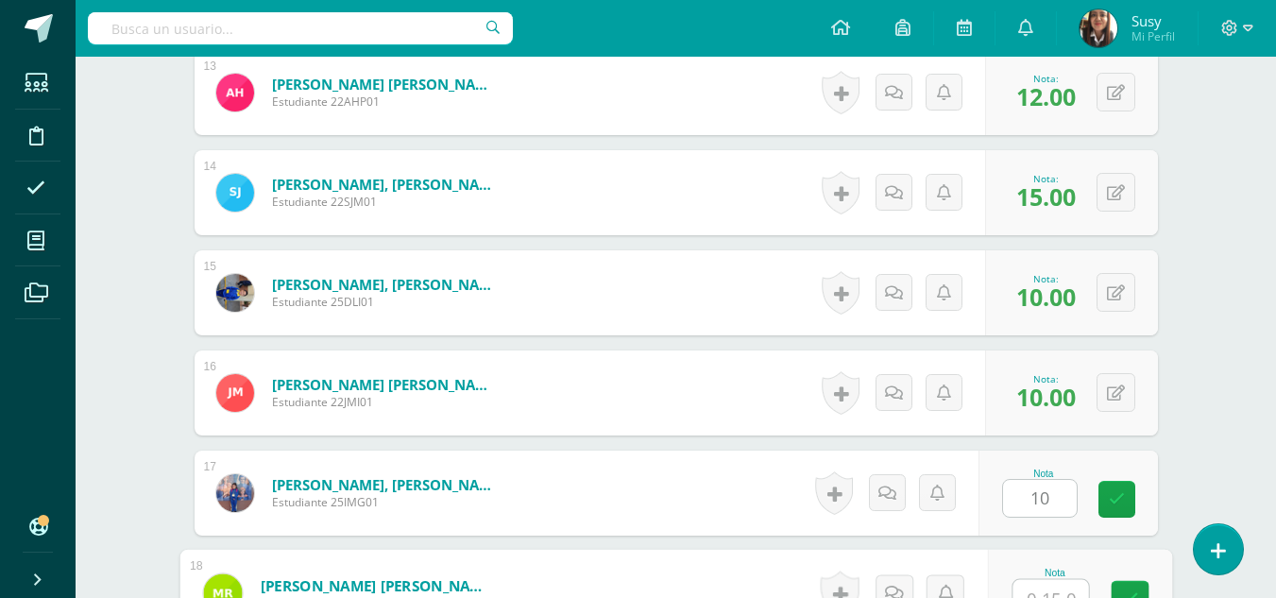
scroll to position [1845, 0]
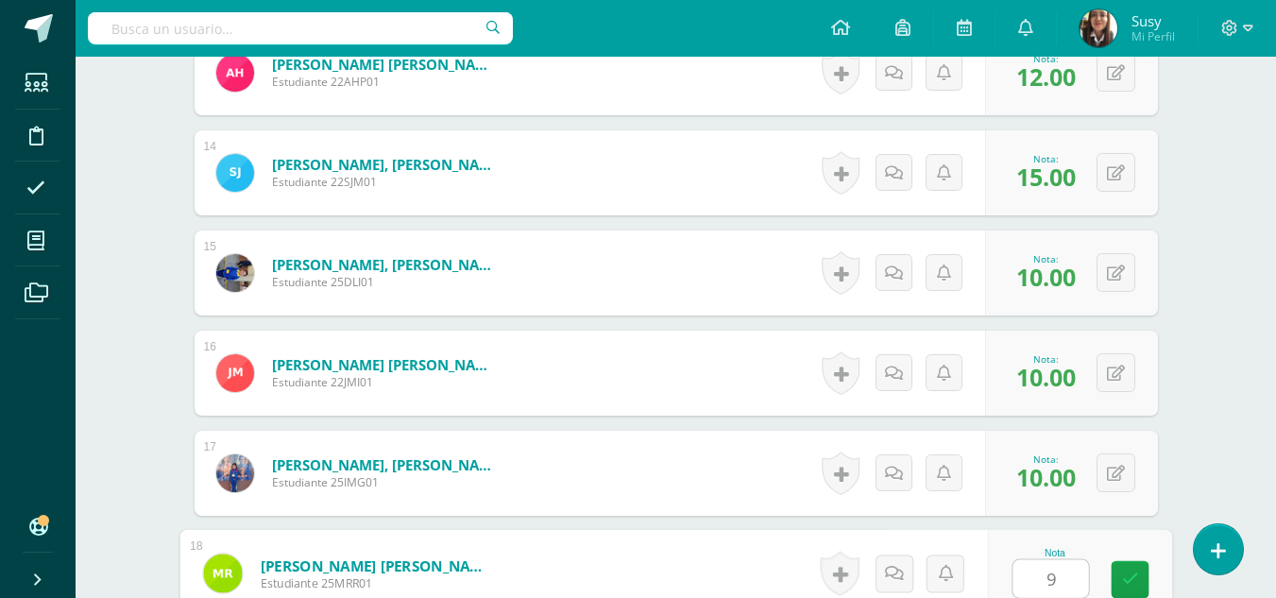
type input "9"
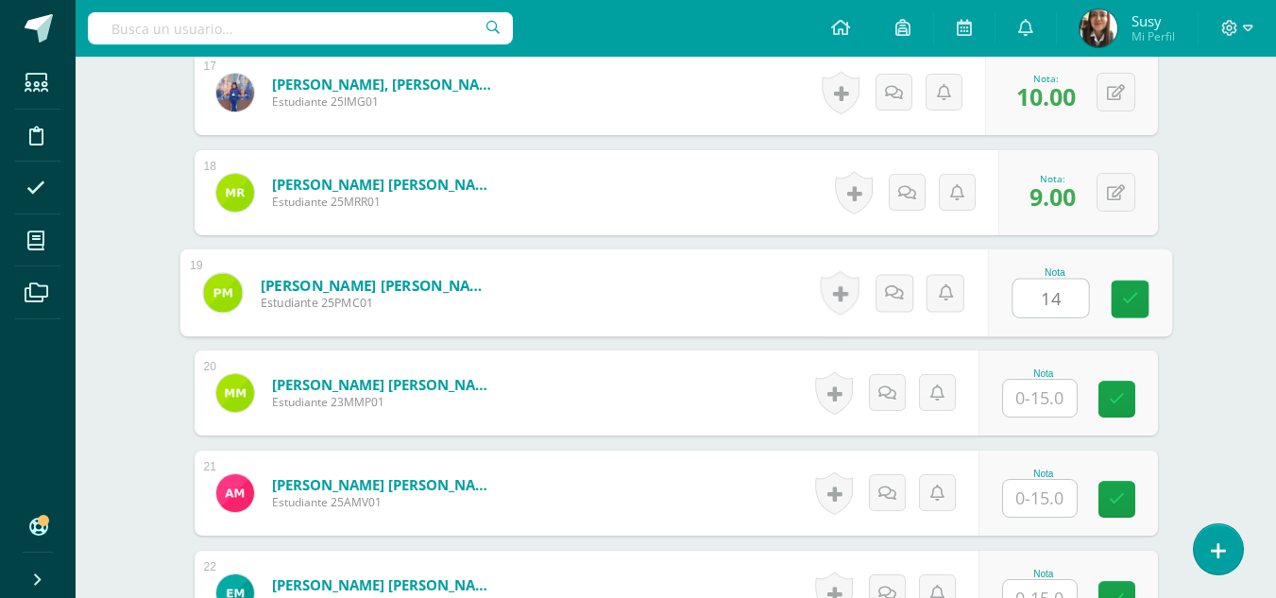
type input "14"
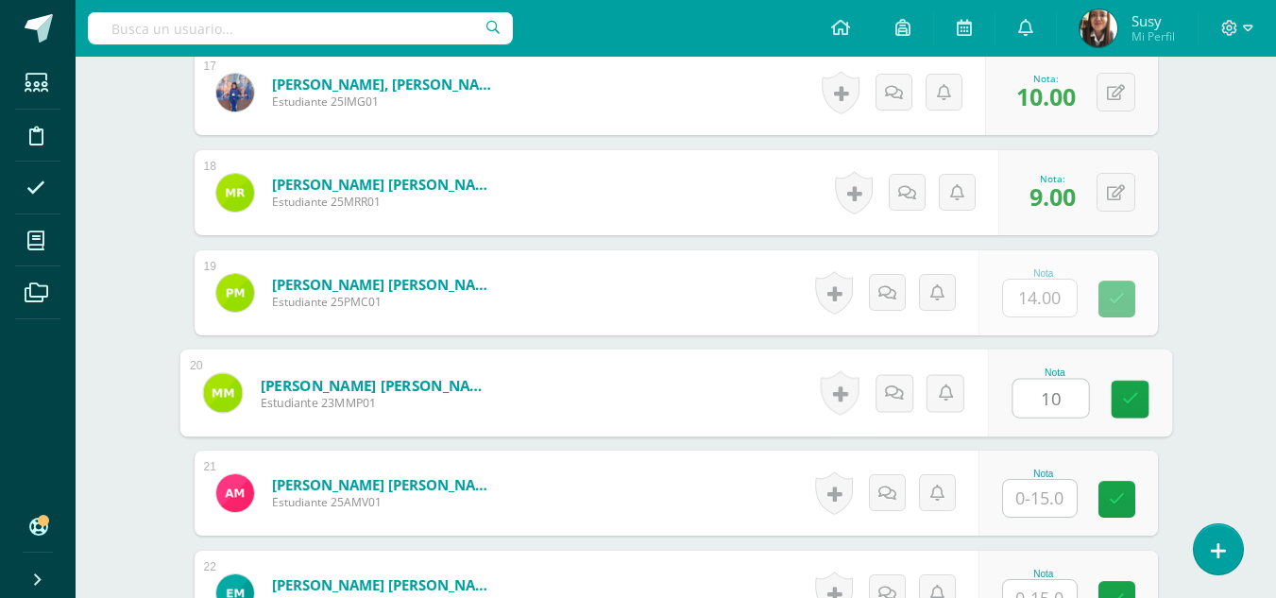
type input "10"
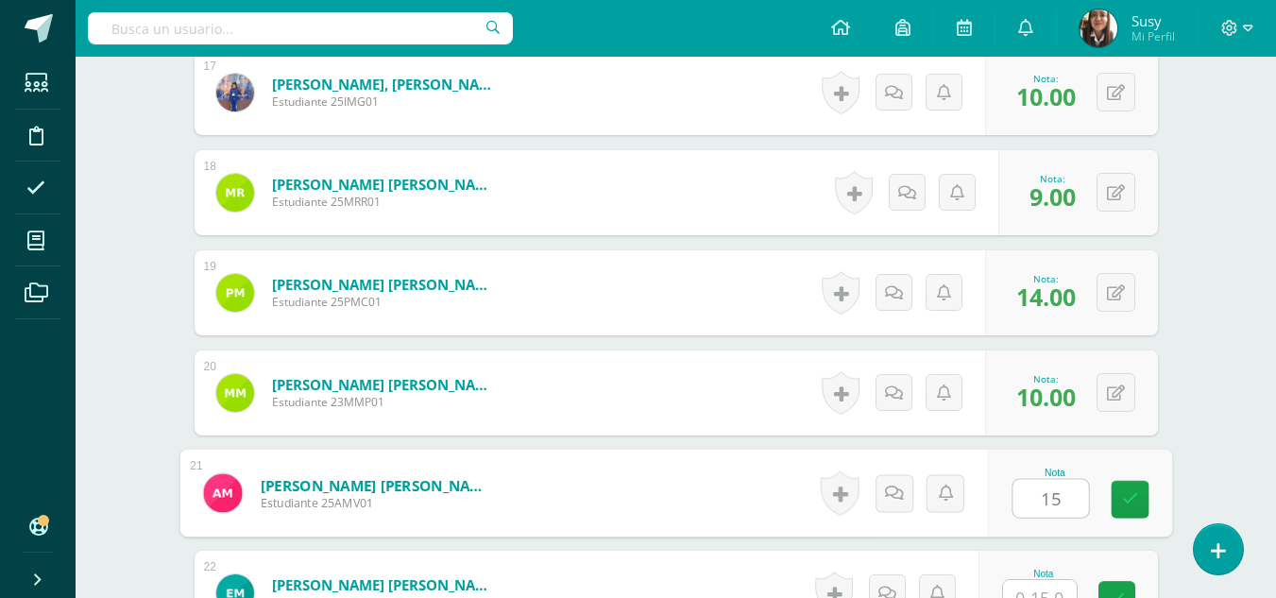
type input "15"
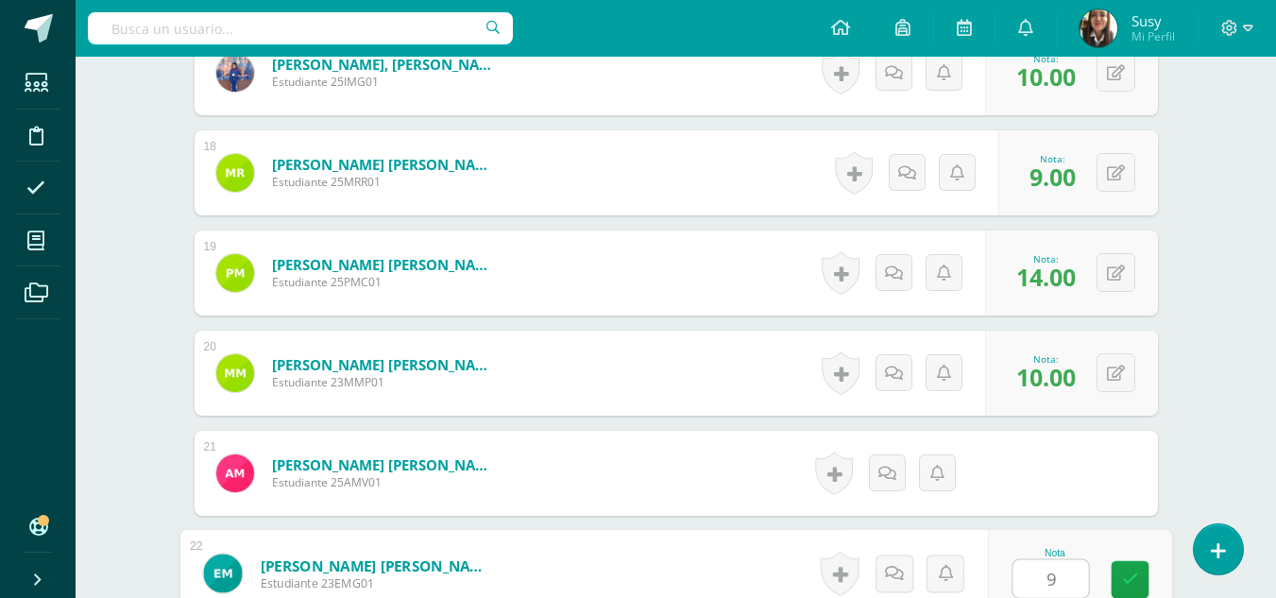
type input "9"
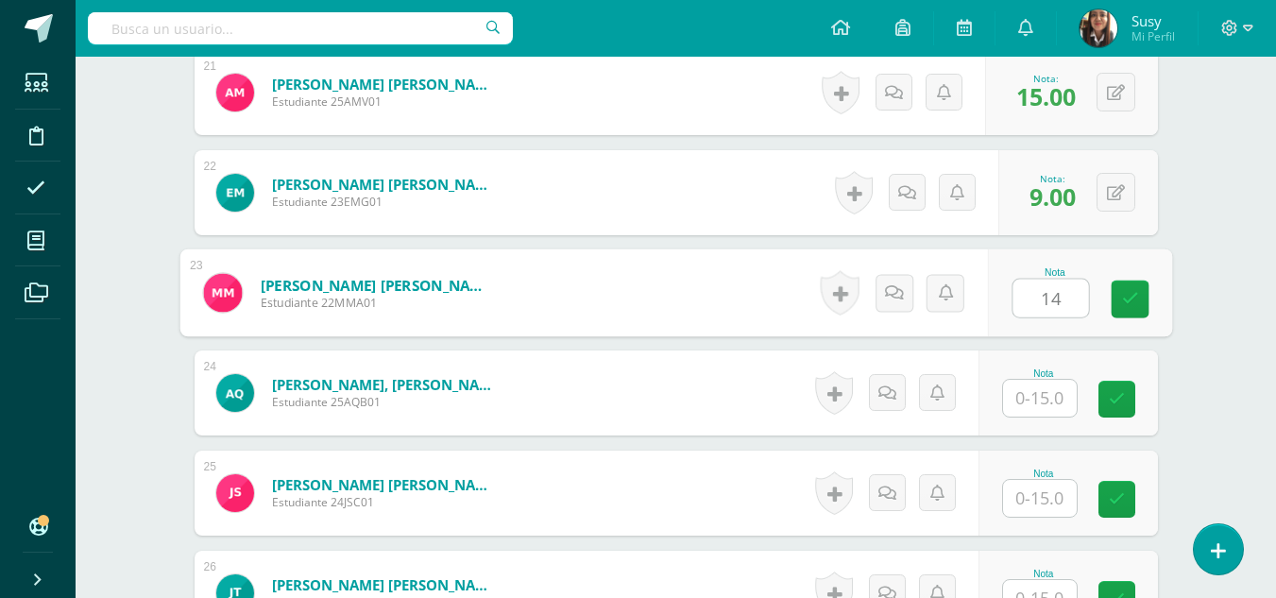
type input "14"
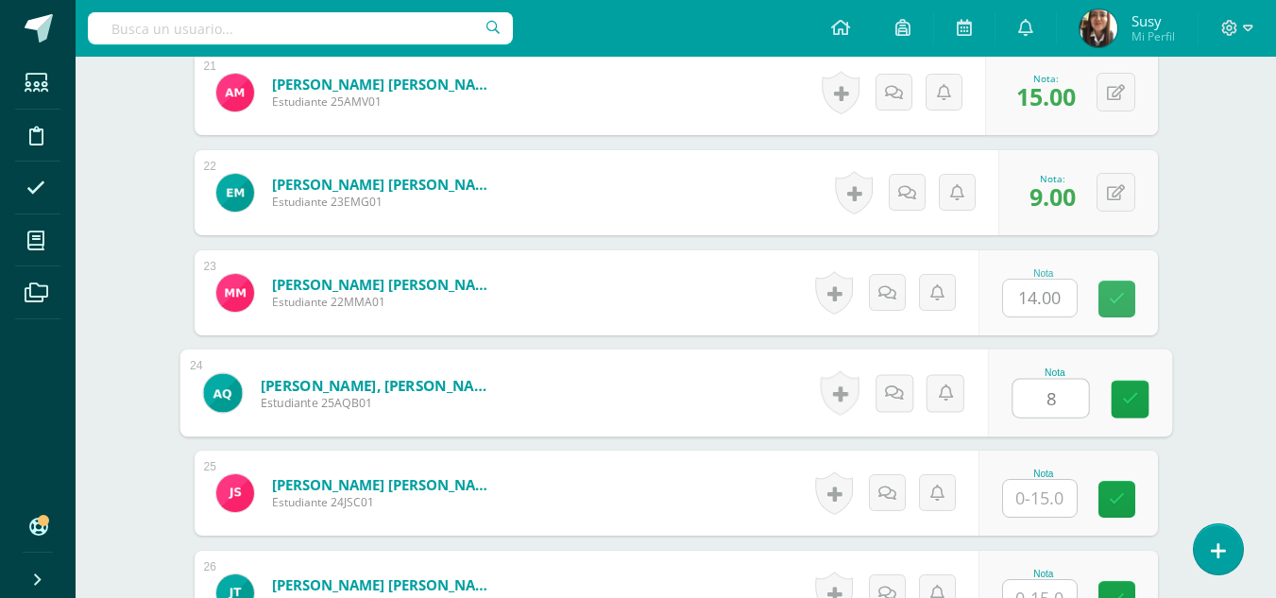
type input "8"
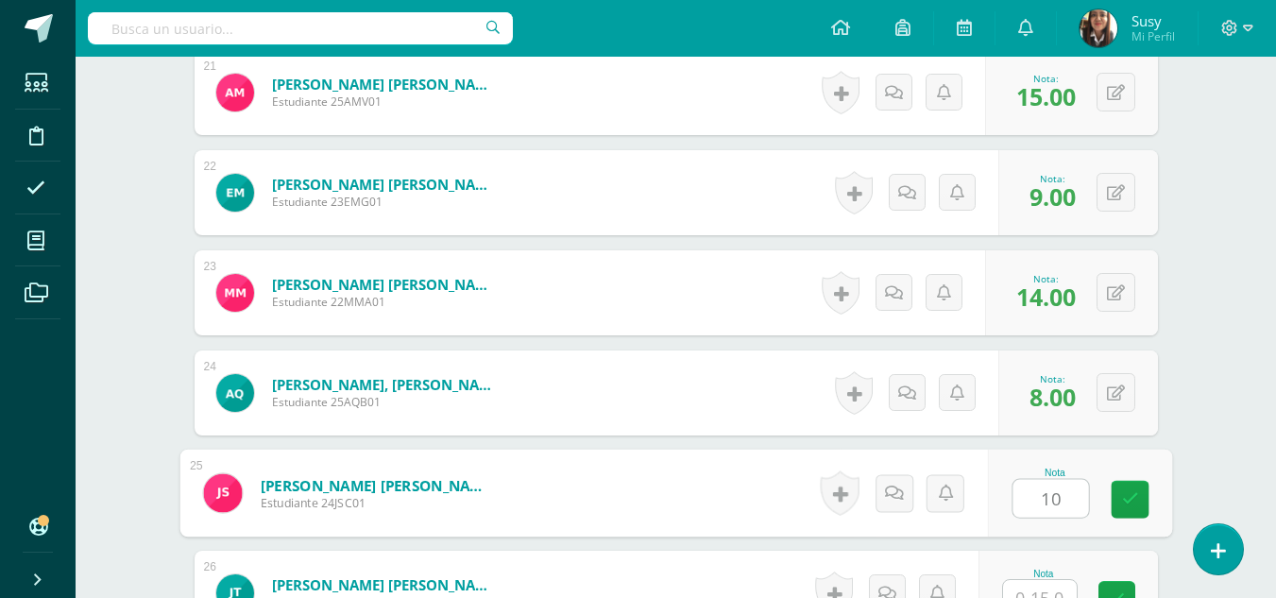
type input "10"
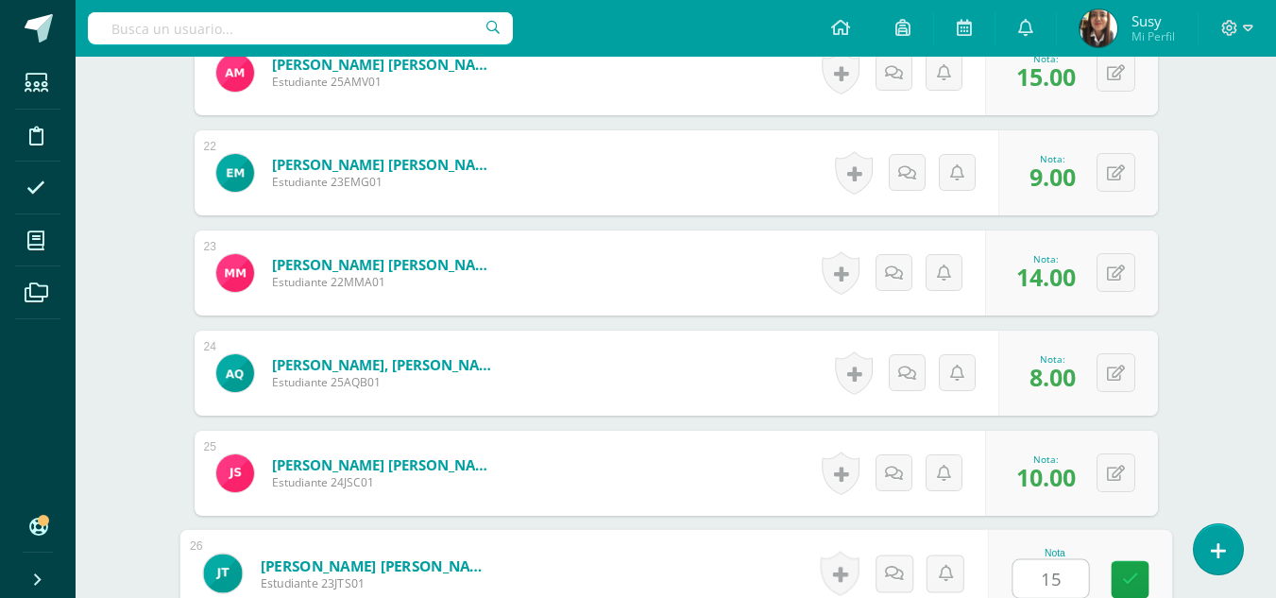
type input "15"
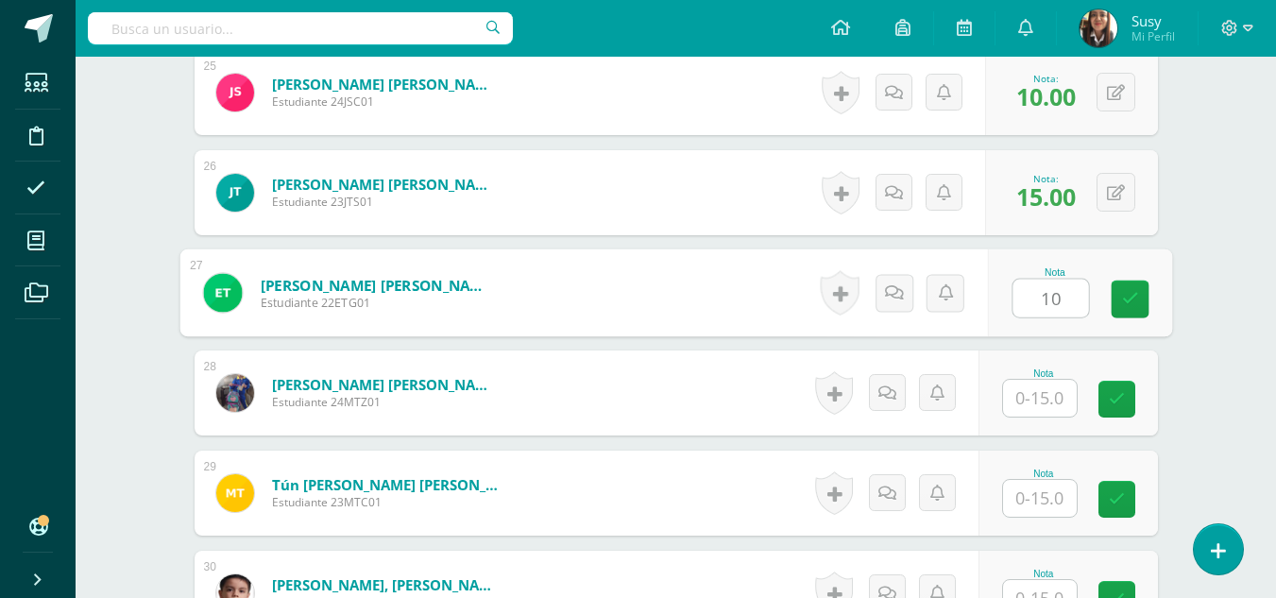
type input "10"
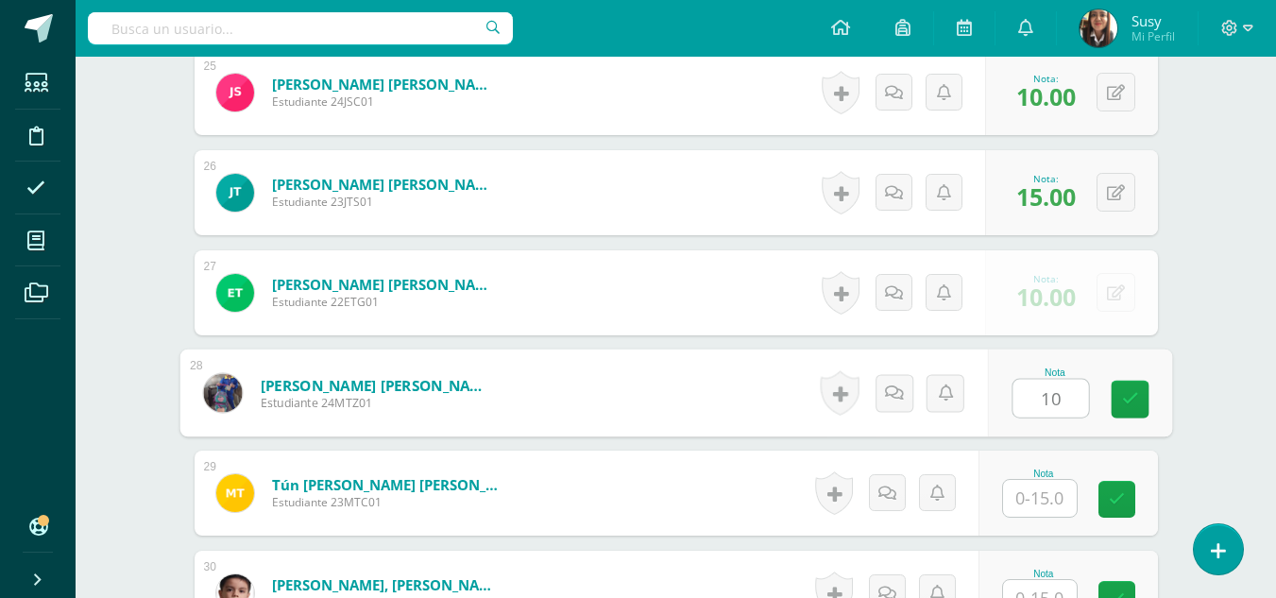
type input "10"
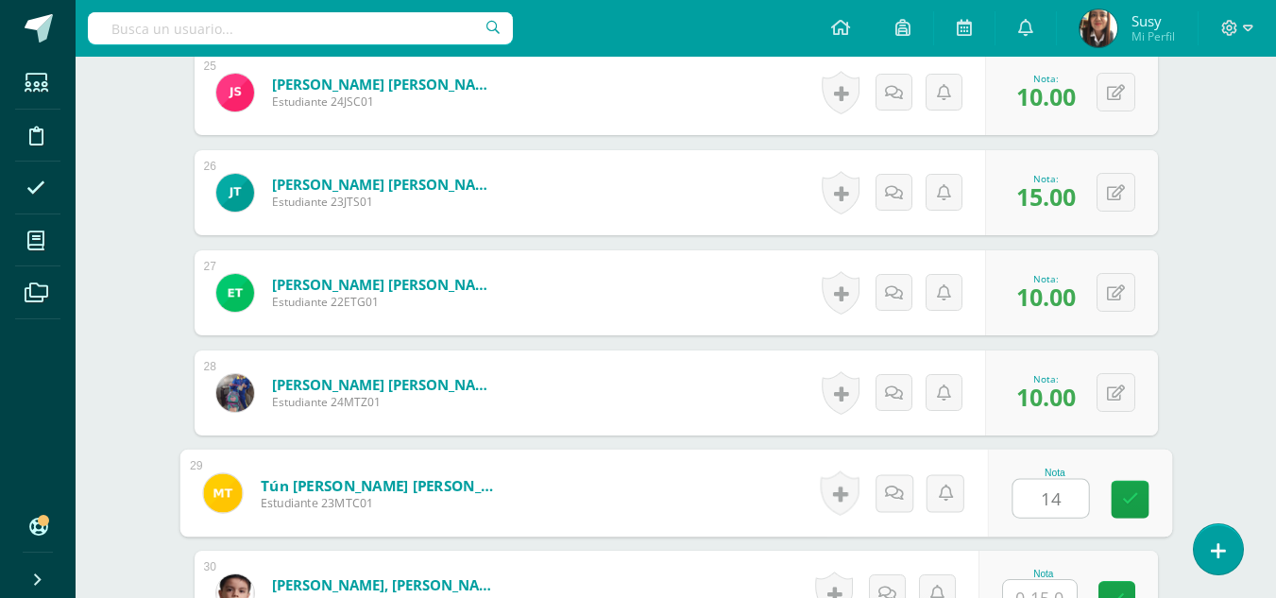
type input "14"
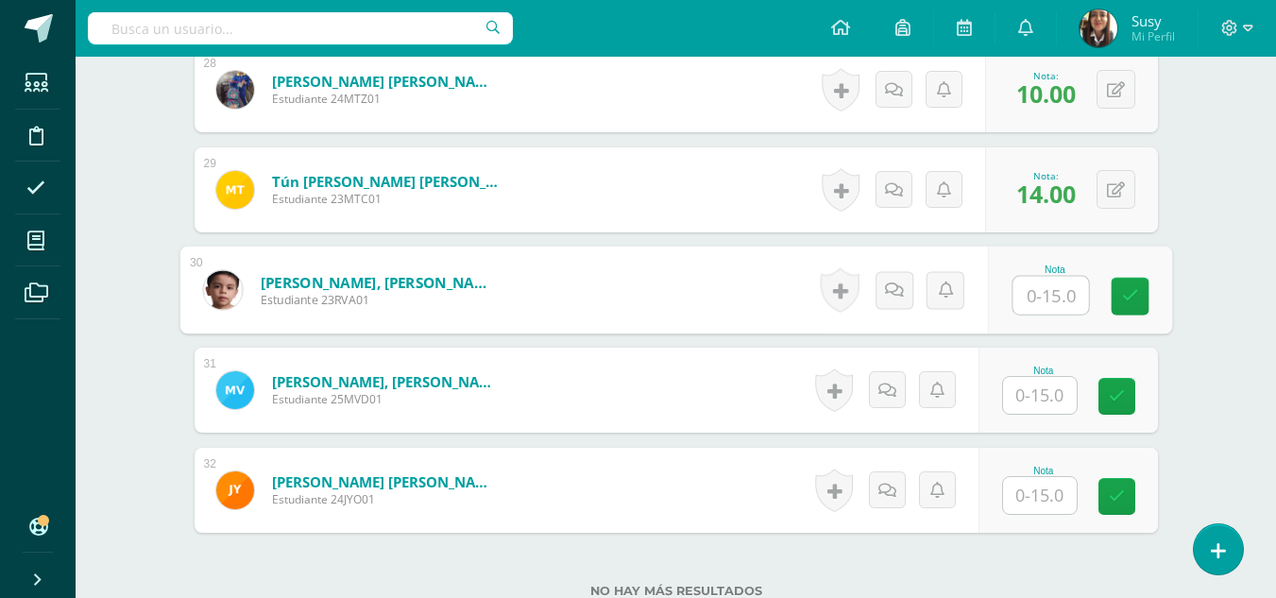
scroll to position [3424, 0]
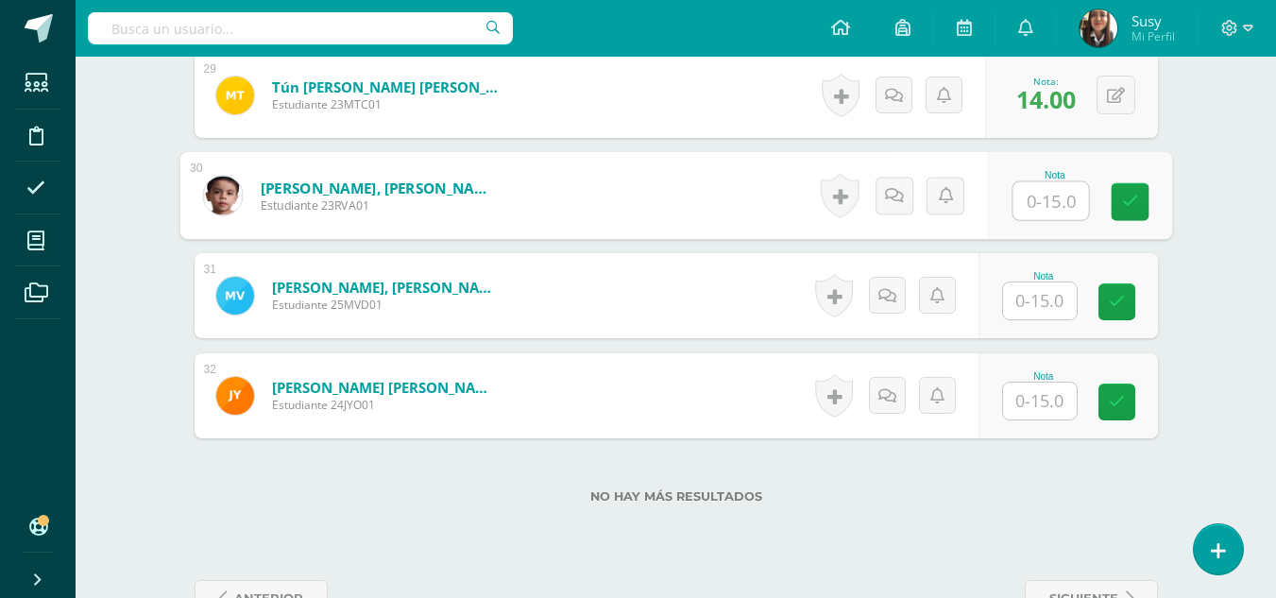
click at [1054, 297] on input "text" at bounding box center [1040, 300] width 74 height 37
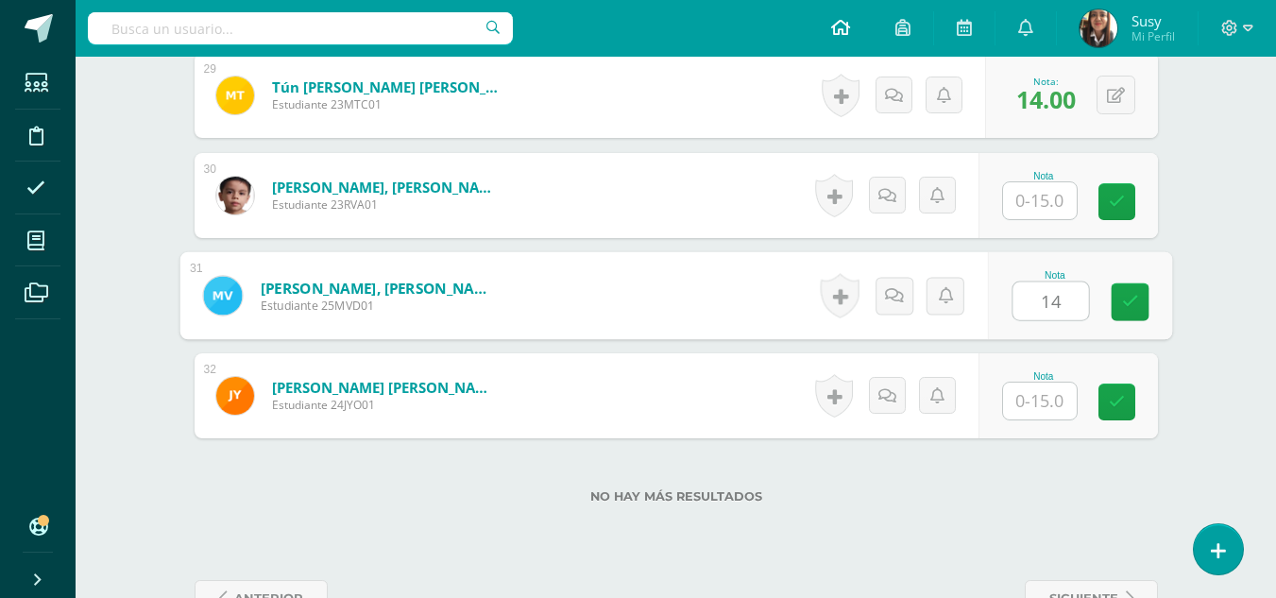
type input "14"
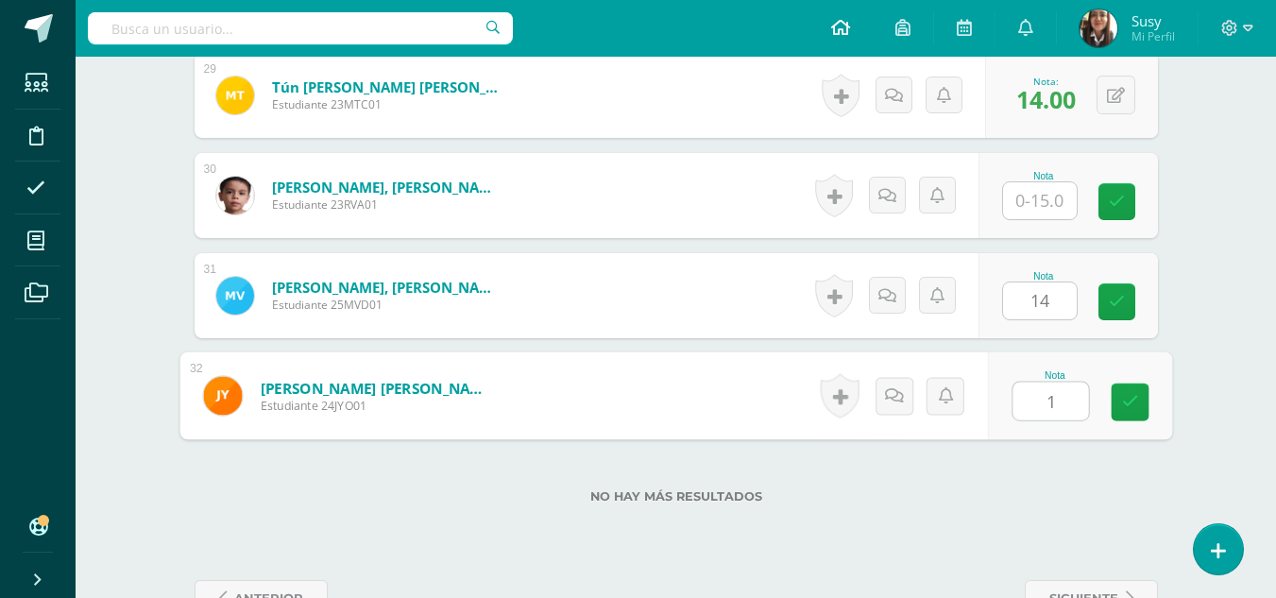
type input "14"
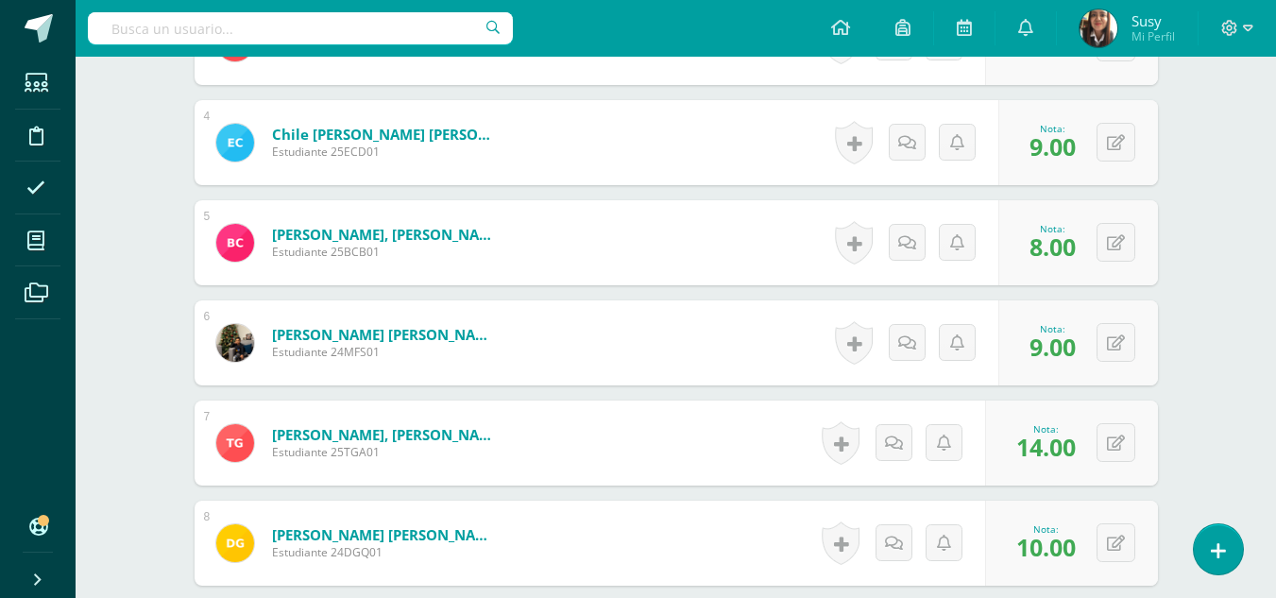
scroll to position [402, 0]
